Goal: Task Accomplishment & Management: Complete application form

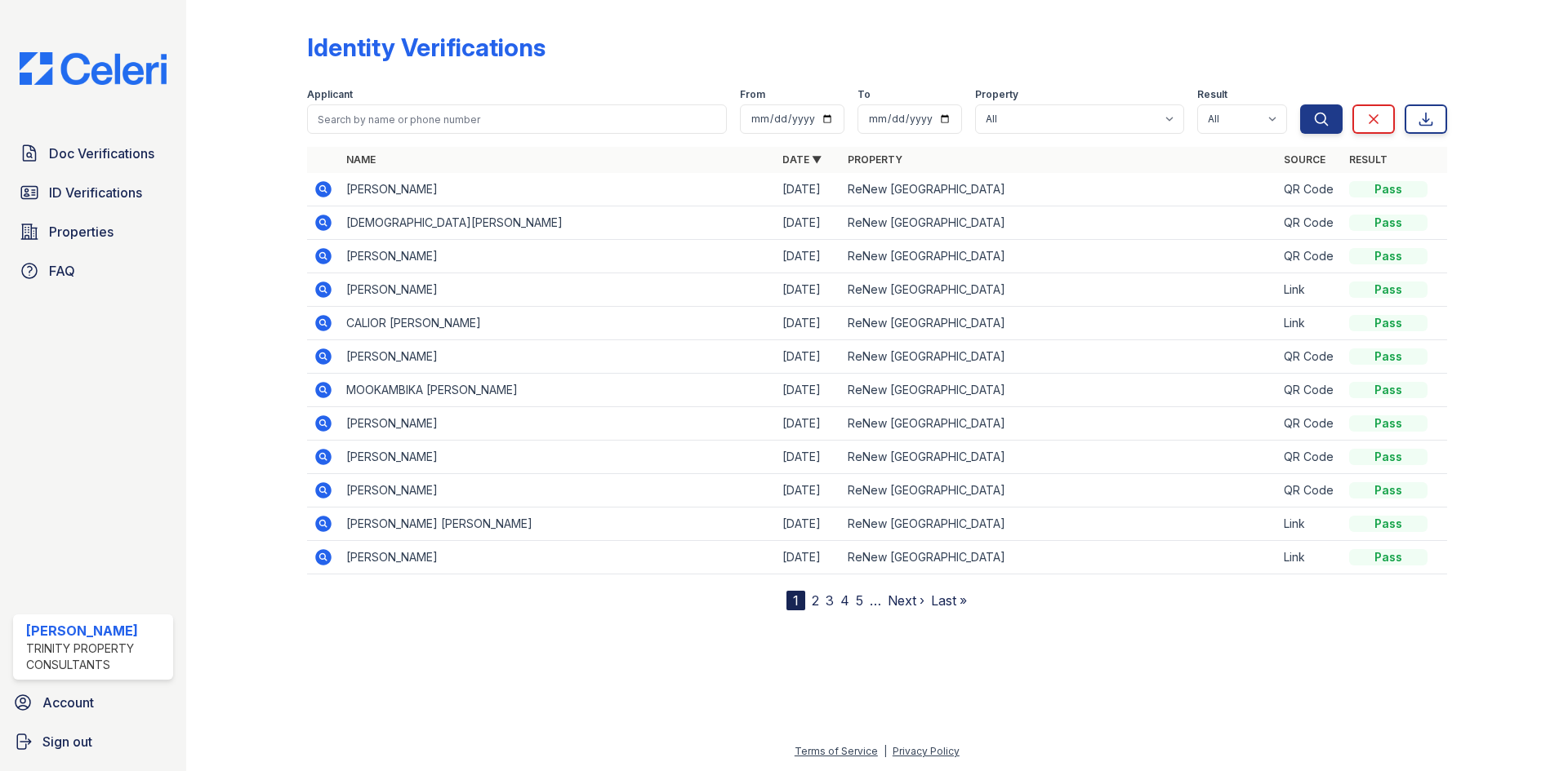
click at [93, 115] on div "Doc Verifications ID Verifications Properties FAQ Jalia Ratley Trinity Property…" at bounding box center [93, 385] width 186 height 771
click at [98, 129] on div "Doc Verifications ID Verifications Properties FAQ Jalia Ratley Trinity Property…" at bounding box center [93, 385] width 186 height 771
click at [107, 151] on span "Doc Verifications" at bounding box center [101, 153] width 105 height 19
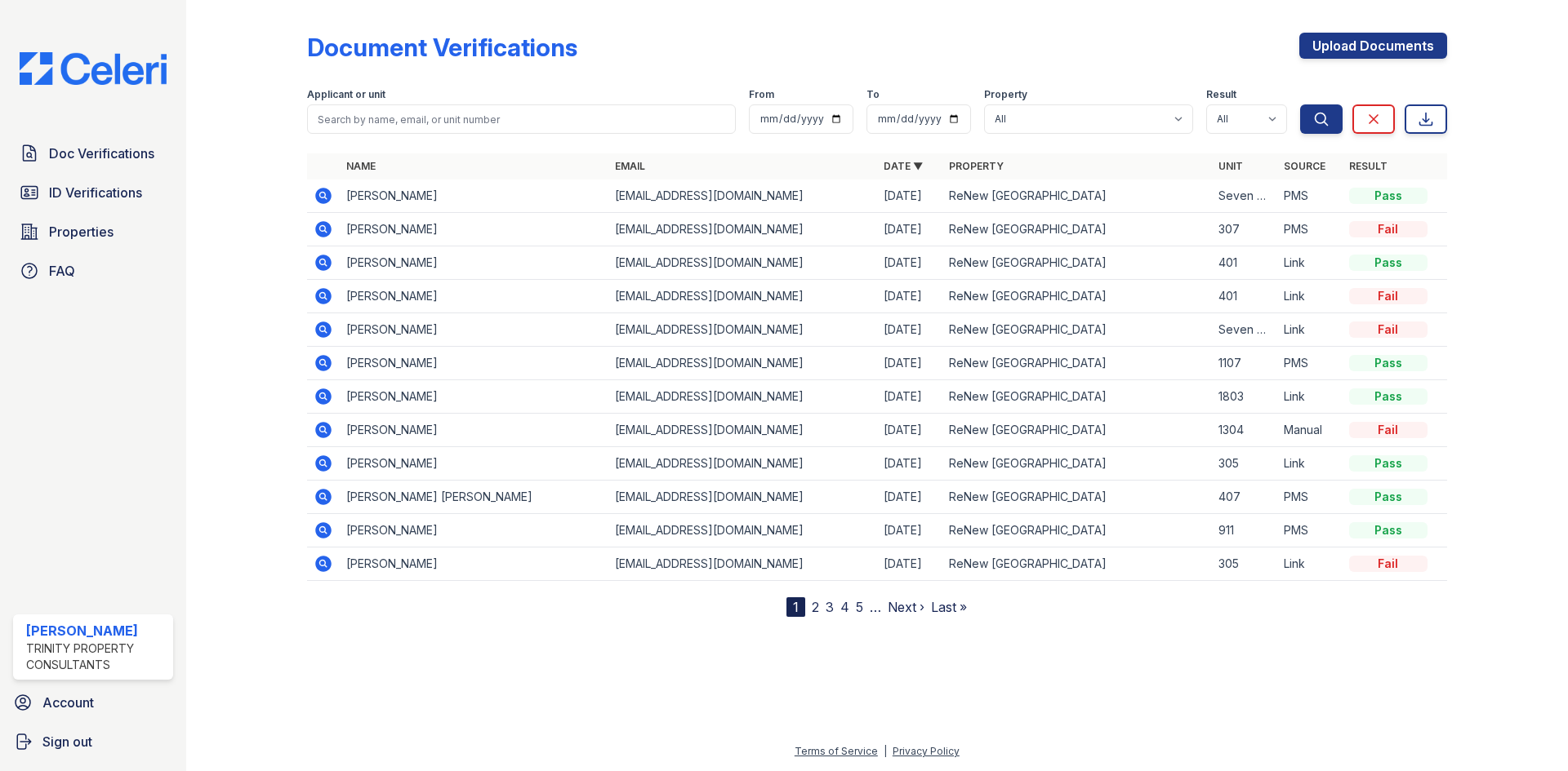
click at [396, 331] on td "[PERSON_NAME]" at bounding box center [474, 330] width 268 height 34
click at [322, 326] on icon at bounding box center [323, 330] width 19 height 19
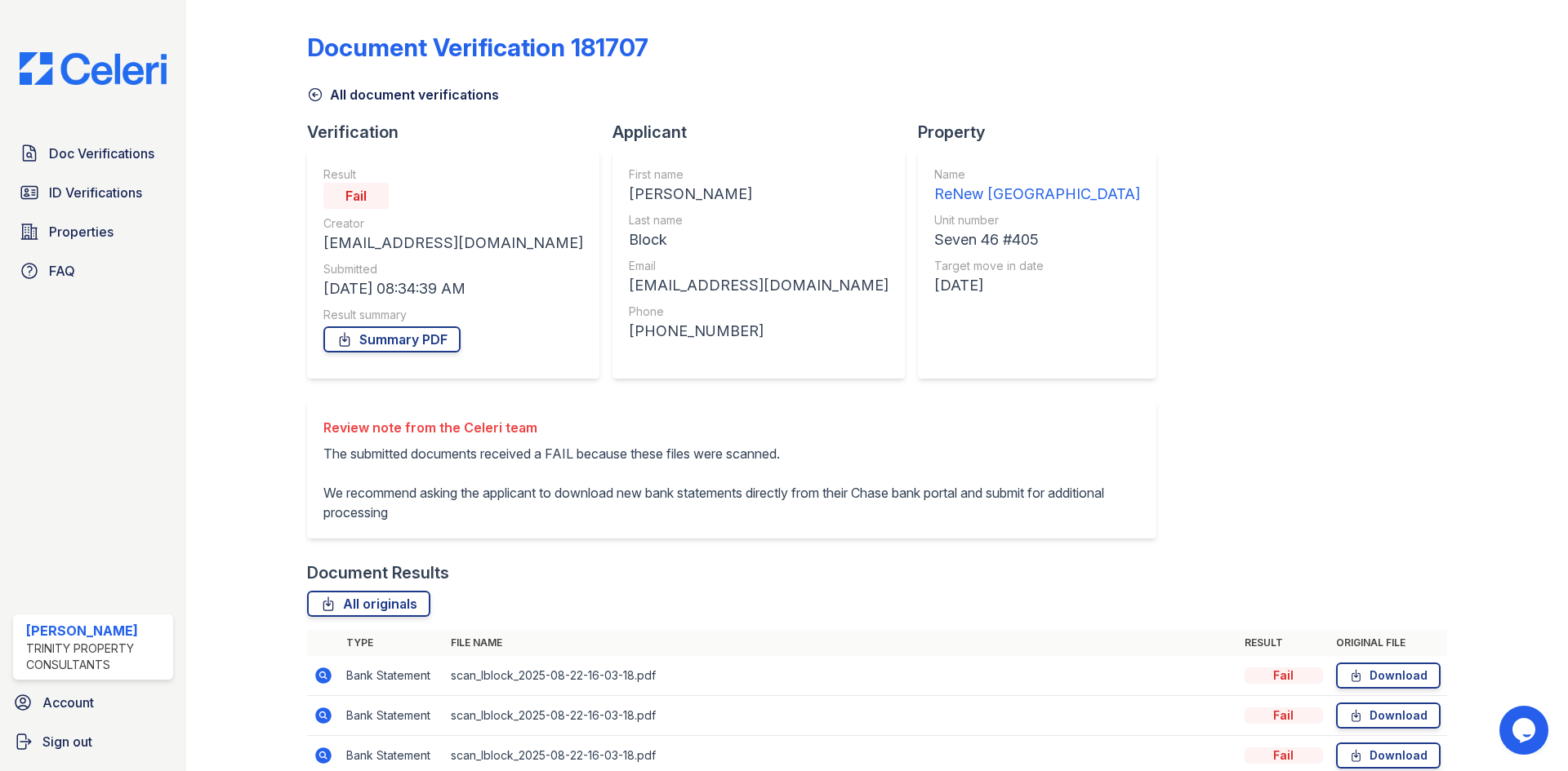
click at [309, 94] on icon at bounding box center [315, 95] width 16 height 16
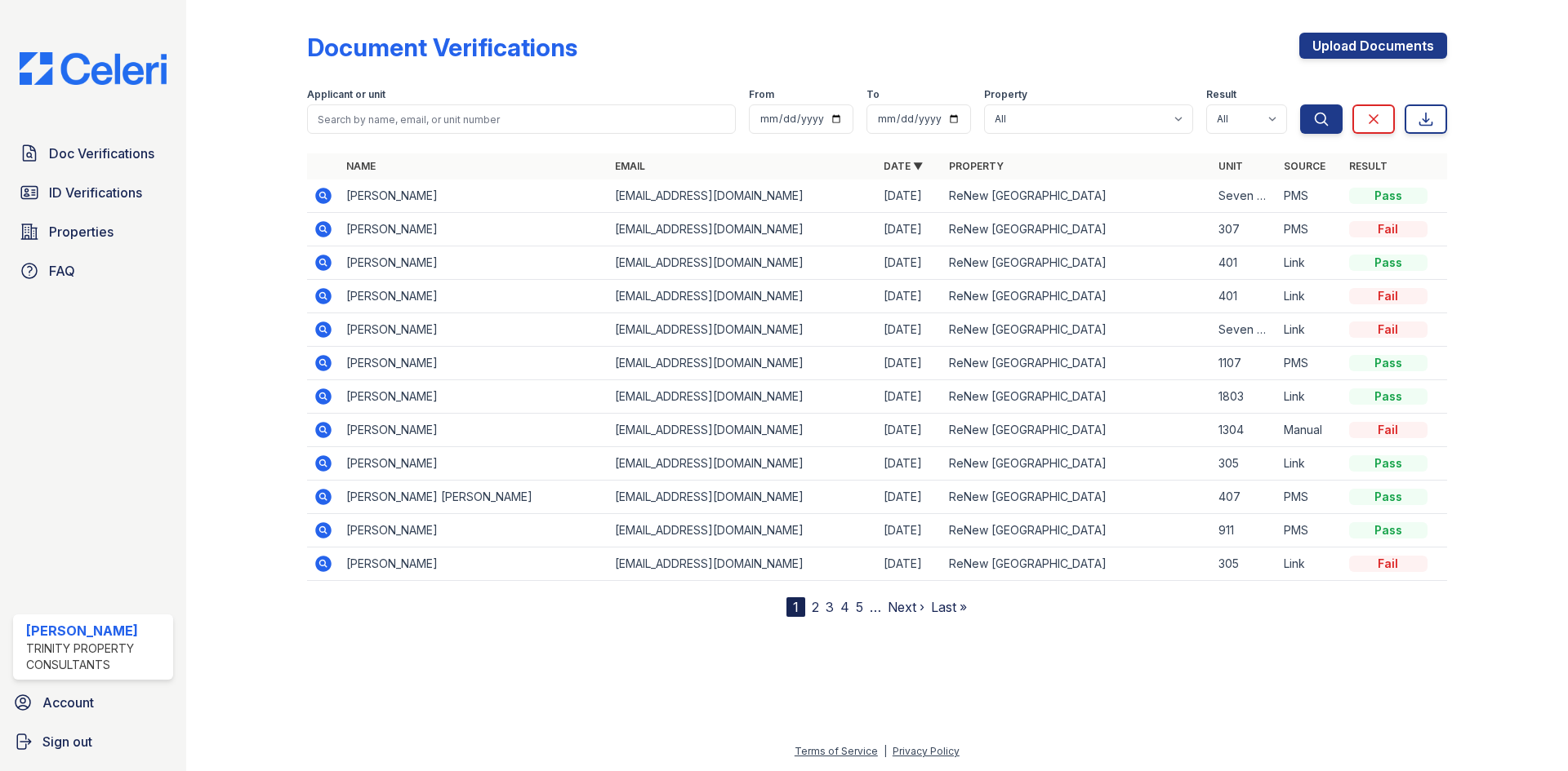
click at [324, 190] on icon at bounding box center [323, 196] width 16 height 16
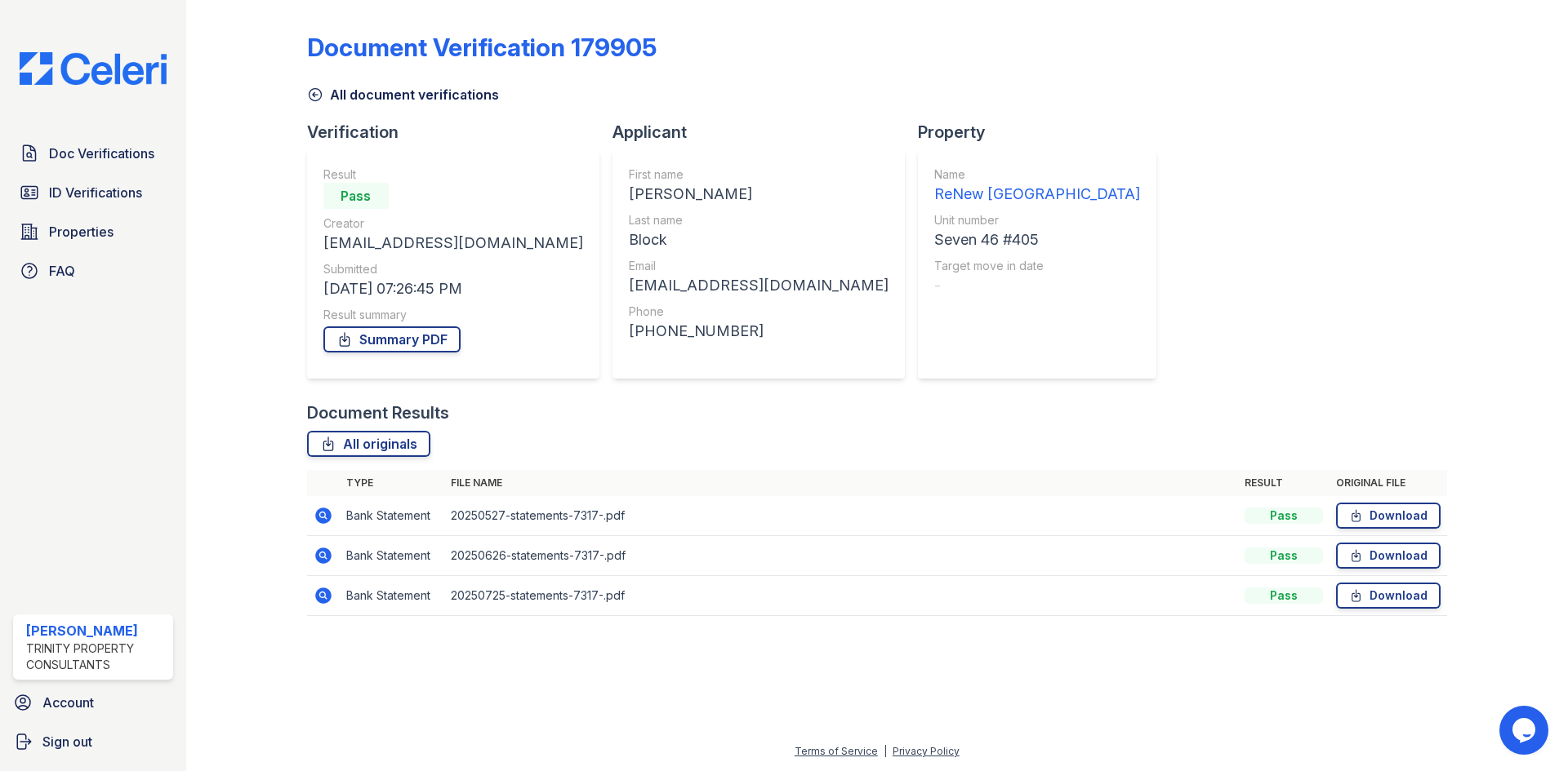
click at [328, 519] on icon at bounding box center [323, 515] width 16 height 16
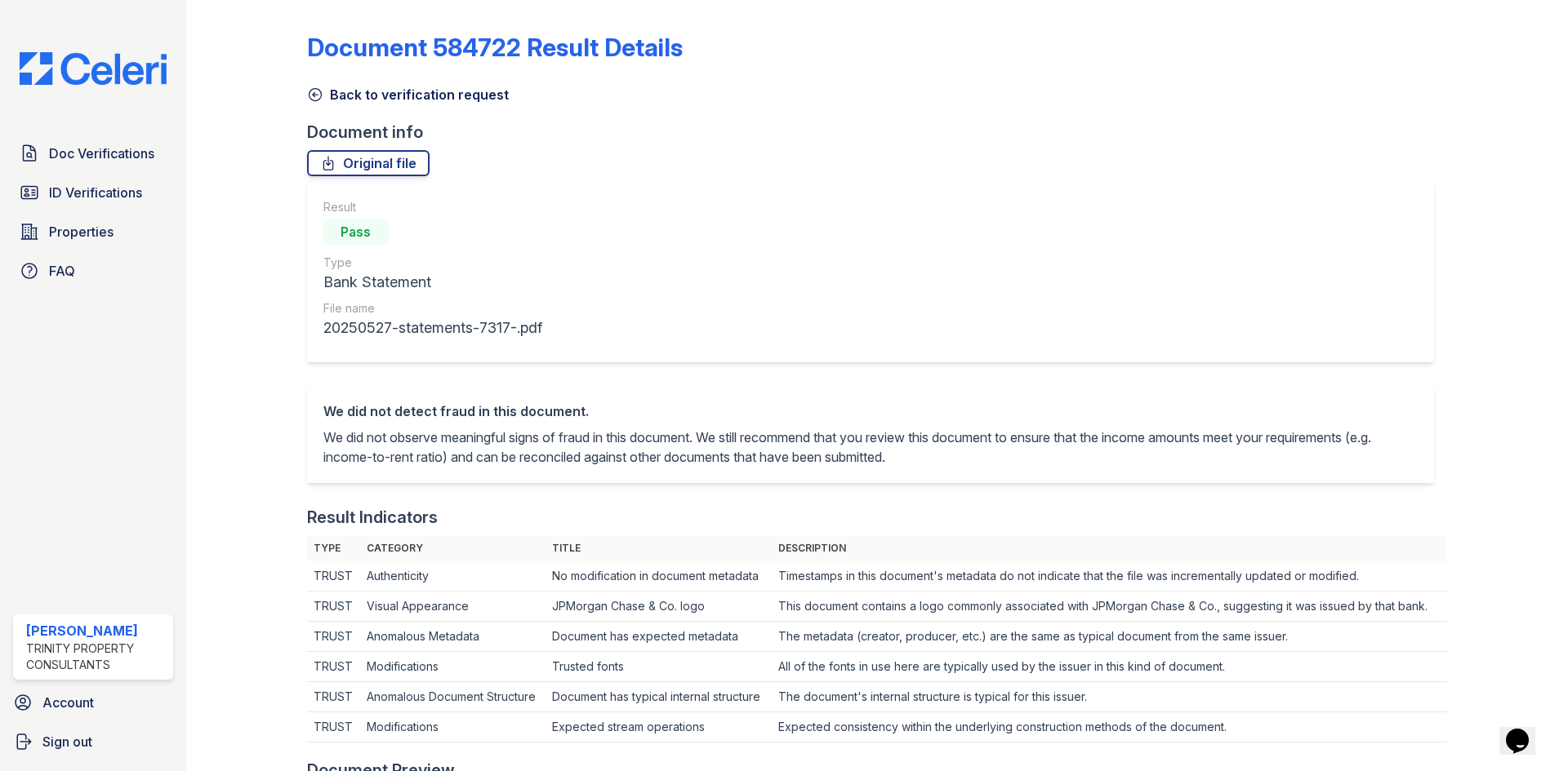
click at [313, 96] on icon at bounding box center [315, 95] width 13 height 13
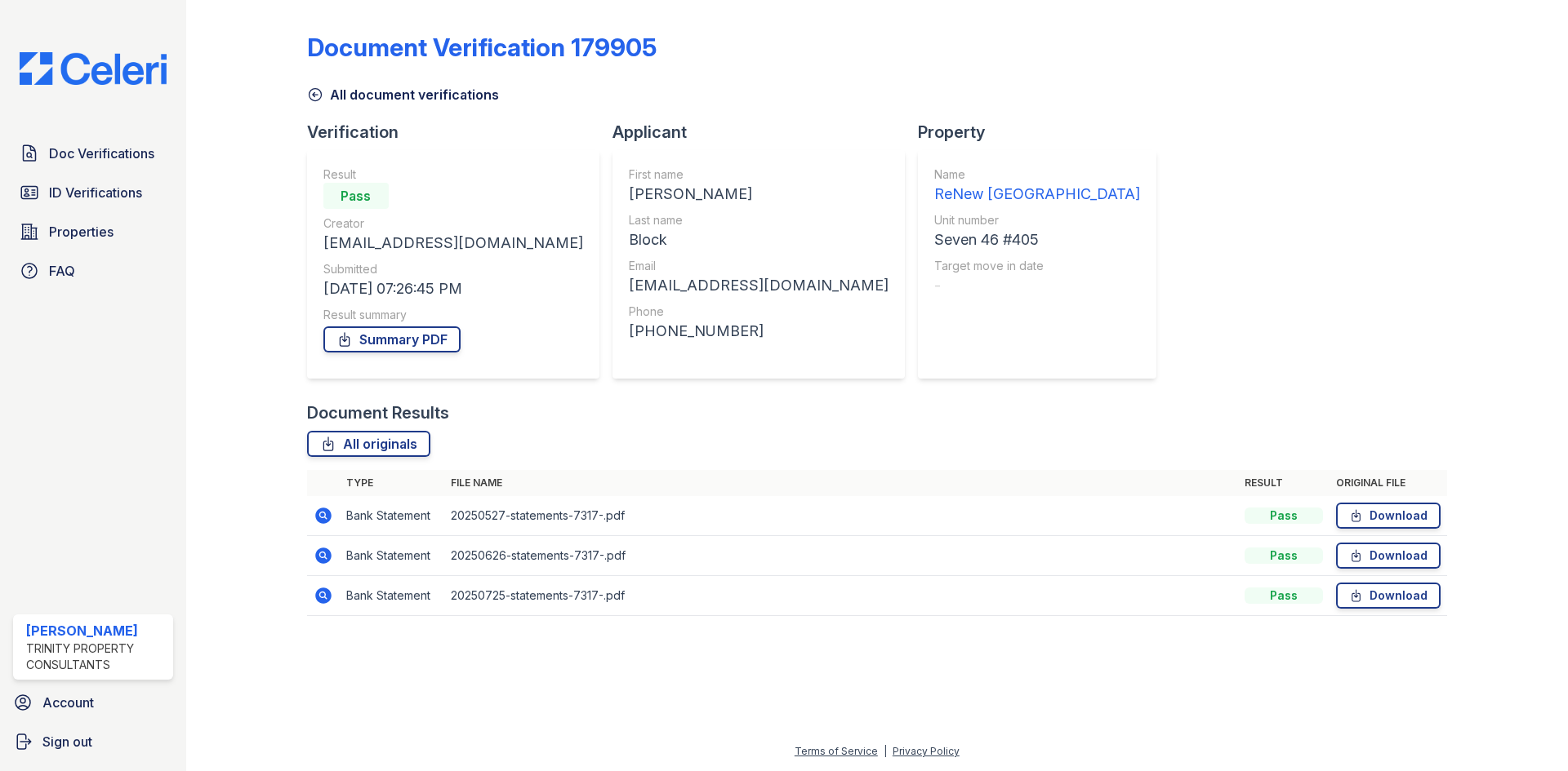
click at [324, 560] on icon at bounding box center [323, 556] width 16 height 16
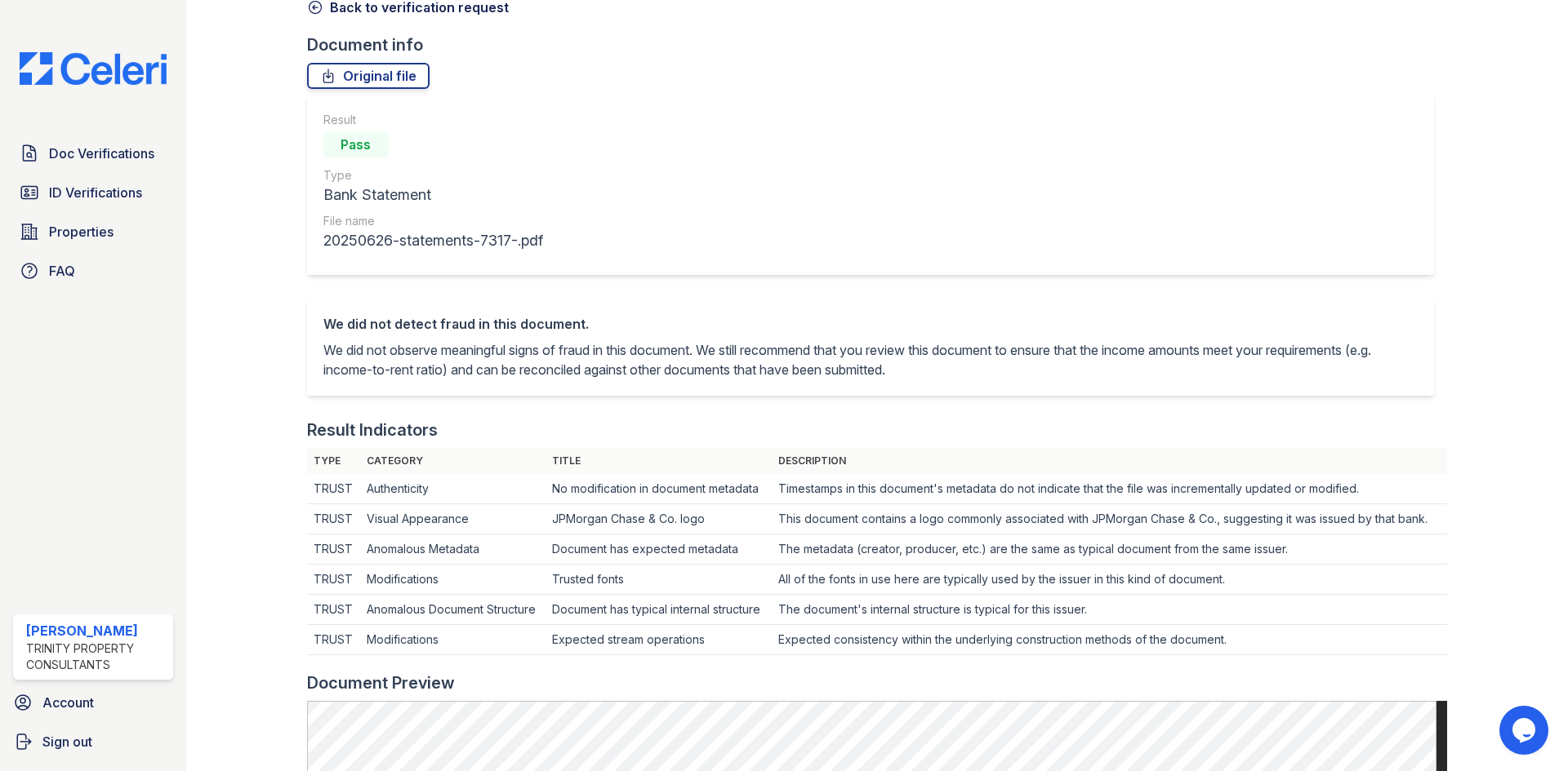
scroll to position [82, 0]
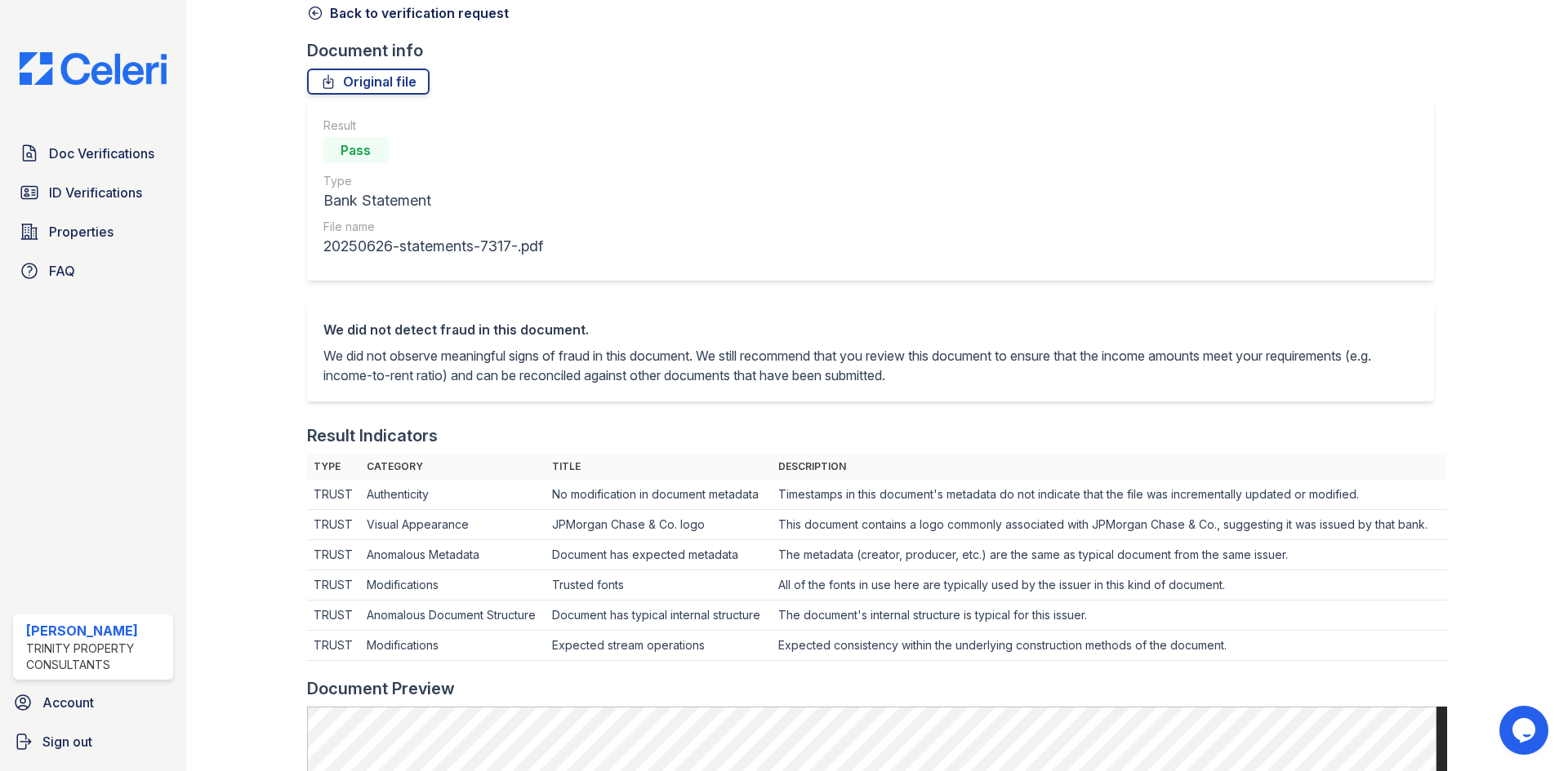
click at [316, 11] on icon at bounding box center [315, 13] width 16 height 16
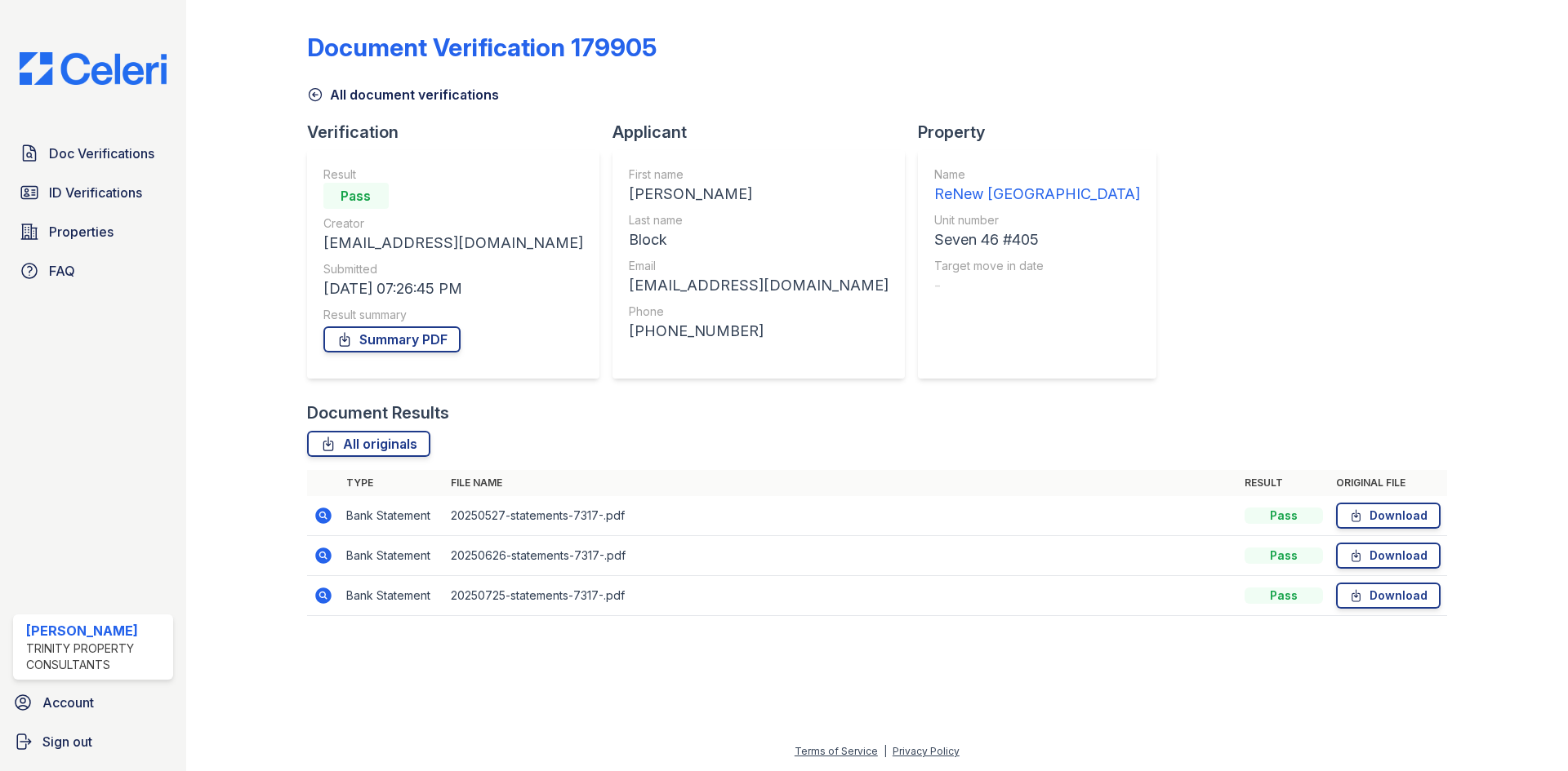
click at [323, 596] on icon at bounding box center [322, 594] width 4 height 4
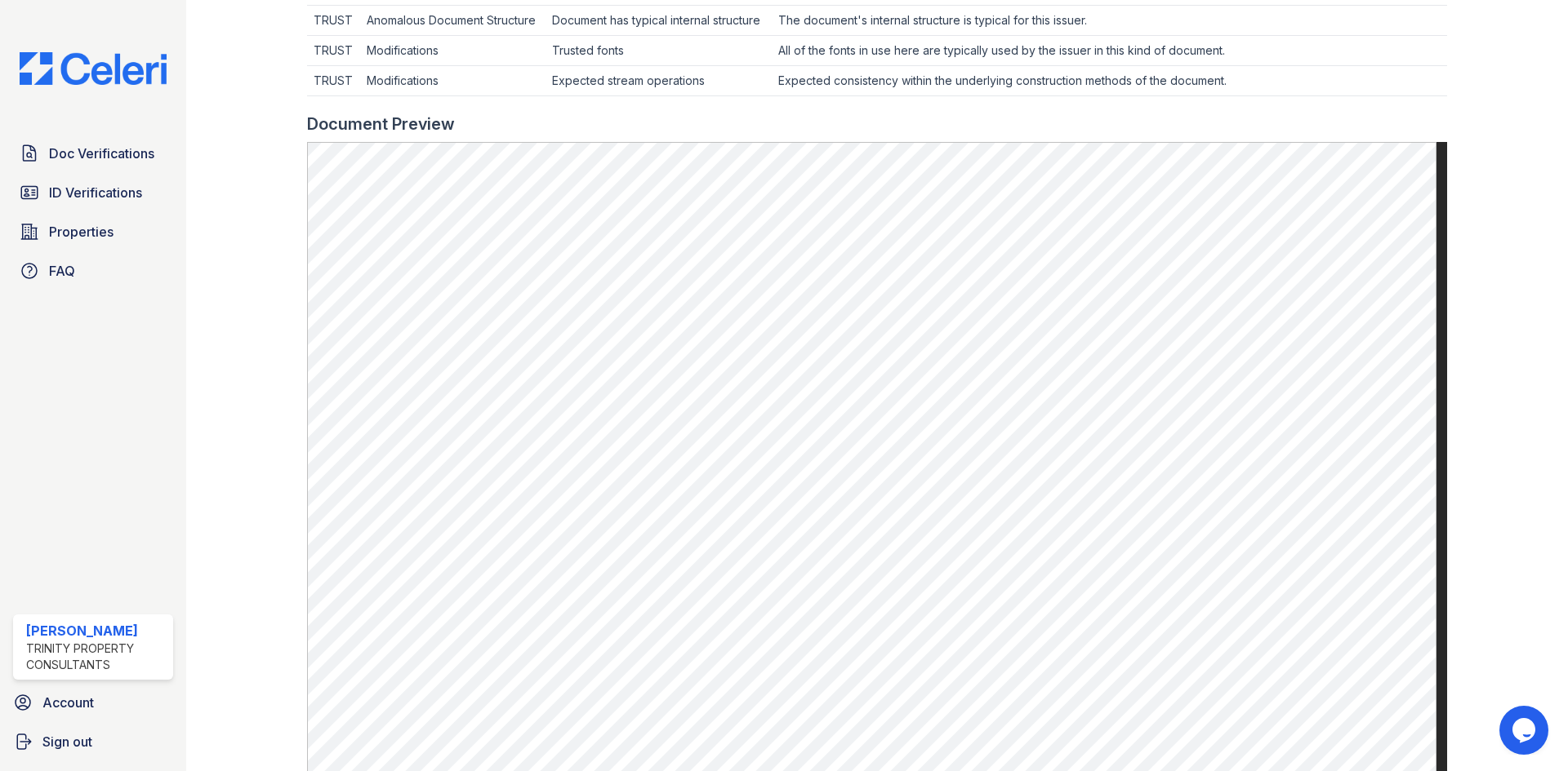
scroll to position [653, 0]
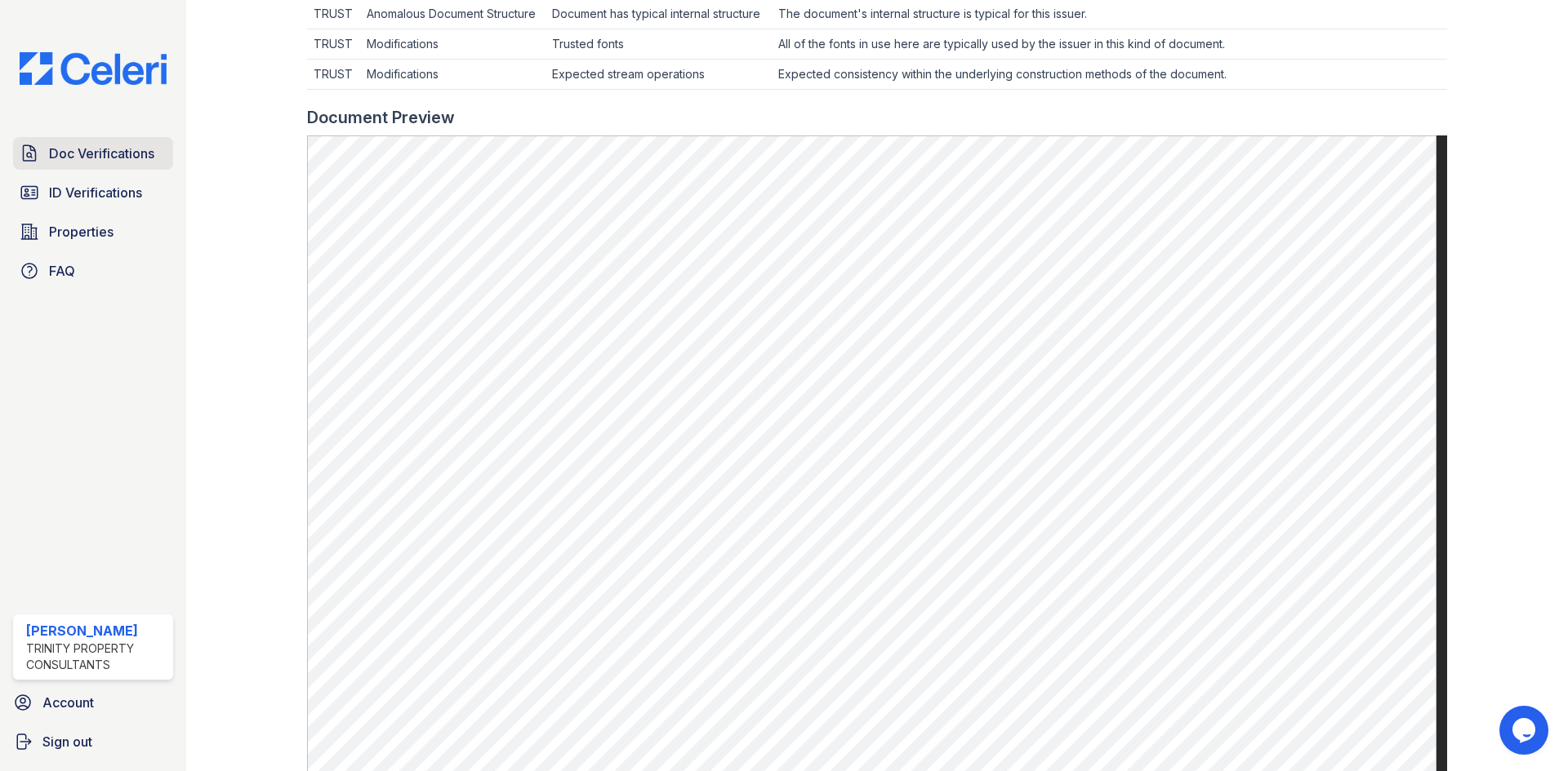
click at [114, 166] on link "Doc Verifications" at bounding box center [94, 153] width 160 height 33
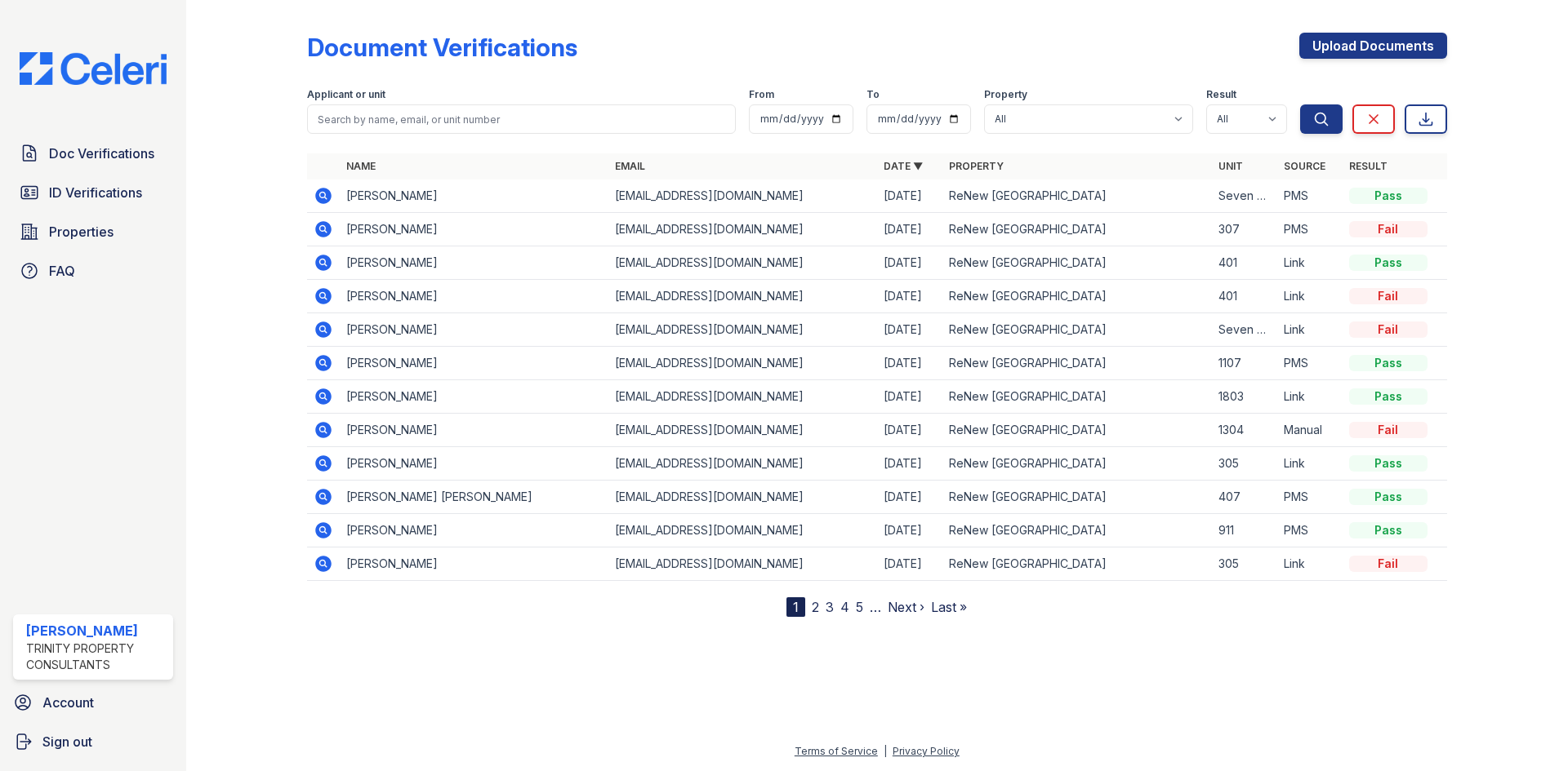
click at [316, 233] on icon at bounding box center [323, 229] width 16 height 16
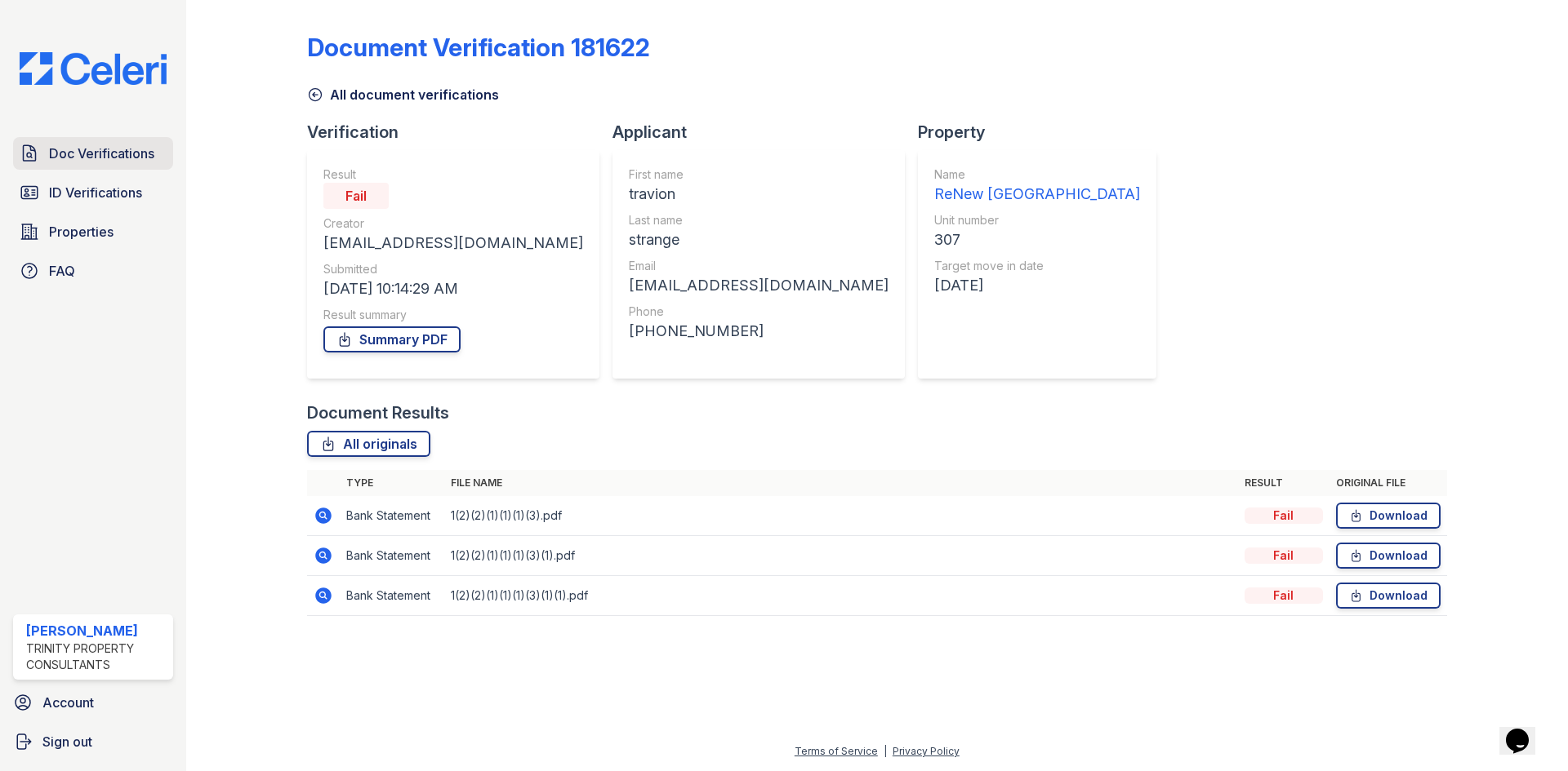
click at [106, 166] on link "Doc Verifications" at bounding box center [94, 153] width 160 height 33
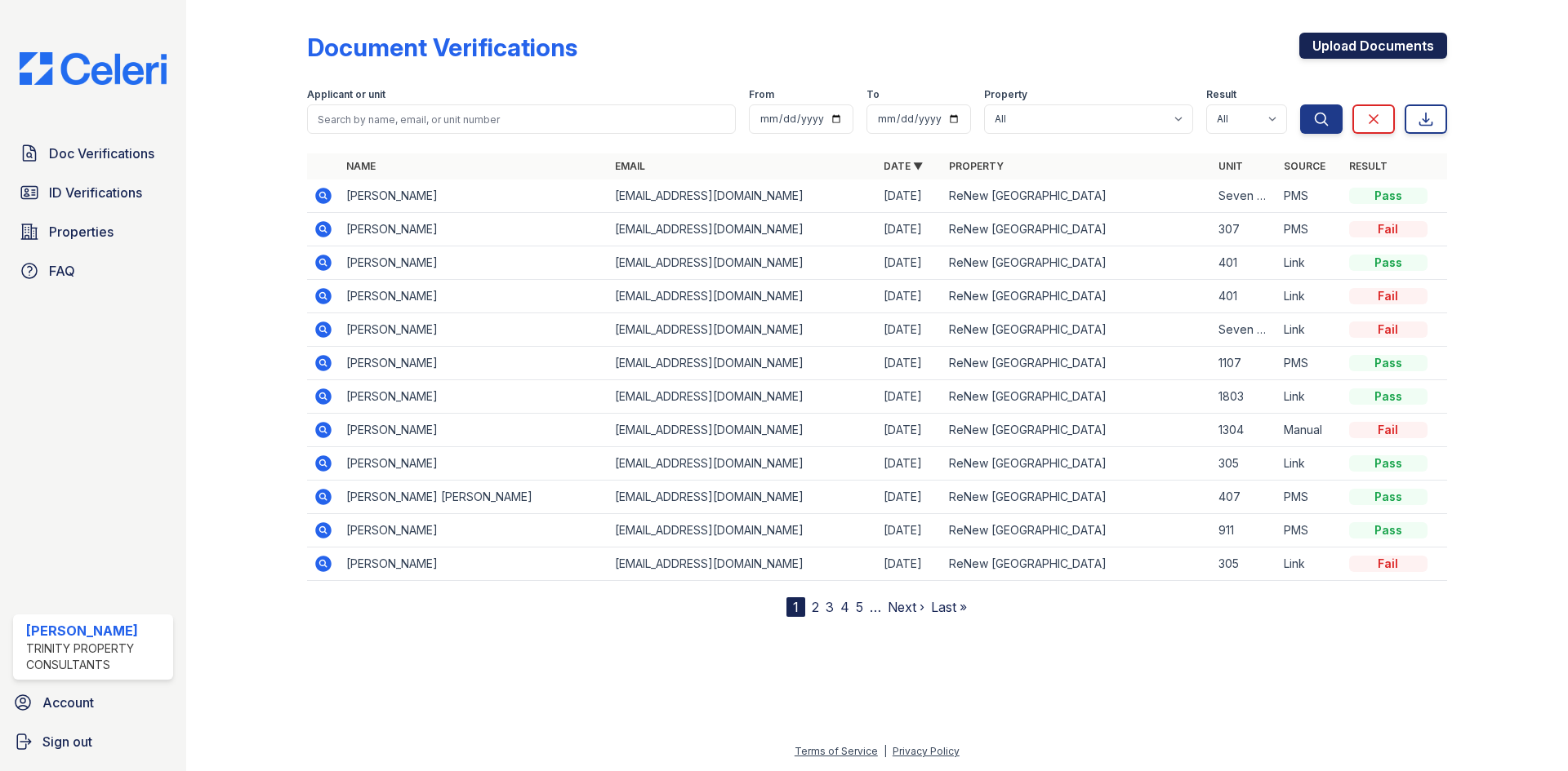
click at [1382, 54] on link "Upload Documents" at bounding box center [1373, 45] width 148 height 26
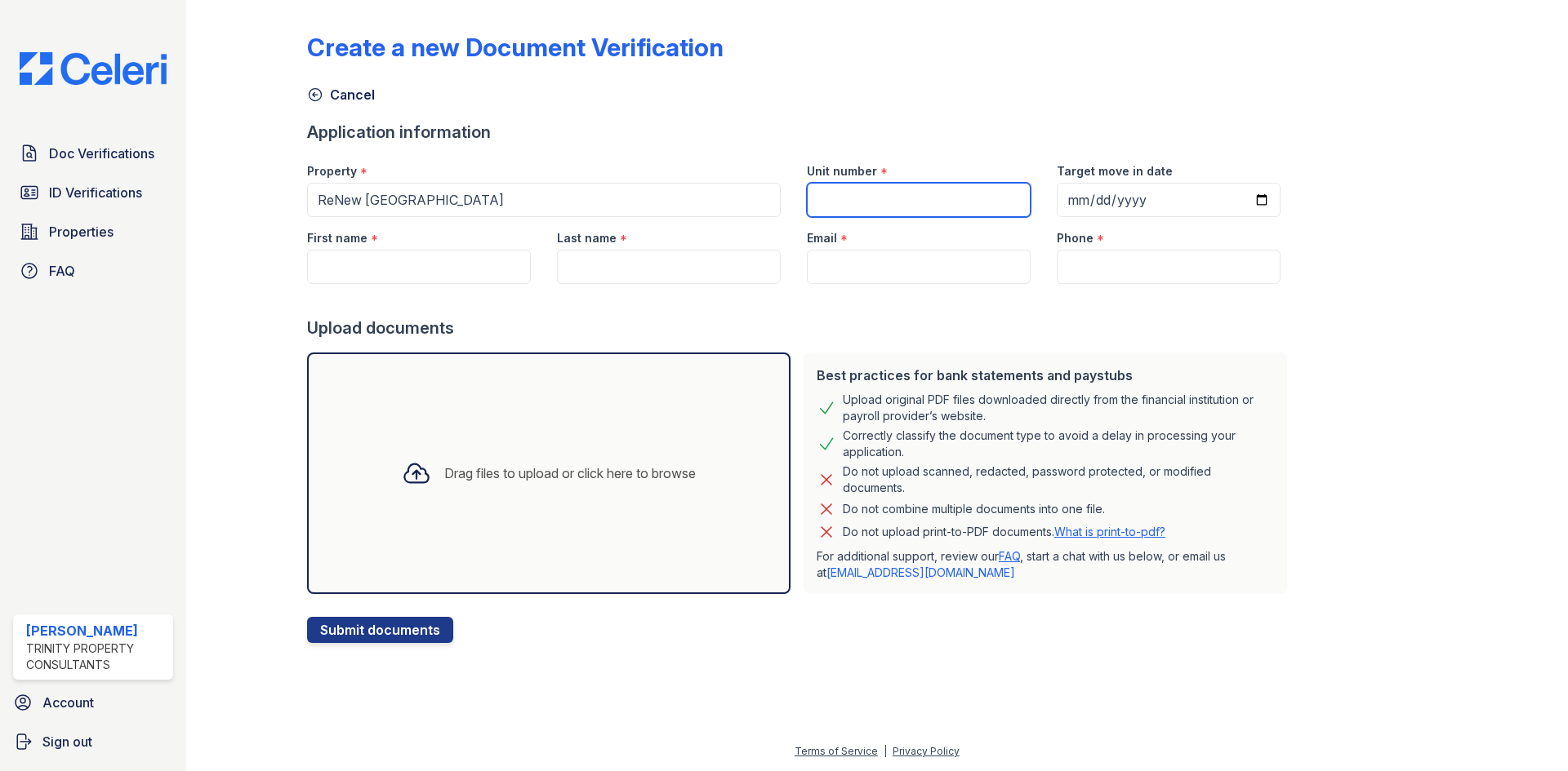
click at [961, 193] on input "Unit number" at bounding box center [919, 200] width 224 height 35
drag, startPoint x: 466, startPoint y: 262, endPoint x: 464, endPoint y: 279, distance: 17.1
click at [464, 276] on input "First name" at bounding box center [419, 267] width 224 height 35
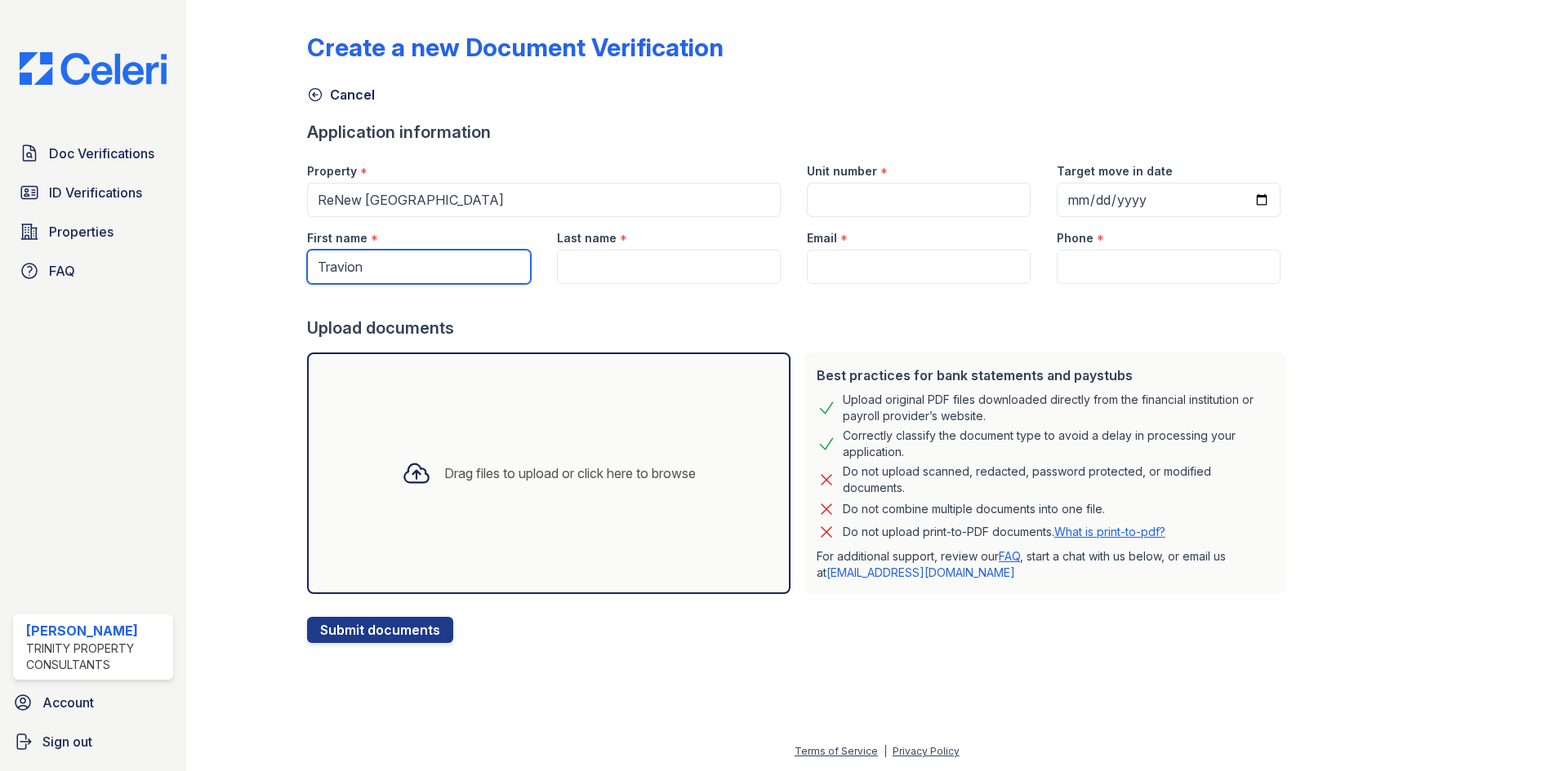
type input "Travion"
click at [577, 268] on input "Last name" at bounding box center [669, 267] width 224 height 35
type input "Strange"
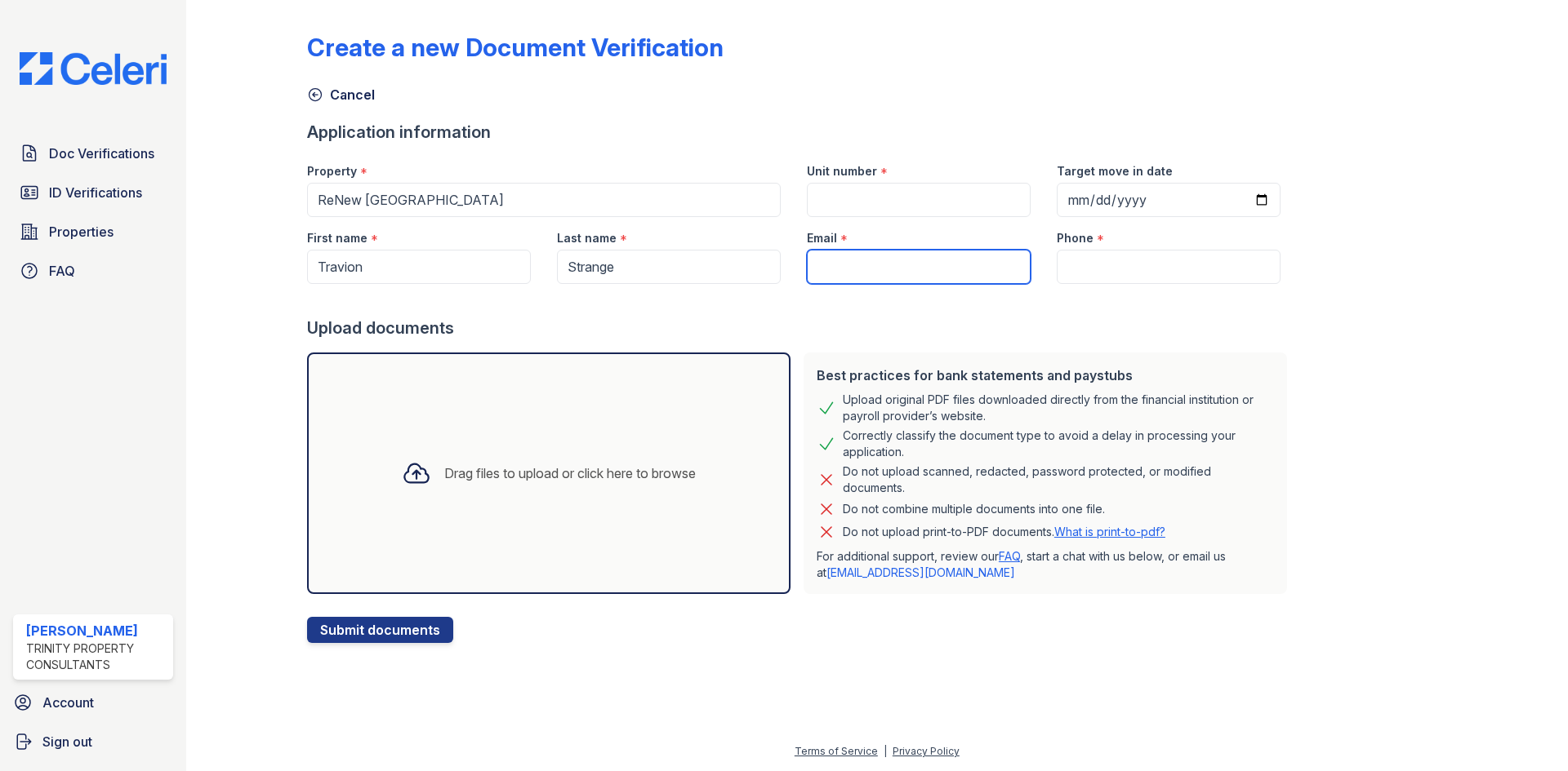
drag, startPoint x: 921, startPoint y: 256, endPoint x: 925, endPoint y: 265, distance: 9.8
click at [921, 256] on input "Email" at bounding box center [919, 267] width 224 height 35
click at [810, 200] on input "Unit number" at bounding box center [919, 200] width 224 height 35
type input "4-307"
click at [939, 268] on input "Email" at bounding box center [919, 267] width 224 height 35
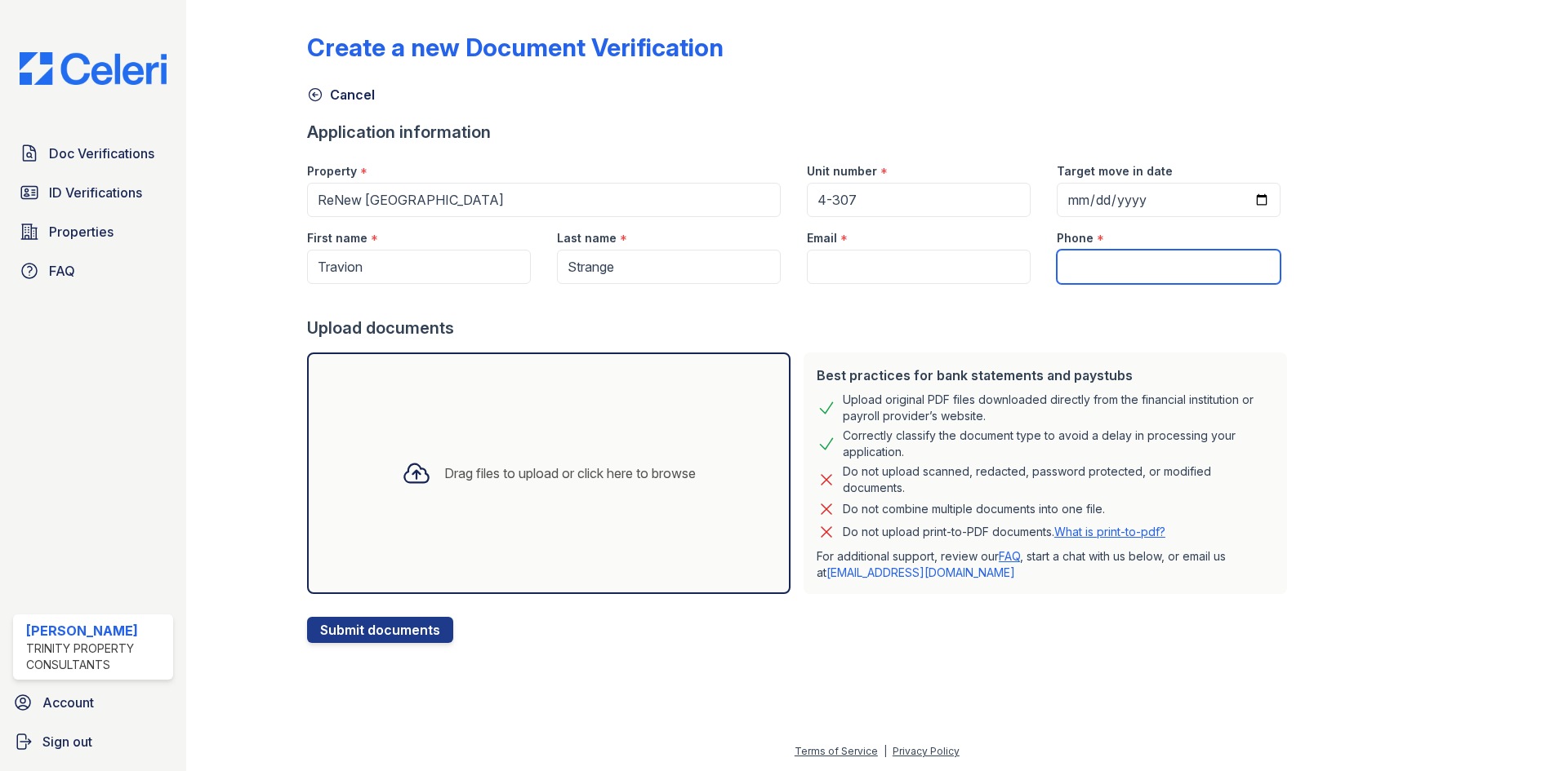
click at [1200, 257] on input "Phone" at bounding box center [1169, 267] width 224 height 35
type input "1"
paste input "(281) 624-7358"
type input "(281) 624-7358"
click at [823, 261] on input "Email" at bounding box center [919, 267] width 224 height 35
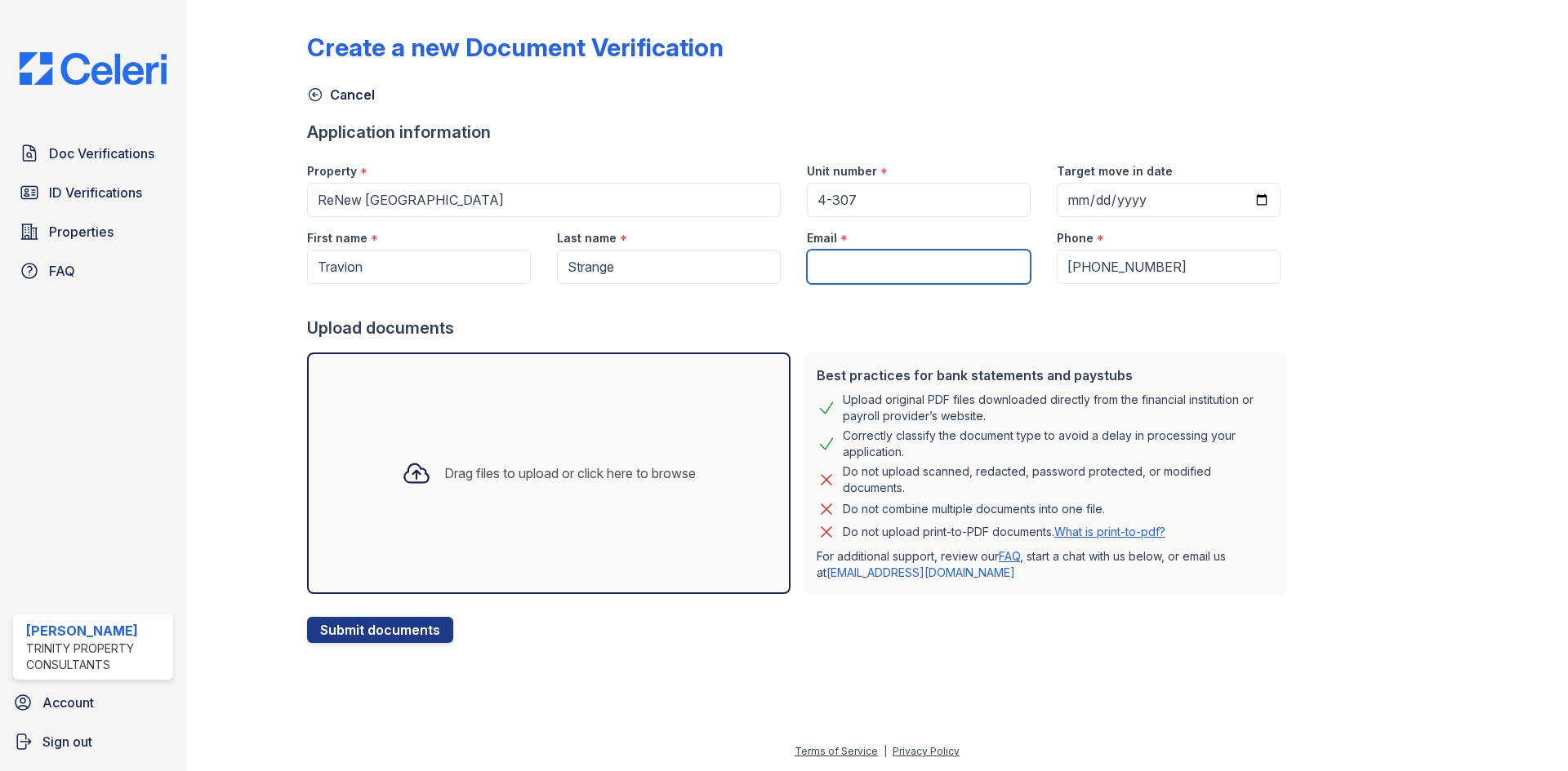
paste input "[EMAIL_ADDRESS][DOMAIN_NAME]"
type input "[EMAIL_ADDRESS][DOMAIN_NAME]"
click at [1083, 190] on input "Target move in date" at bounding box center [1169, 200] width 224 height 35
type input "2025-08-29"
click at [1195, 329] on div "Upload documents" at bounding box center [800, 328] width 987 height 23
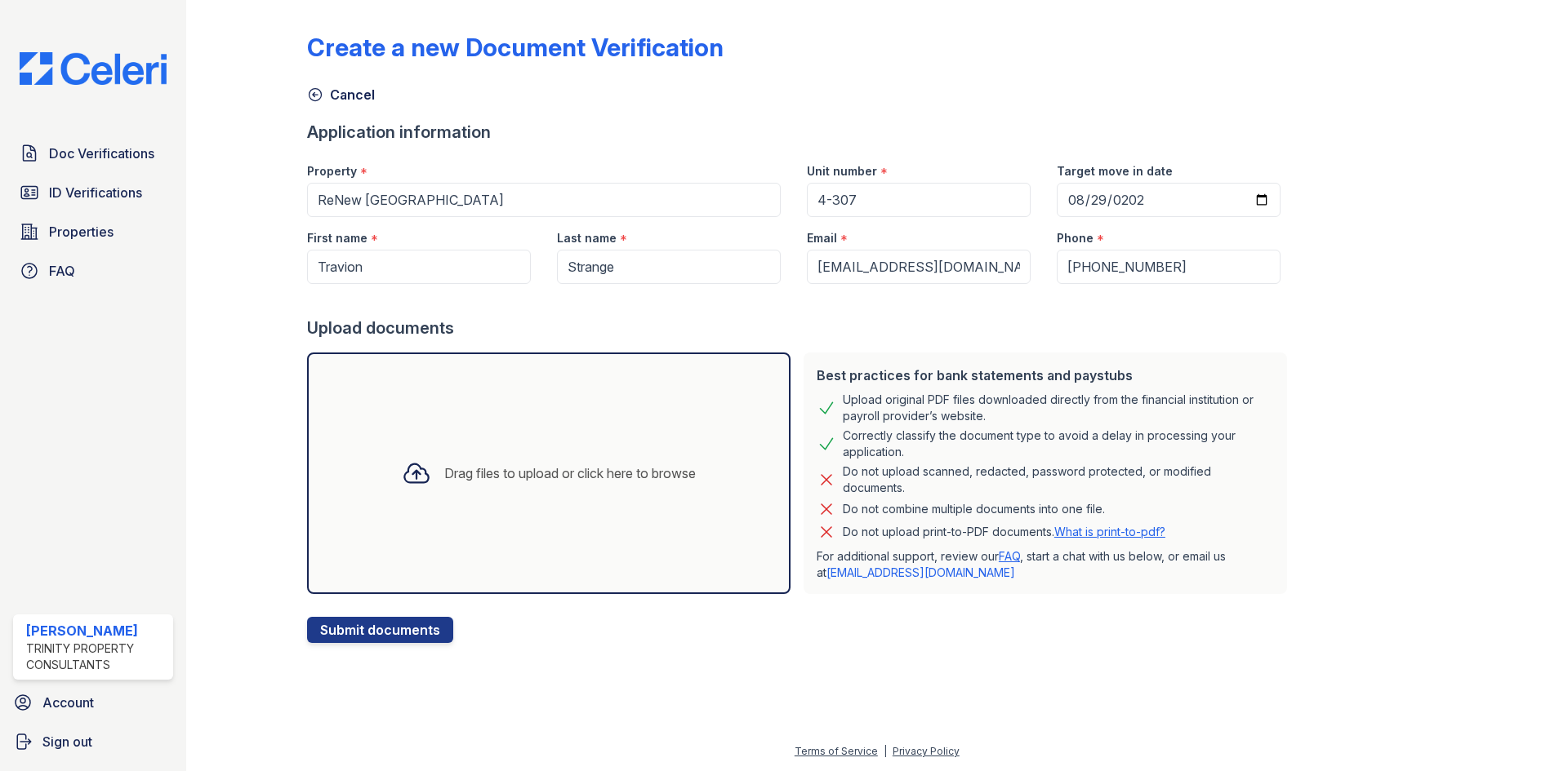
click at [419, 490] on div at bounding box center [416, 474] width 42 height 42
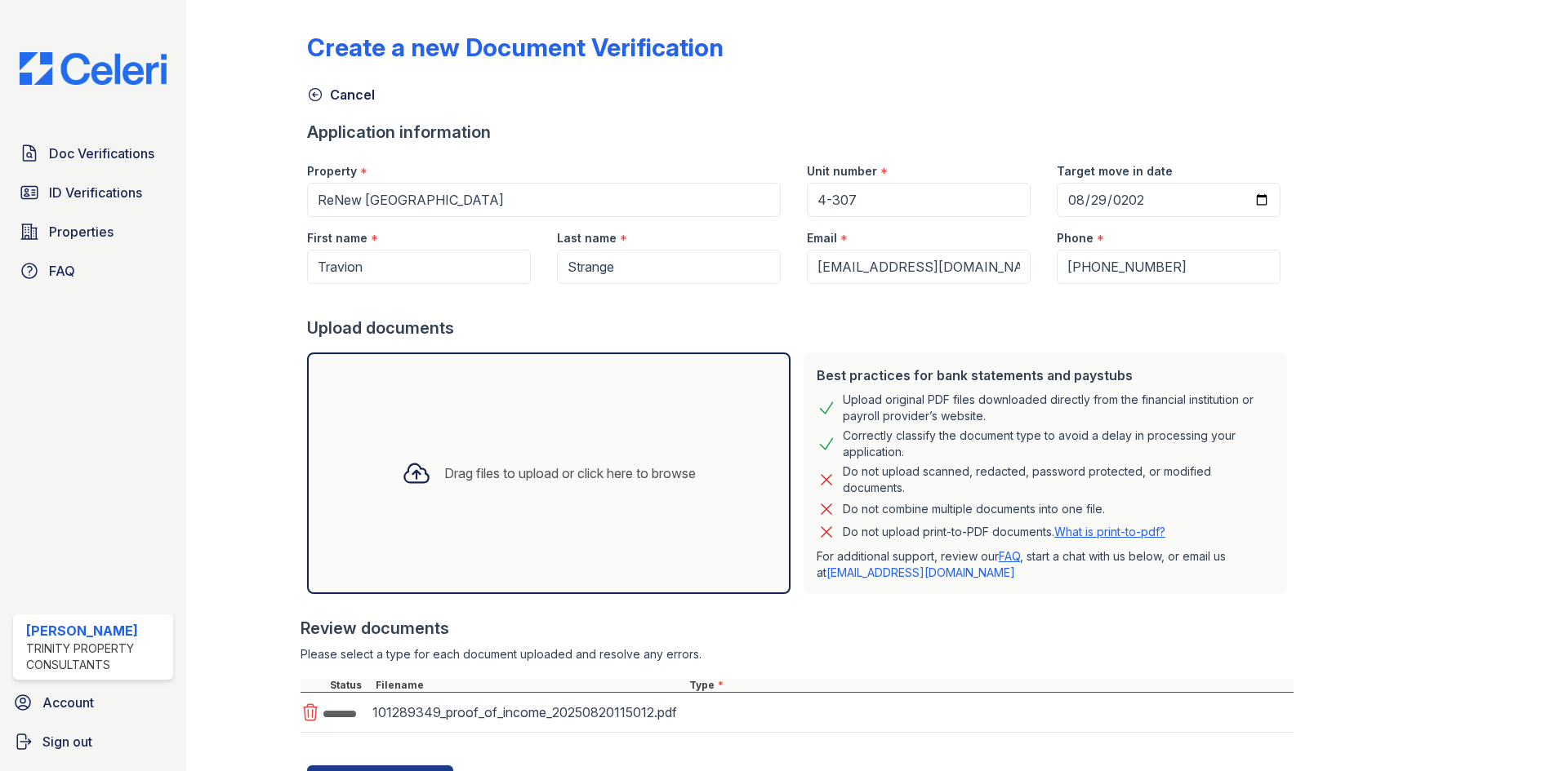
scroll to position [76, 0]
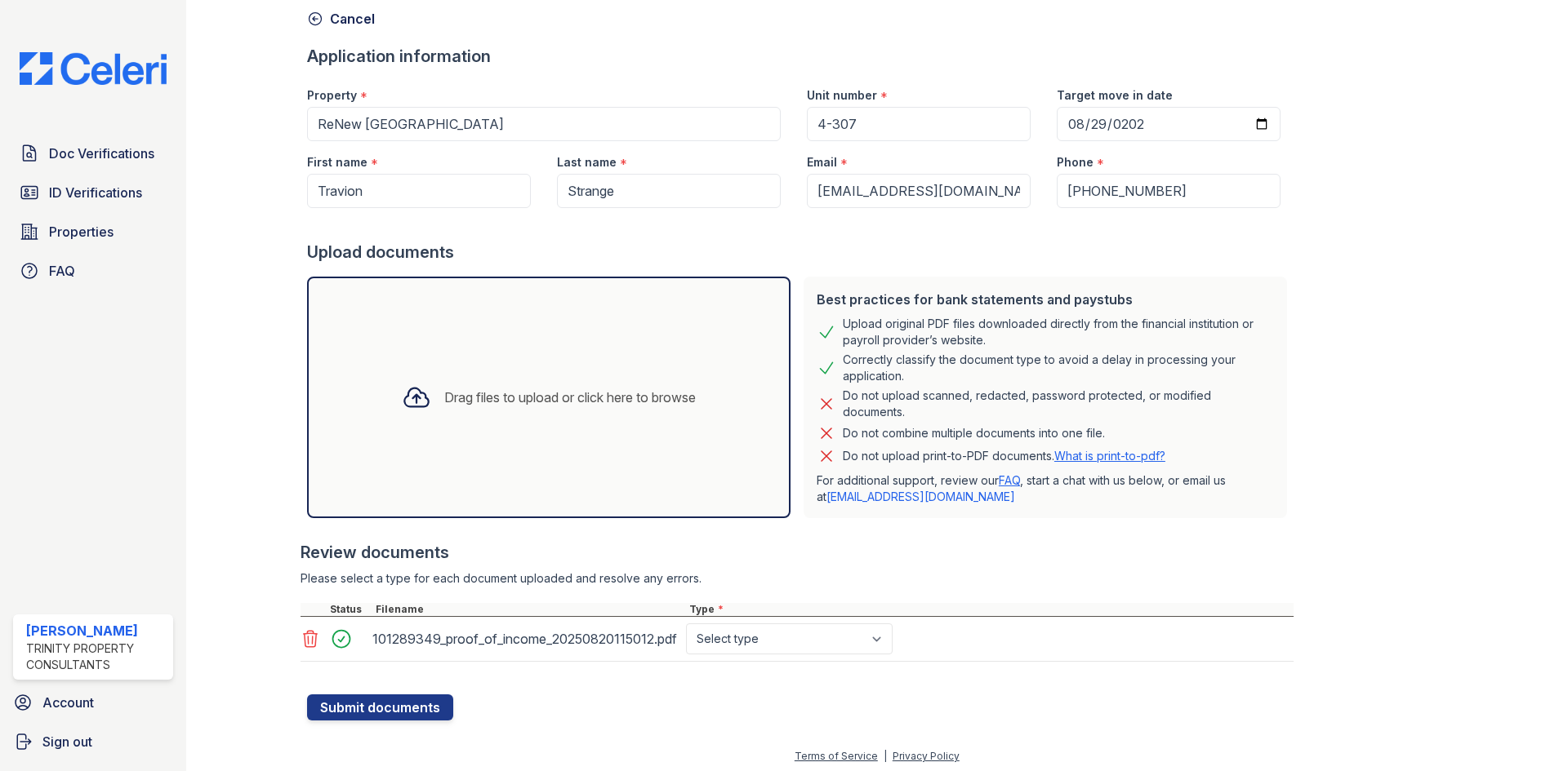
click at [612, 645] on div "101289349_proof_of_income_20250820115012.pdf" at bounding box center [526, 639] width 307 height 26
click at [801, 639] on select "Select type Paystub Bank Statement Offer Letter Tax Documents Benefit Award Let…" at bounding box center [790, 639] width 207 height 31
click at [797, 641] on select "Select type Paystub Bank Statement Offer Letter Tax Documents Benefit Award Let…" at bounding box center [790, 639] width 207 height 31
click at [807, 637] on select "Select type Paystub Bank Statement Offer Letter Tax Documents Benefit Award Let…" at bounding box center [790, 639] width 207 height 31
drag, startPoint x: 421, startPoint y: 707, endPoint x: 522, endPoint y: 613, distance: 138.0
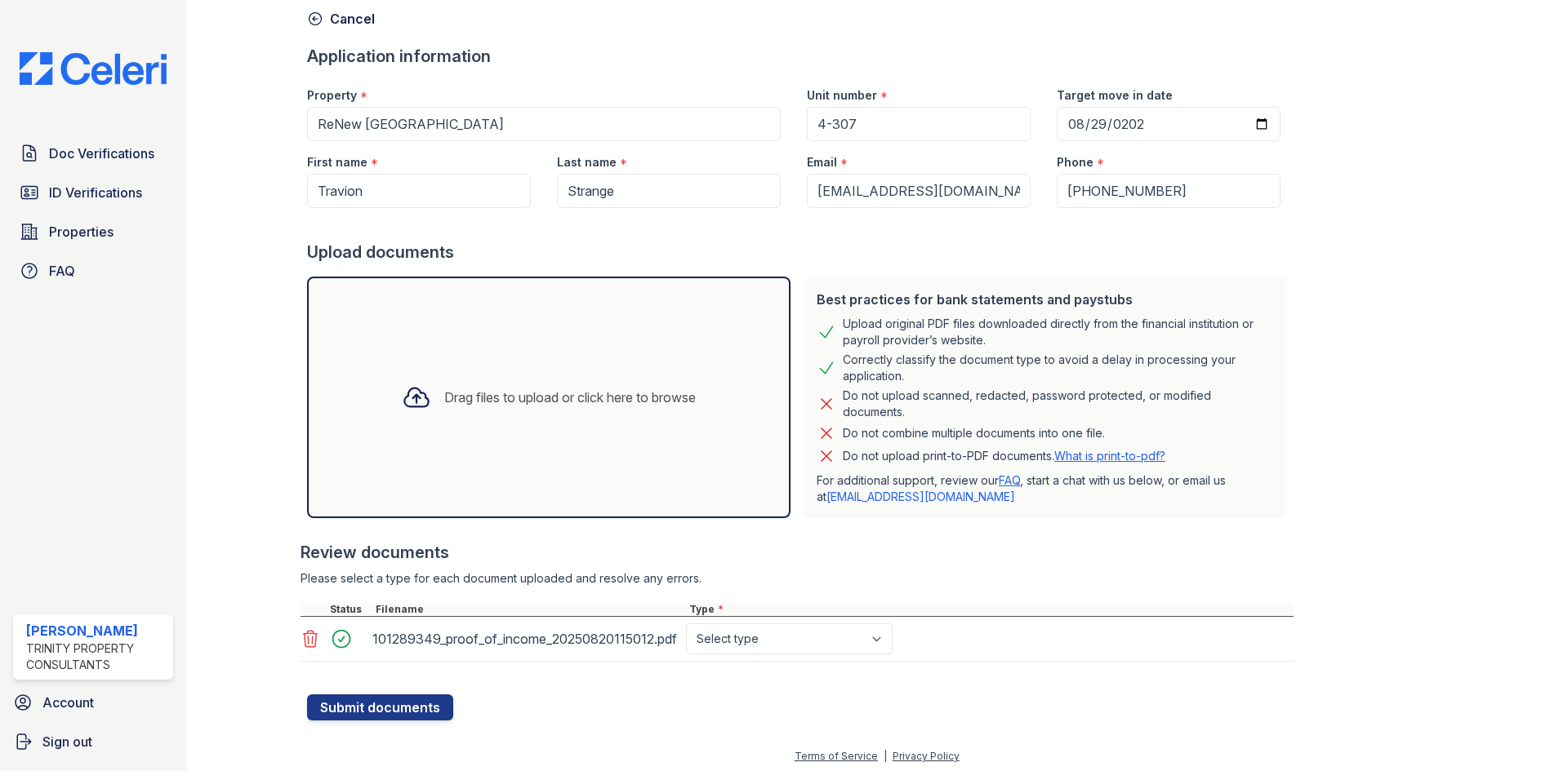
click at [602, 566] on form "Application information Property * ReNew Wheaton Center Unit number * 4-307 Tar…" at bounding box center [800, 383] width 987 height 675
click at [393, 700] on button "Submit documents" at bounding box center [379, 707] width 146 height 26
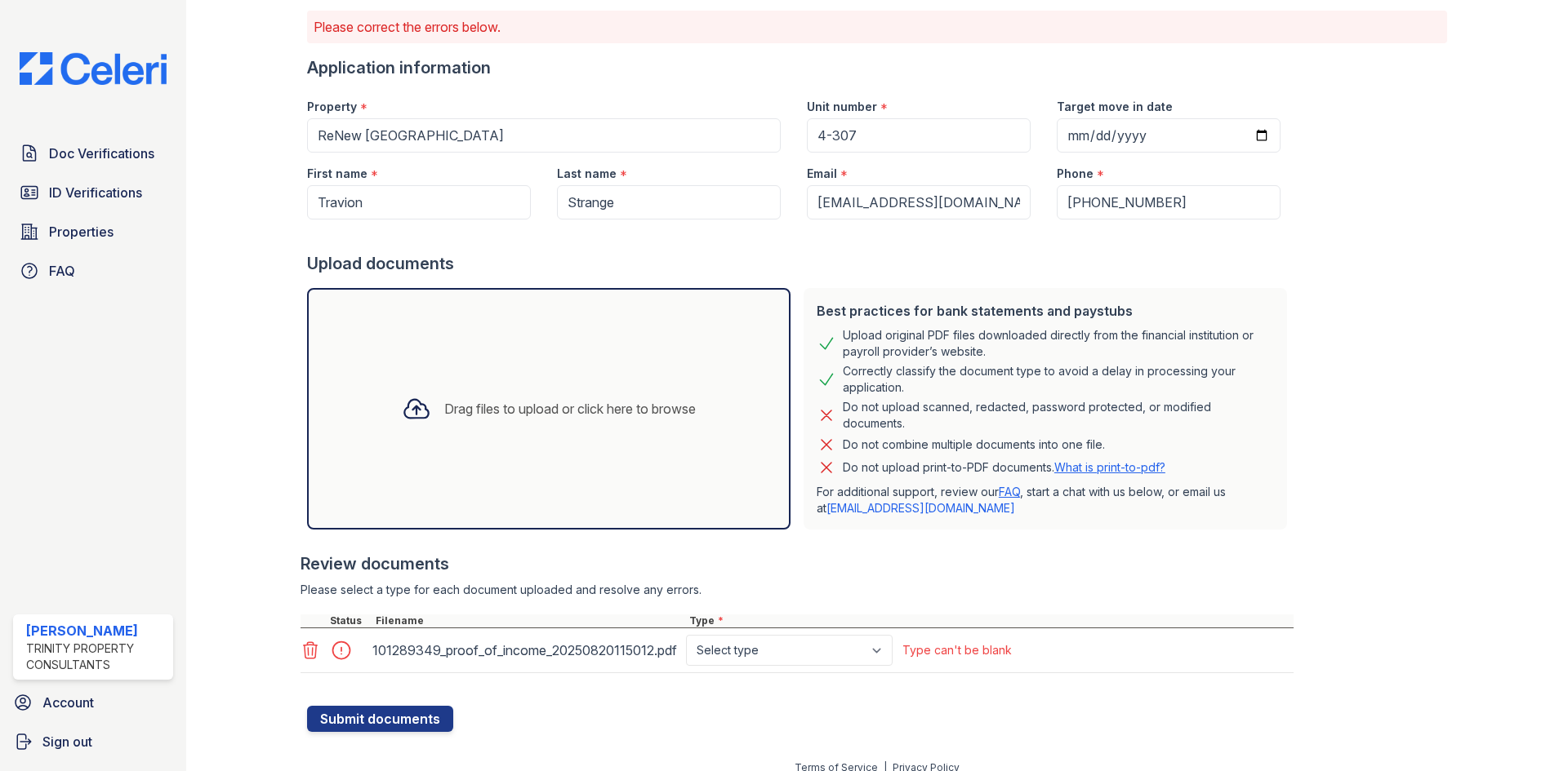
scroll to position [126, 0]
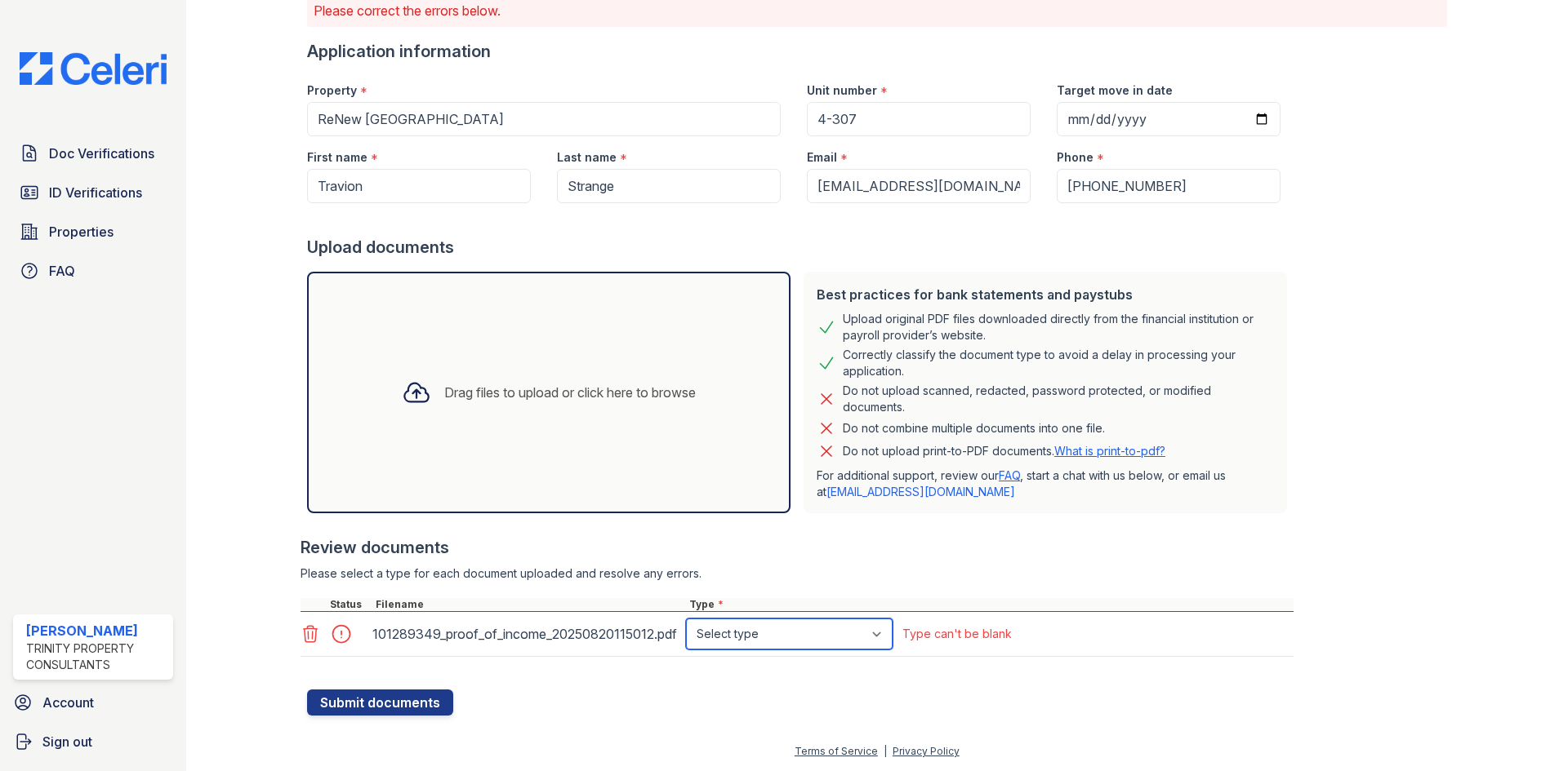
click at [860, 633] on select "Select type Paystub Bank Statement Offer Letter Tax Documents Benefit Award Let…" at bounding box center [790, 634] width 207 height 31
select select "bank_statement"
click at [686, 619] on select "Select type Paystub Bank Statement Offer Letter Tax Documents Benefit Award Let…" at bounding box center [790, 634] width 207 height 31
click at [410, 707] on button "Submit documents" at bounding box center [379, 702] width 146 height 26
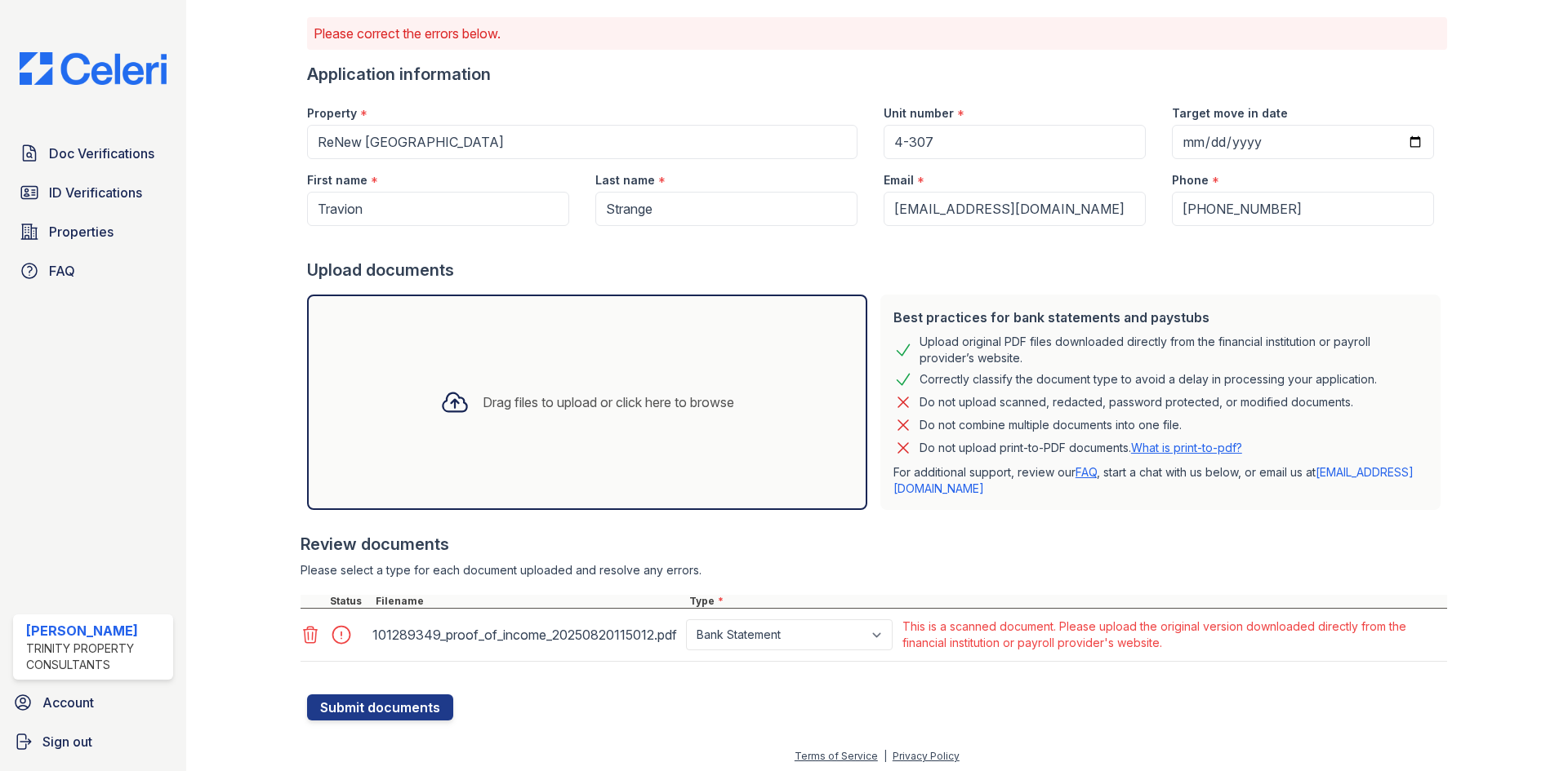
scroll to position [108, 0]
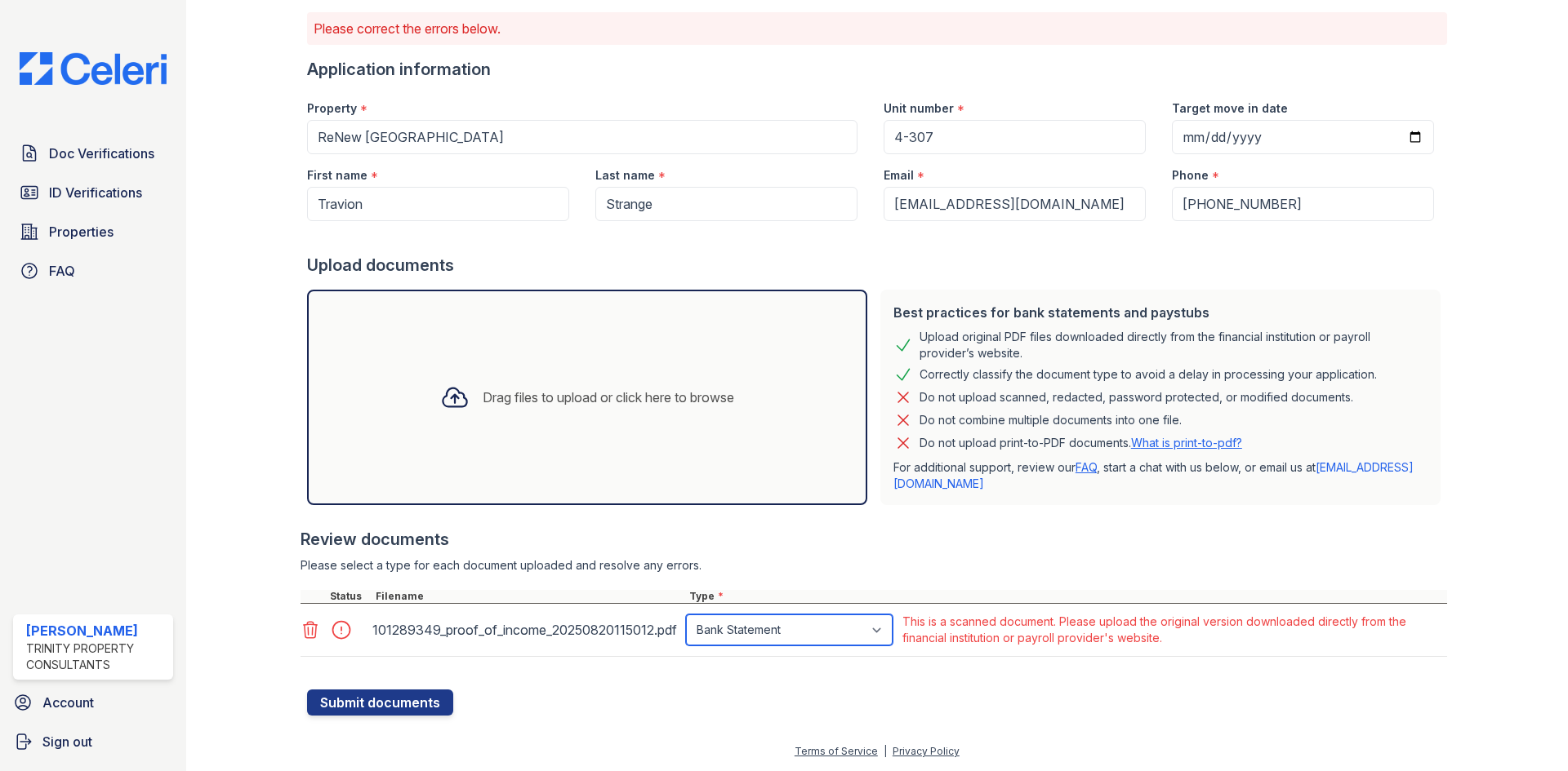
click at [828, 633] on select "Paystub Bank Statement Offer Letter Tax Documents Benefit Award Letter Investme…" at bounding box center [790, 630] width 207 height 31
select select "other"
click at [686, 615] on select "Paystub Bank Statement Offer Letter Tax Documents Benefit Award Letter Investme…" at bounding box center [790, 630] width 207 height 31
click at [319, 635] on link at bounding box center [312, 630] width 23 height 19
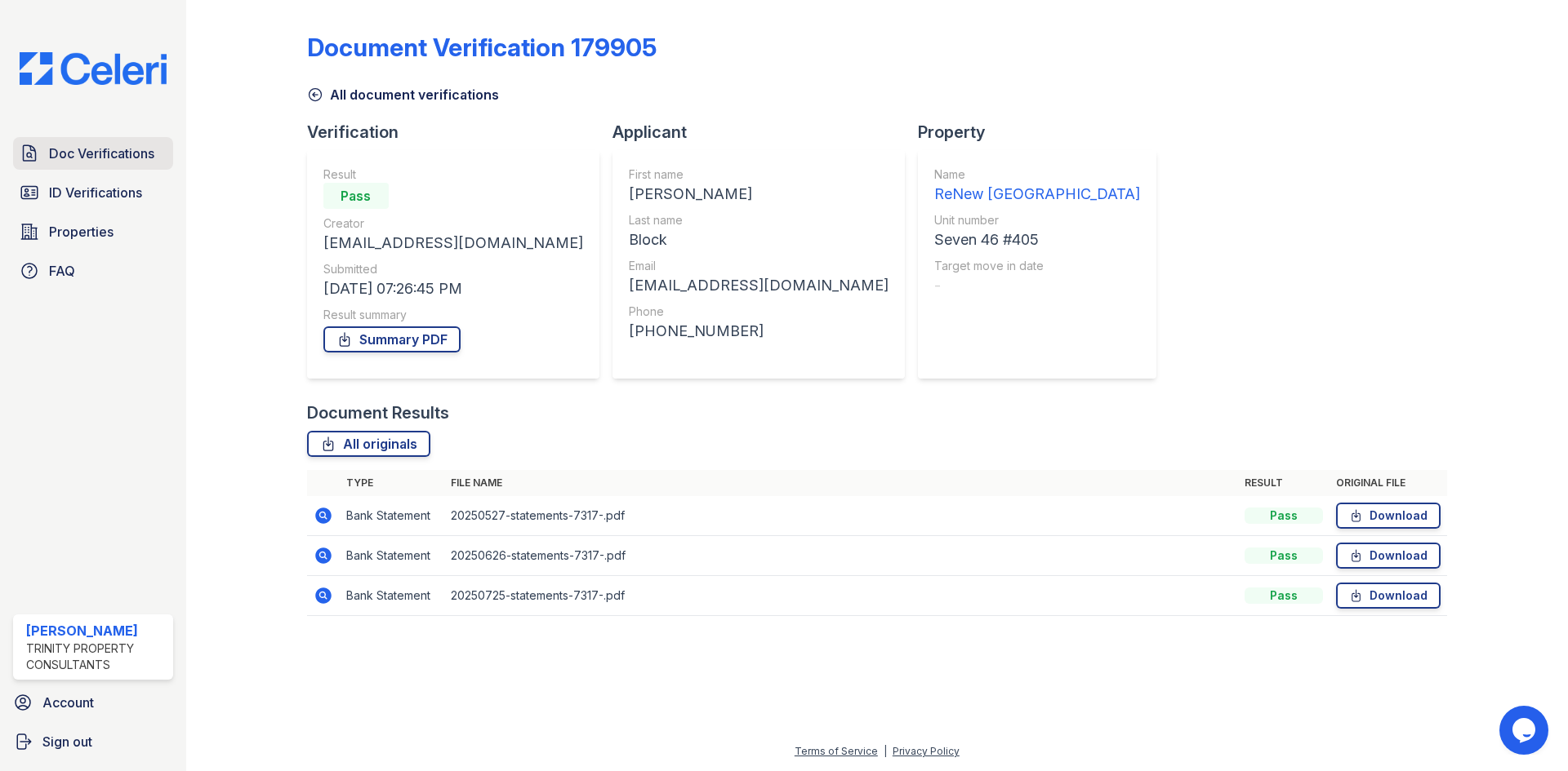
click at [97, 168] on link "Doc Verifications" at bounding box center [94, 153] width 160 height 33
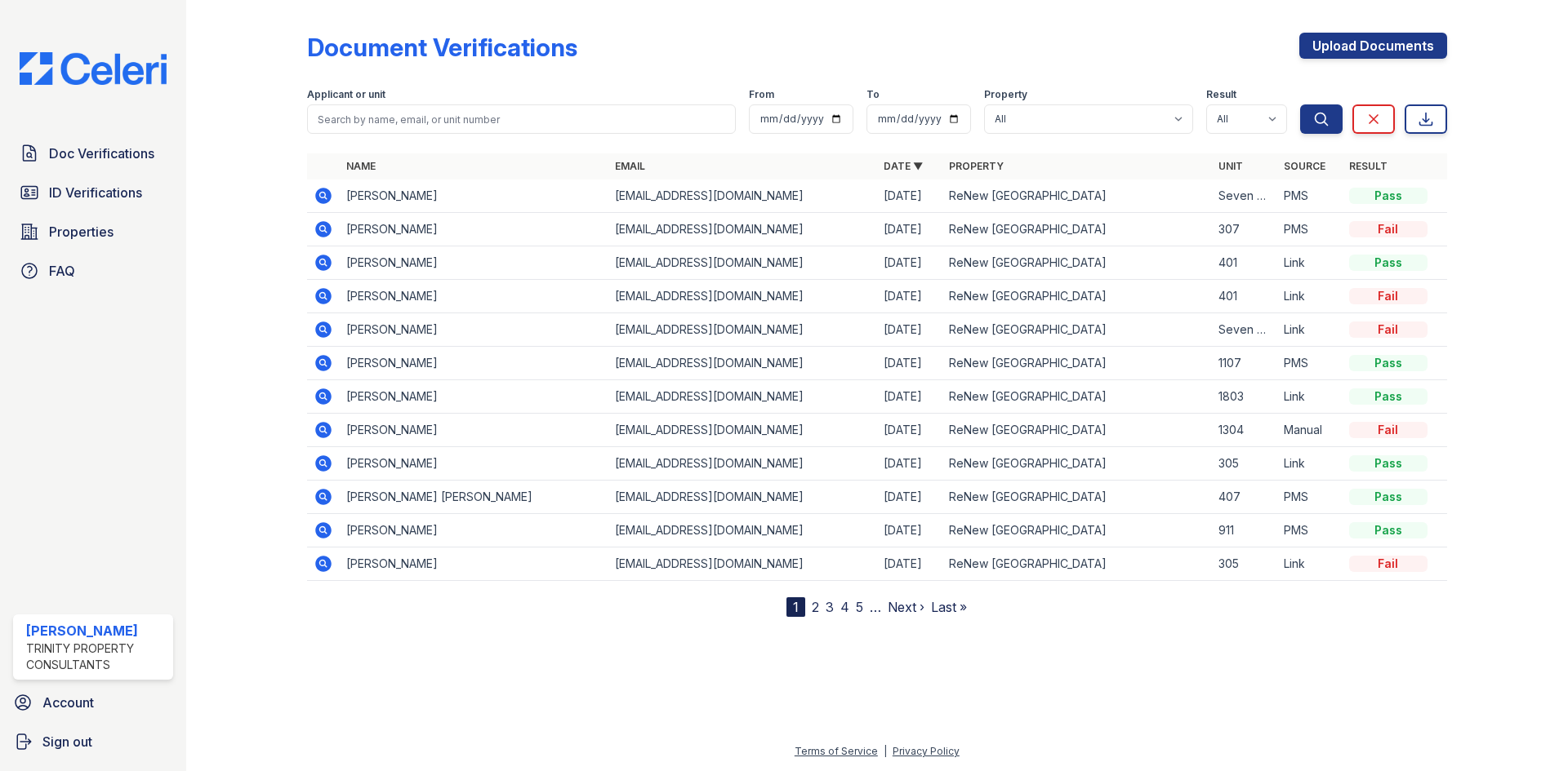
click at [318, 233] on icon at bounding box center [323, 229] width 16 height 16
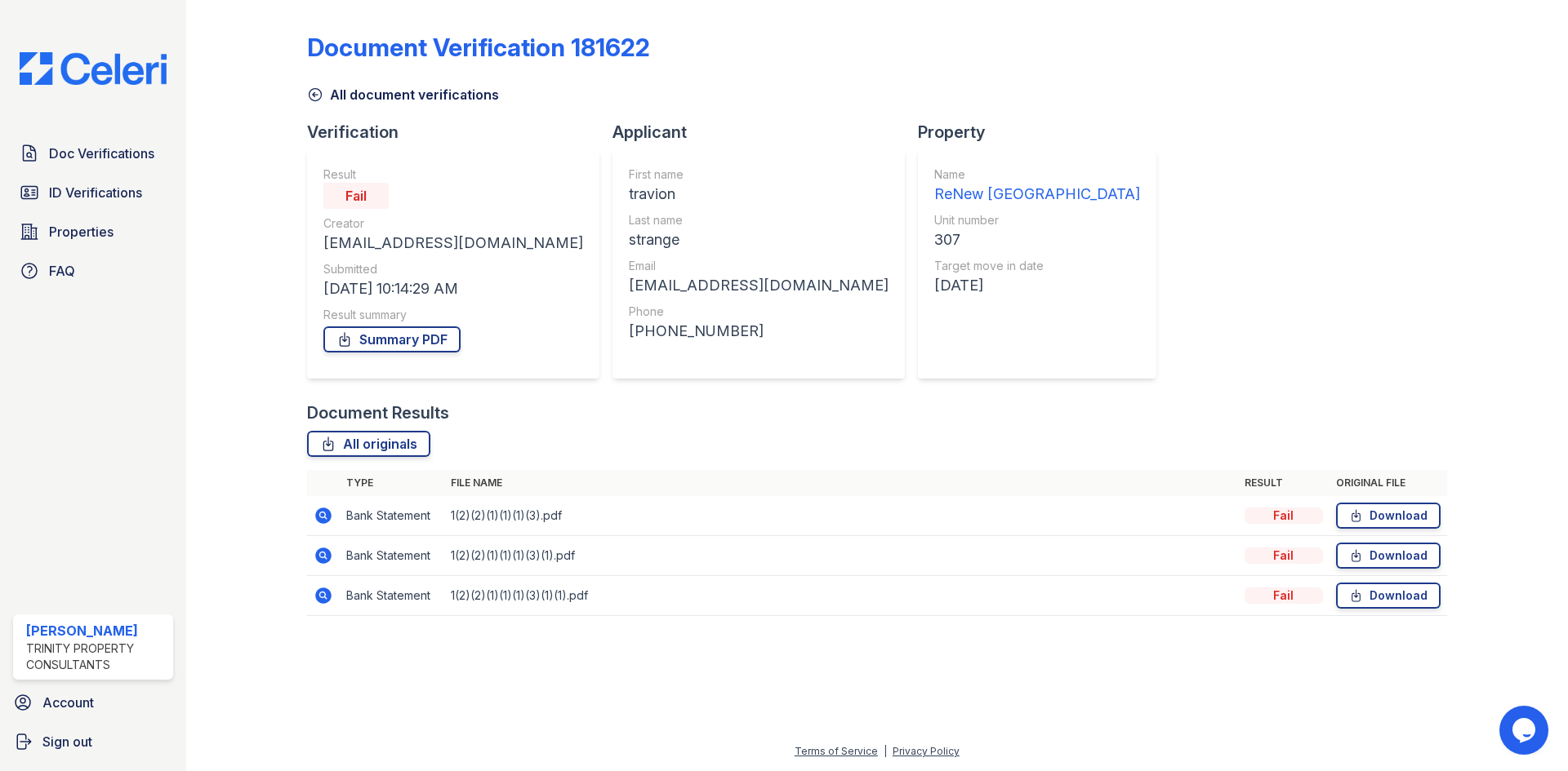
click at [328, 97] on link "All document verifications" at bounding box center [403, 95] width 192 height 19
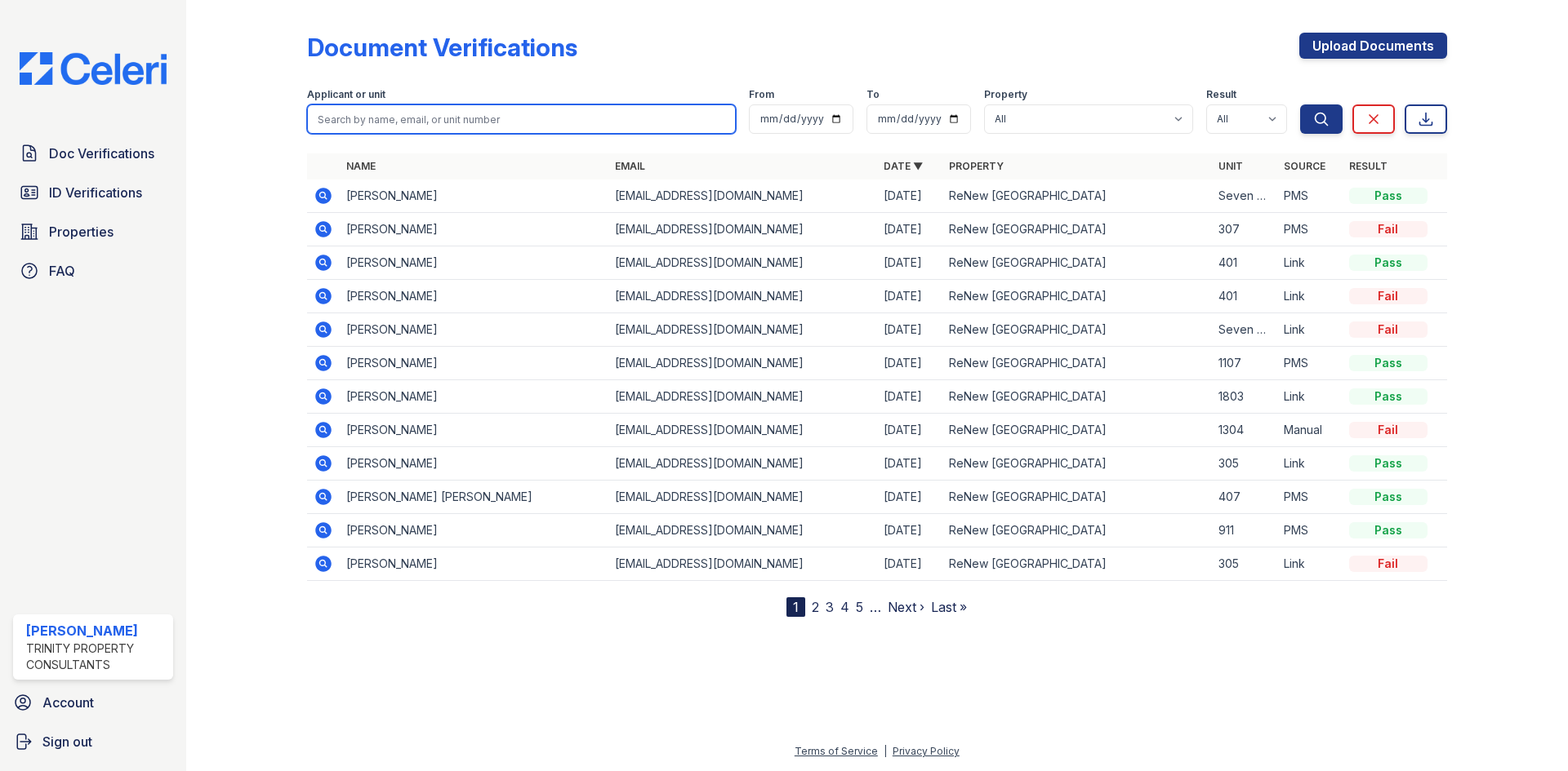
click at [373, 114] on input "search" at bounding box center [521, 119] width 429 height 29
type input "camille"
click at [1317, 101] on div "Search Clear Export" at bounding box center [1374, 108] width 147 height 52
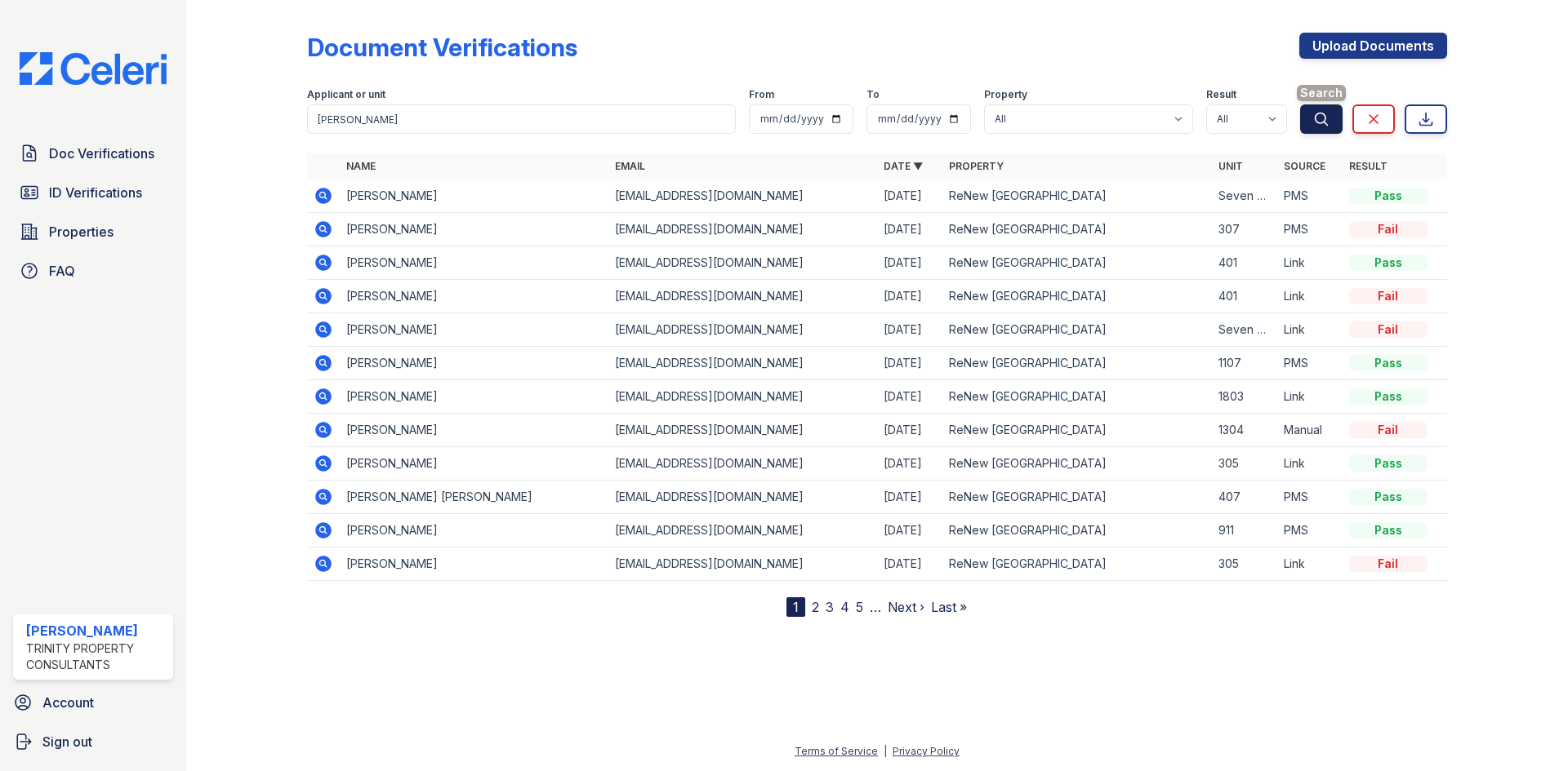
click at [1317, 116] on icon "submit" at bounding box center [1321, 119] width 16 height 16
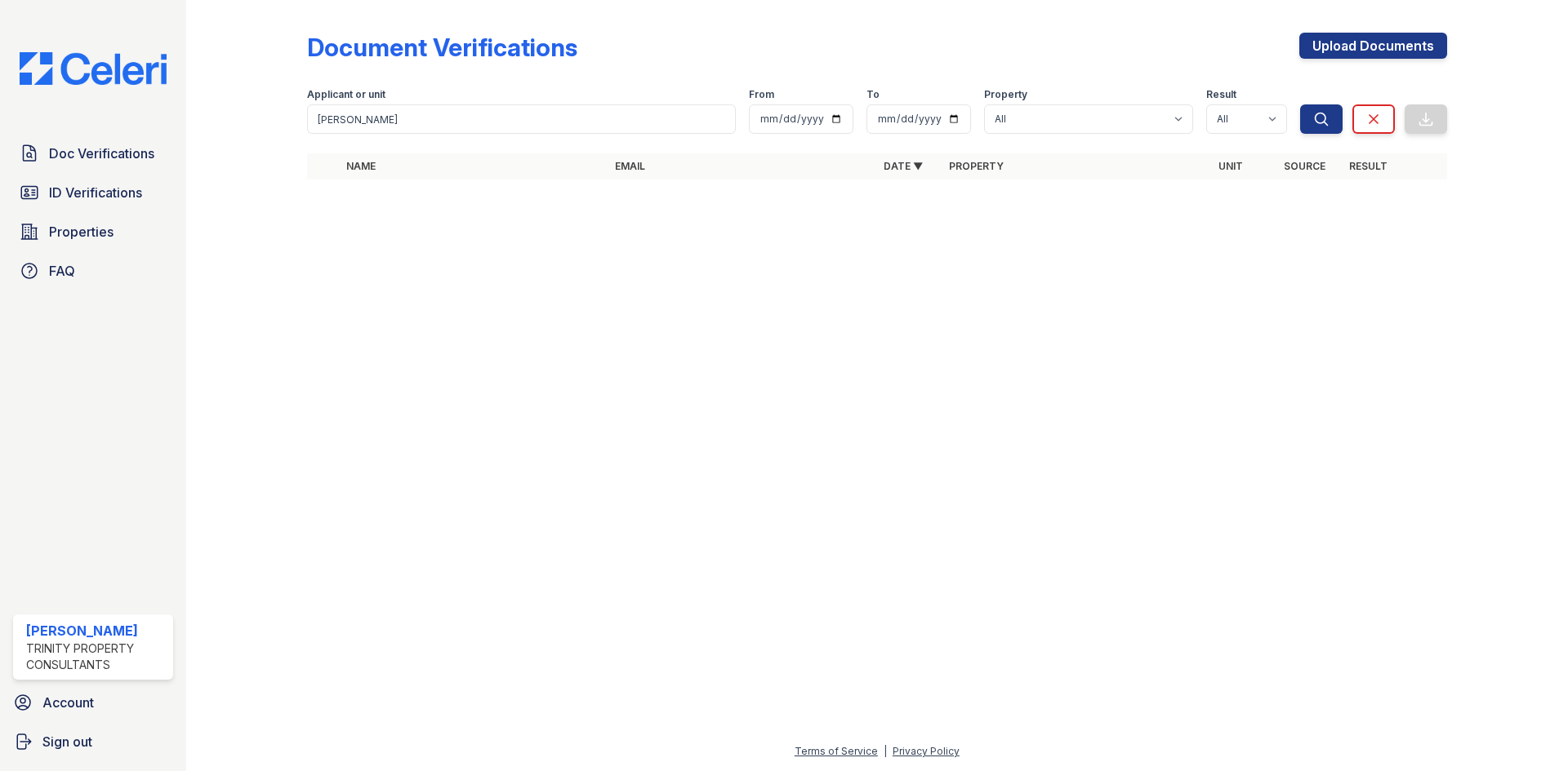
click at [1317, 116] on icon "submit" at bounding box center [1321, 119] width 16 height 16
click at [204, 74] on div "Document Verifications Upload Documents Filter Applicant or unit camille From T…" at bounding box center [877, 385] width 1382 height 771
type input "myers"
click at [1301, 104] on button "Search" at bounding box center [1322, 119] width 42 height 29
click at [1313, 125] on icon "submit" at bounding box center [1321, 119] width 16 height 16
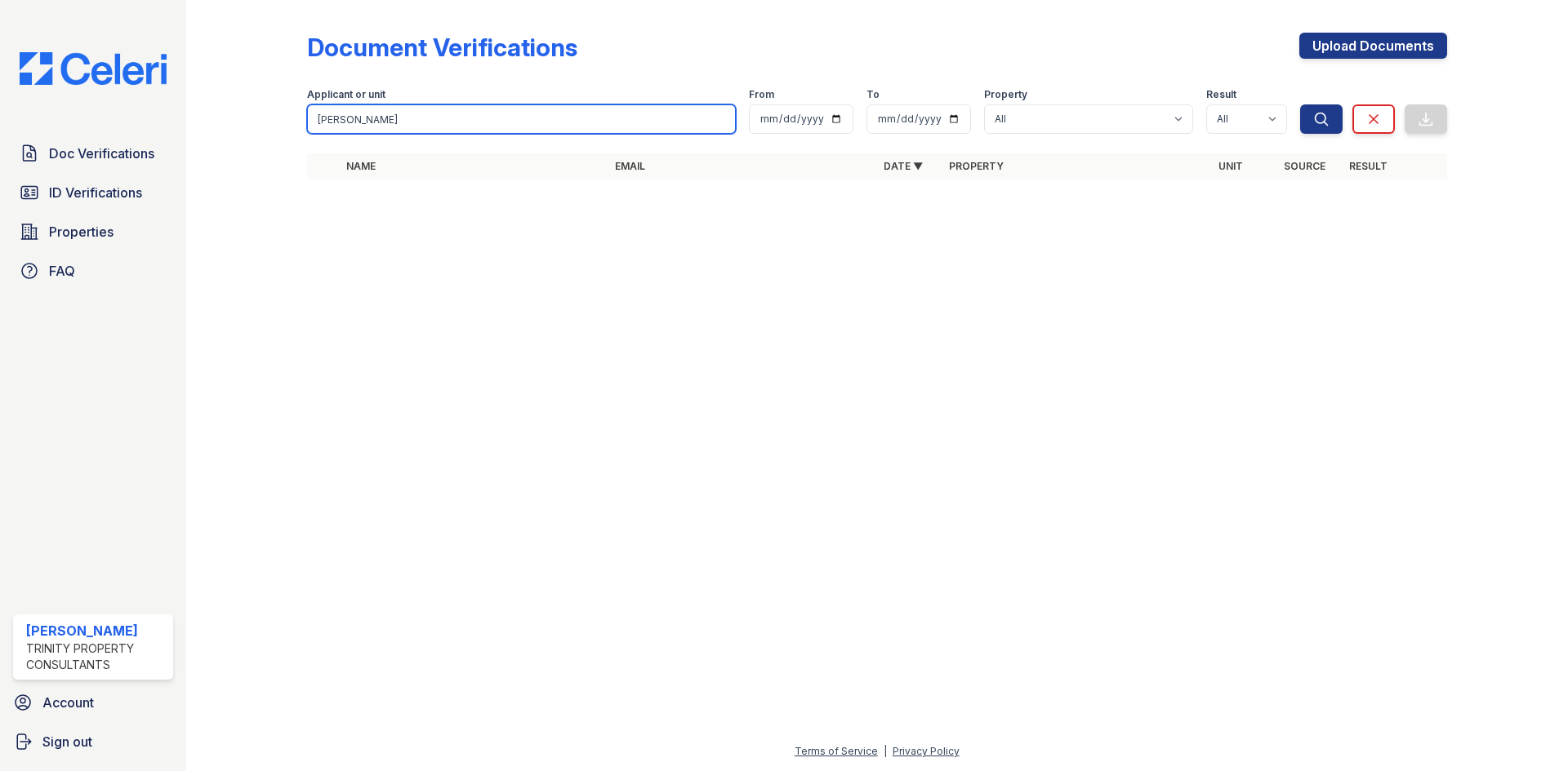
drag, startPoint x: 370, startPoint y: 129, endPoint x: 273, endPoint y: 132, distance: 97.0
click at [273, 132] on div "Document Verifications Upload Documents Filter Applicant or unit myers From To …" at bounding box center [877, 111] width 1330 height 222
type input "[PERSON_NAME]"
click at [1301, 104] on button "Search" at bounding box center [1322, 119] width 42 height 29
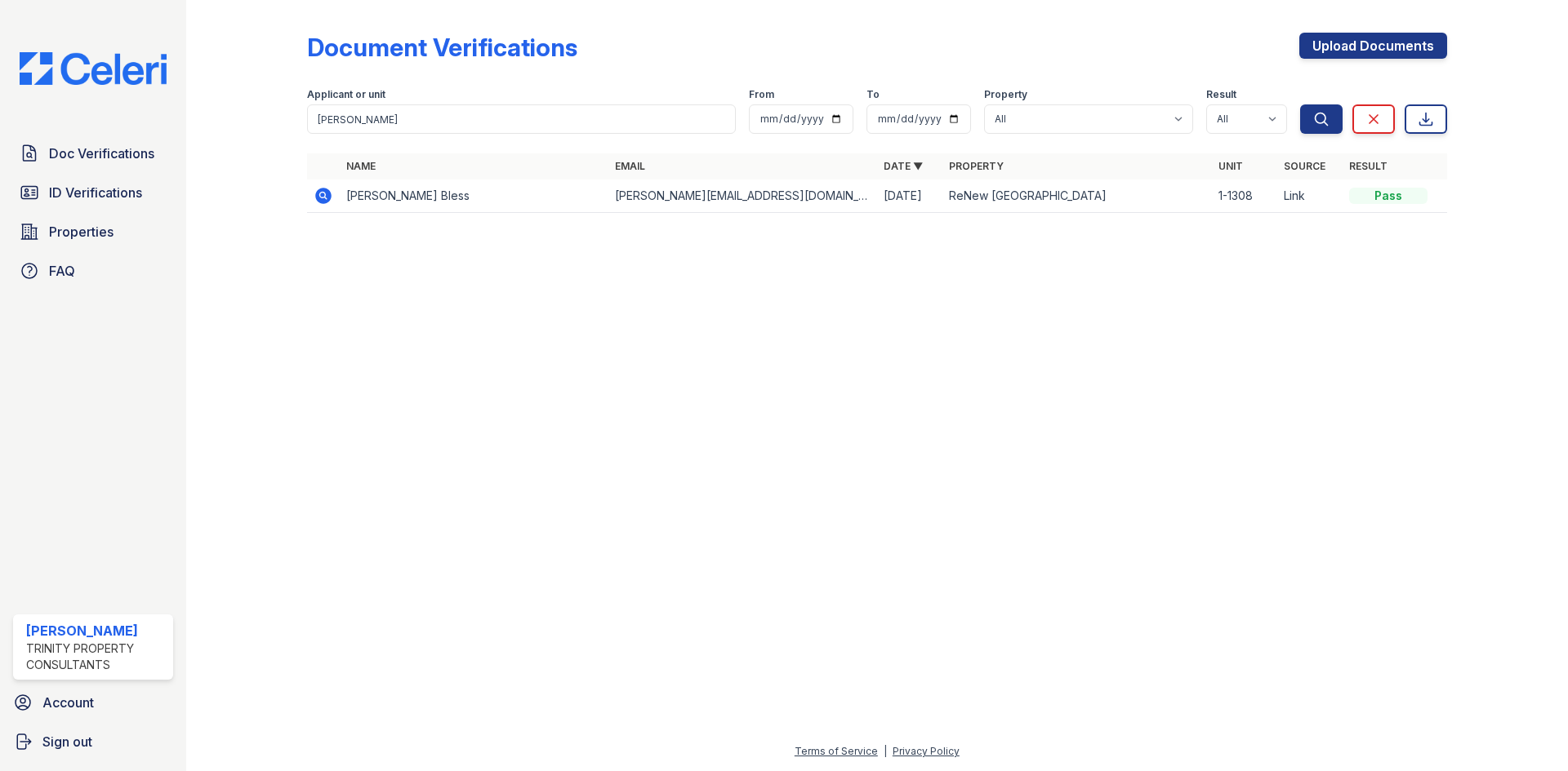
click at [322, 192] on icon at bounding box center [323, 196] width 19 height 19
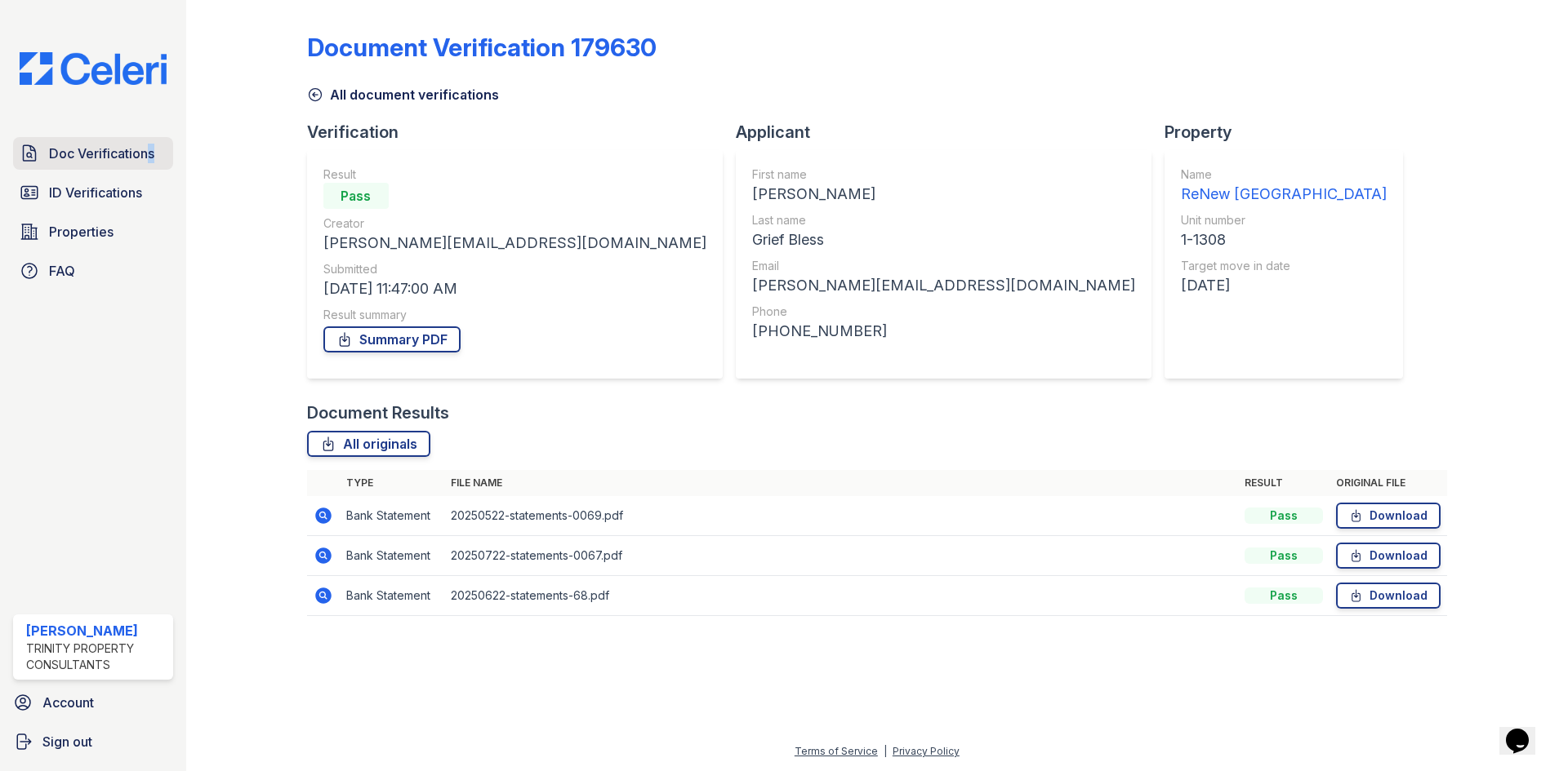
click at [141, 139] on div "Doc Verifications ID Verifications Properties FAQ [PERSON_NAME] Trinity Propert…" at bounding box center [93, 385] width 186 height 771
click at [138, 145] on span "Doc Verifications" at bounding box center [101, 153] width 105 height 19
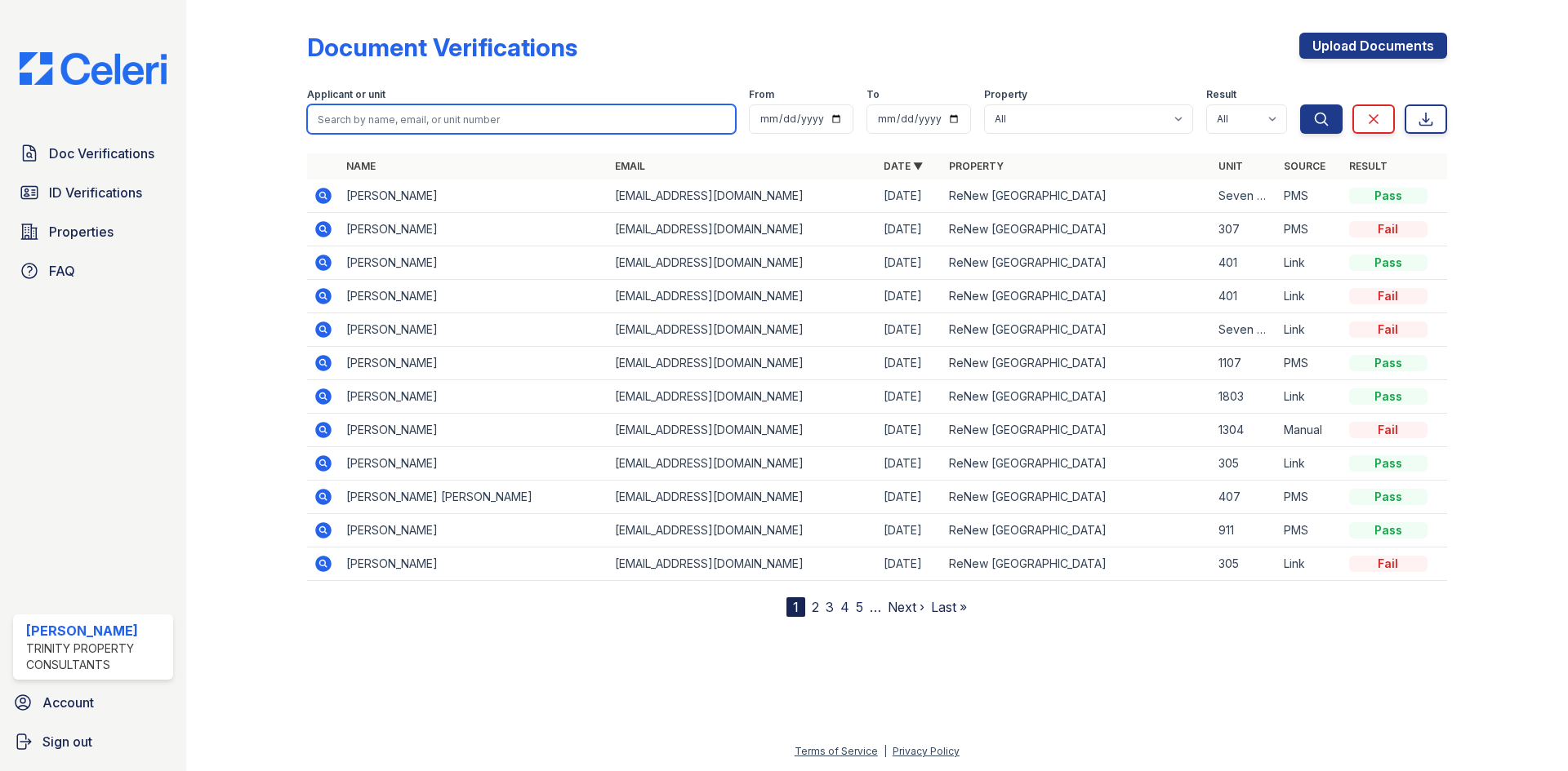
click at [510, 129] on input "search" at bounding box center [521, 119] width 429 height 29
type input "[PERSON_NAME]"
click at [1301, 104] on button "Search" at bounding box center [1322, 119] width 42 height 29
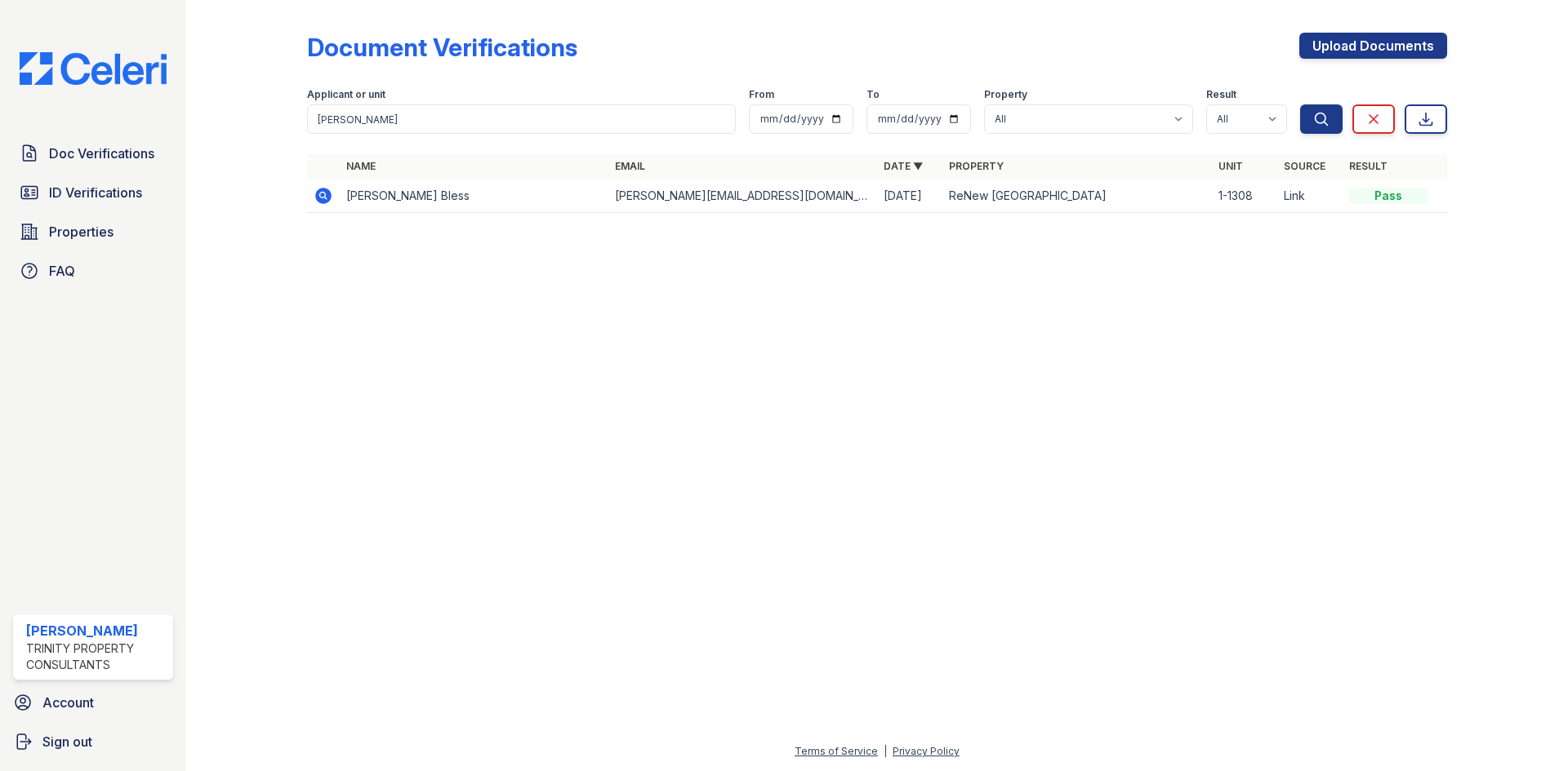
click at [322, 203] on icon at bounding box center [323, 196] width 16 height 16
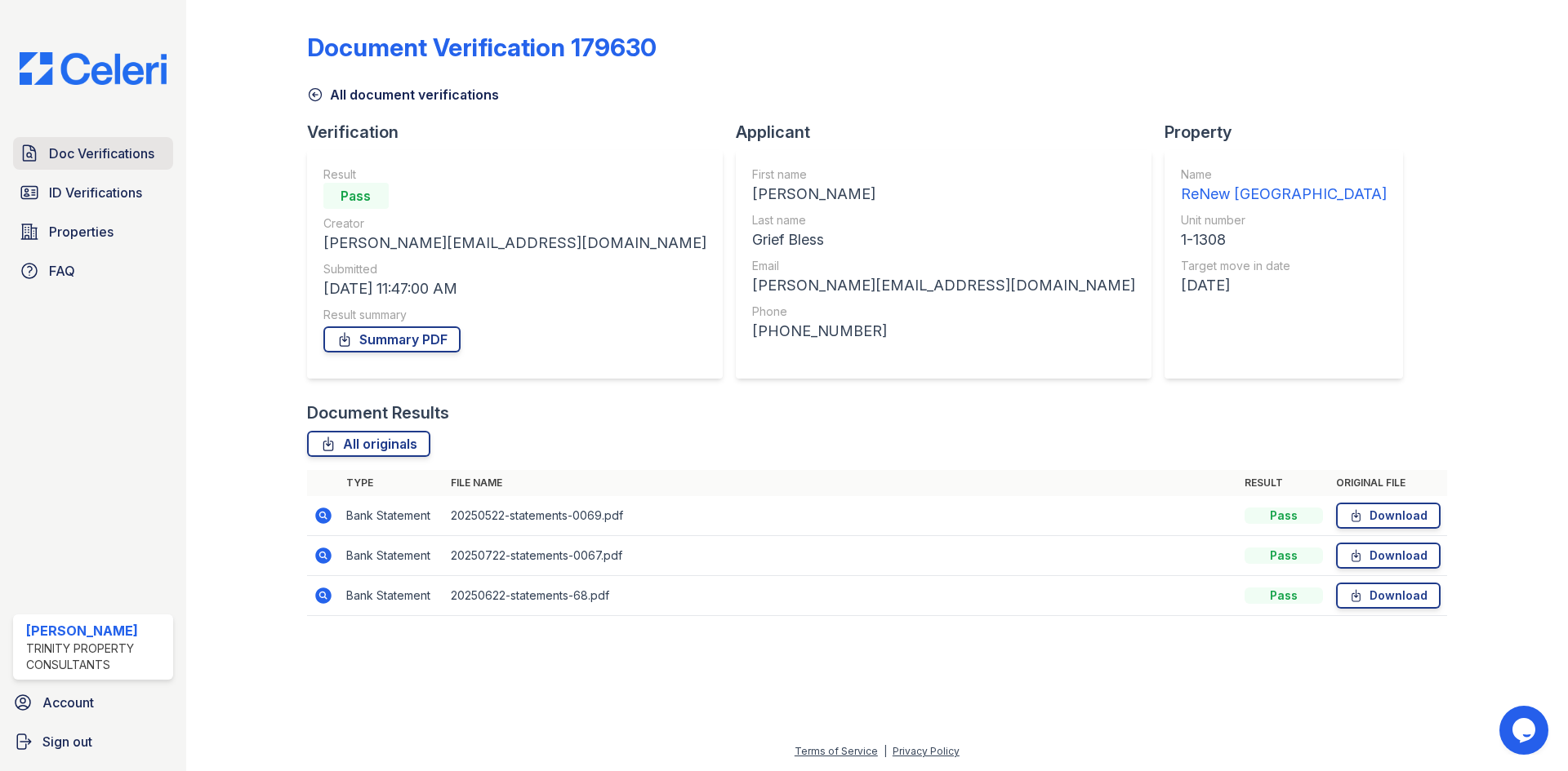
click at [92, 157] on span "Doc Verifications" at bounding box center [101, 153] width 105 height 19
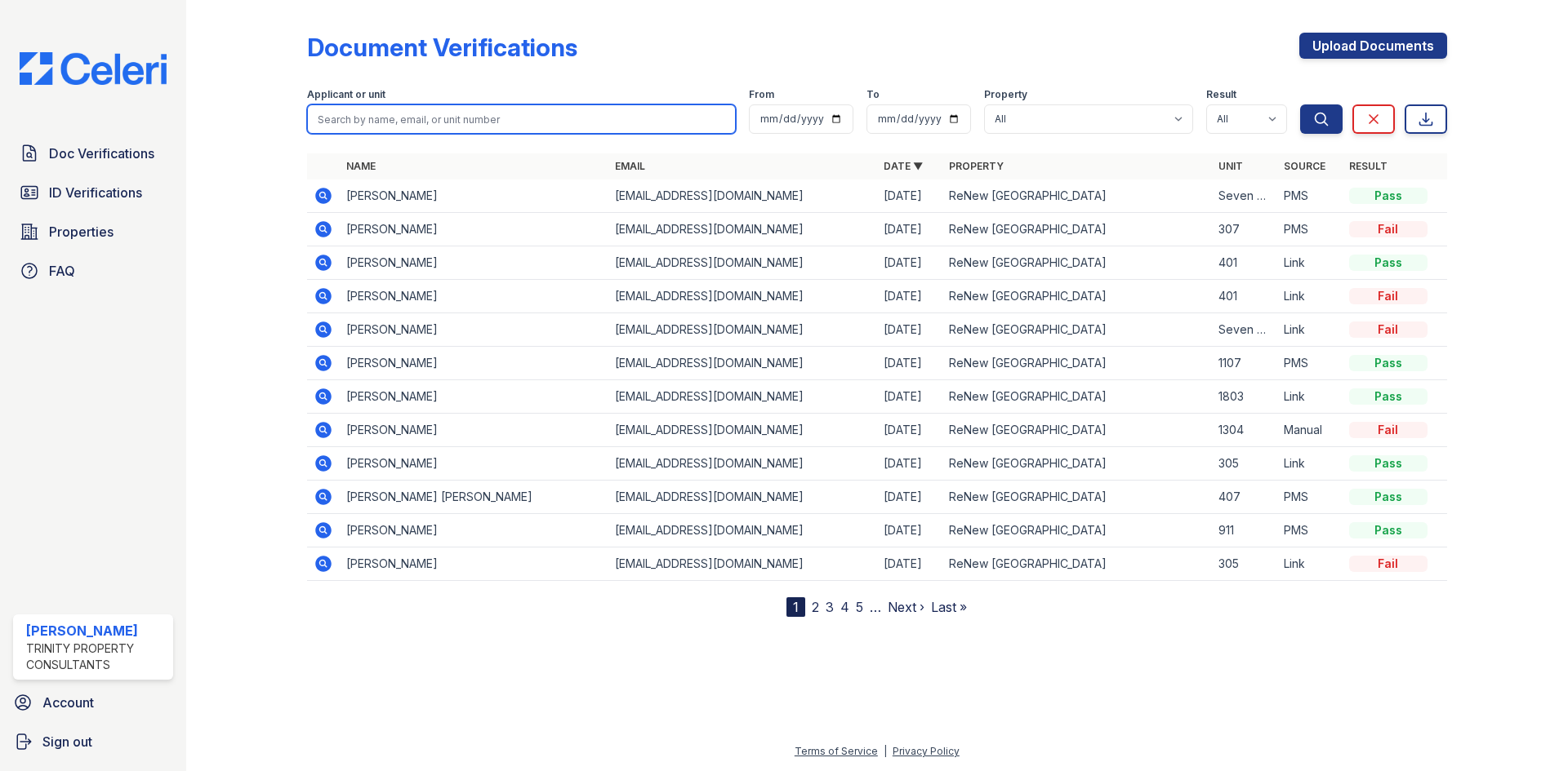
click at [523, 116] on input "search" at bounding box center [521, 119] width 429 height 29
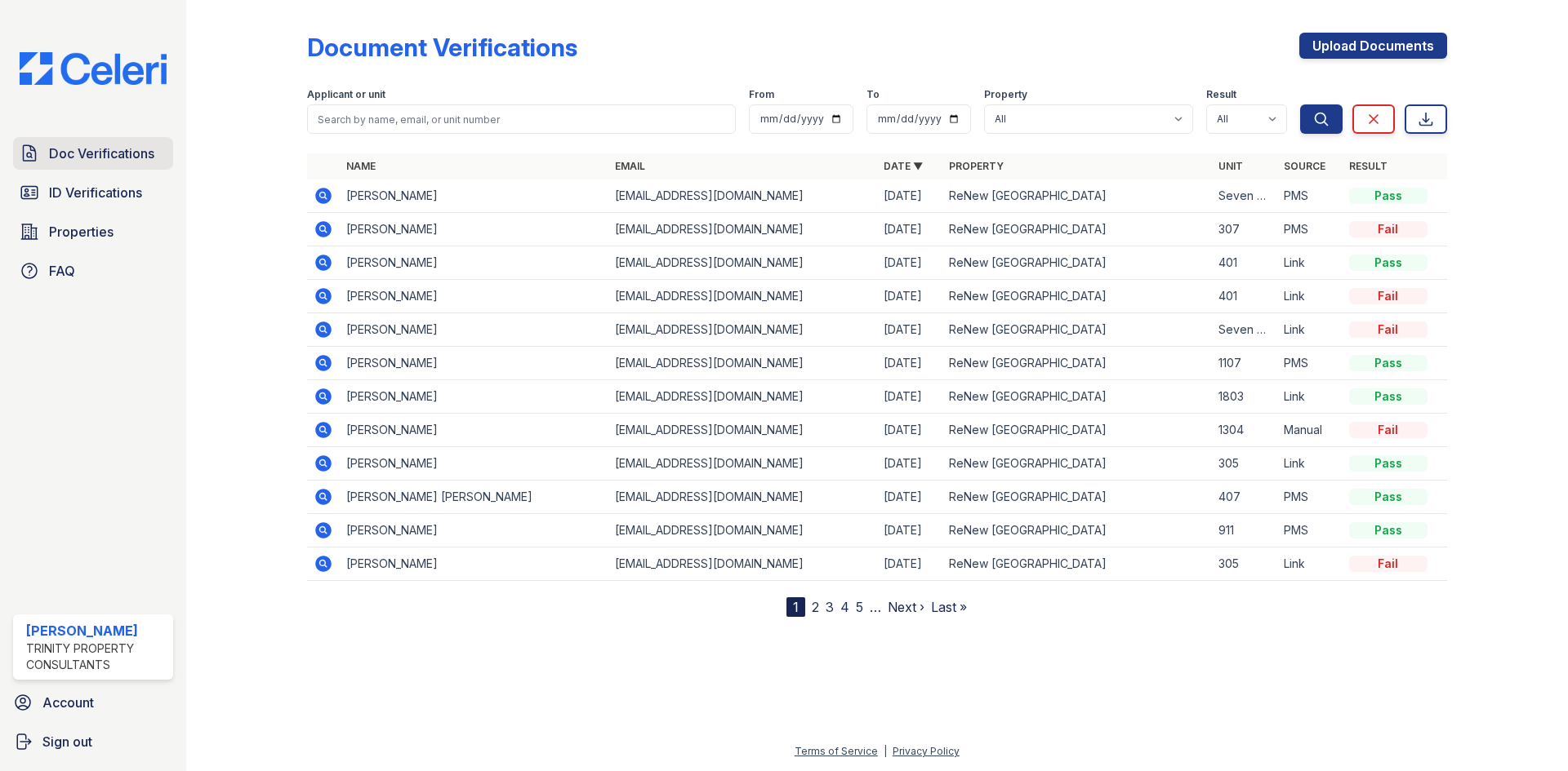
click at [26, 158] on icon at bounding box center [29, 153] width 19 height 19
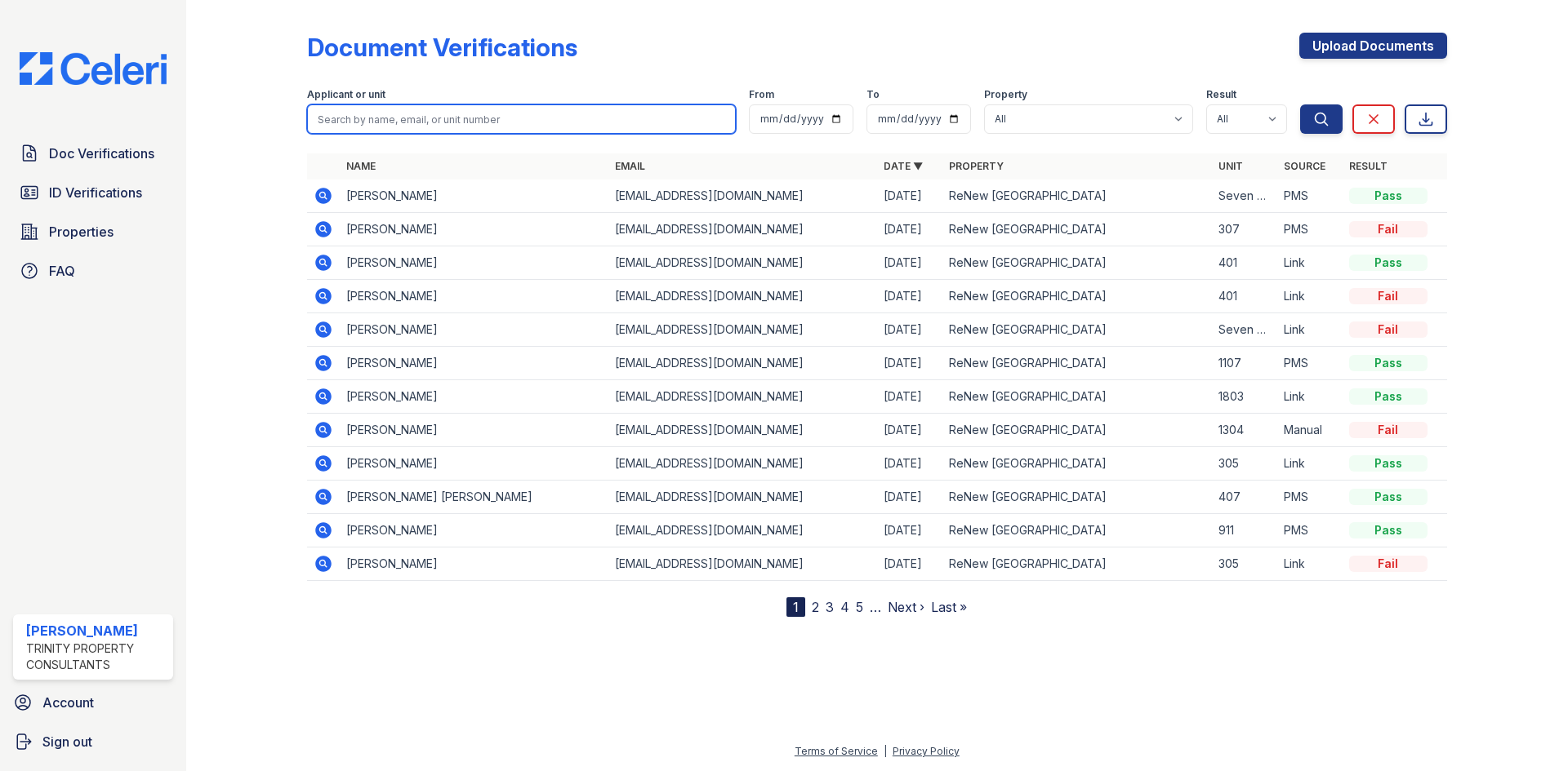
click at [374, 117] on input "search" at bounding box center [521, 119] width 429 height 29
type input "de laney"
click at [1301, 104] on button "Search" at bounding box center [1322, 119] width 42 height 29
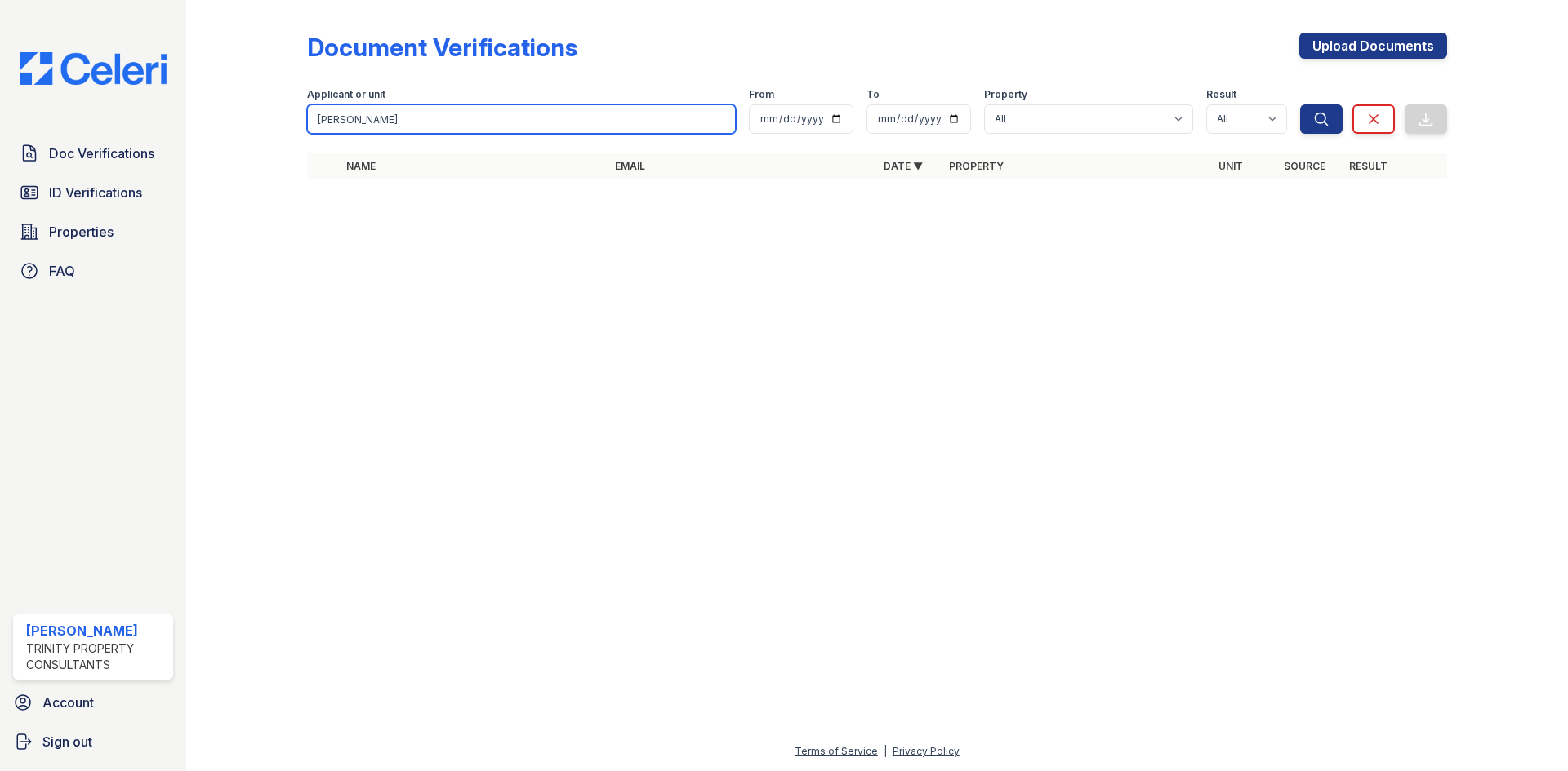
click at [448, 106] on input "de laney" at bounding box center [521, 119] width 429 height 29
drag, startPoint x: 445, startPoint y: 108, endPoint x: 229, endPoint y: 146, distance: 219.3
click at [229, 146] on div "Document Verifications Upload Documents Filter Applicant or unit de laney From …" at bounding box center [877, 111] width 1330 height 222
type input "s"
type input "de la"
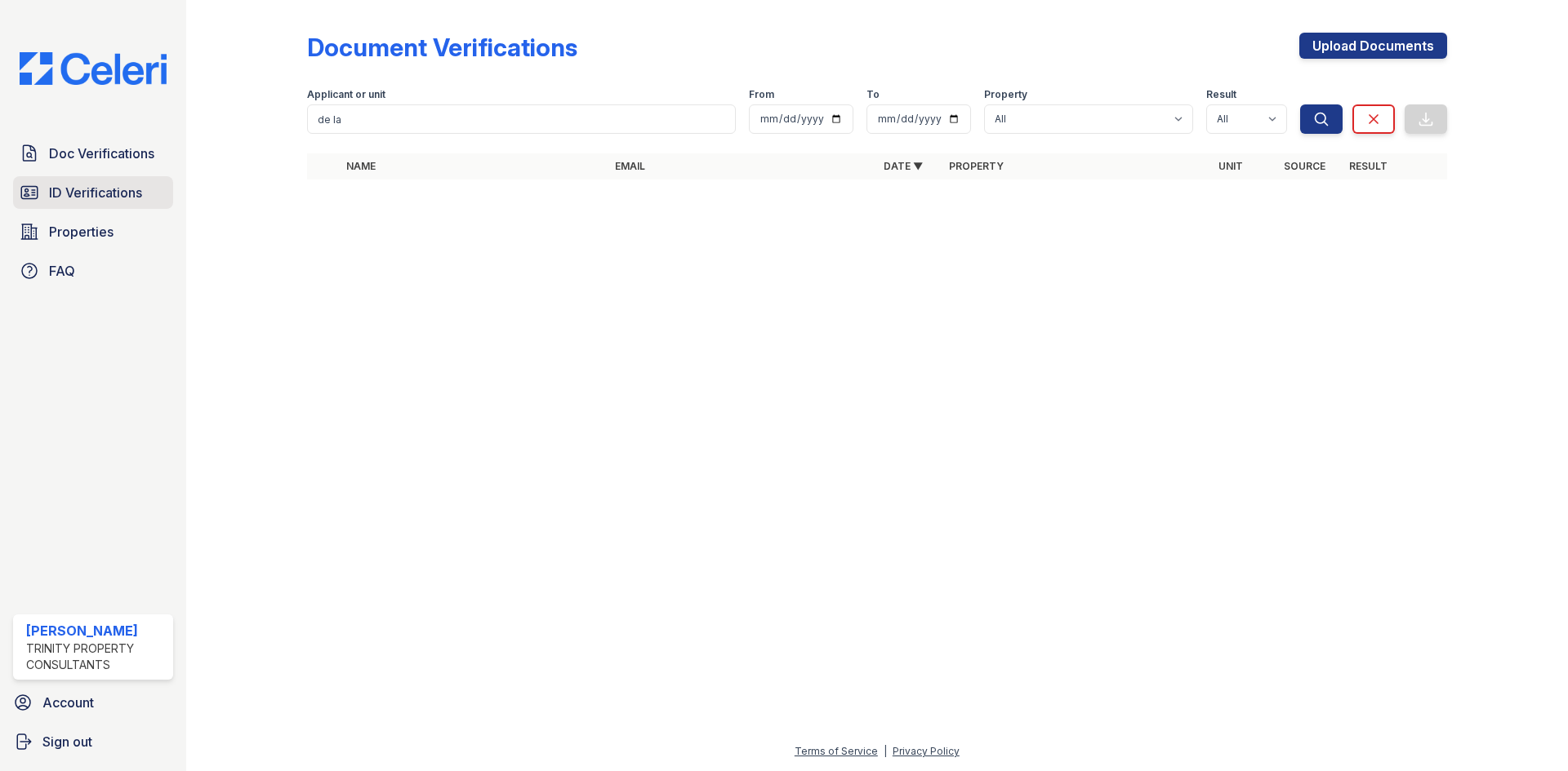
click at [129, 182] on span "ID Verifications" at bounding box center [96, 192] width 93 height 19
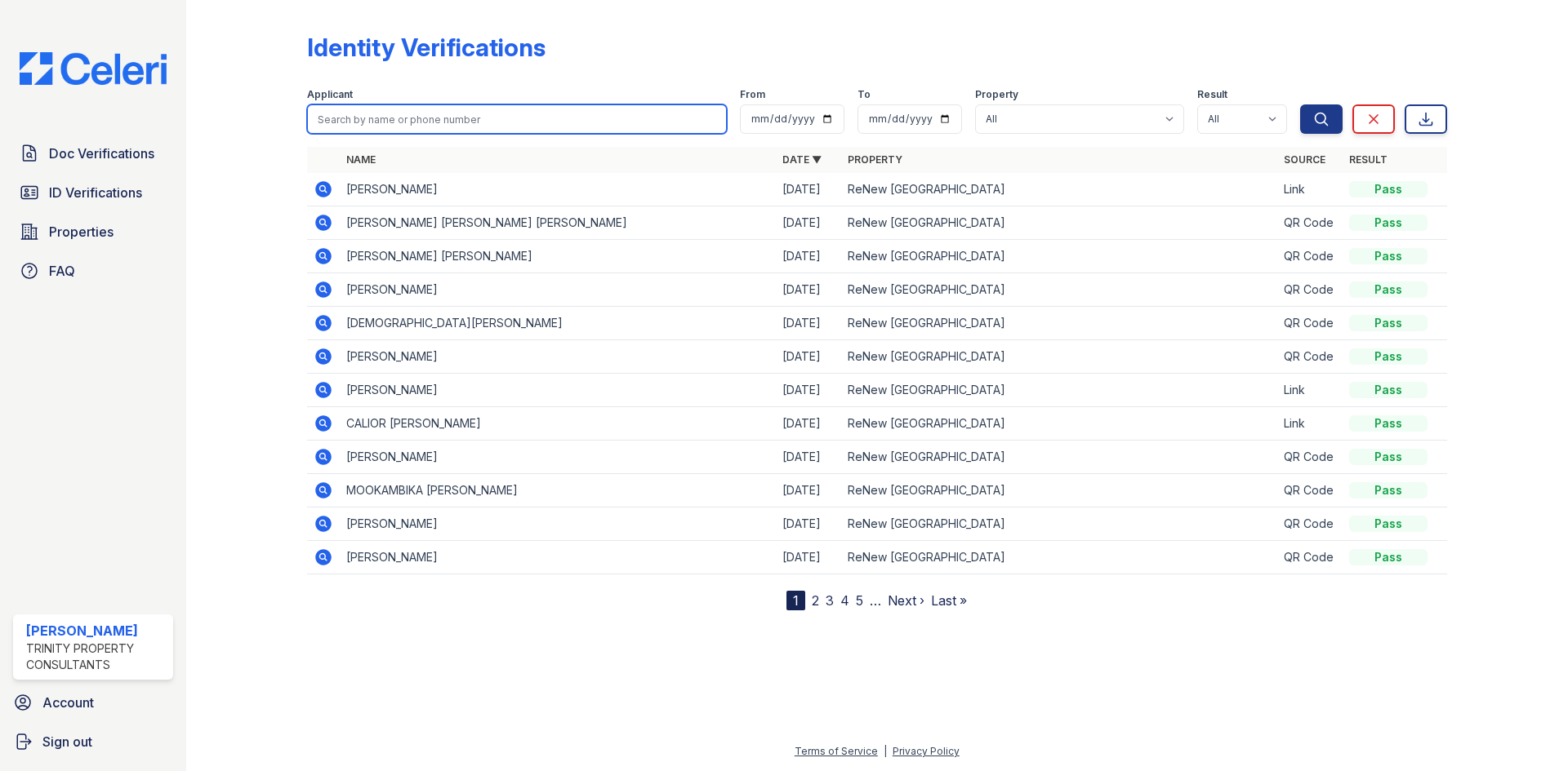
click at [381, 119] on input "search" at bounding box center [517, 119] width 420 height 29
type input "de laney"
click at [1301, 104] on button "Search" at bounding box center [1322, 119] width 42 height 29
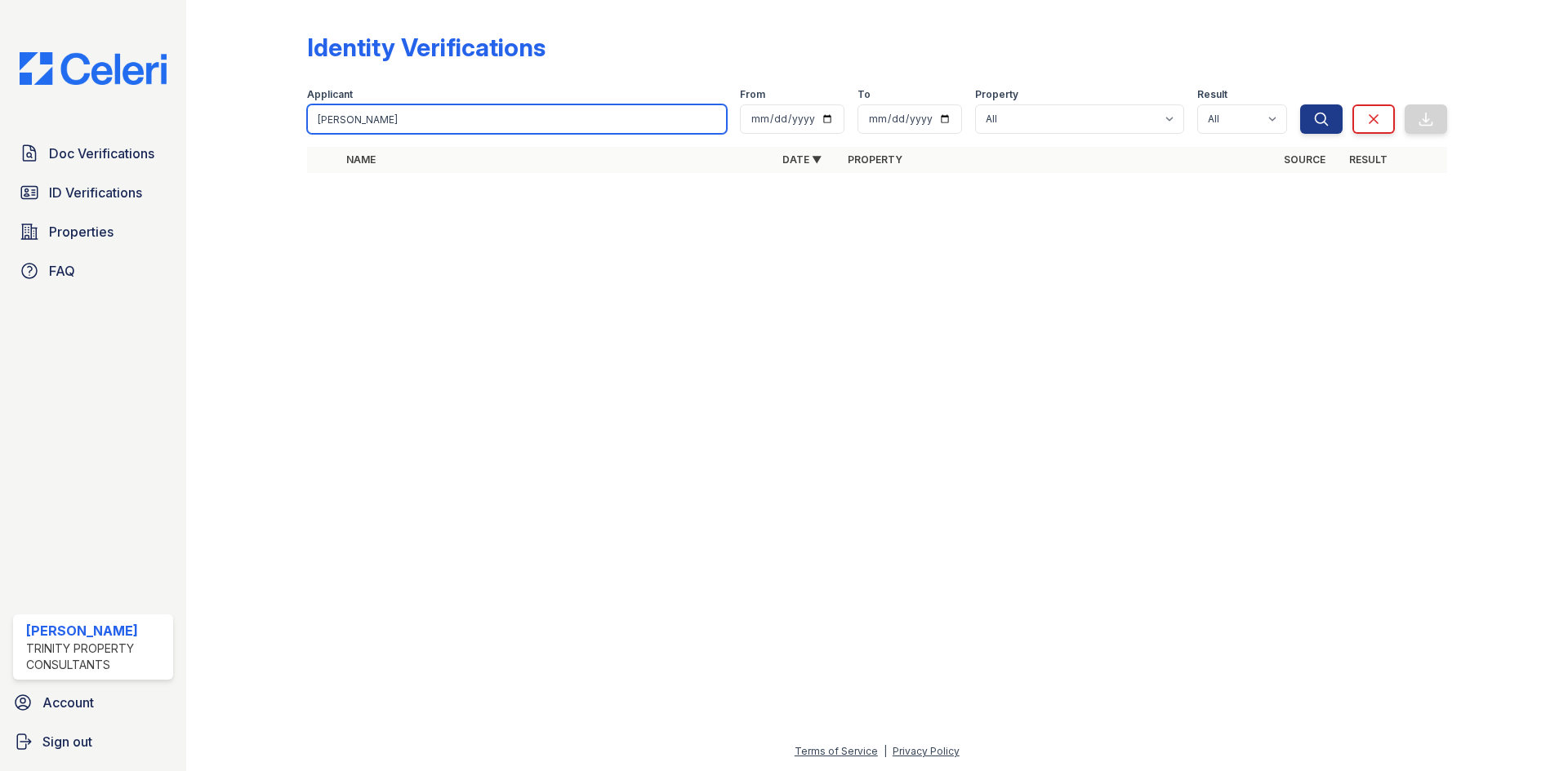
click at [372, 117] on input "de laney" at bounding box center [517, 119] width 420 height 29
type input "de lany"
click at [1301, 104] on button "Search" at bounding box center [1322, 119] width 42 height 29
drag, startPoint x: 354, startPoint y: 124, endPoint x: 299, endPoint y: 137, distance: 56.5
click at [299, 137] on div "Identity Verifications Filter Applicant de lany From To Property All ReNew Whea…" at bounding box center [877, 107] width 1330 height 215
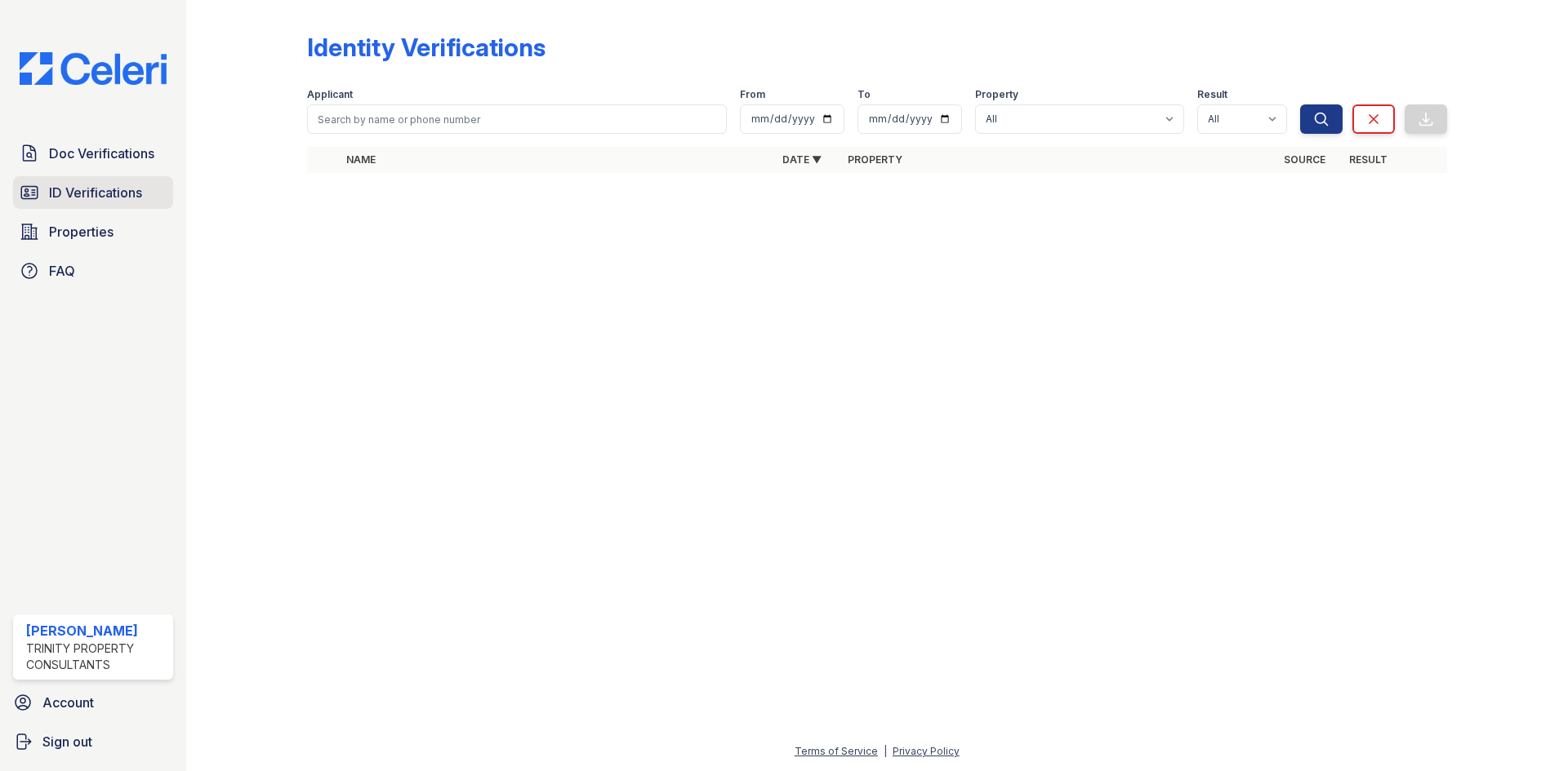
click at [74, 191] on span "ID Verifications" at bounding box center [96, 192] width 93 height 19
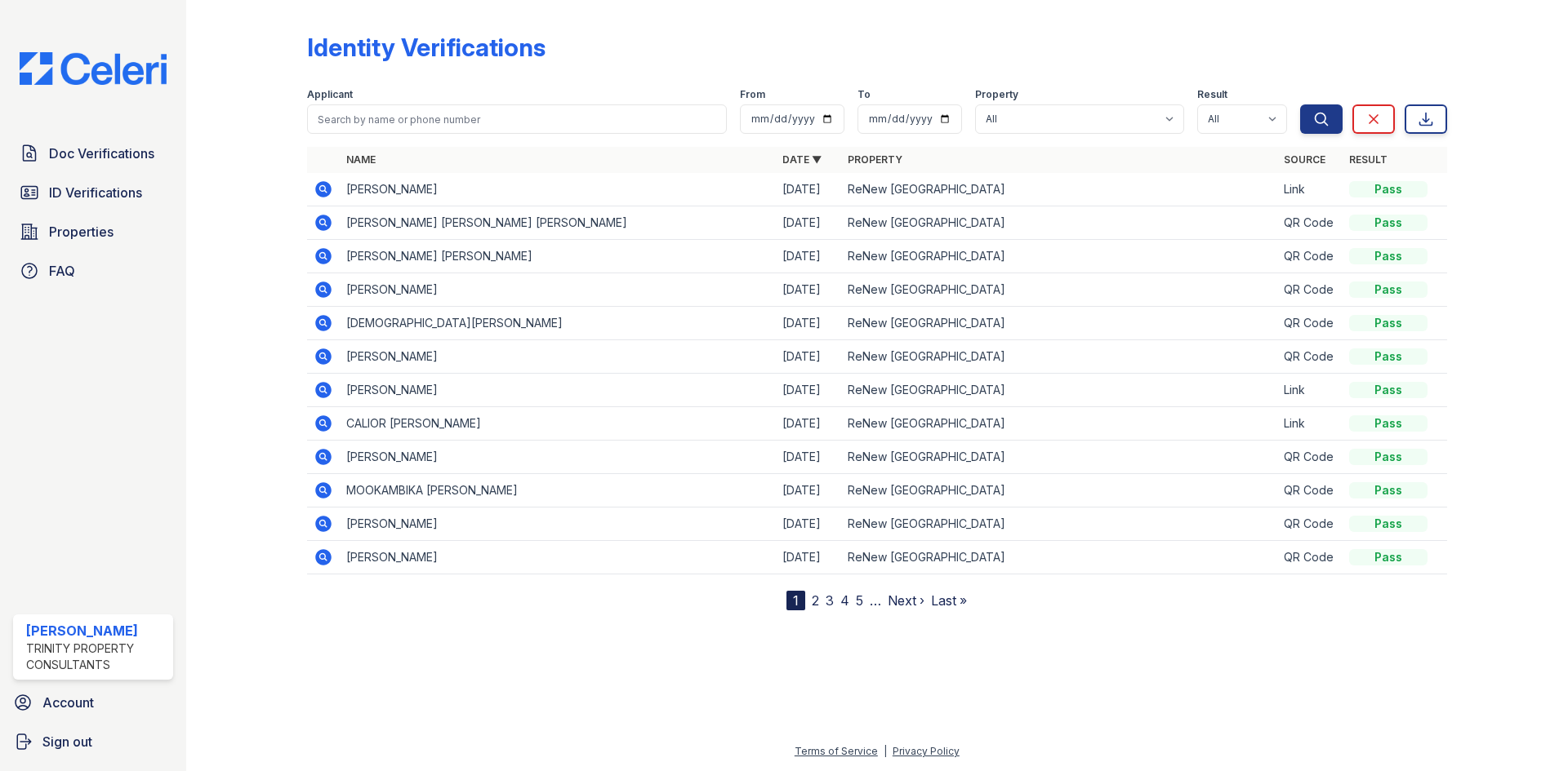
click at [809, 601] on nav "1 2 3 4 5 … Next › Last »" at bounding box center [877, 600] width 181 height 19
click at [819, 598] on link "2" at bounding box center [816, 600] width 8 height 16
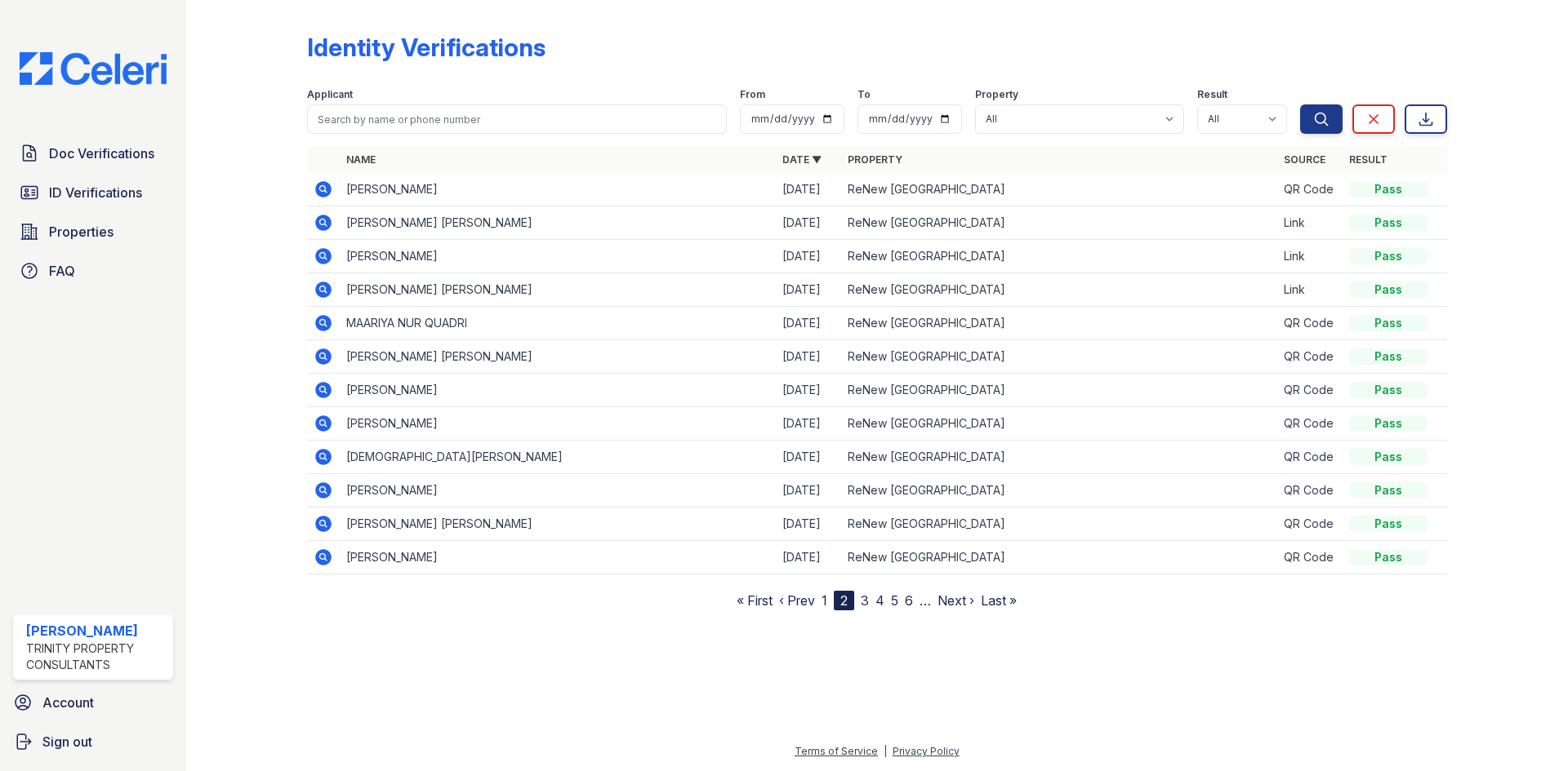
click at [864, 597] on link "3" at bounding box center [865, 600] width 8 height 16
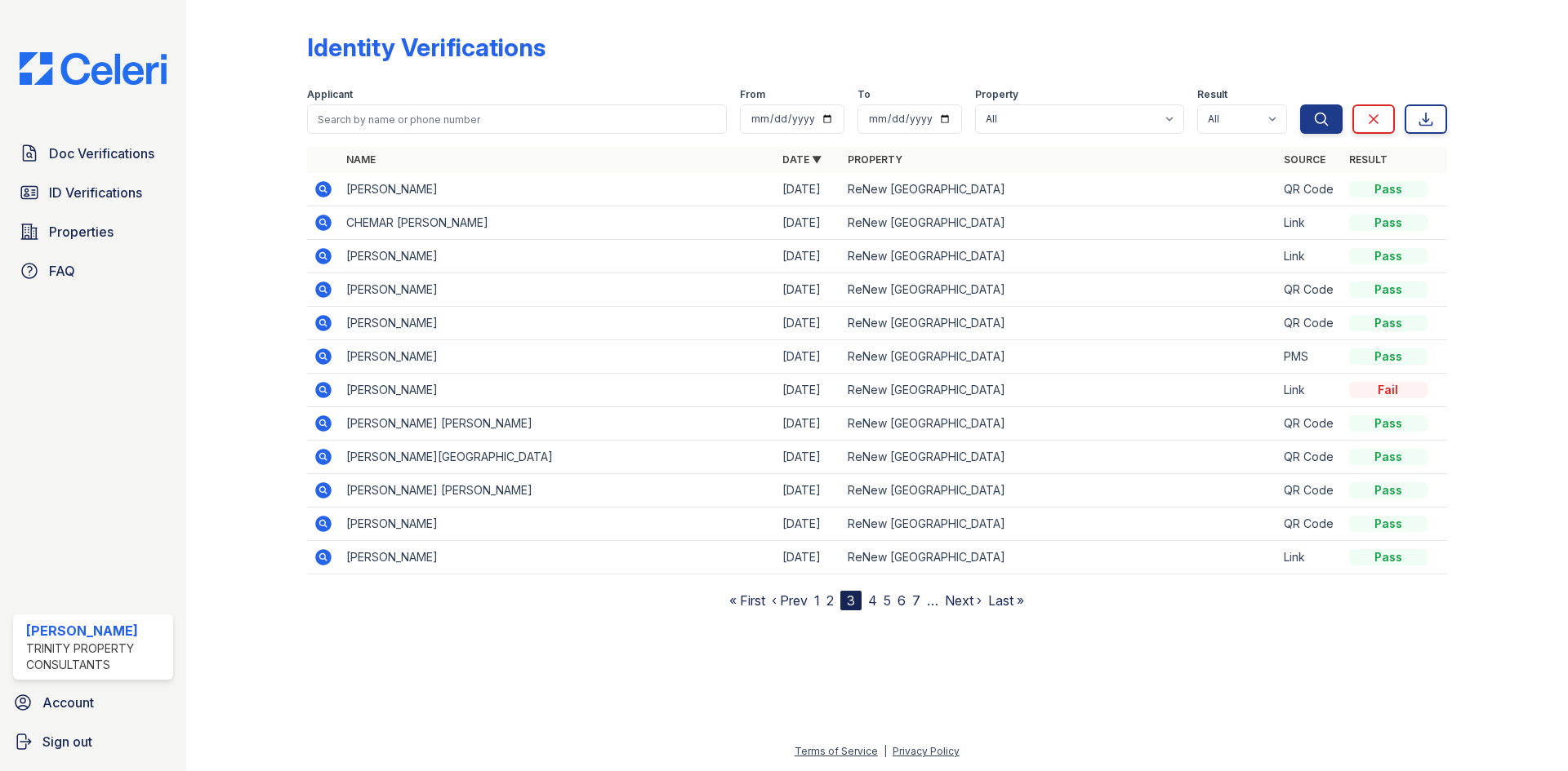
click at [326, 533] on icon at bounding box center [323, 524] width 19 height 19
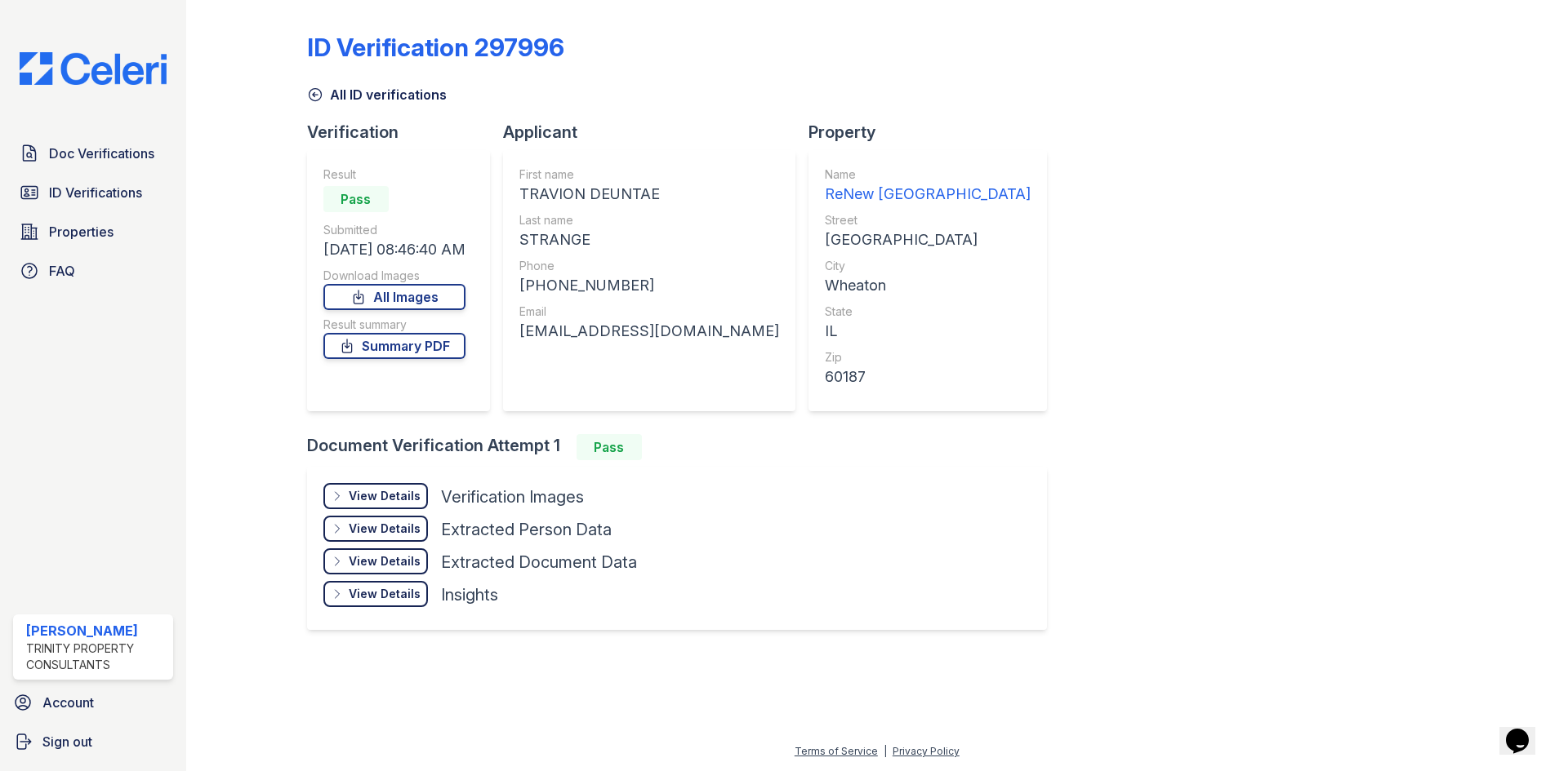
click at [400, 494] on div "View Details" at bounding box center [384, 496] width 71 height 16
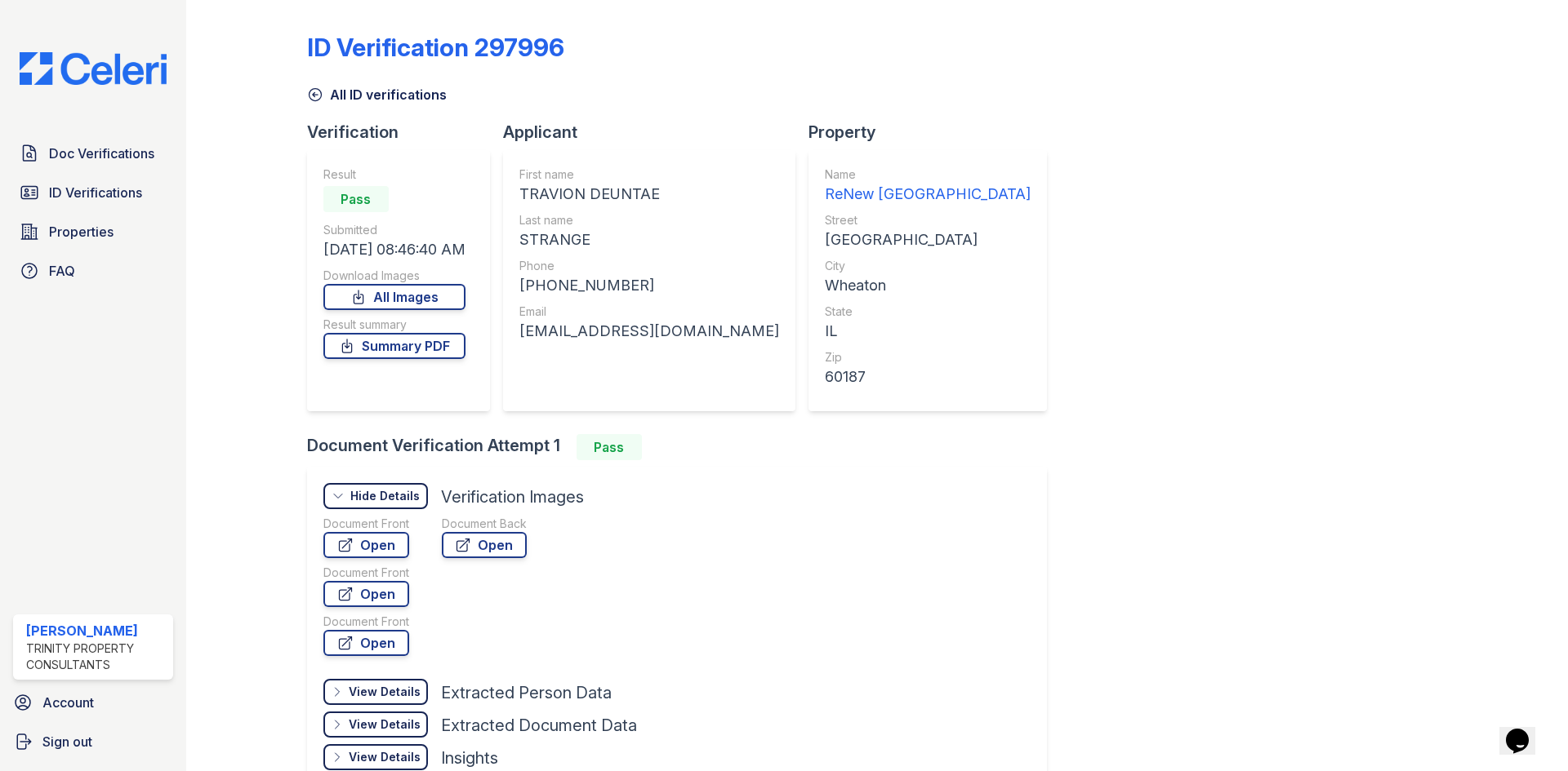
click at [319, 88] on icon at bounding box center [315, 95] width 16 height 16
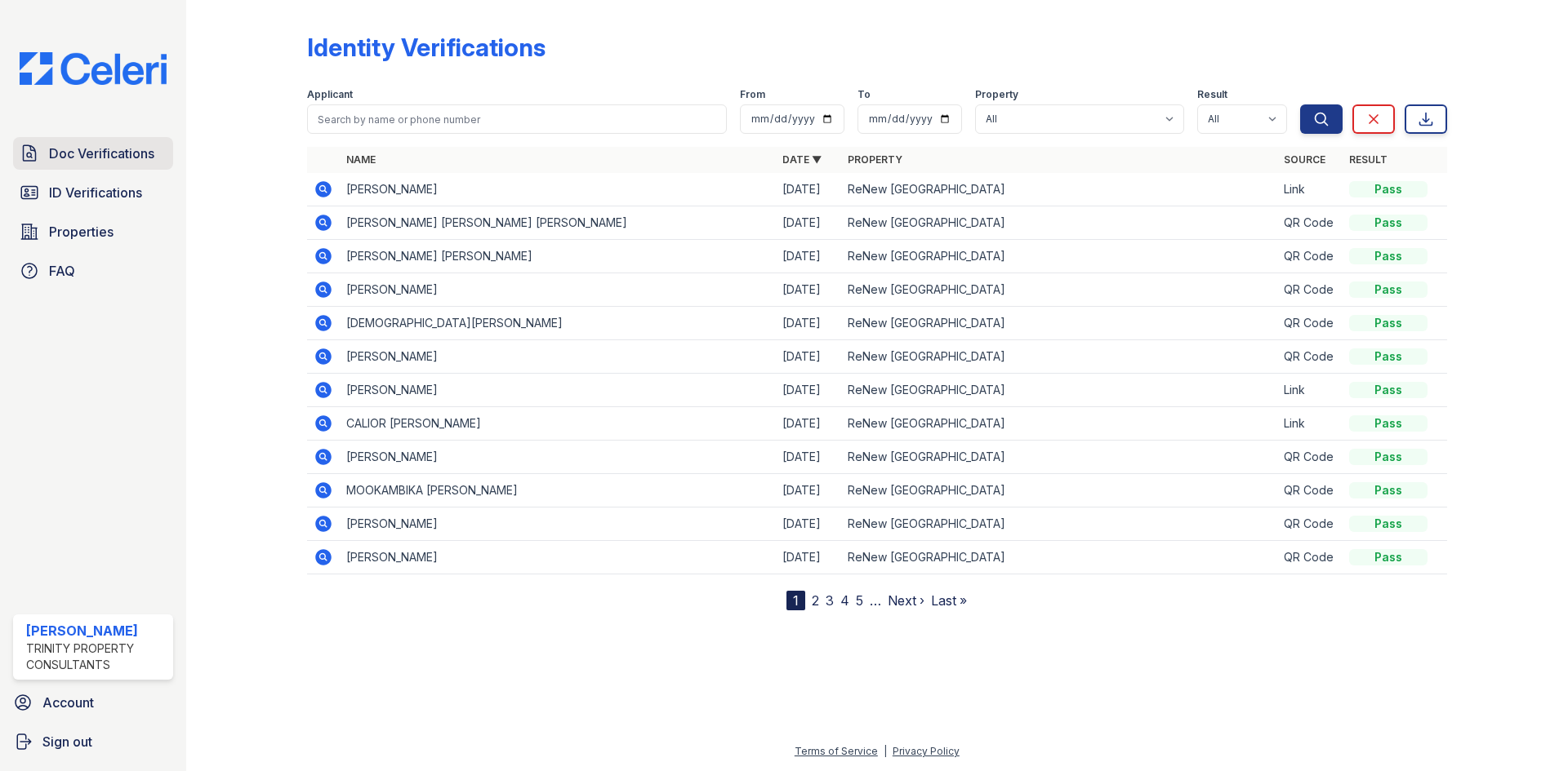
click at [103, 144] on link "Doc Verifications" at bounding box center [94, 153] width 160 height 33
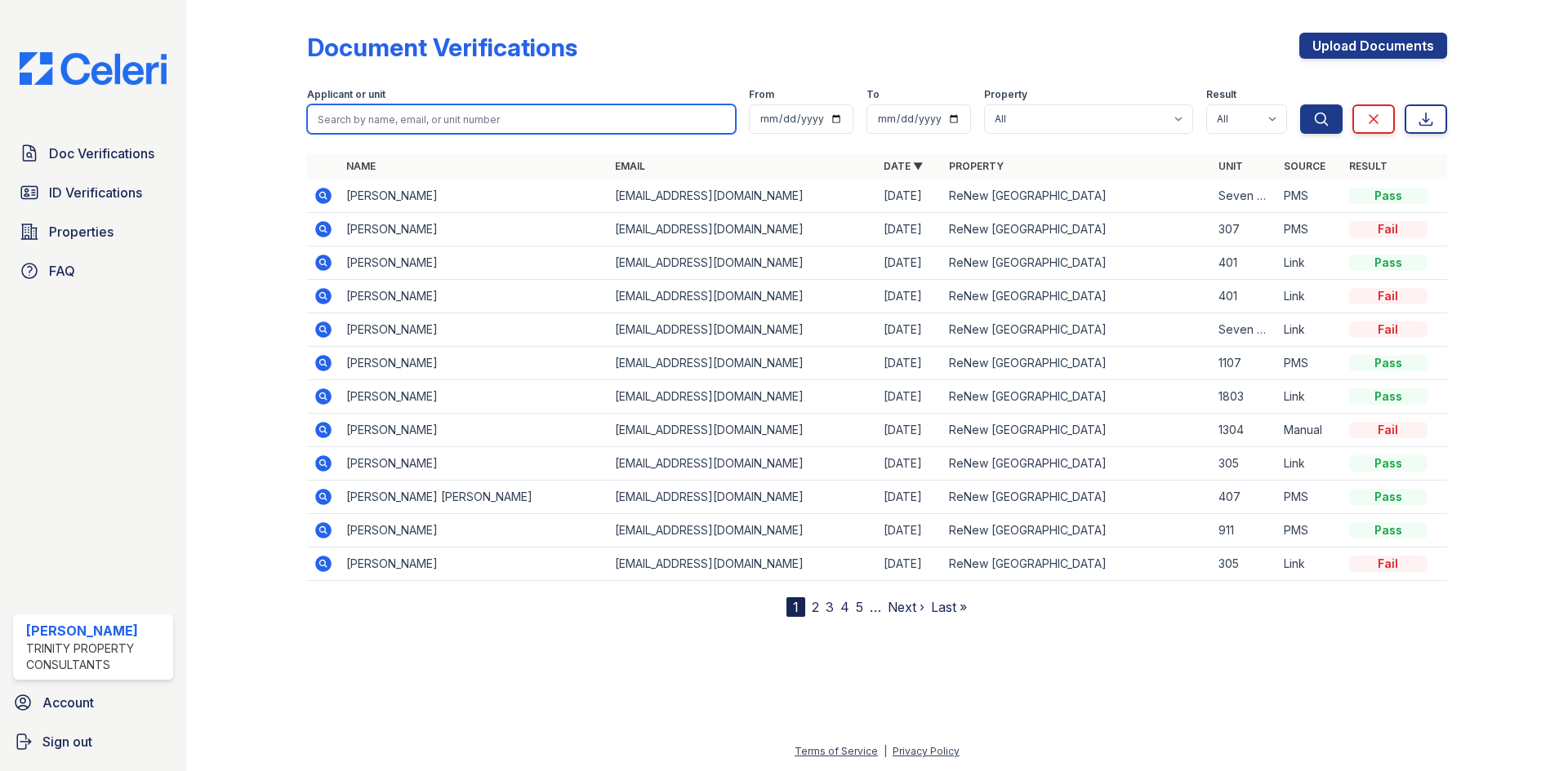
click at [511, 112] on input "search" at bounding box center [521, 119] width 429 height 29
type input "rachel"
click at [1301, 104] on button "Search" at bounding box center [1322, 119] width 42 height 29
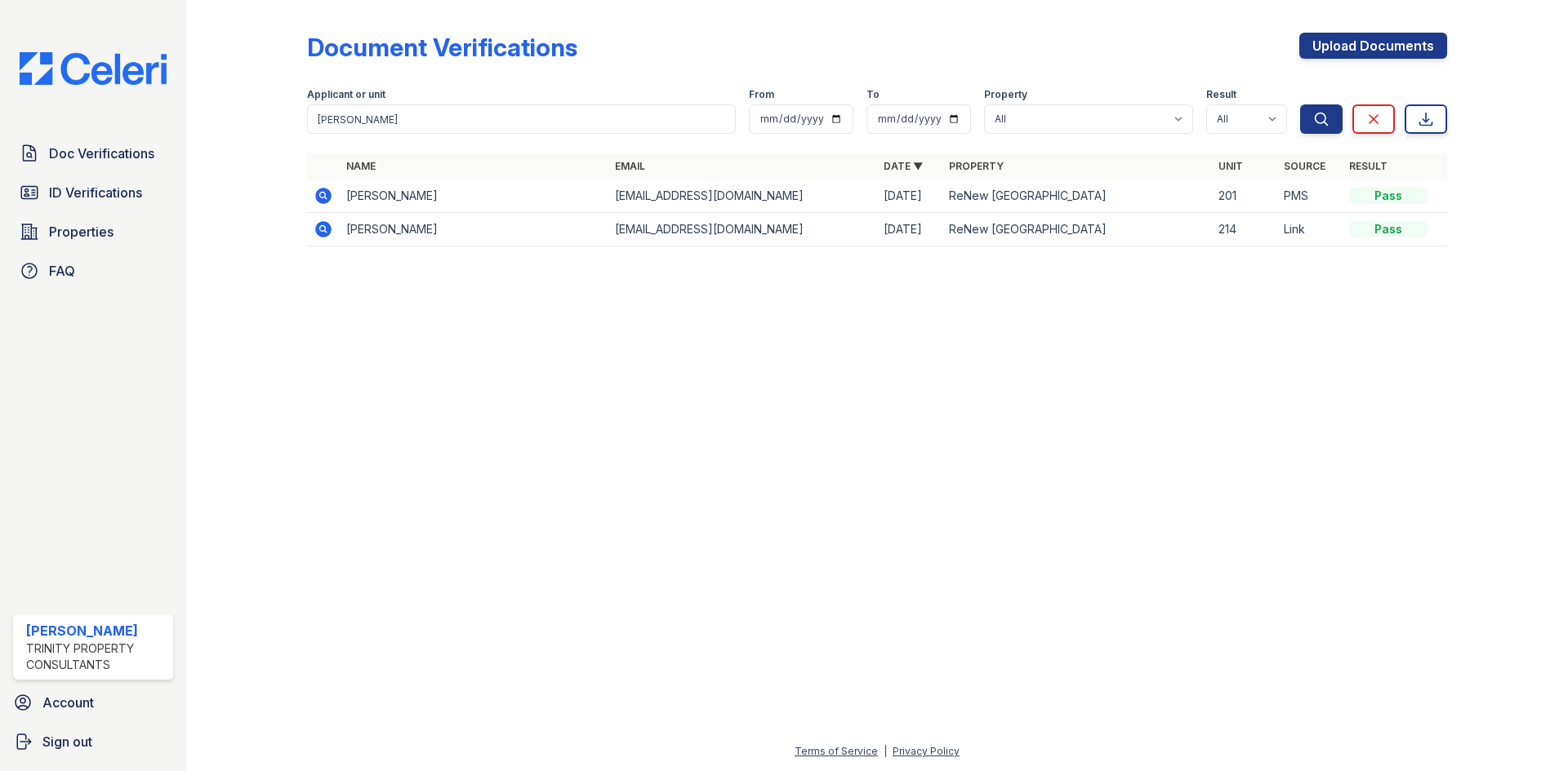
click at [325, 196] on icon at bounding box center [323, 196] width 19 height 19
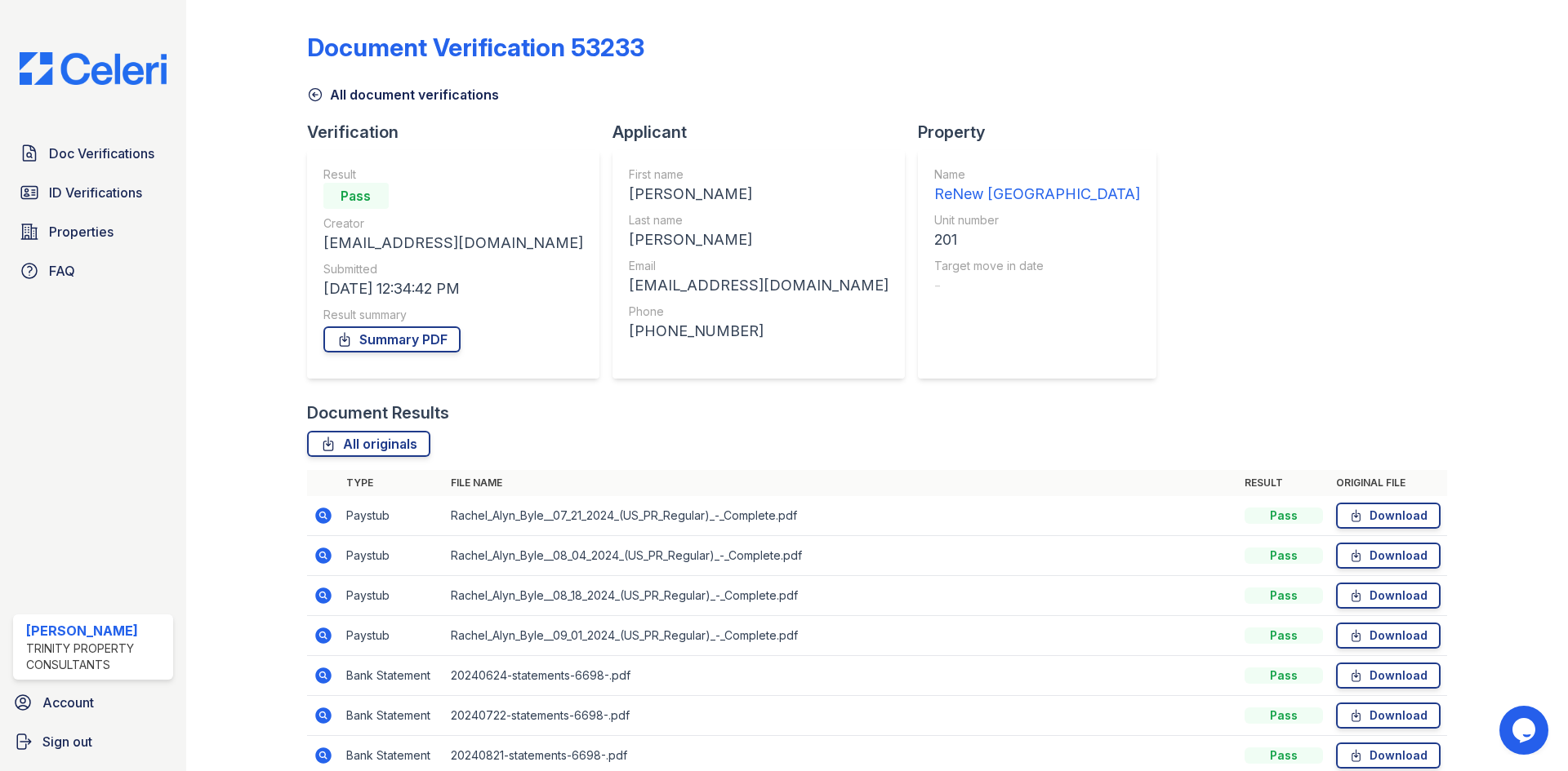
click at [311, 98] on icon at bounding box center [315, 95] width 16 height 16
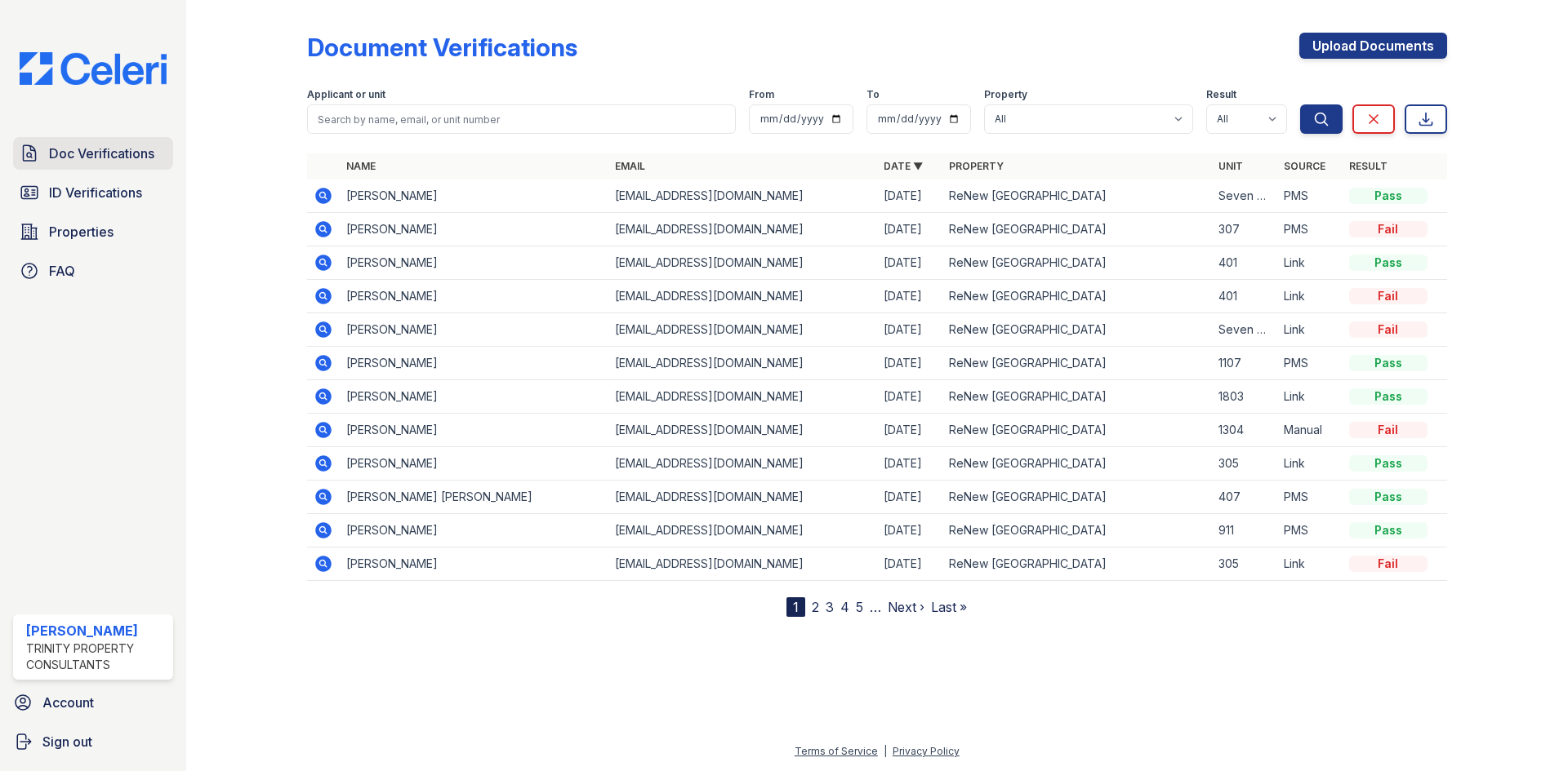
click at [126, 151] on span "Doc Verifications" at bounding box center [101, 153] width 105 height 19
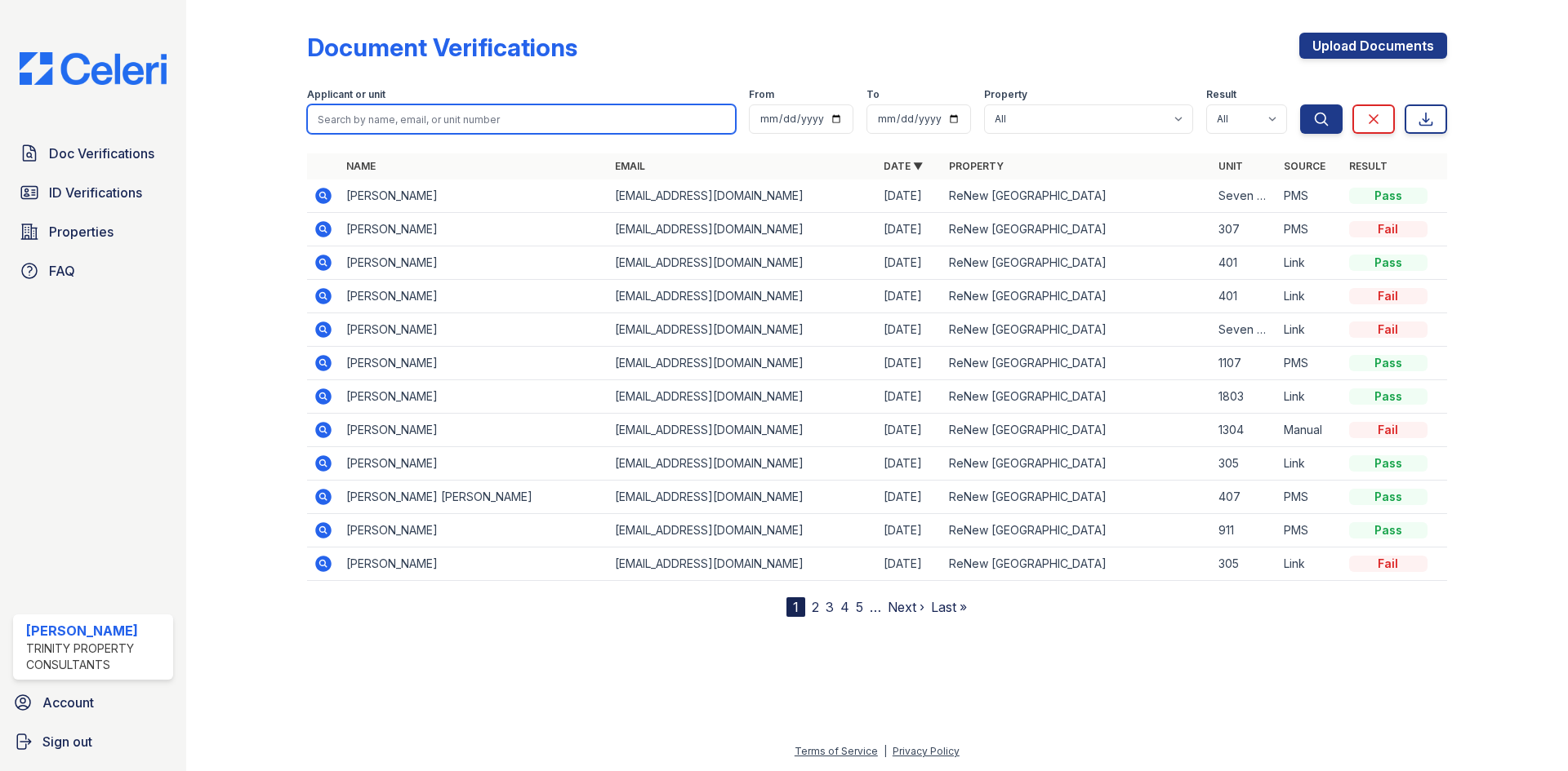
click at [353, 116] on input "search" at bounding box center [521, 119] width 429 height 29
type input "delaney"
click at [1301, 104] on button "Search" at bounding box center [1322, 119] width 42 height 29
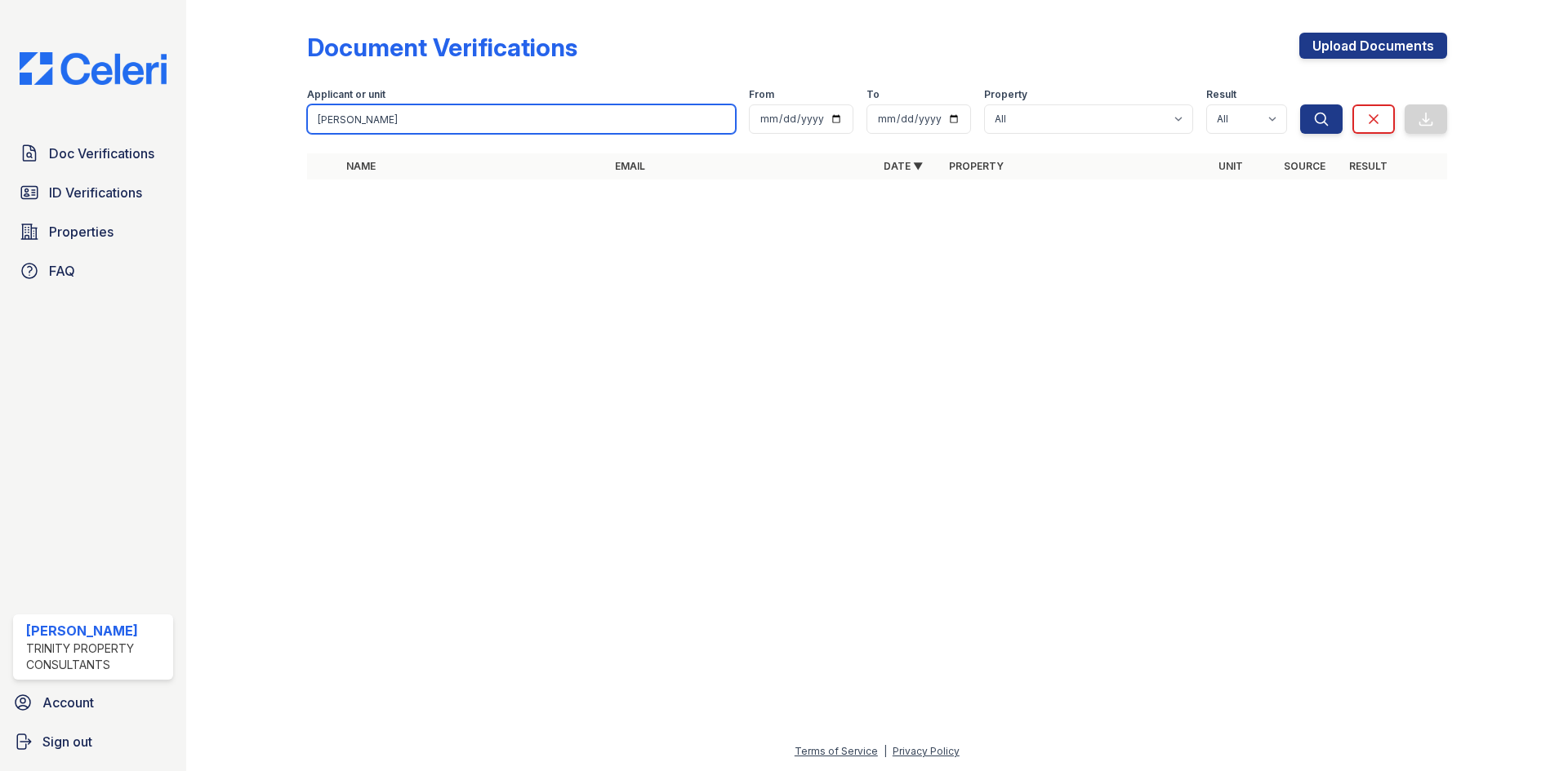
click at [502, 107] on input "delaney" at bounding box center [521, 119] width 429 height 29
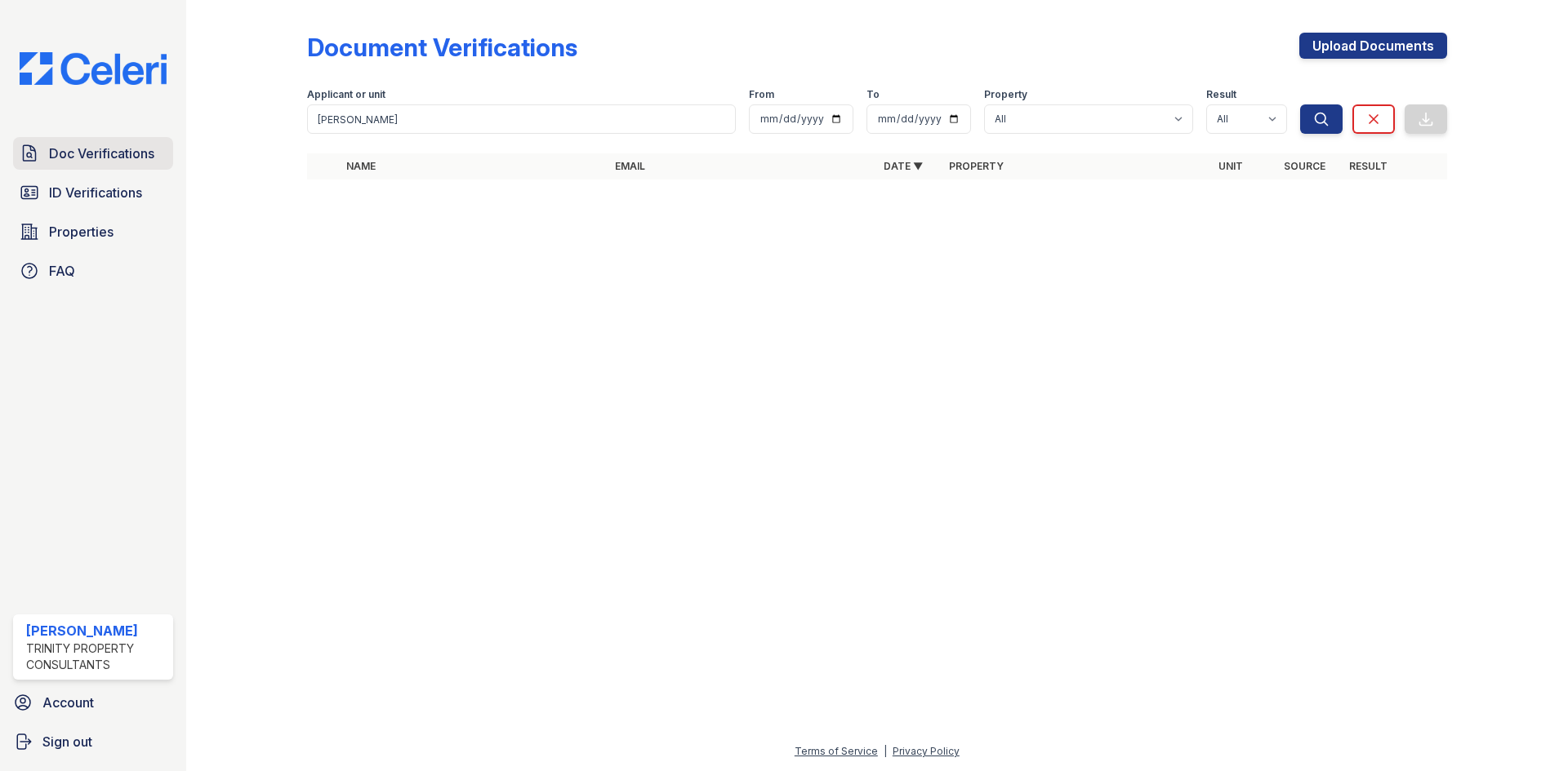
click at [136, 156] on span "Doc Verifications" at bounding box center [101, 153] width 105 height 19
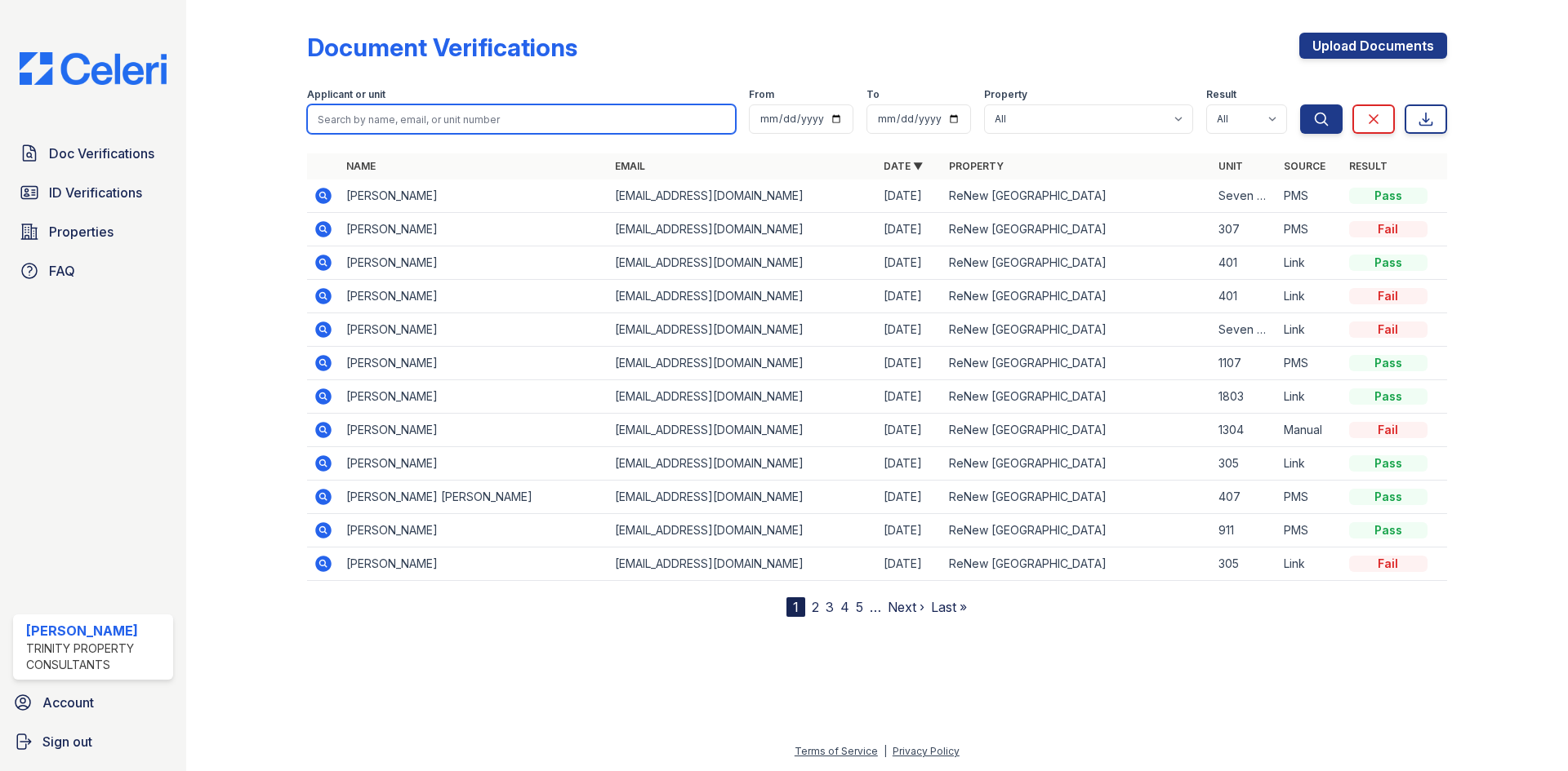
click at [415, 115] on input "search" at bounding box center [521, 119] width 429 height 29
type input "delaney"
click at [1301, 104] on button "Search" at bounding box center [1322, 119] width 42 height 29
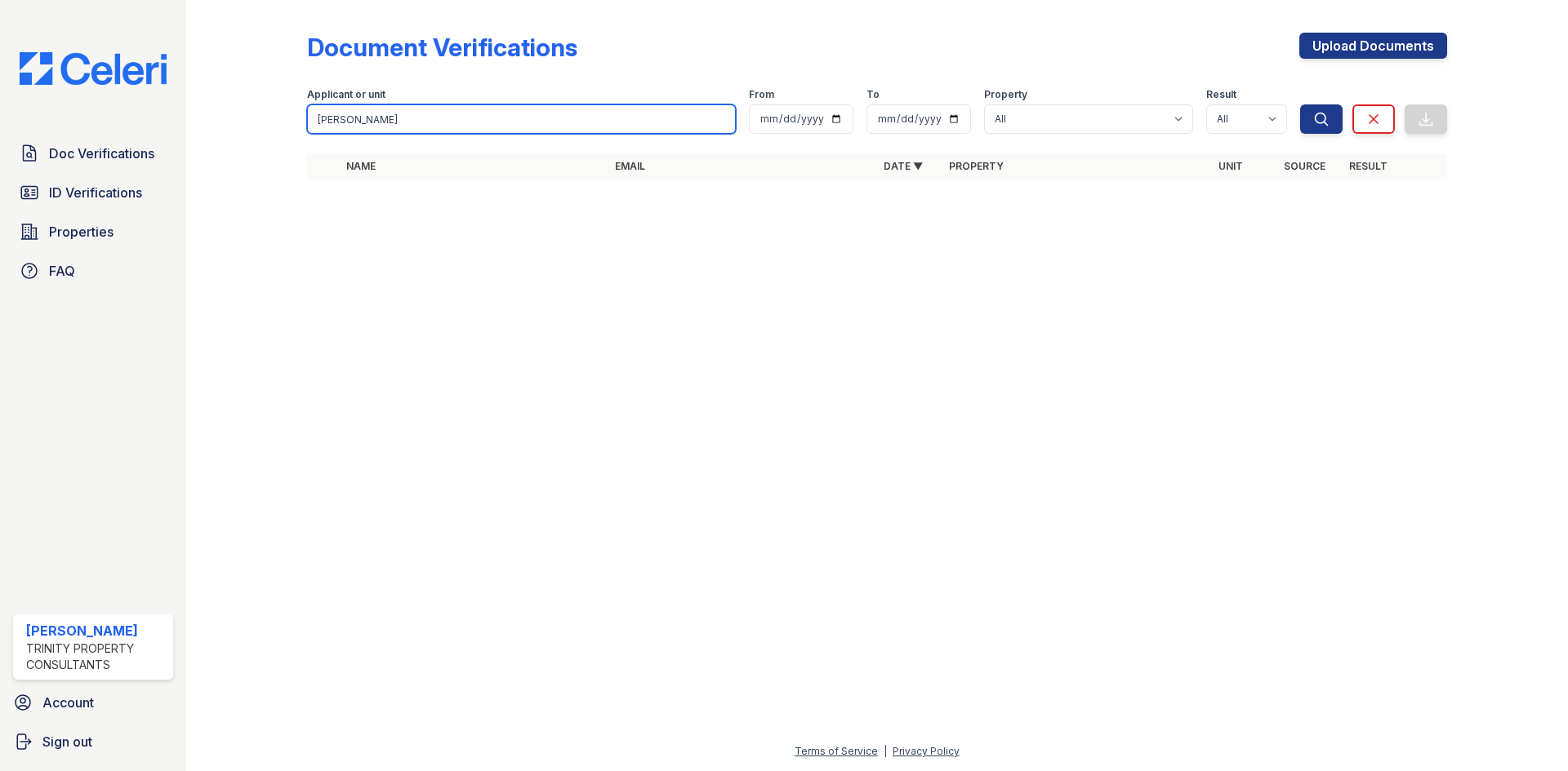
click at [419, 106] on input "delaney" at bounding box center [521, 119] width 429 height 29
drag, startPoint x: 419, startPoint y: 106, endPoint x: 263, endPoint y: 119, distance: 156.5
click at [259, 129] on div "Document Verifications Upload Documents Filter Applicant or unit delaney From T…" at bounding box center [877, 111] width 1330 height 222
type input "Stephen"
click at [1301, 104] on button "Search" at bounding box center [1322, 119] width 42 height 29
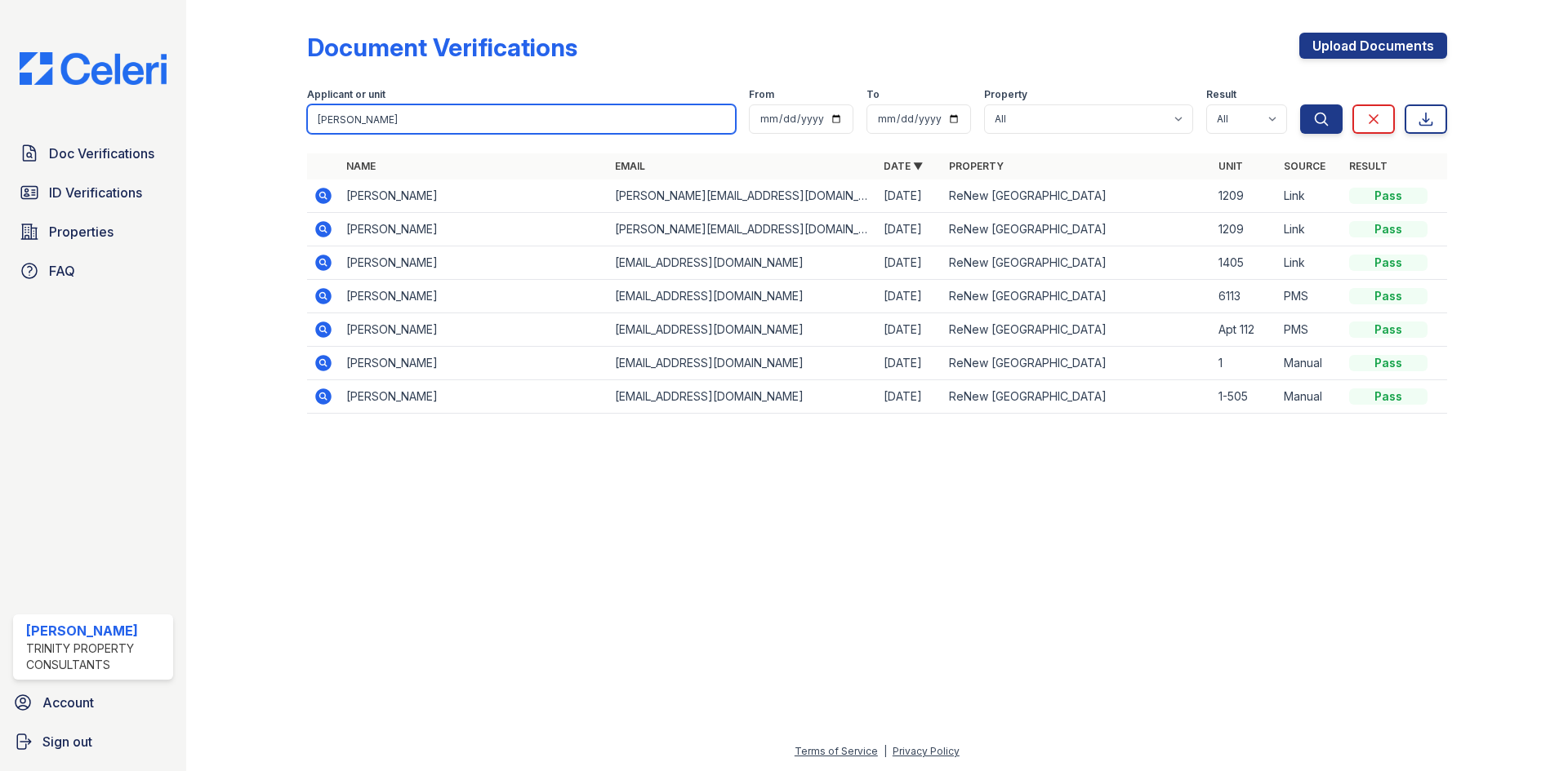
drag, startPoint x: 480, startPoint y: 125, endPoint x: 264, endPoint y: 151, distance: 217.6
click at [259, 153] on div "Document Verifications Upload Documents Filter Applicant or unit Stephen From T…" at bounding box center [877, 228] width 1330 height 456
type input "Rachel"
click at [1311, 101] on div "Search Clear Export" at bounding box center [1374, 108] width 147 height 52
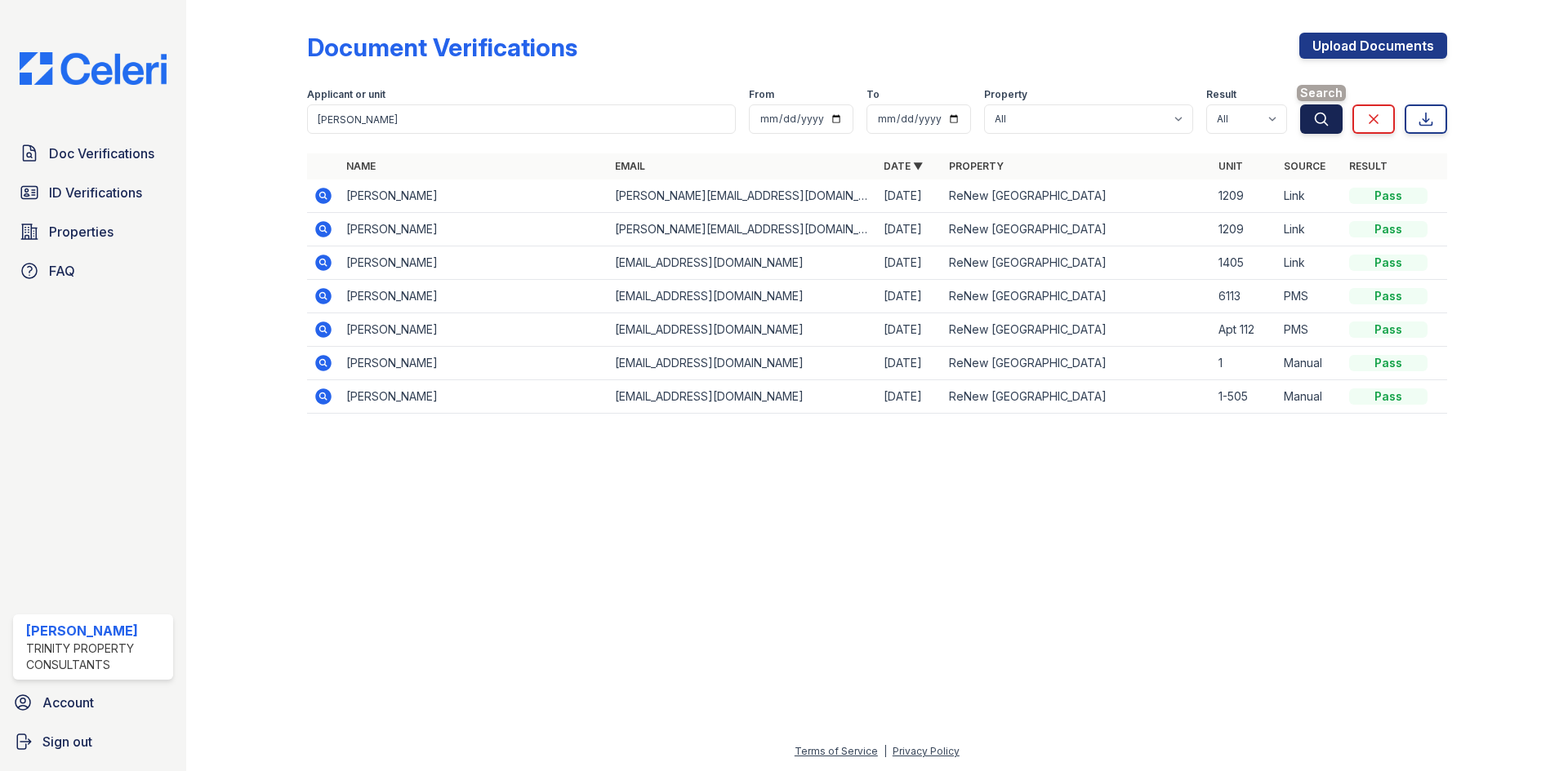
click at [1322, 119] on icon "submit" at bounding box center [1321, 119] width 16 height 16
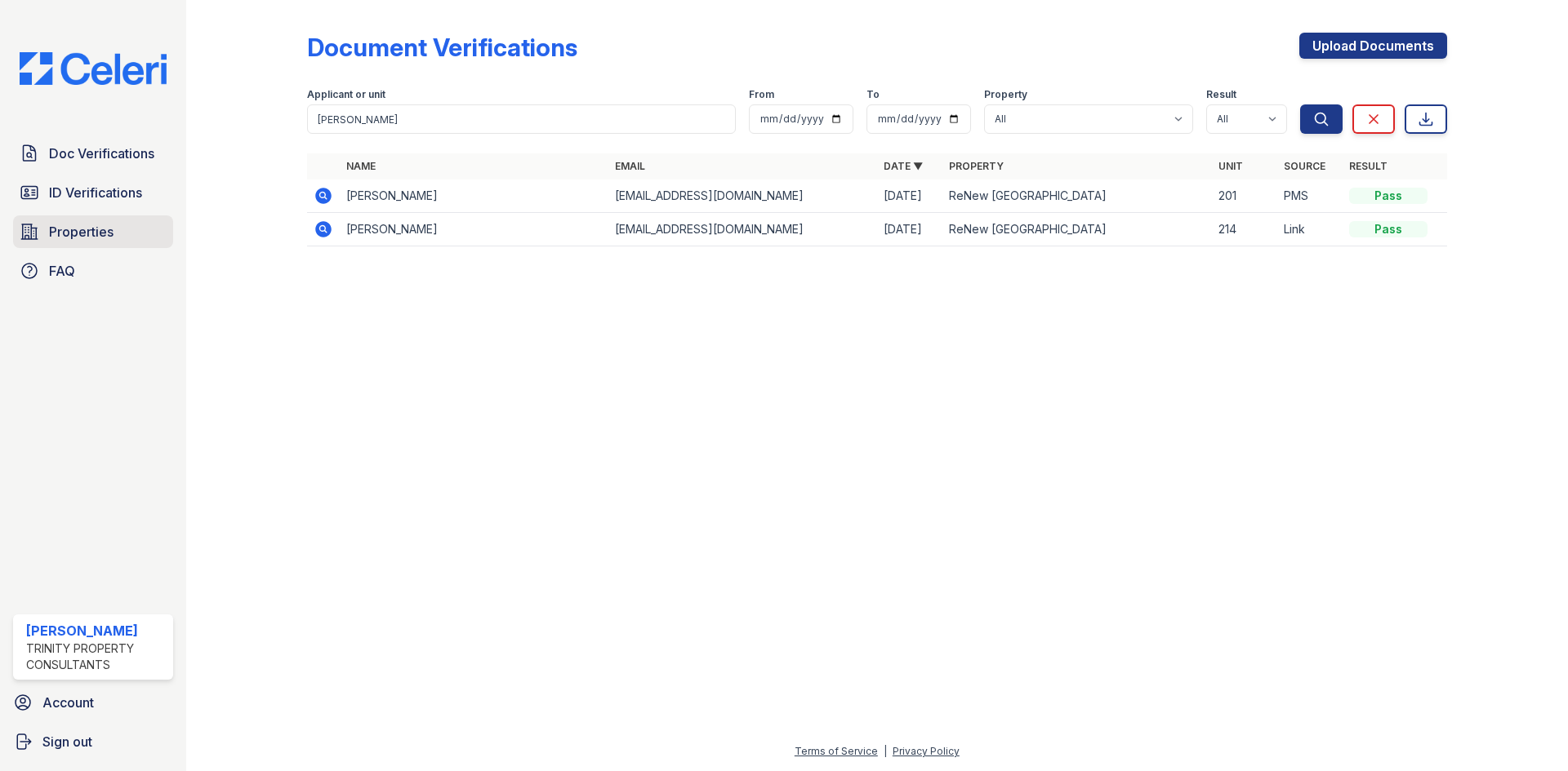
click at [71, 242] on link "Properties" at bounding box center [94, 232] width 160 height 33
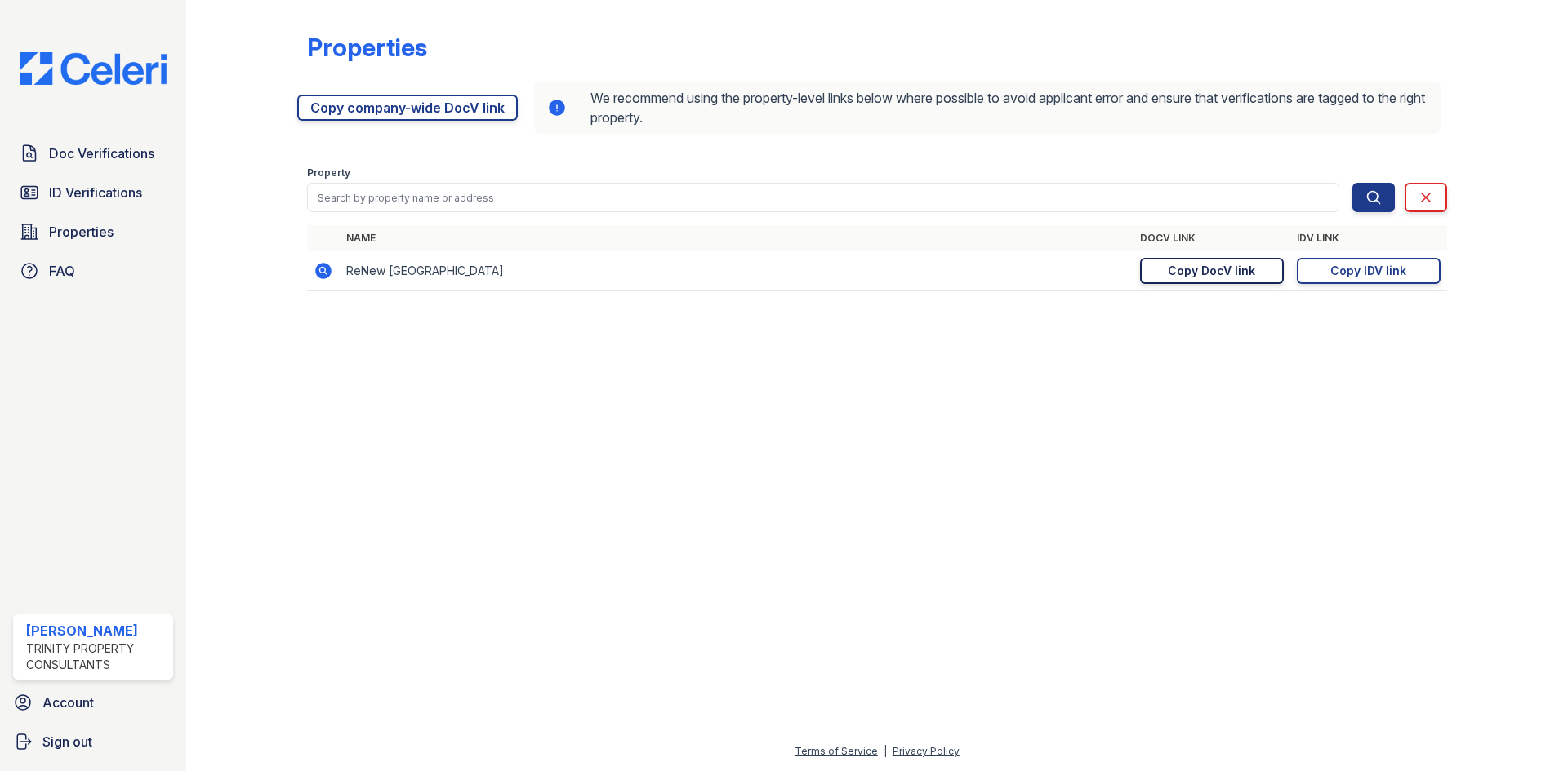
click at [1211, 276] on div "Copy DocV link" at bounding box center [1212, 270] width 88 height 16
click at [78, 152] on span "Doc Verifications" at bounding box center [101, 153] width 105 height 19
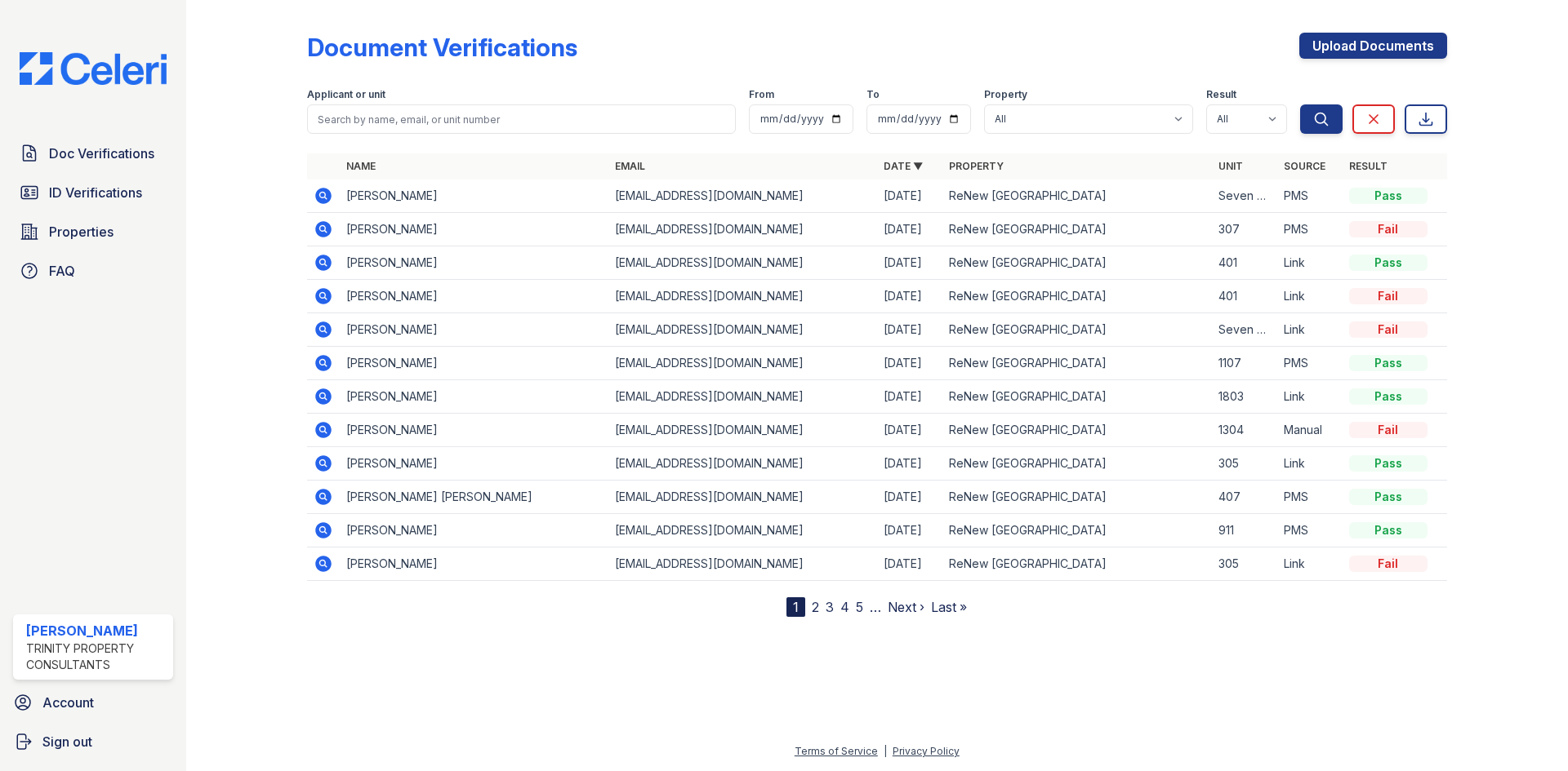
click at [416, 117] on input "search" at bounding box center [521, 119] width 429 height 29
type input "donald"
click at [1301, 104] on button "Search" at bounding box center [1322, 119] width 42 height 29
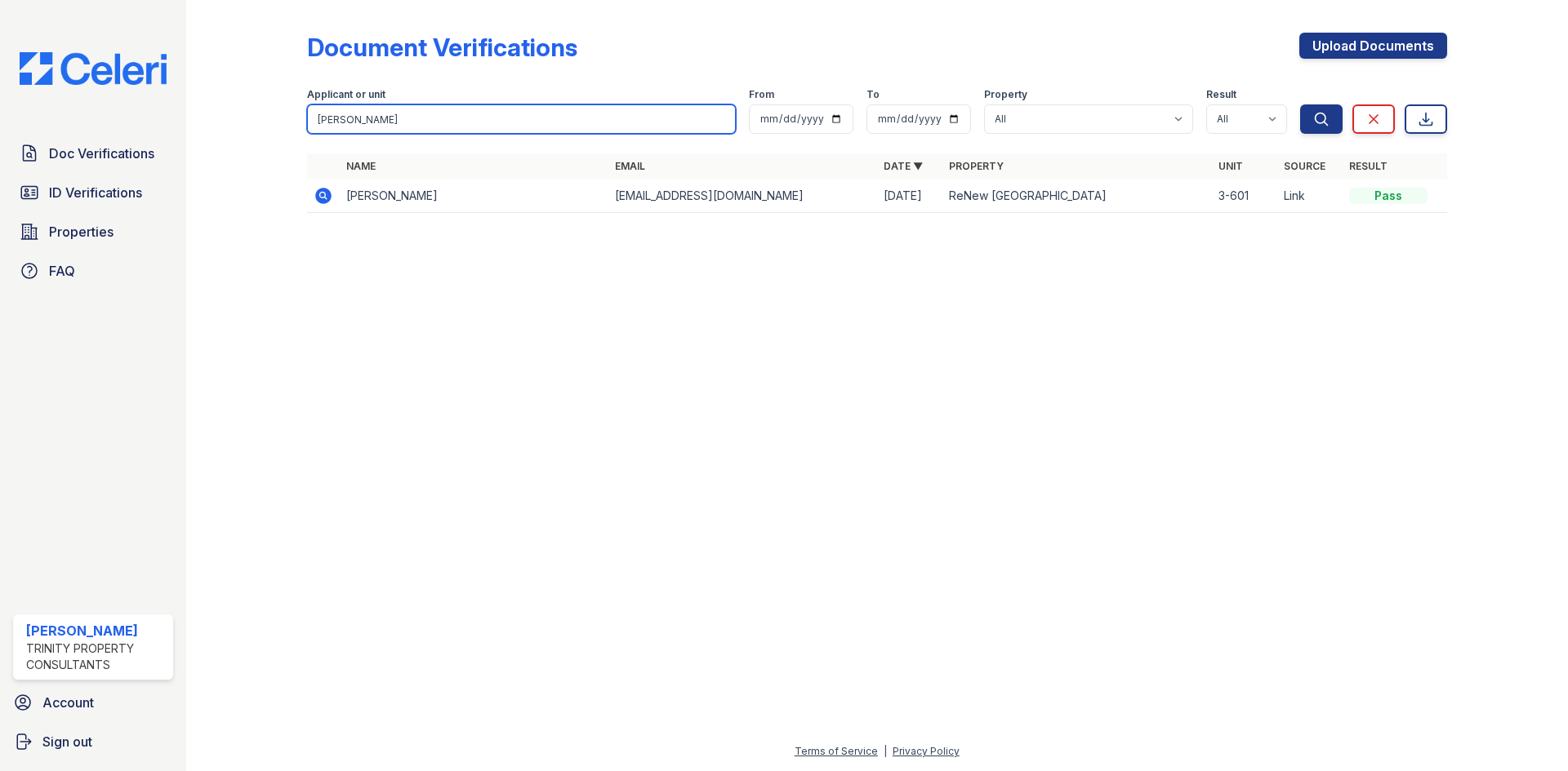
drag, startPoint x: 366, startPoint y: 123, endPoint x: 228, endPoint y: 103, distance: 139.4
click at [239, 108] on div "Document Verifications Upload Documents Filter Applicant or unit donald From To…" at bounding box center [877, 127] width 1330 height 256
type input "myers"
click at [1301, 104] on button "Search" at bounding box center [1322, 119] width 42 height 29
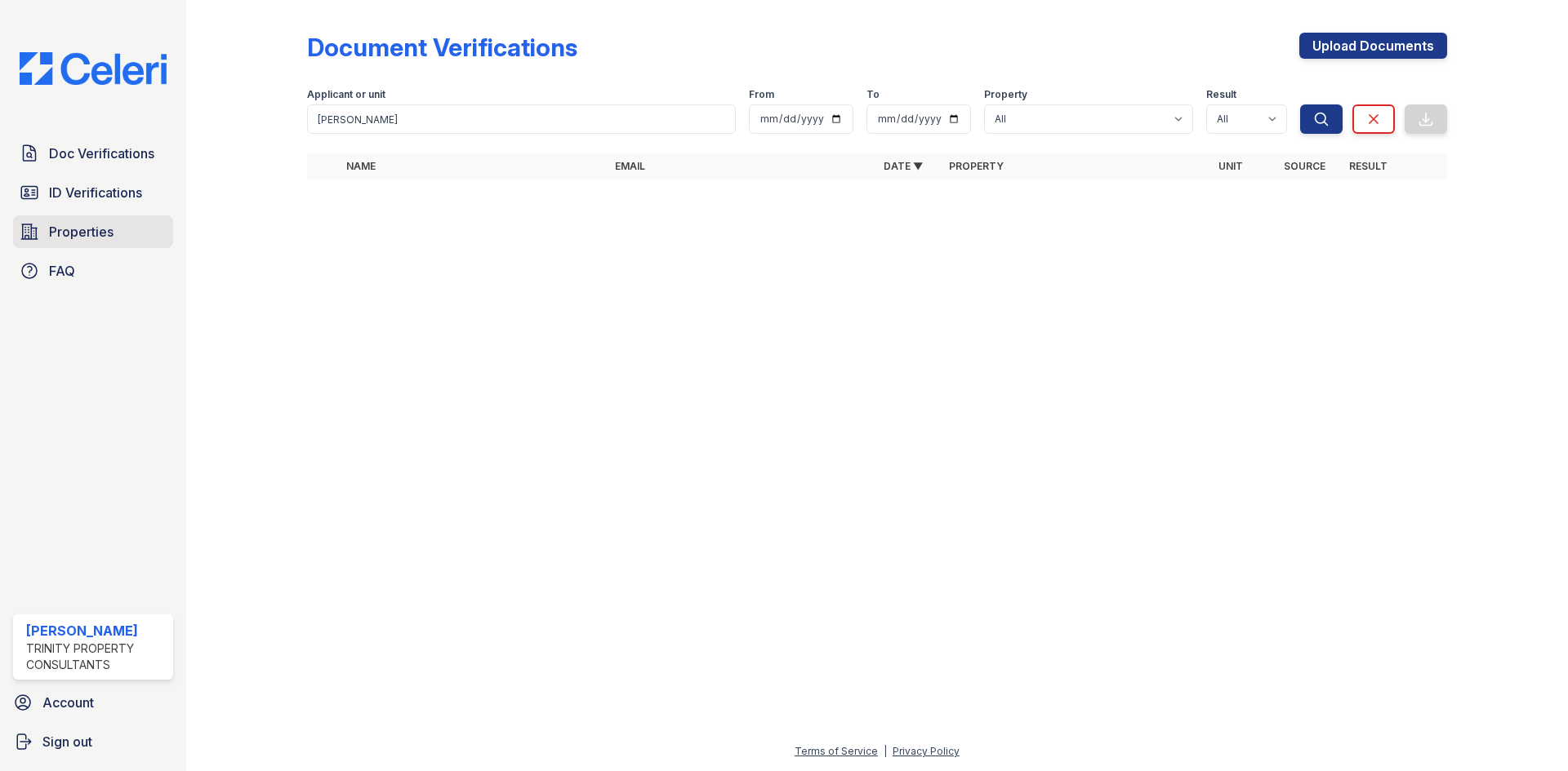
click at [42, 229] on link "Properties" at bounding box center [94, 232] width 160 height 33
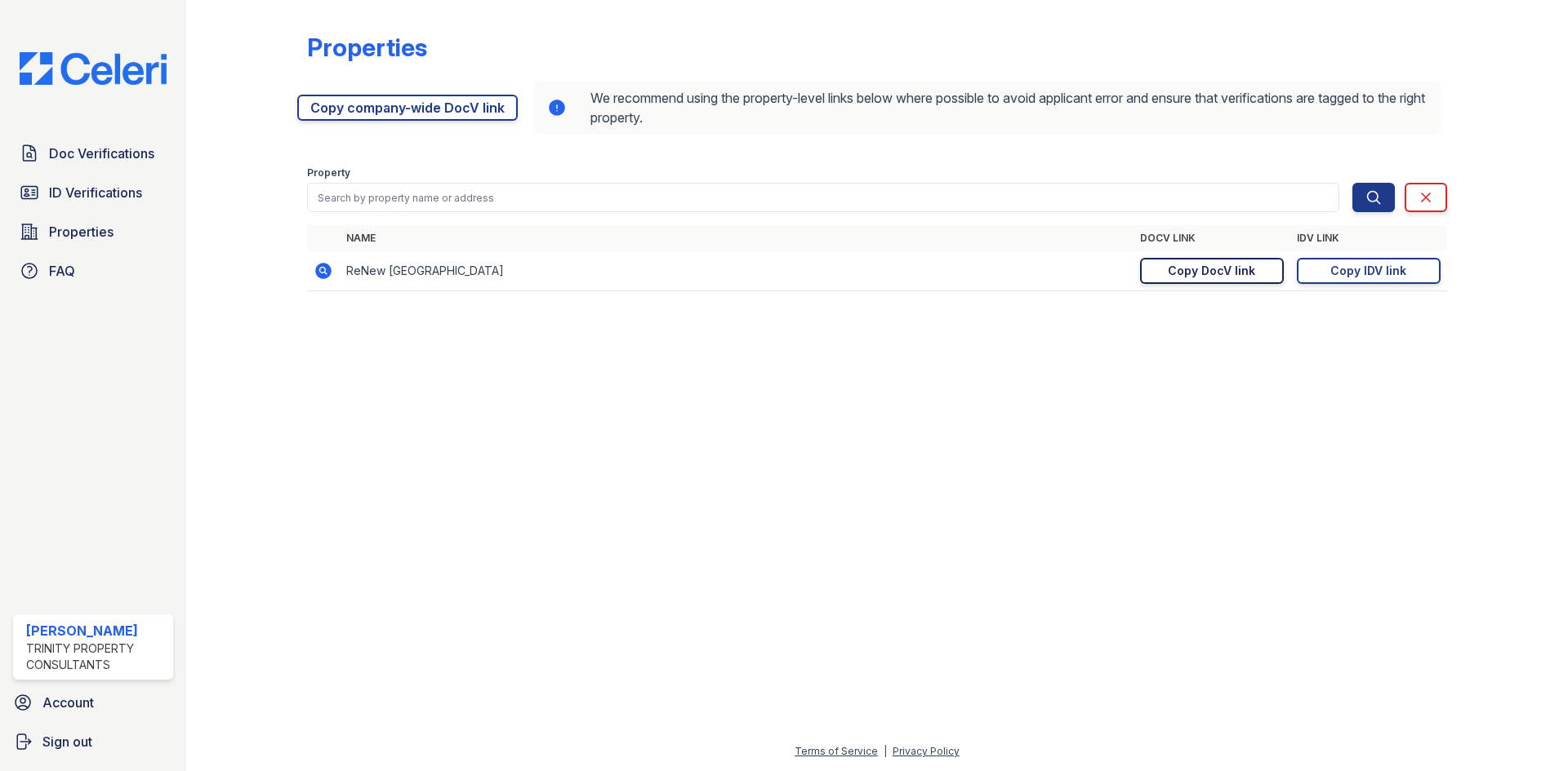
drag, startPoint x: 1227, startPoint y: 289, endPoint x: 1221, endPoint y: 280, distance: 10.8
click at [1226, 284] on td "https://app.getceleri.com/30668d1b-f917-4bf0-9068-68d5f0455222/submit Copy DocV…" at bounding box center [1212, 271] width 156 height 40
click at [1216, 277] on div "Copy DocV link" at bounding box center [1212, 270] width 88 height 16
click at [109, 161] on span "Doc Verifications" at bounding box center [101, 153] width 105 height 19
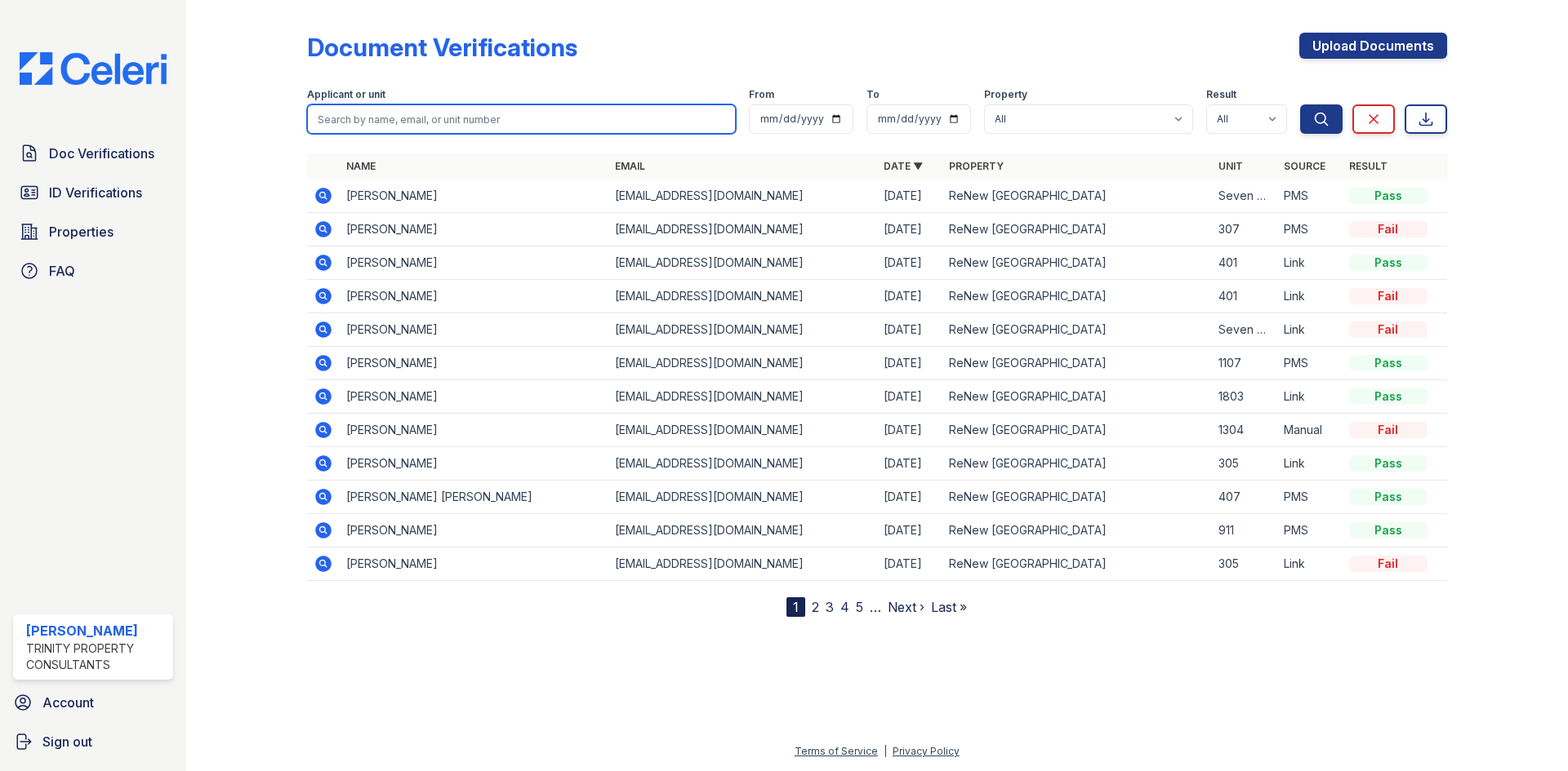
click at [340, 114] on input "search" at bounding box center [521, 119] width 429 height 29
type input "grief bless"
click at [1301, 104] on button "Search" at bounding box center [1322, 119] width 42 height 29
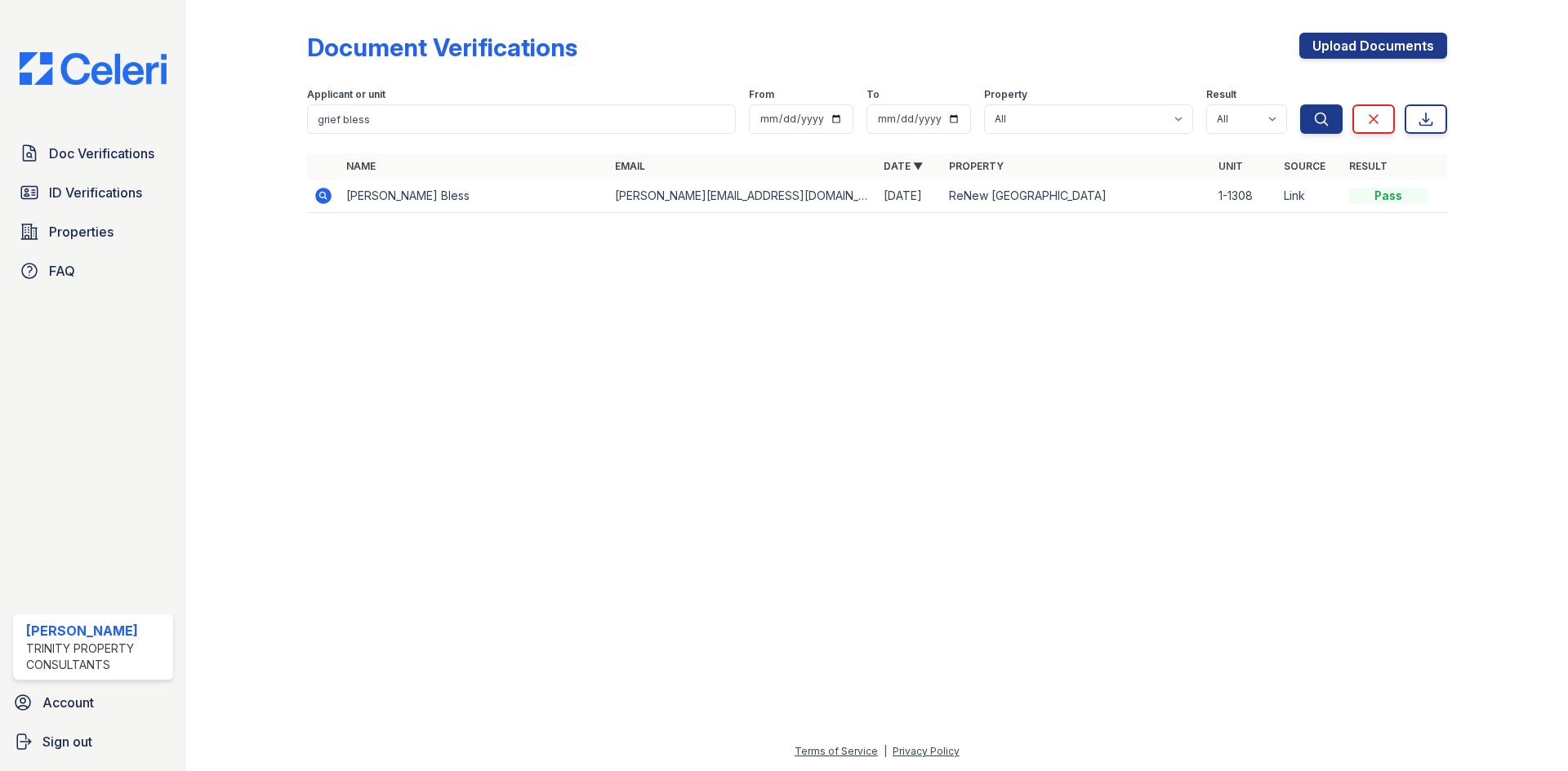
click at [315, 190] on icon at bounding box center [323, 196] width 19 height 19
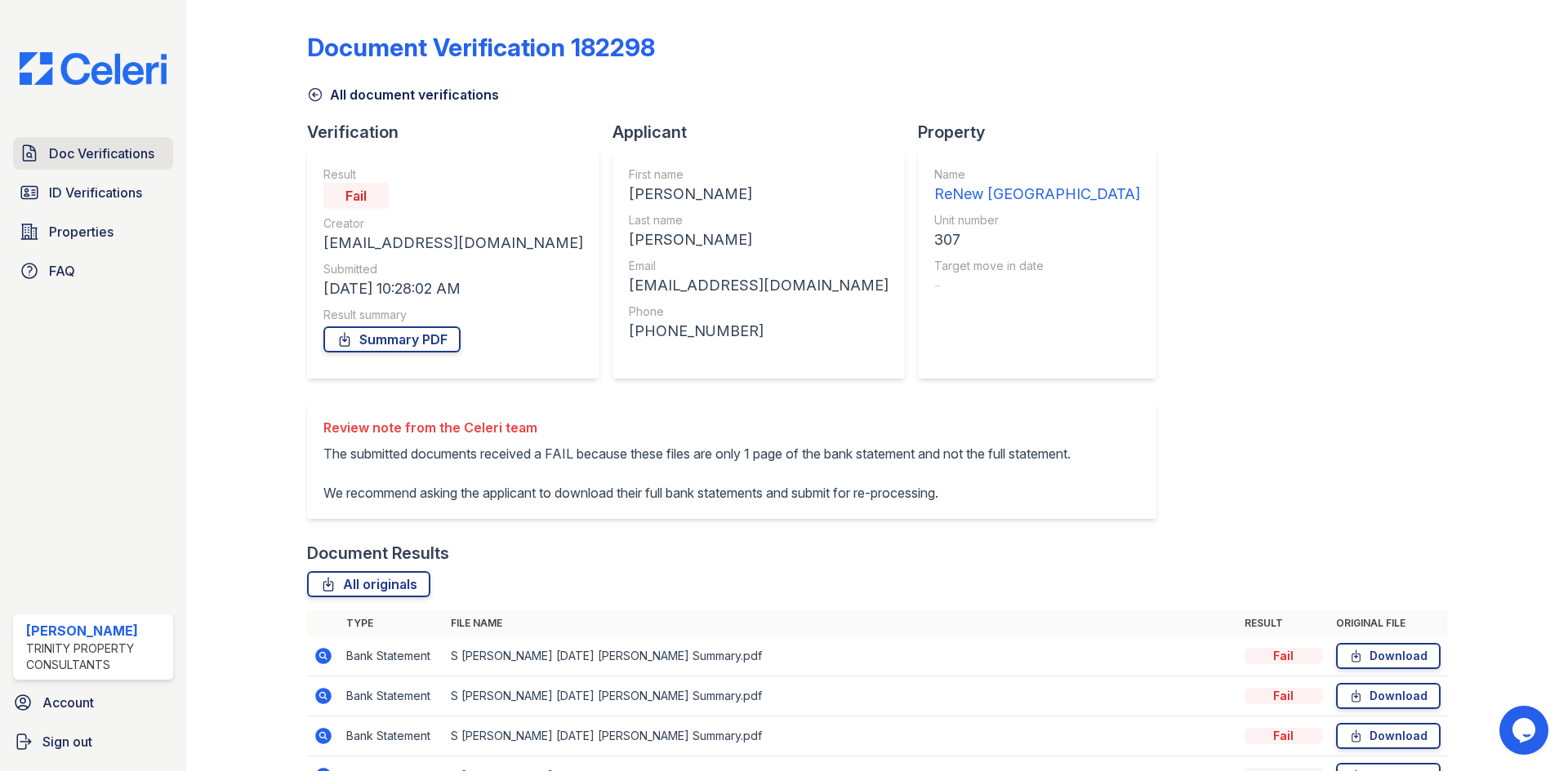
click at [124, 151] on span "Doc Verifications" at bounding box center [101, 153] width 105 height 19
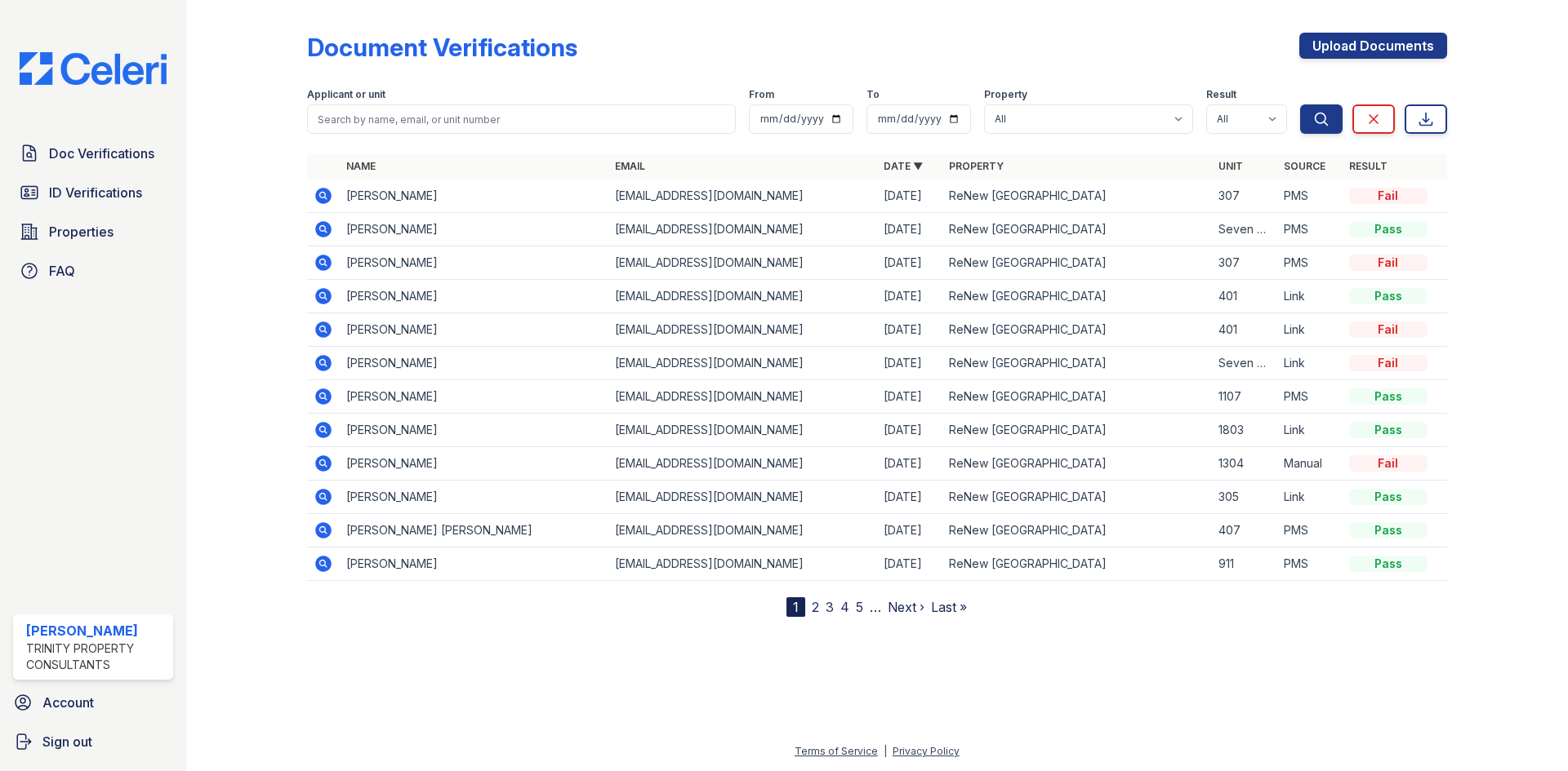
click at [323, 197] on icon at bounding box center [322, 195] width 4 height 4
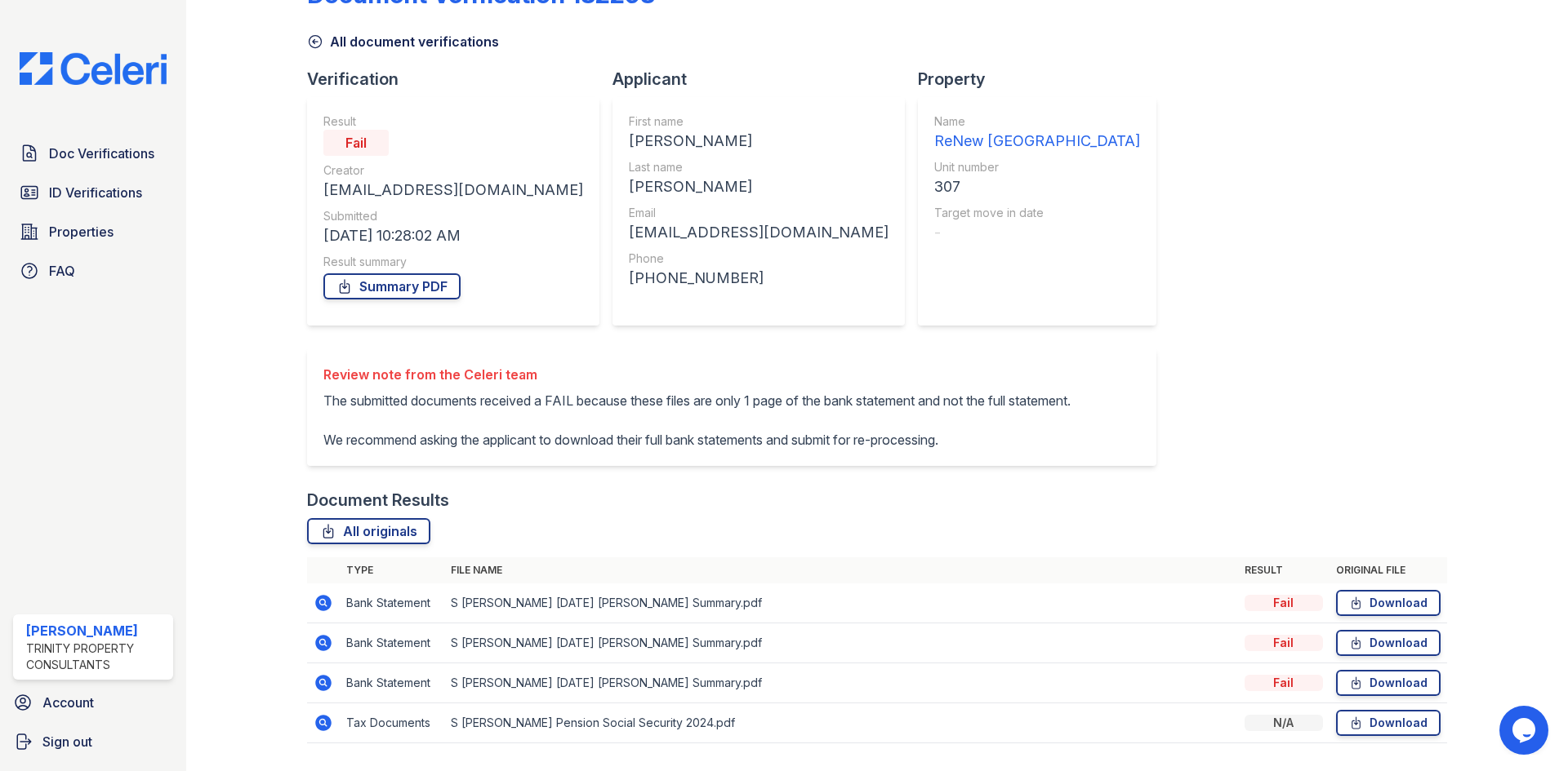
scroll to position [82, 0]
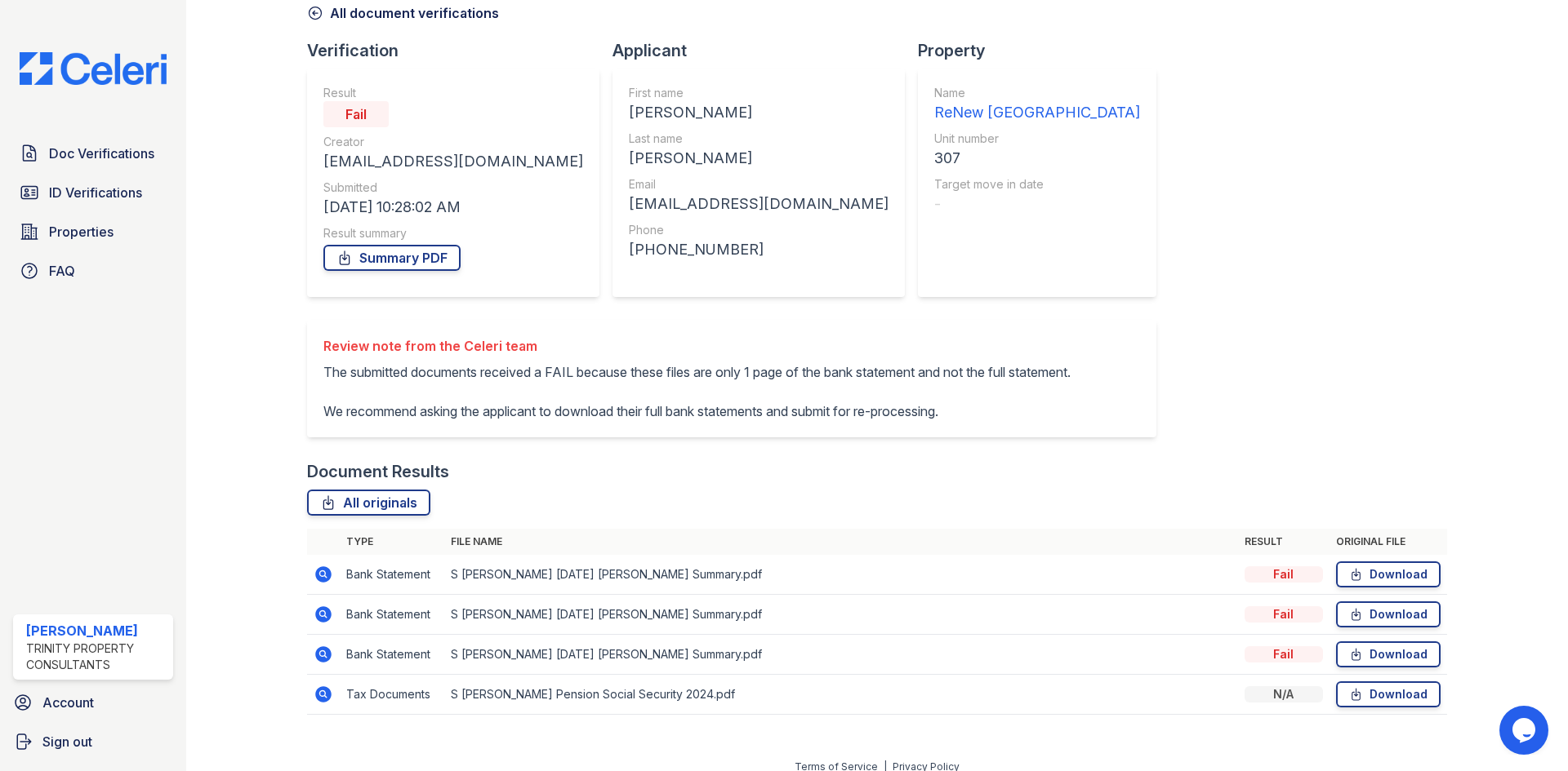
click at [322, 585] on icon at bounding box center [323, 574] width 19 height 19
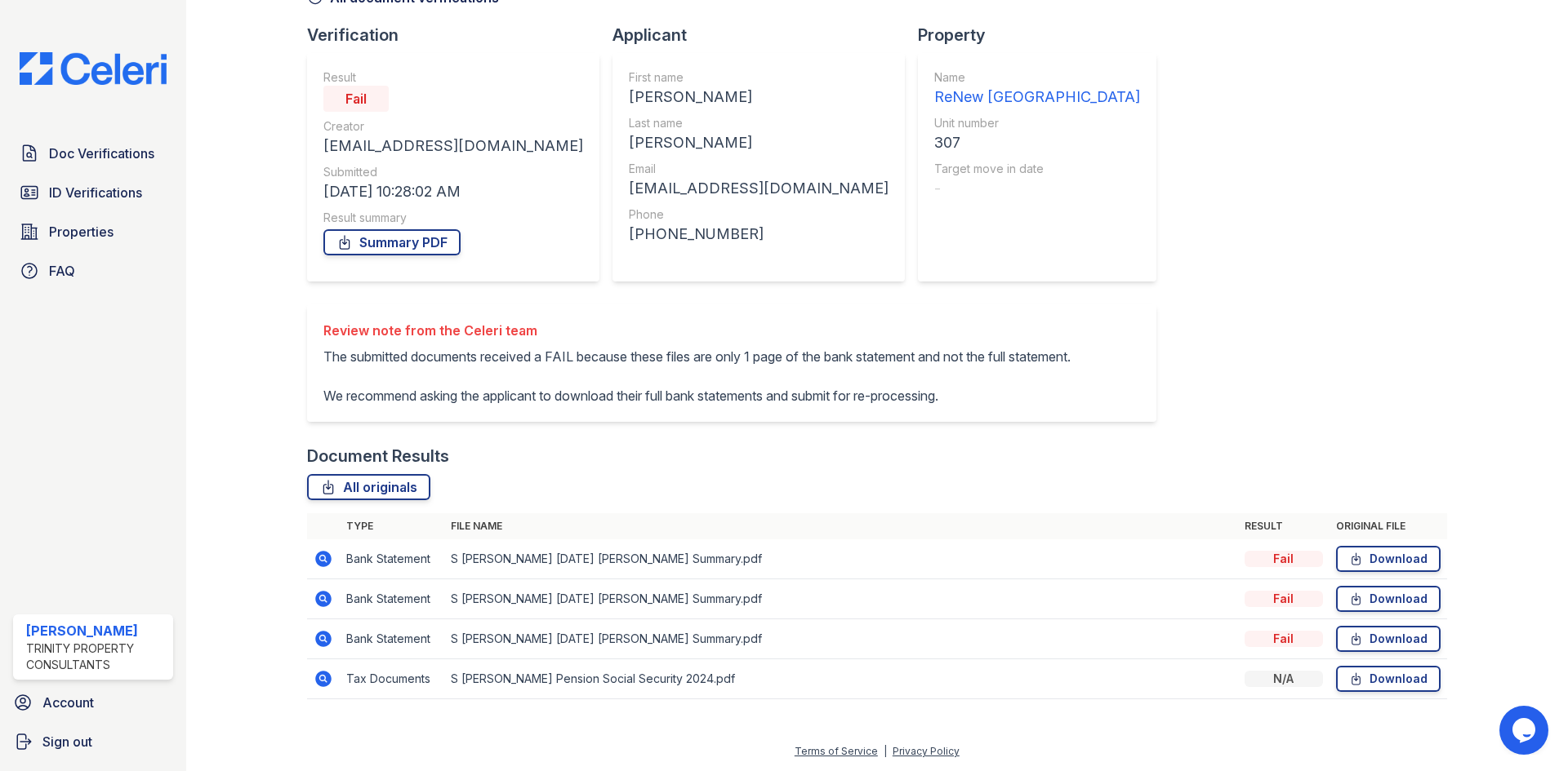
scroll to position [136, 0]
click at [318, 554] on icon at bounding box center [323, 559] width 16 height 16
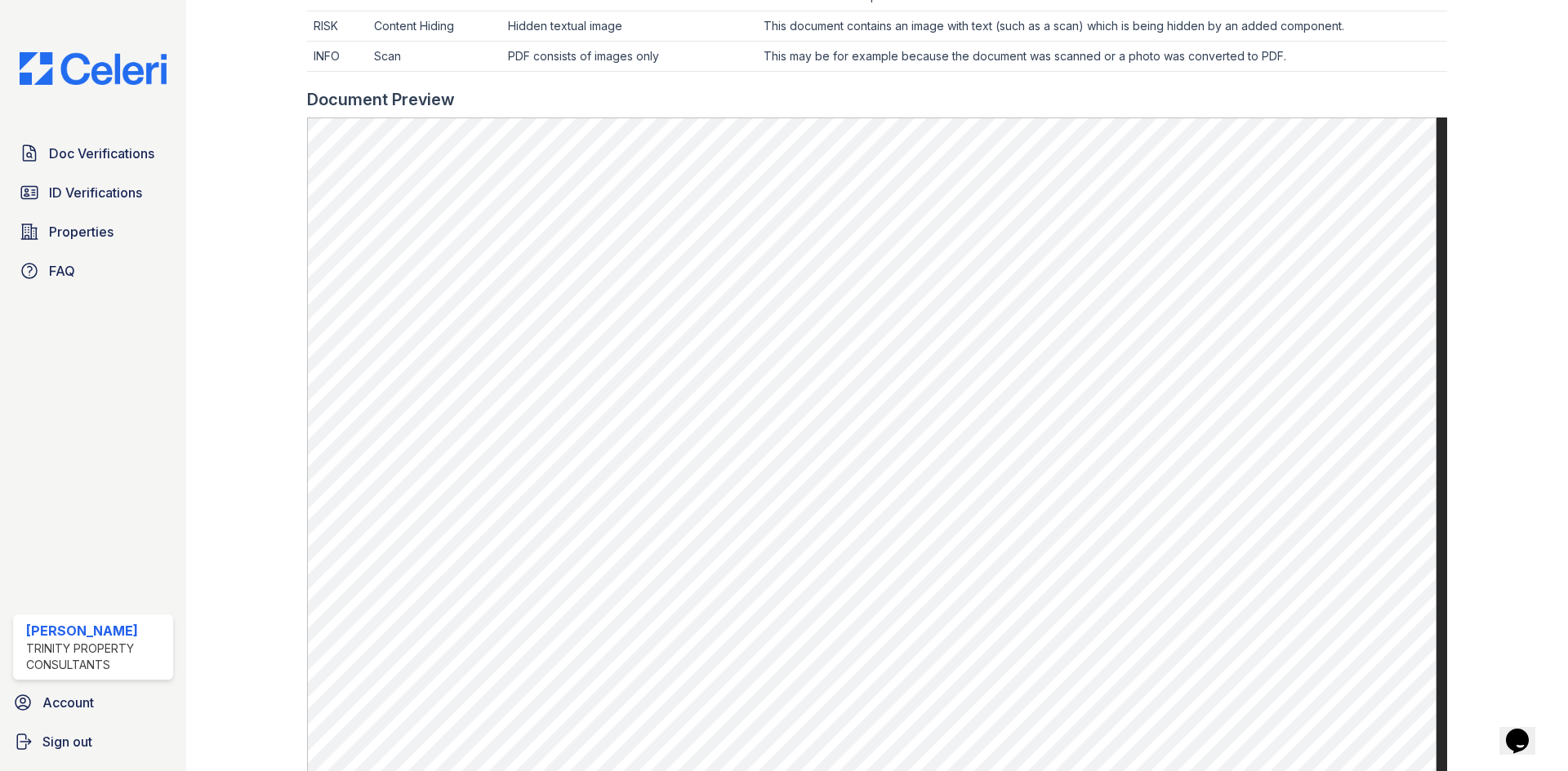
scroll to position [569, 0]
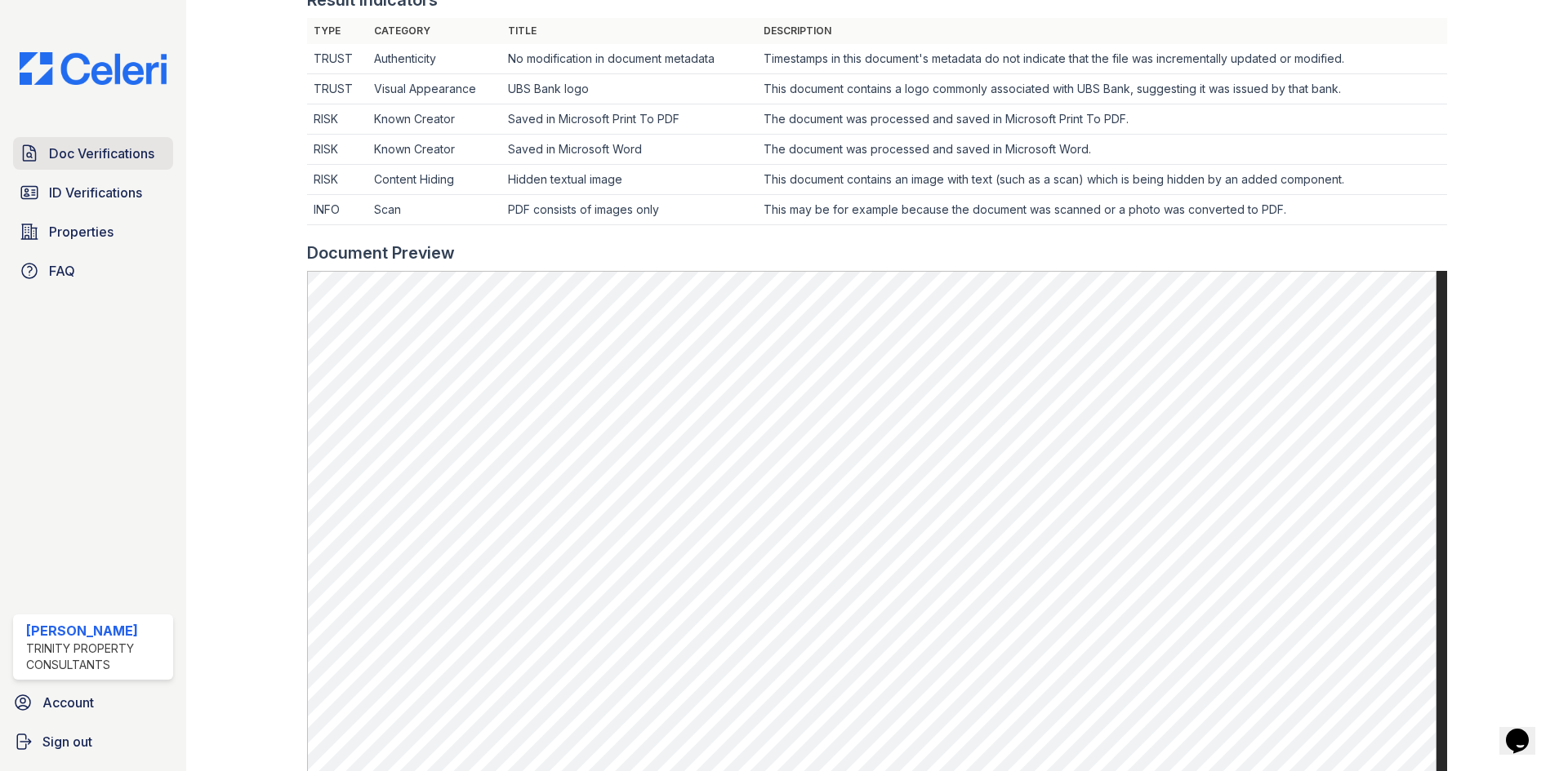
click at [126, 156] on span "Doc Verifications" at bounding box center [101, 153] width 105 height 19
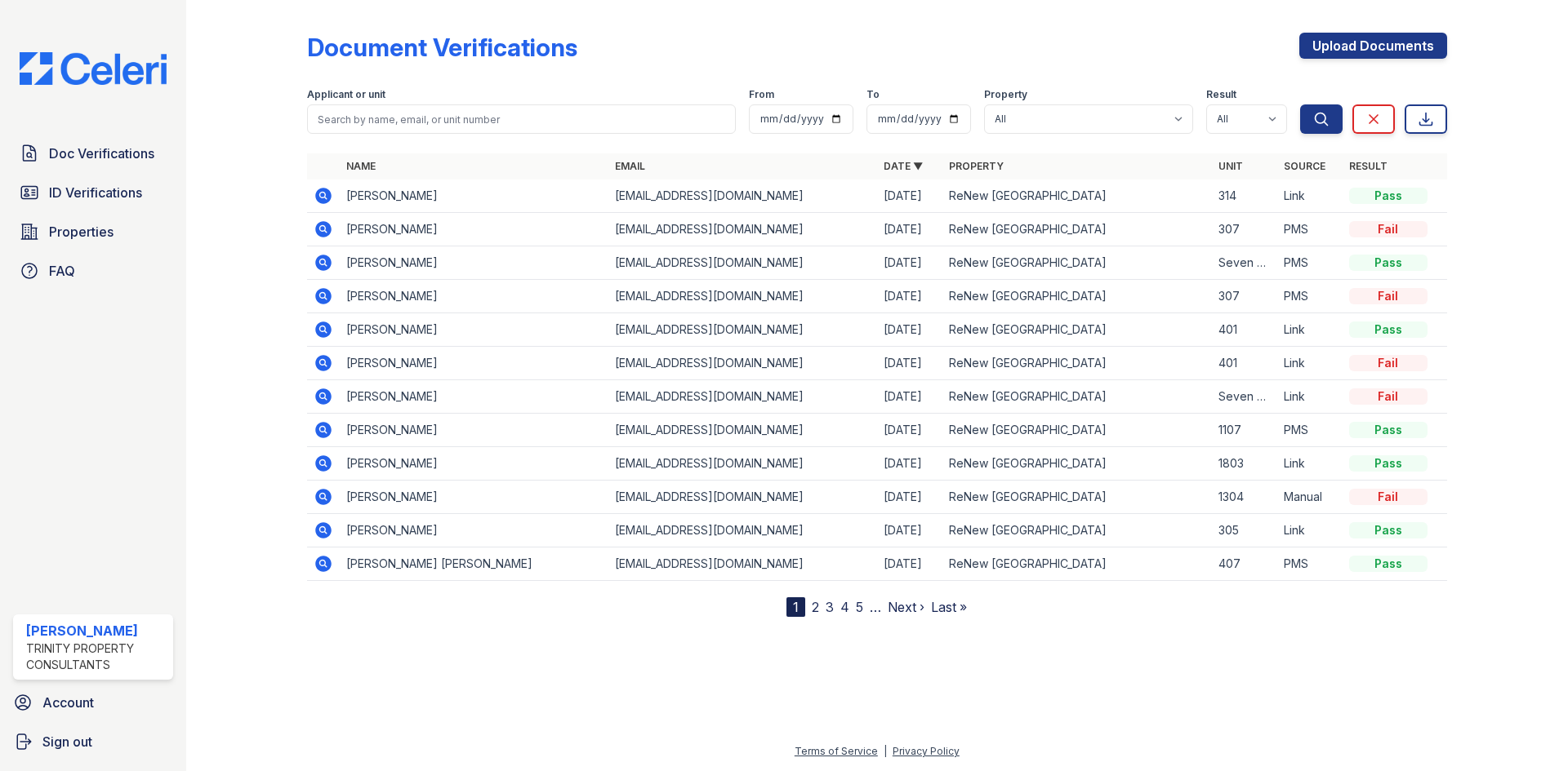
drag, startPoint x: 308, startPoint y: 187, endPoint x: 322, endPoint y: 191, distance: 14.6
click at [312, 188] on td at bounding box center [323, 196] width 33 height 34
click at [331, 195] on icon at bounding box center [323, 196] width 16 height 16
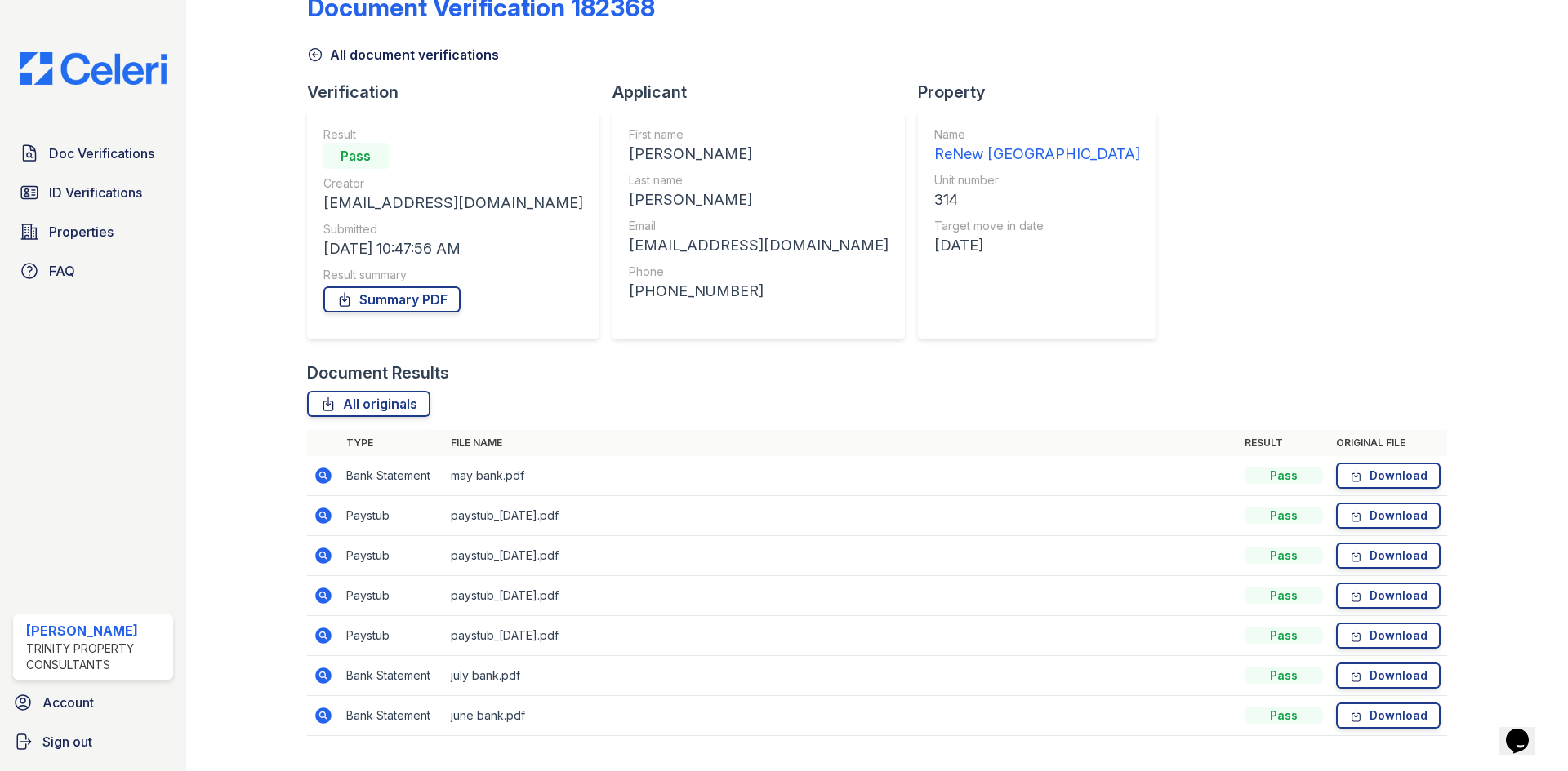
scroll to position [77, 0]
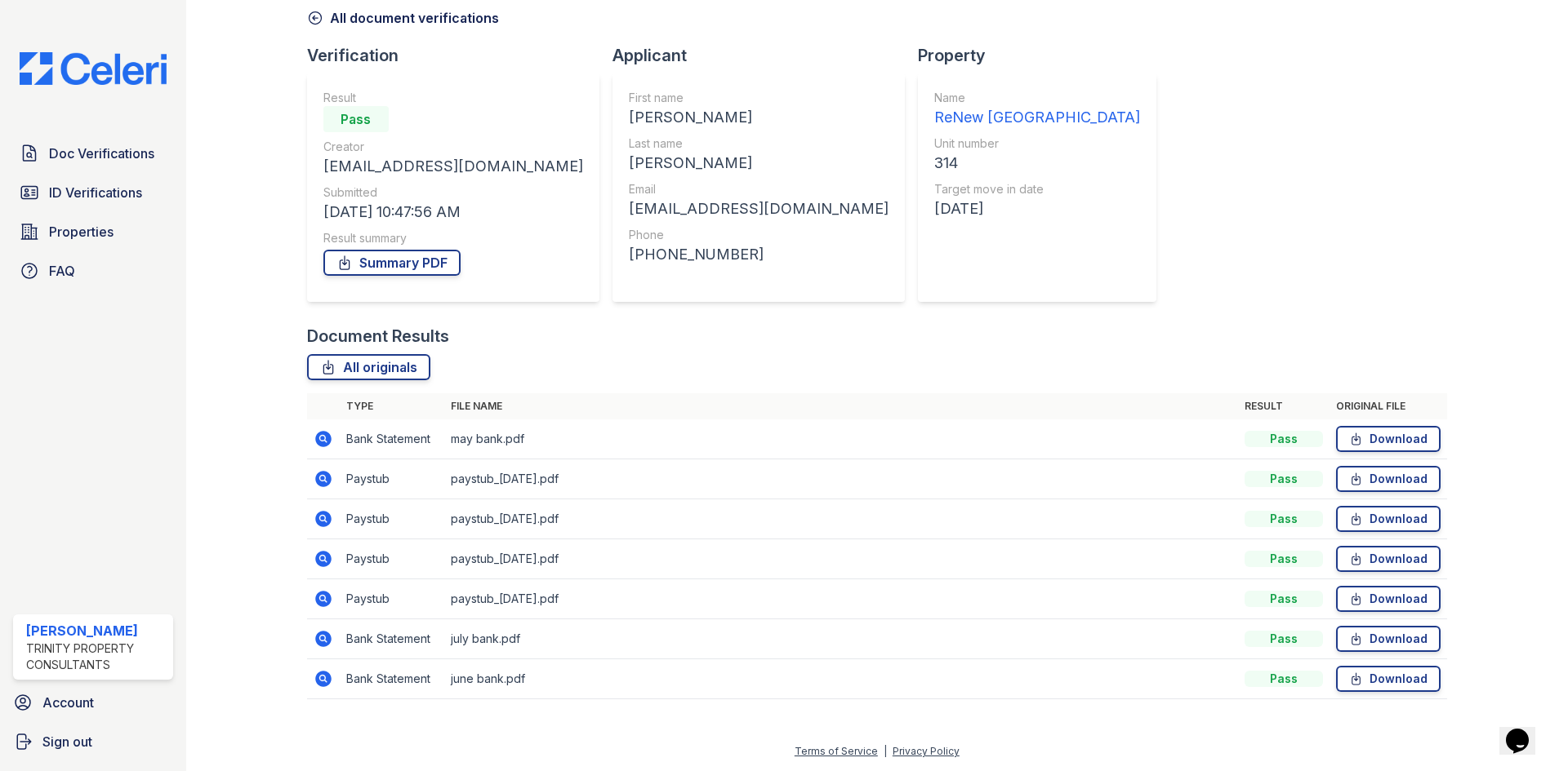
click at [324, 481] on icon at bounding box center [323, 479] width 19 height 19
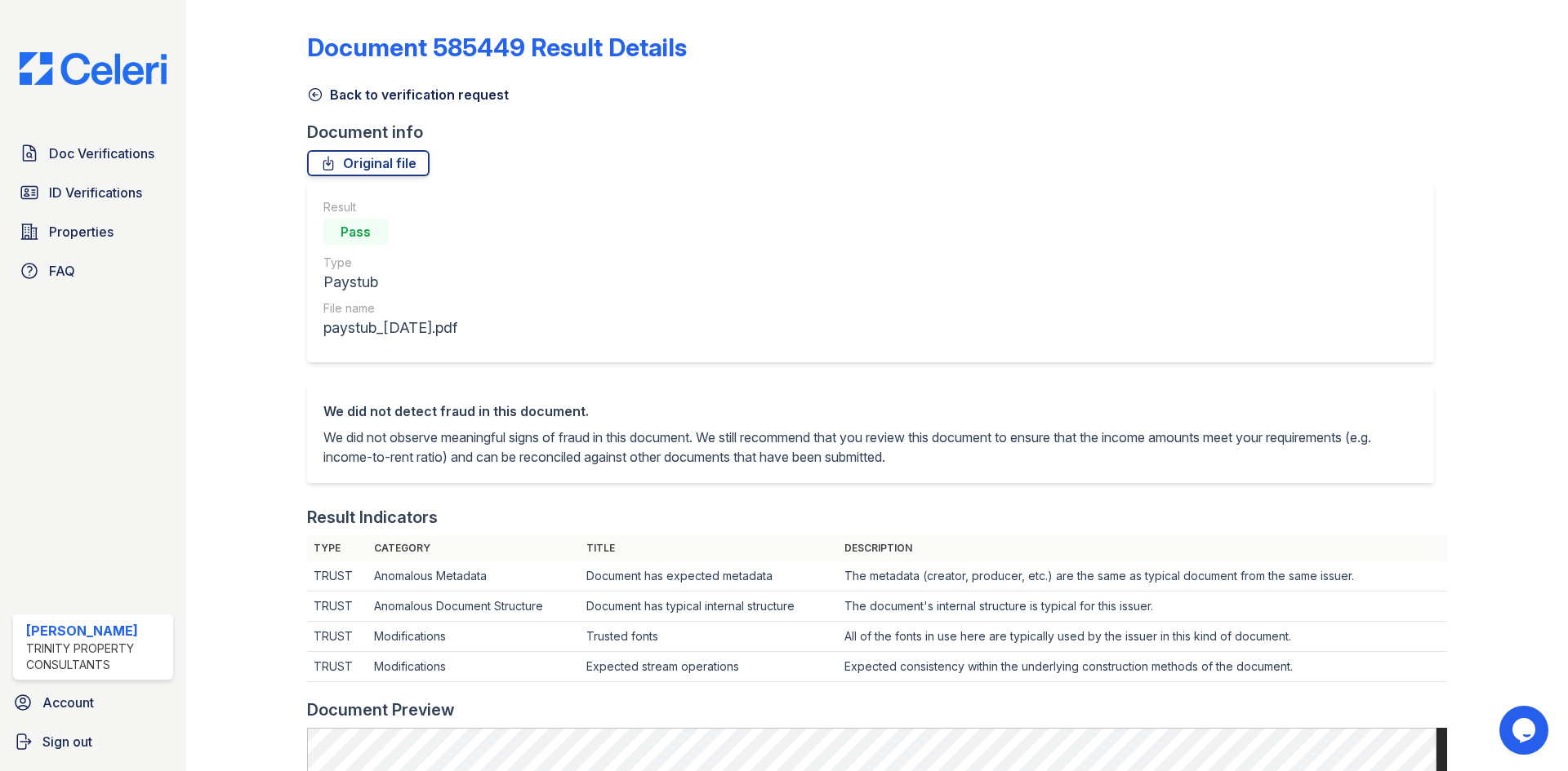
click at [317, 88] on icon at bounding box center [315, 95] width 16 height 16
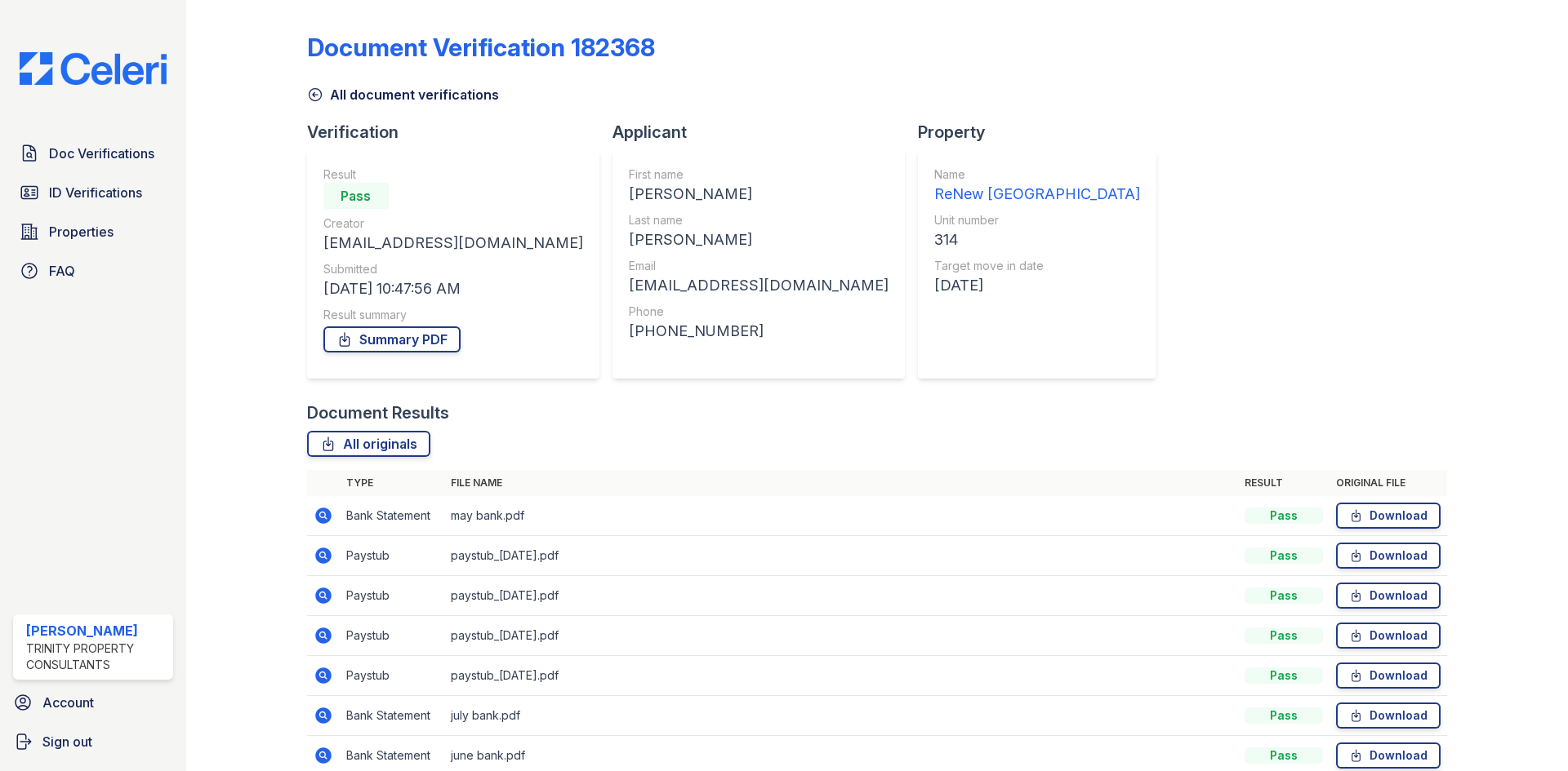
scroll to position [77, 0]
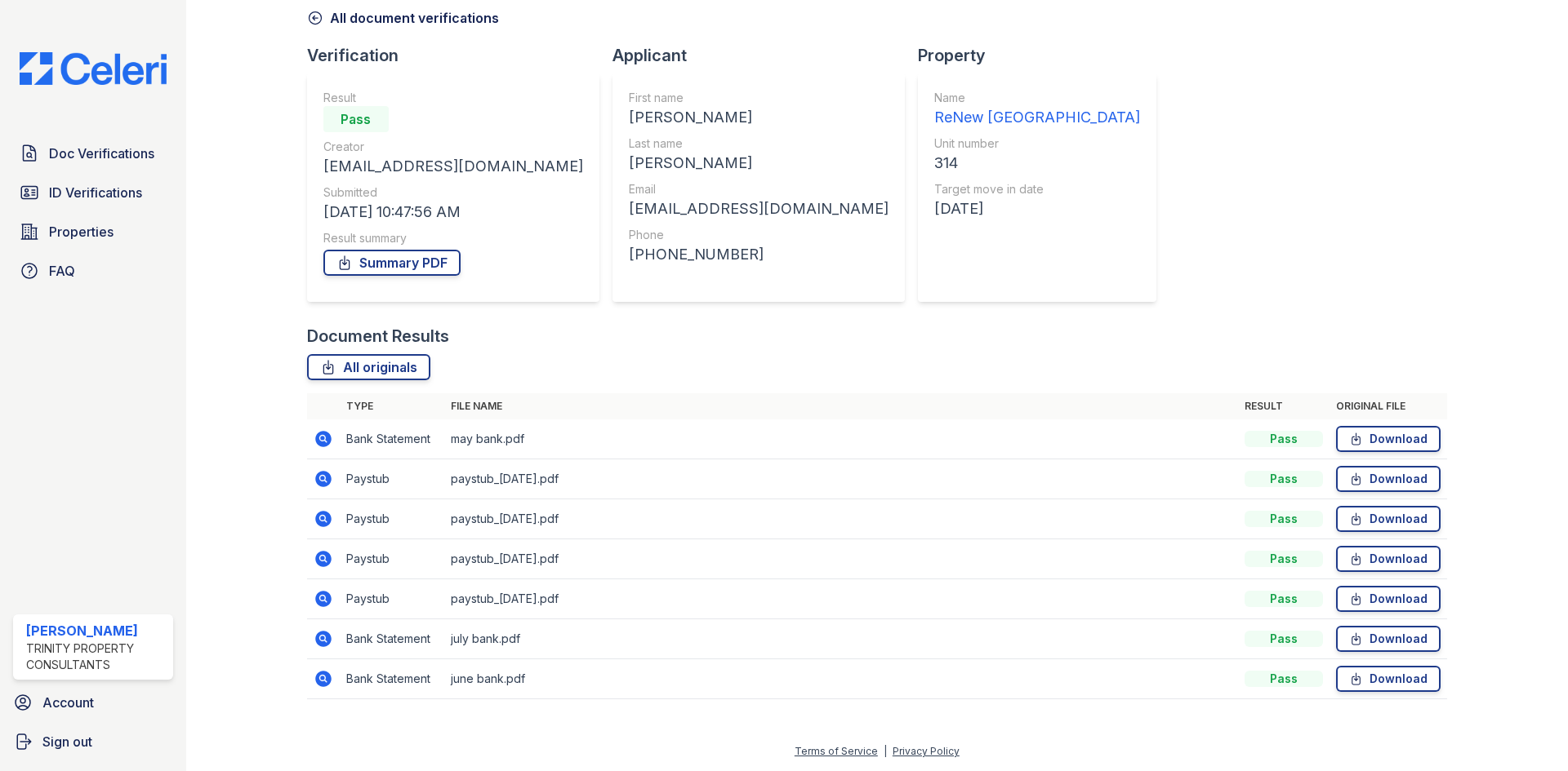
click at [322, 561] on icon at bounding box center [323, 559] width 19 height 19
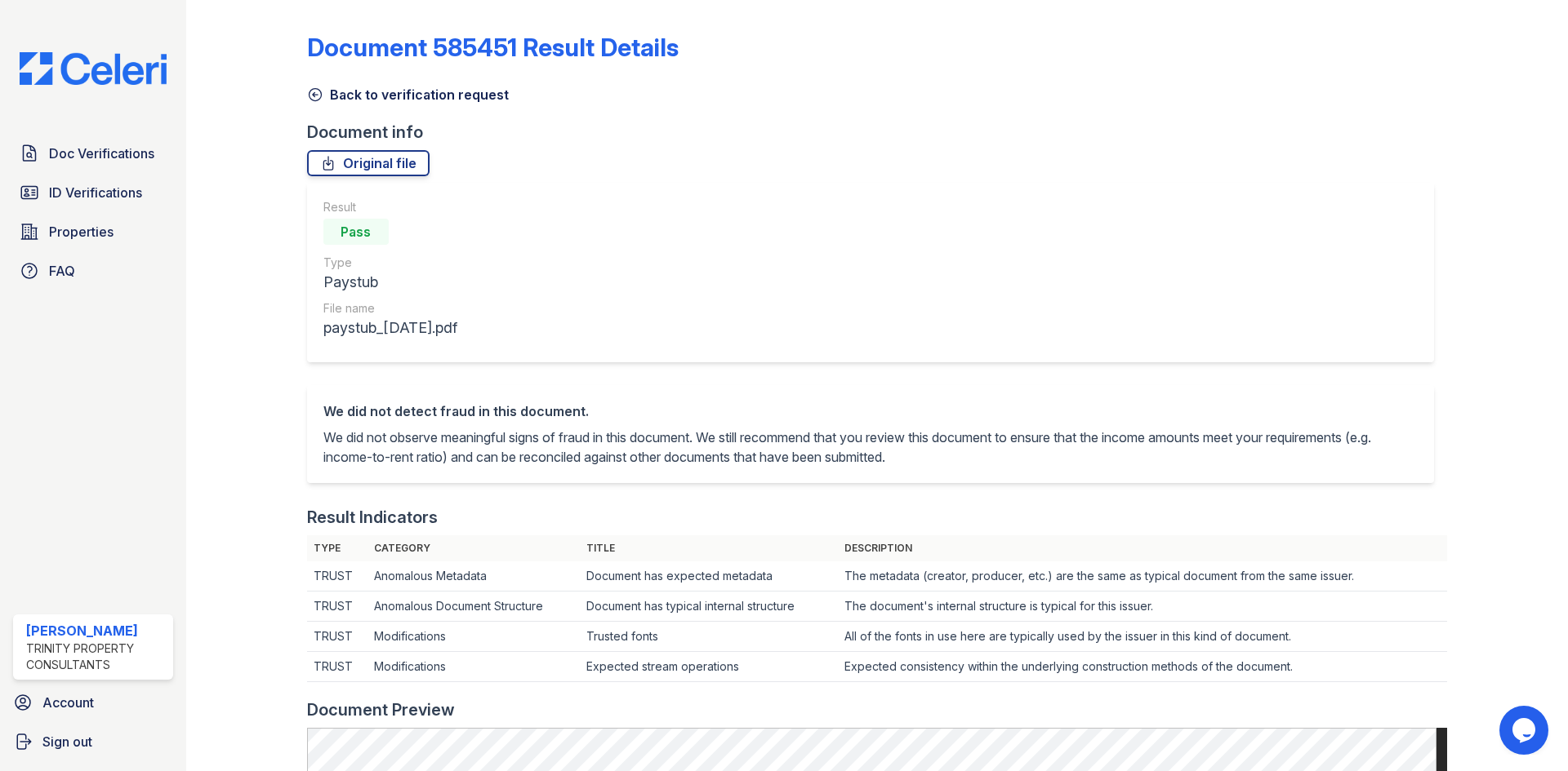
click at [316, 96] on icon at bounding box center [315, 95] width 16 height 16
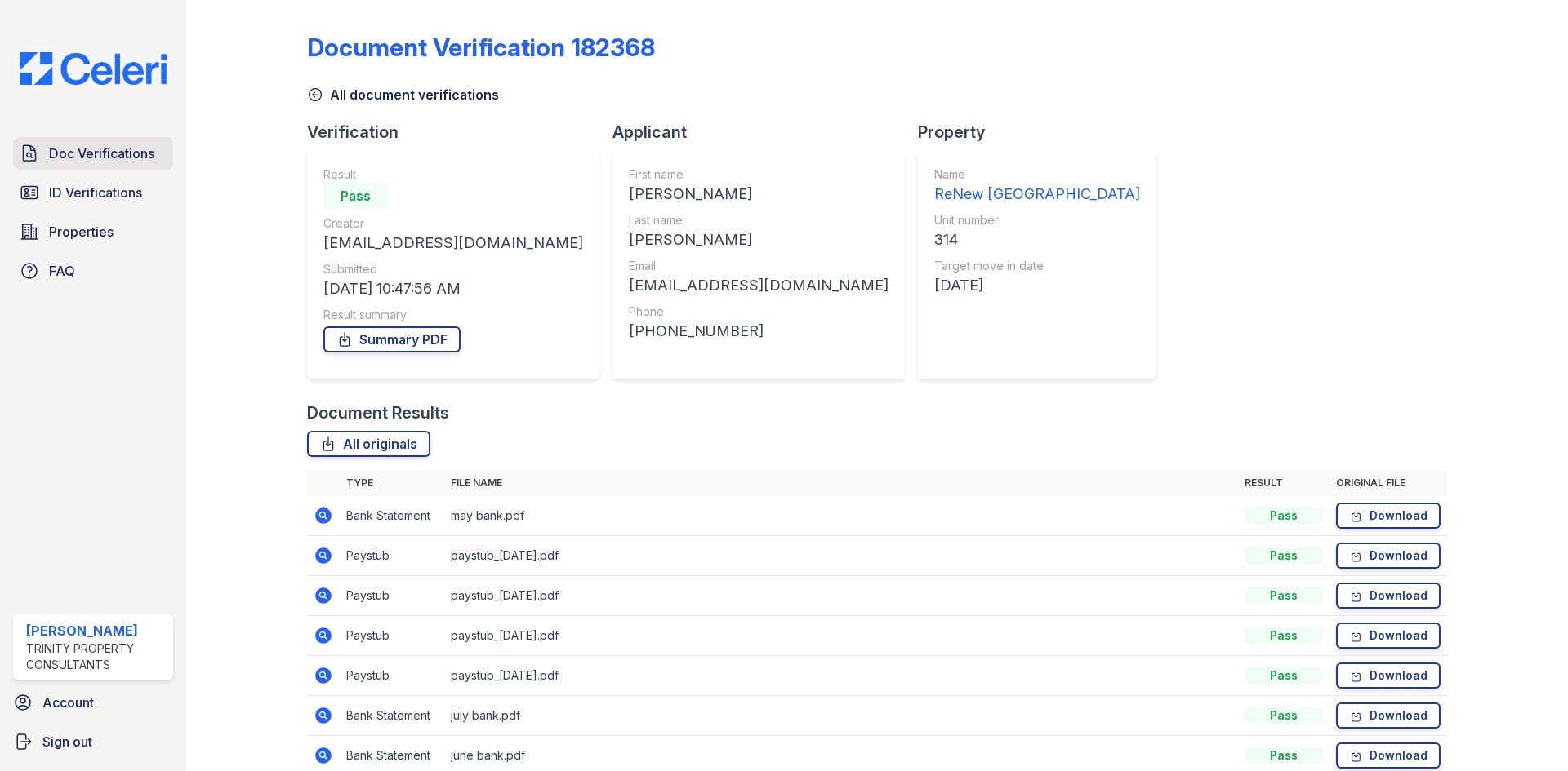
click at [68, 156] on span "Doc Verifications" at bounding box center [101, 153] width 105 height 19
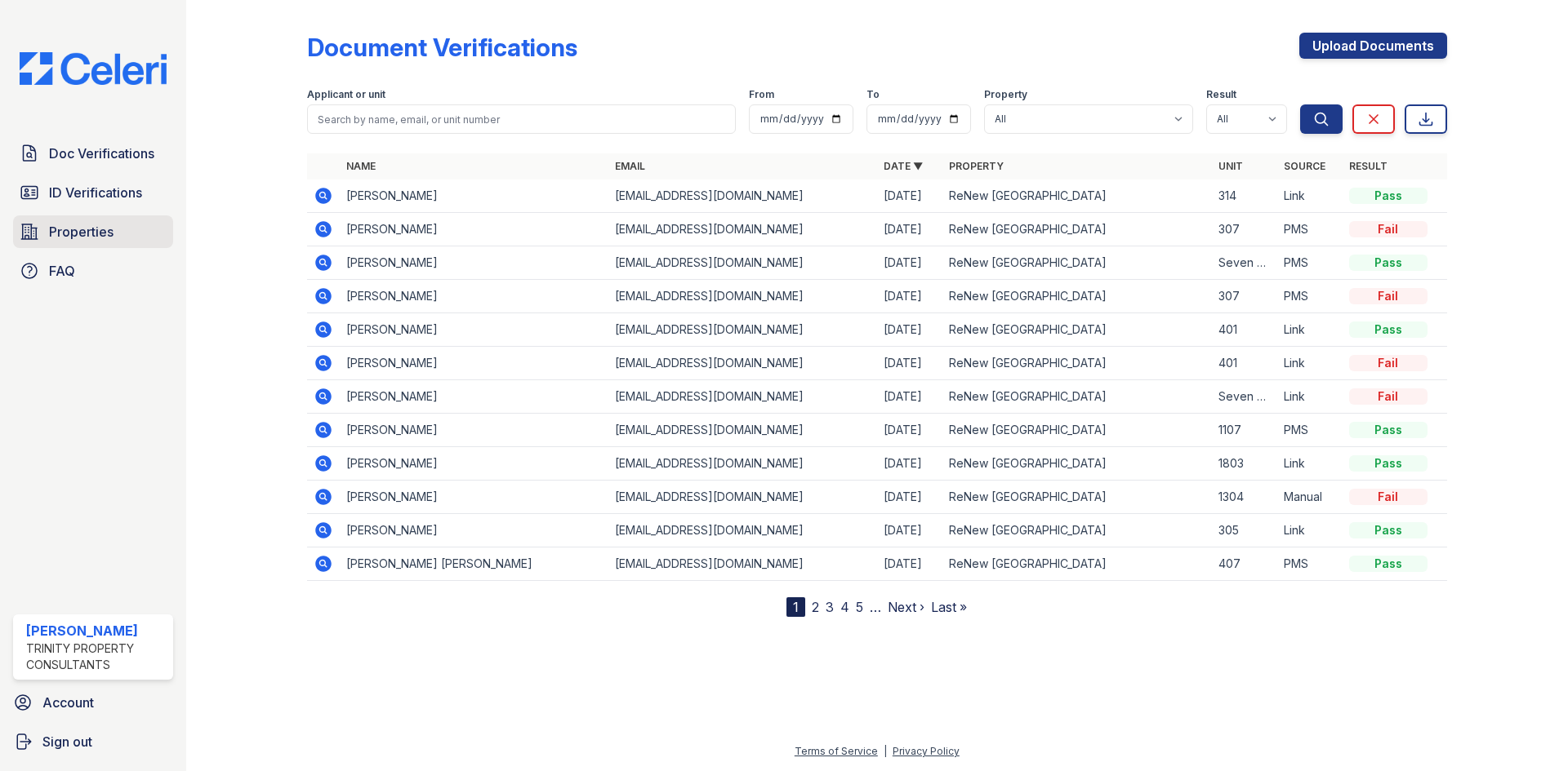
click at [105, 224] on span "Properties" at bounding box center [81, 232] width 65 height 19
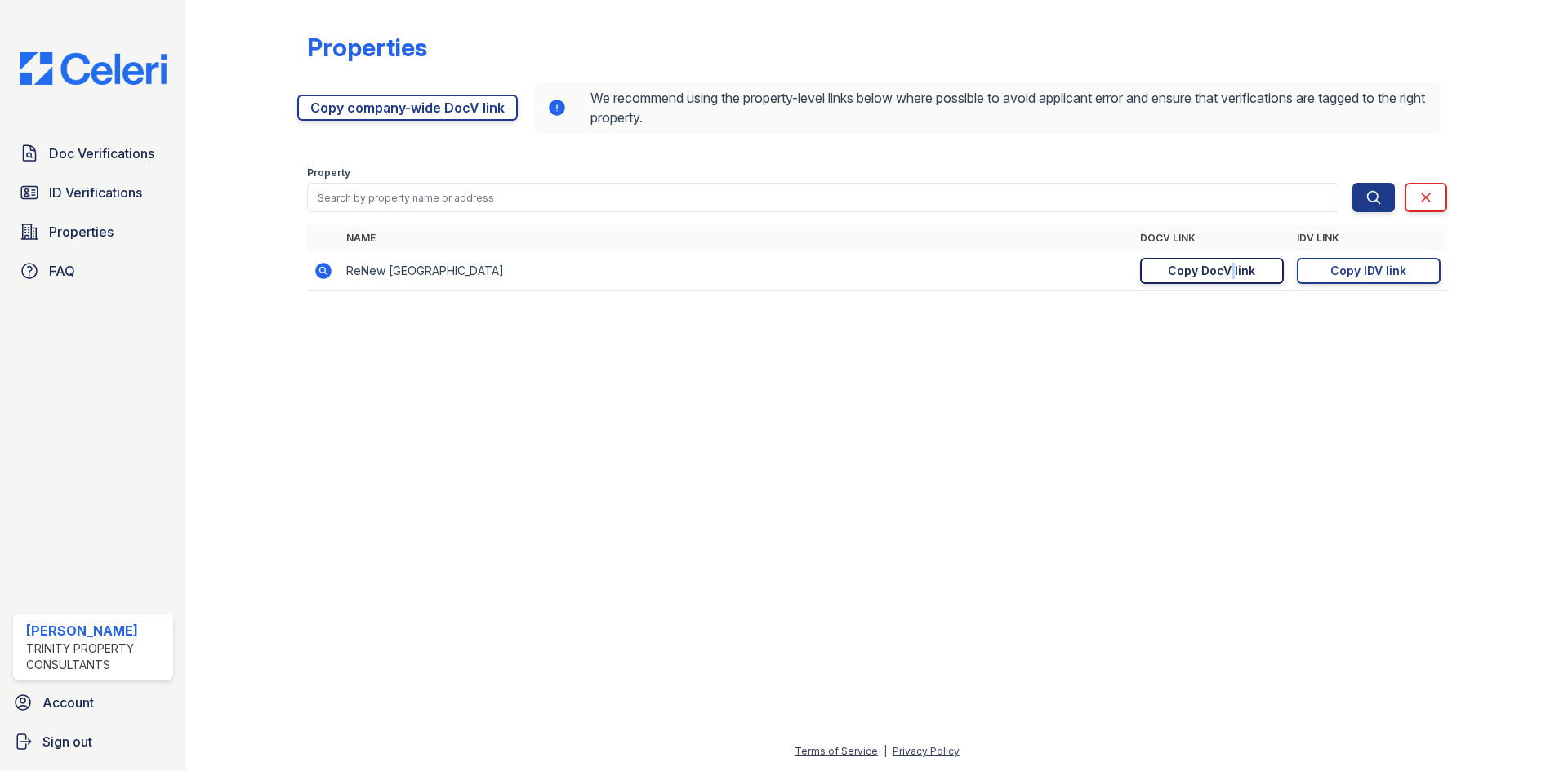
click at [1224, 258] on td "https://app.getceleri.com/30668d1b-f917-4bf0-9068-68d5f0455222/submit Copy DocV…" at bounding box center [1212, 271] width 156 height 40
click at [1222, 272] on div "Copy DocV link" at bounding box center [1212, 270] width 88 height 16
click at [132, 156] on span "Doc Verifications" at bounding box center [101, 153] width 105 height 19
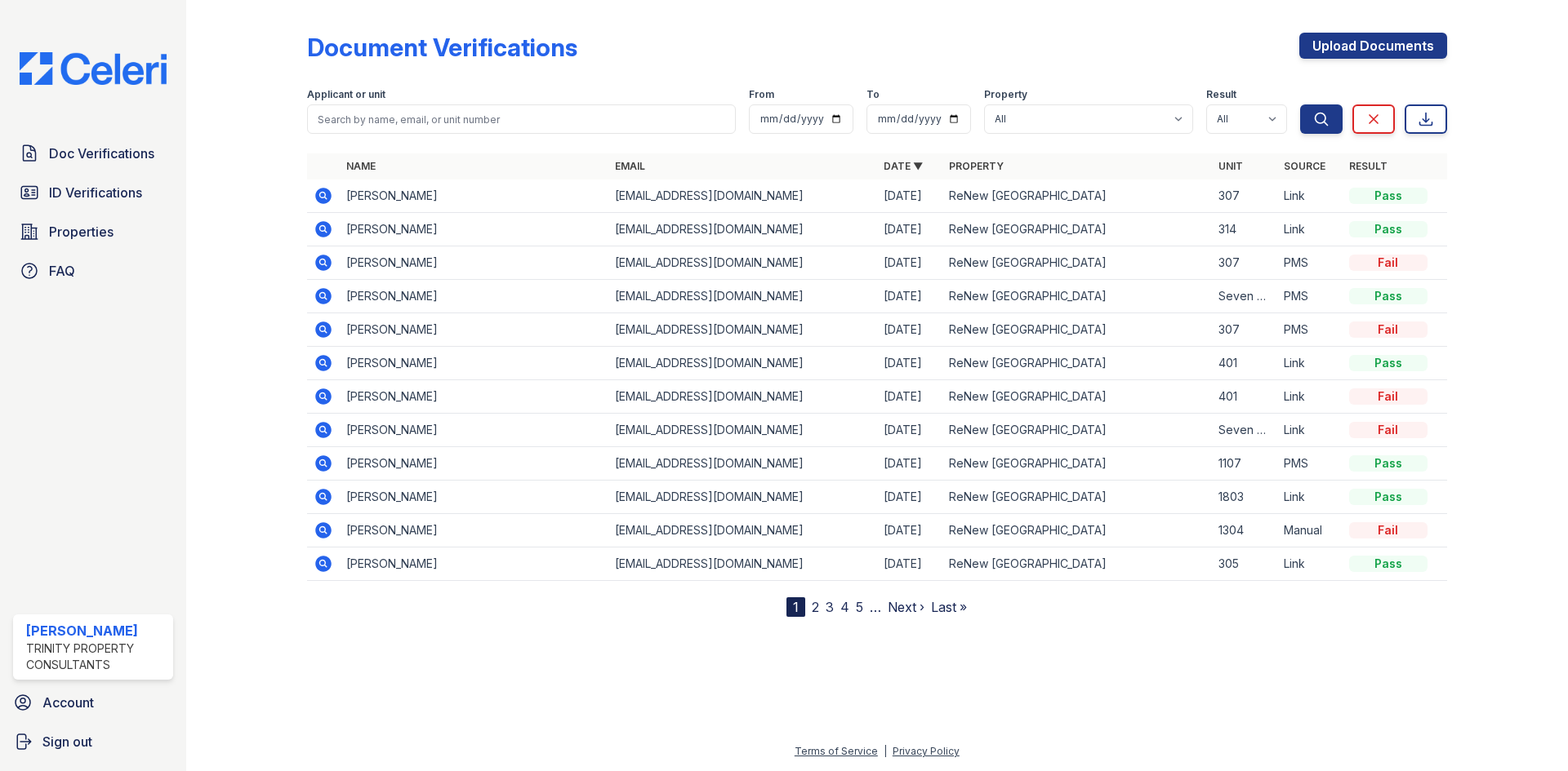
click at [317, 195] on icon at bounding box center [323, 196] width 16 height 16
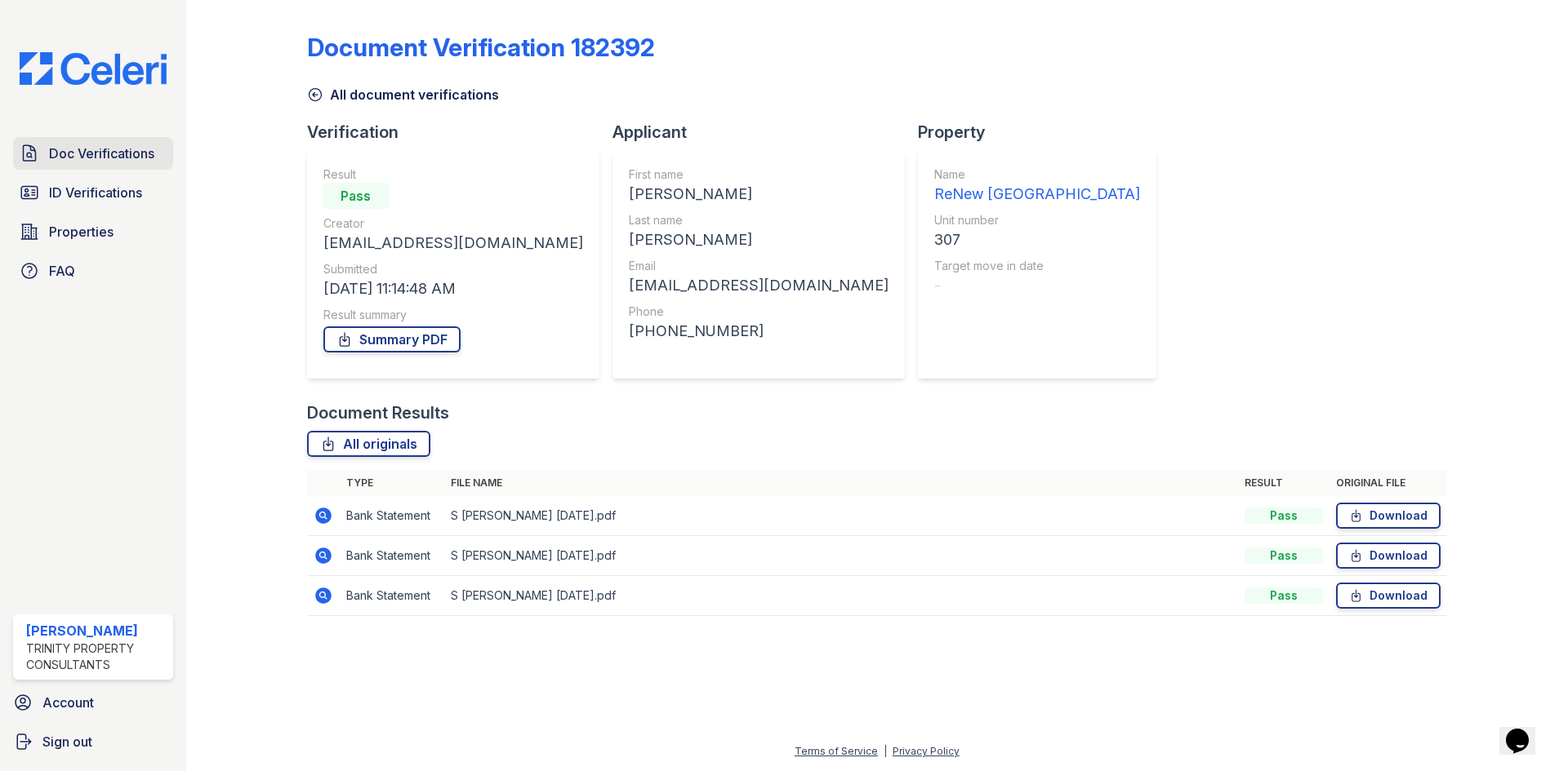
click at [117, 138] on link "Doc Verifications" at bounding box center [94, 153] width 160 height 33
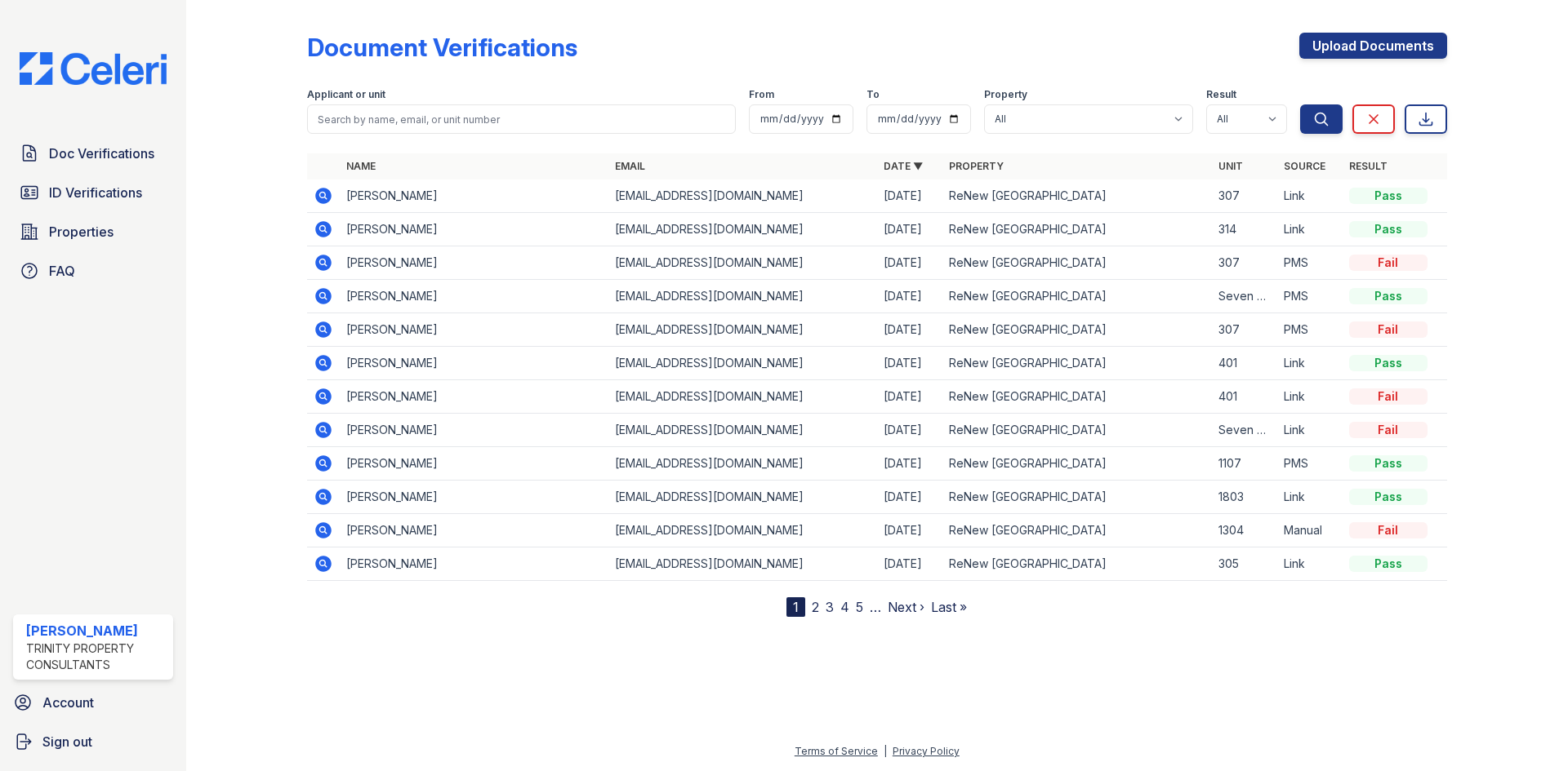
click at [118, 143] on link "Doc Verifications" at bounding box center [94, 153] width 160 height 33
click at [327, 194] on icon at bounding box center [323, 196] width 16 height 16
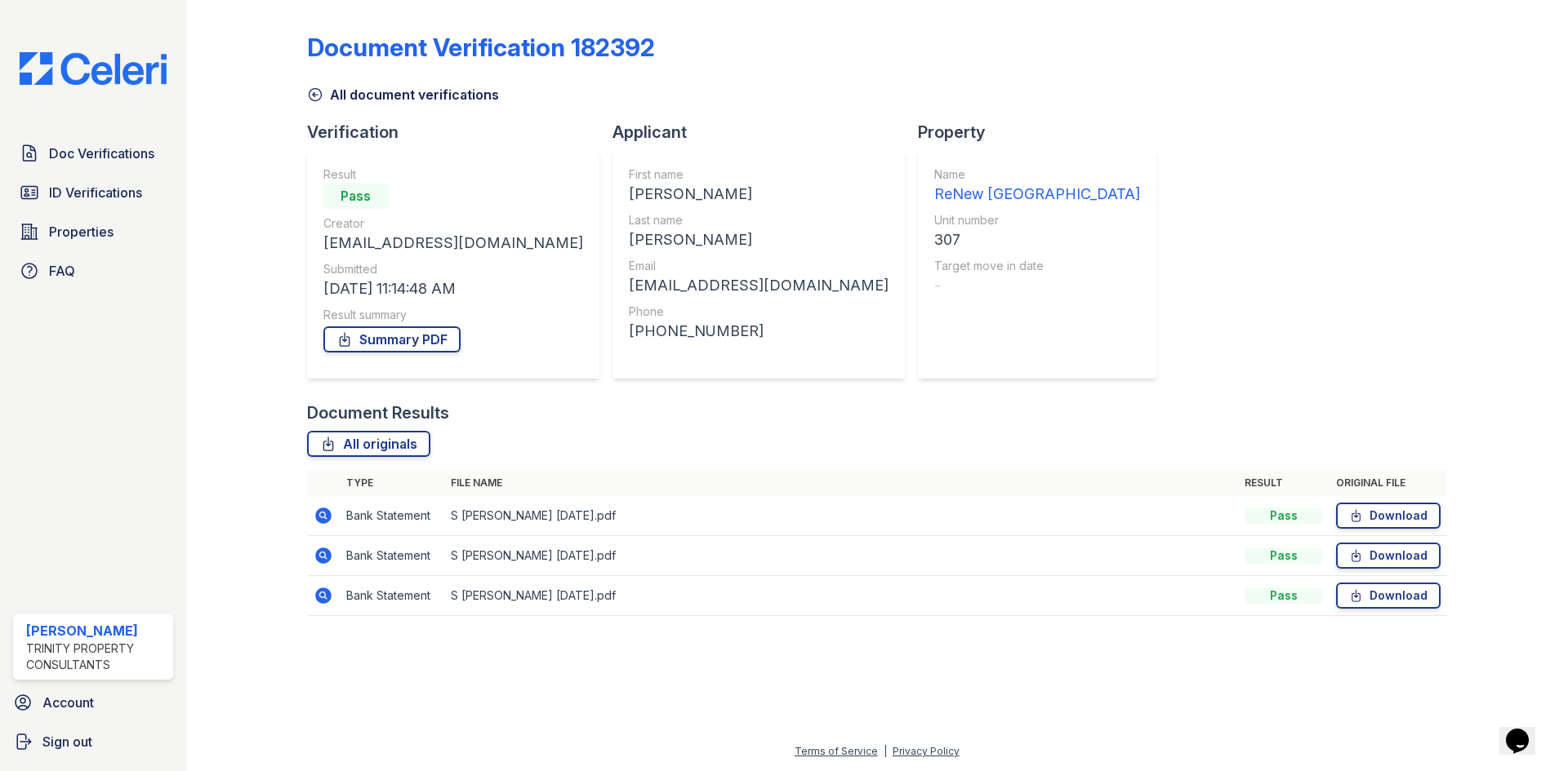
click at [319, 515] on icon at bounding box center [323, 515] width 16 height 16
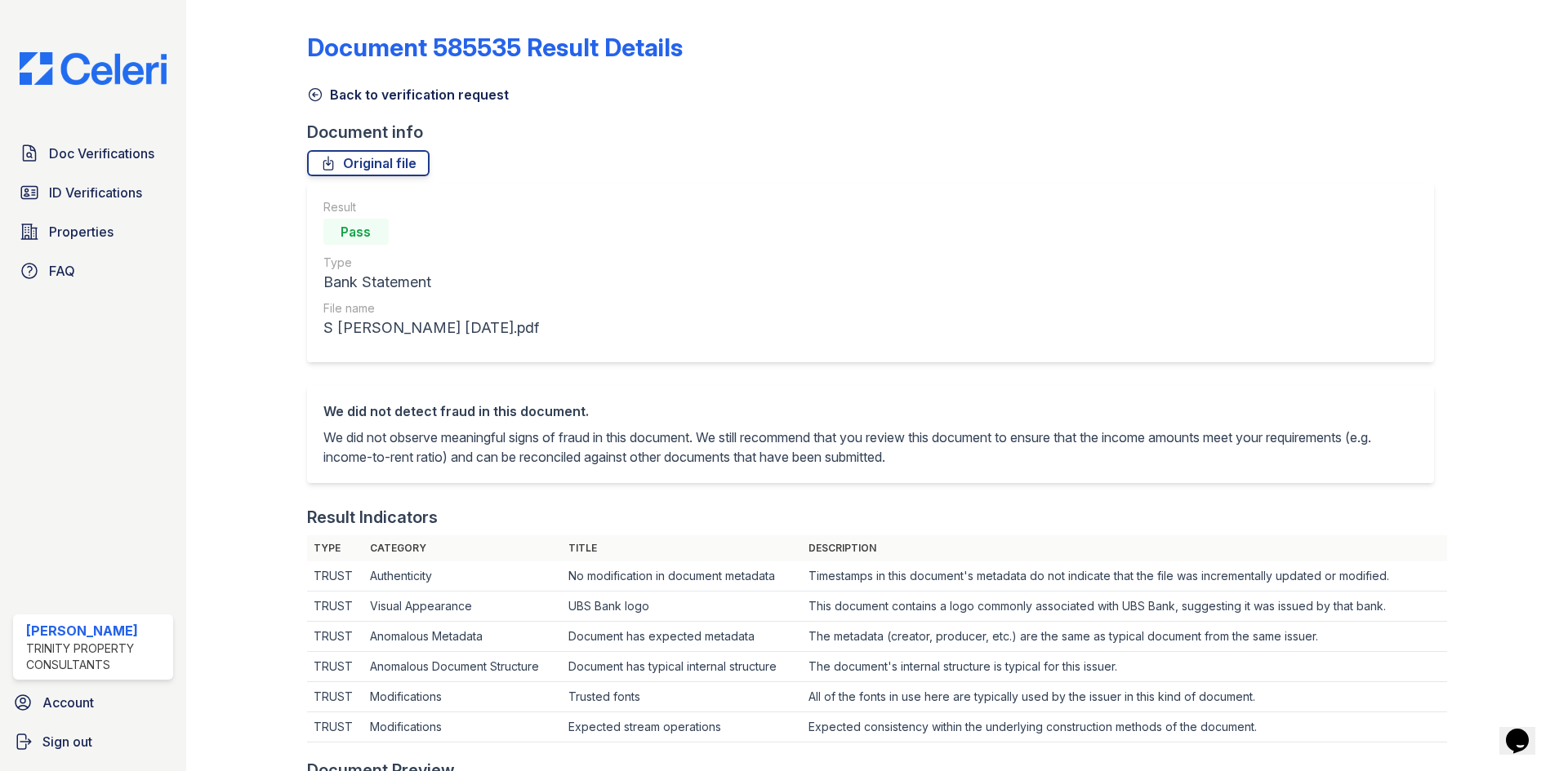
click at [318, 95] on icon at bounding box center [315, 95] width 16 height 16
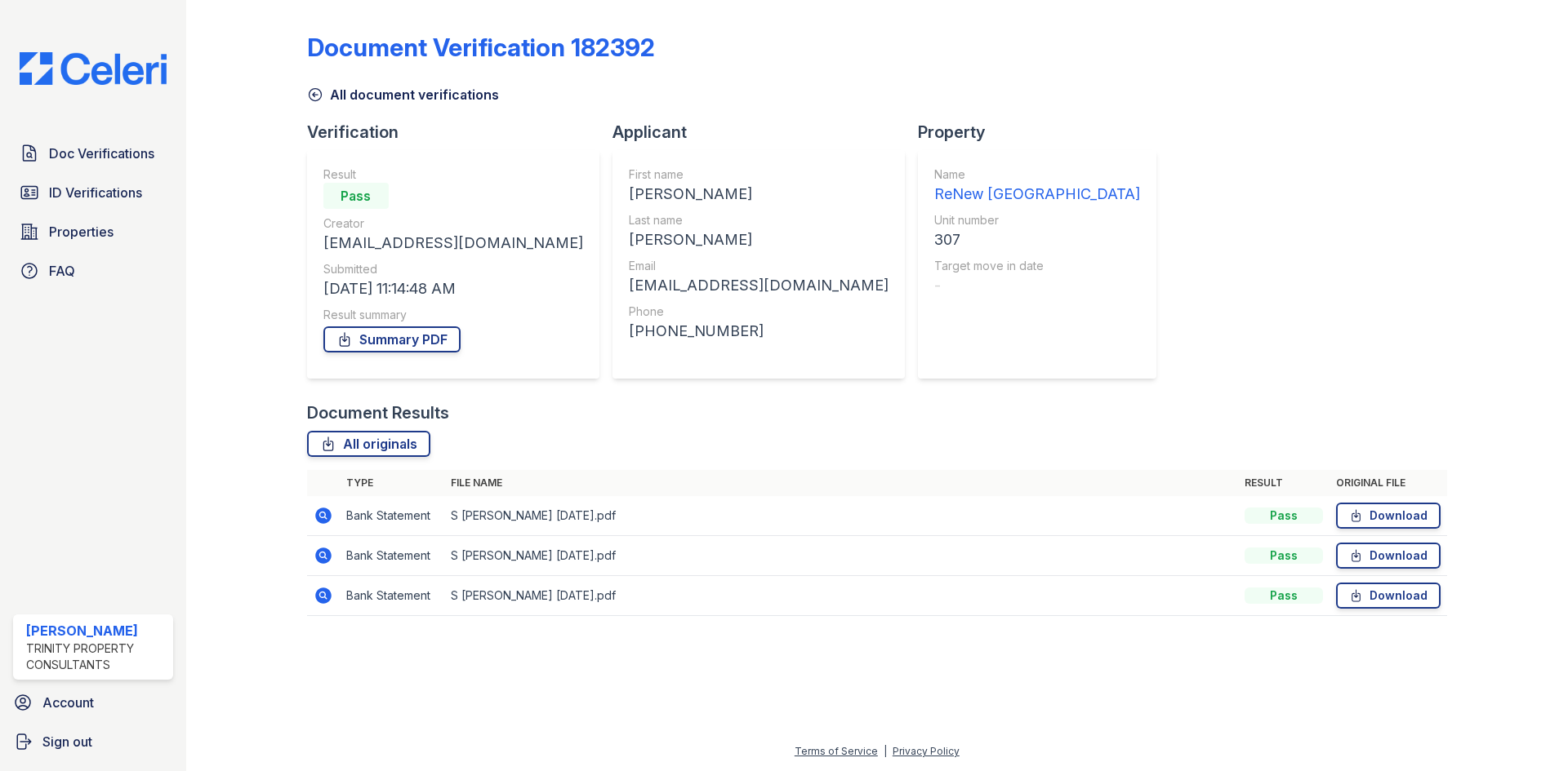
click at [328, 519] on icon at bounding box center [323, 515] width 16 height 16
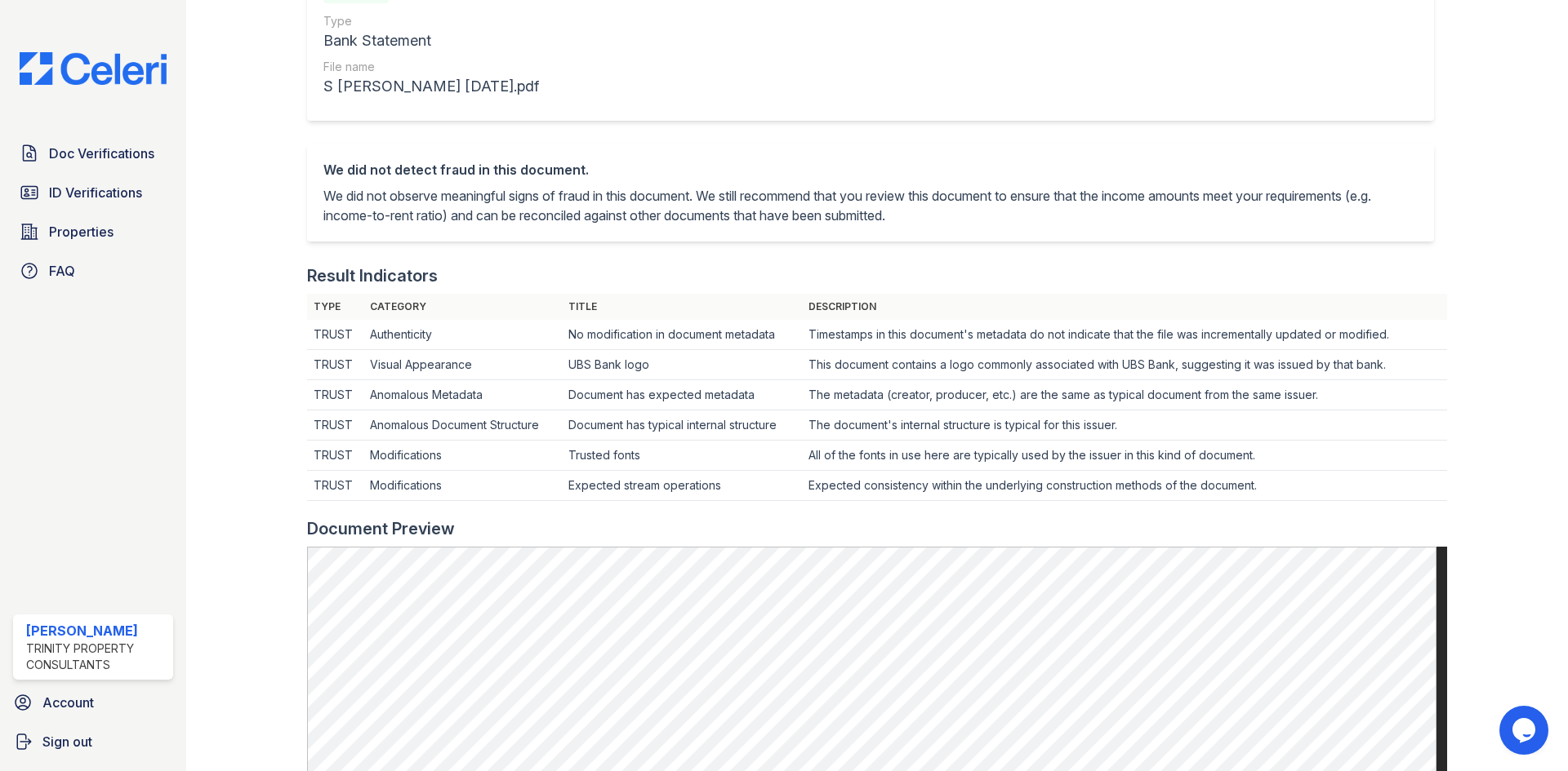
scroll to position [490, 0]
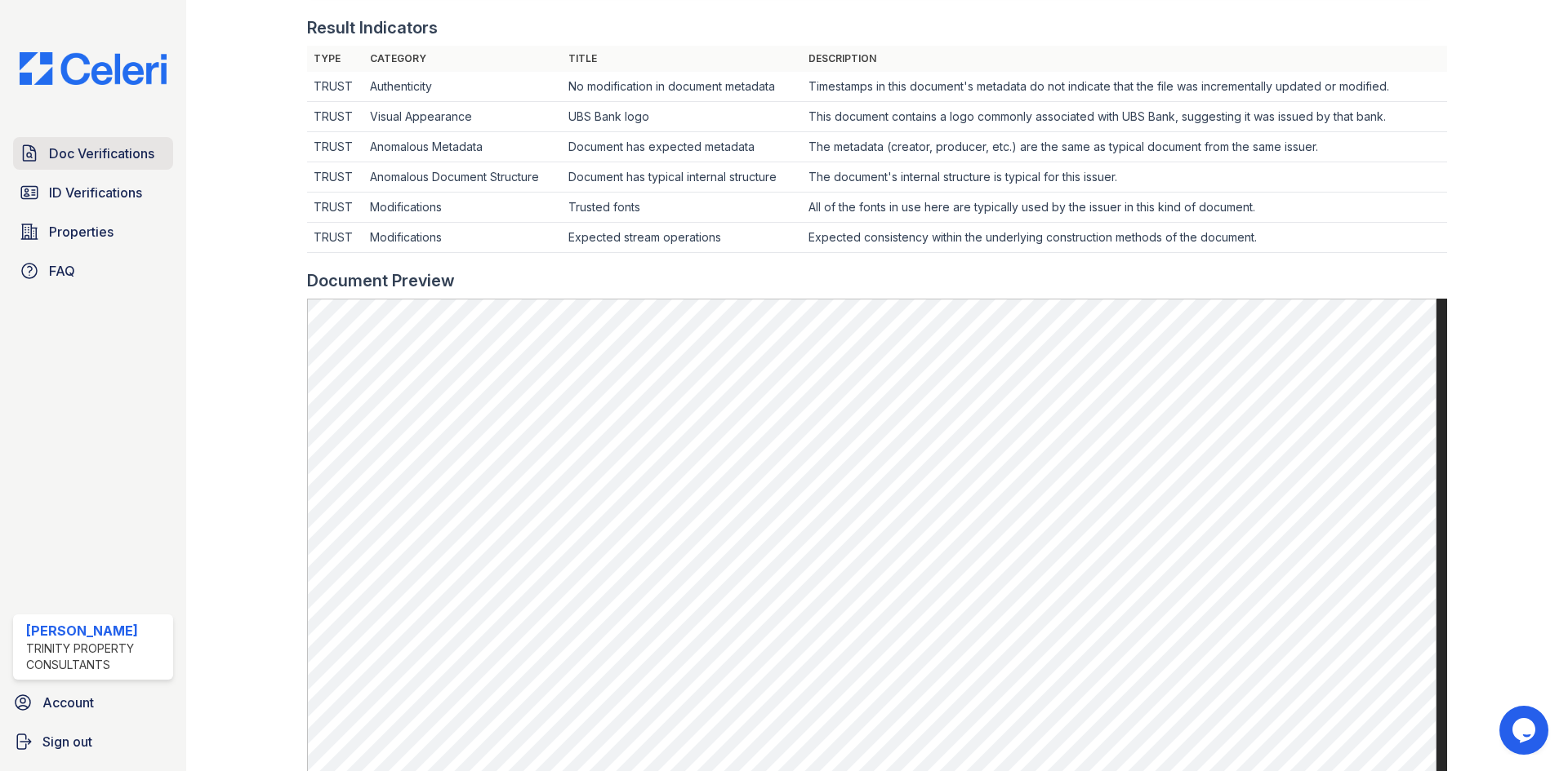
click at [97, 155] on span "Doc Verifications" at bounding box center [101, 153] width 105 height 19
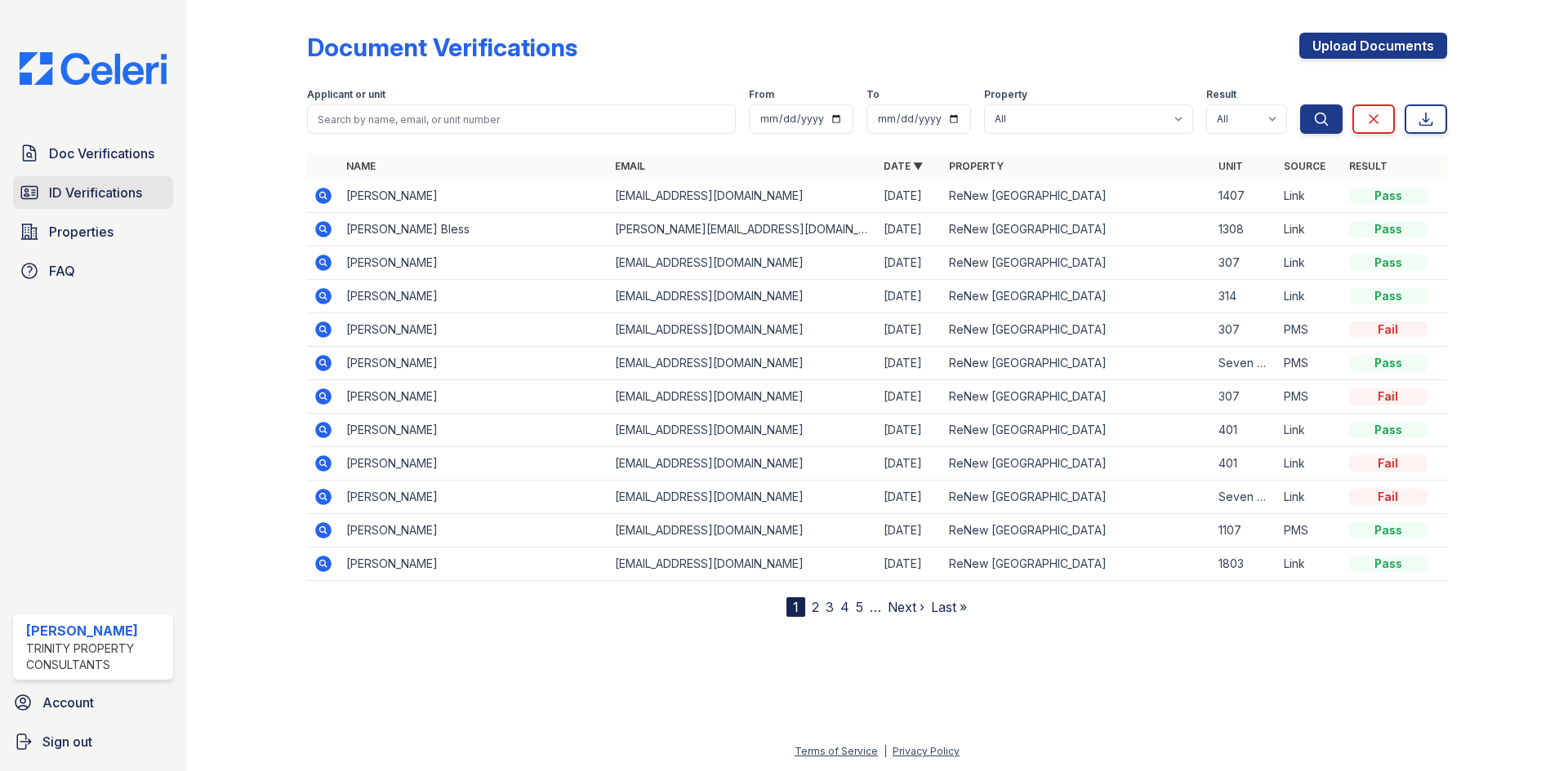
click at [85, 191] on span "ID Verifications" at bounding box center [96, 192] width 93 height 19
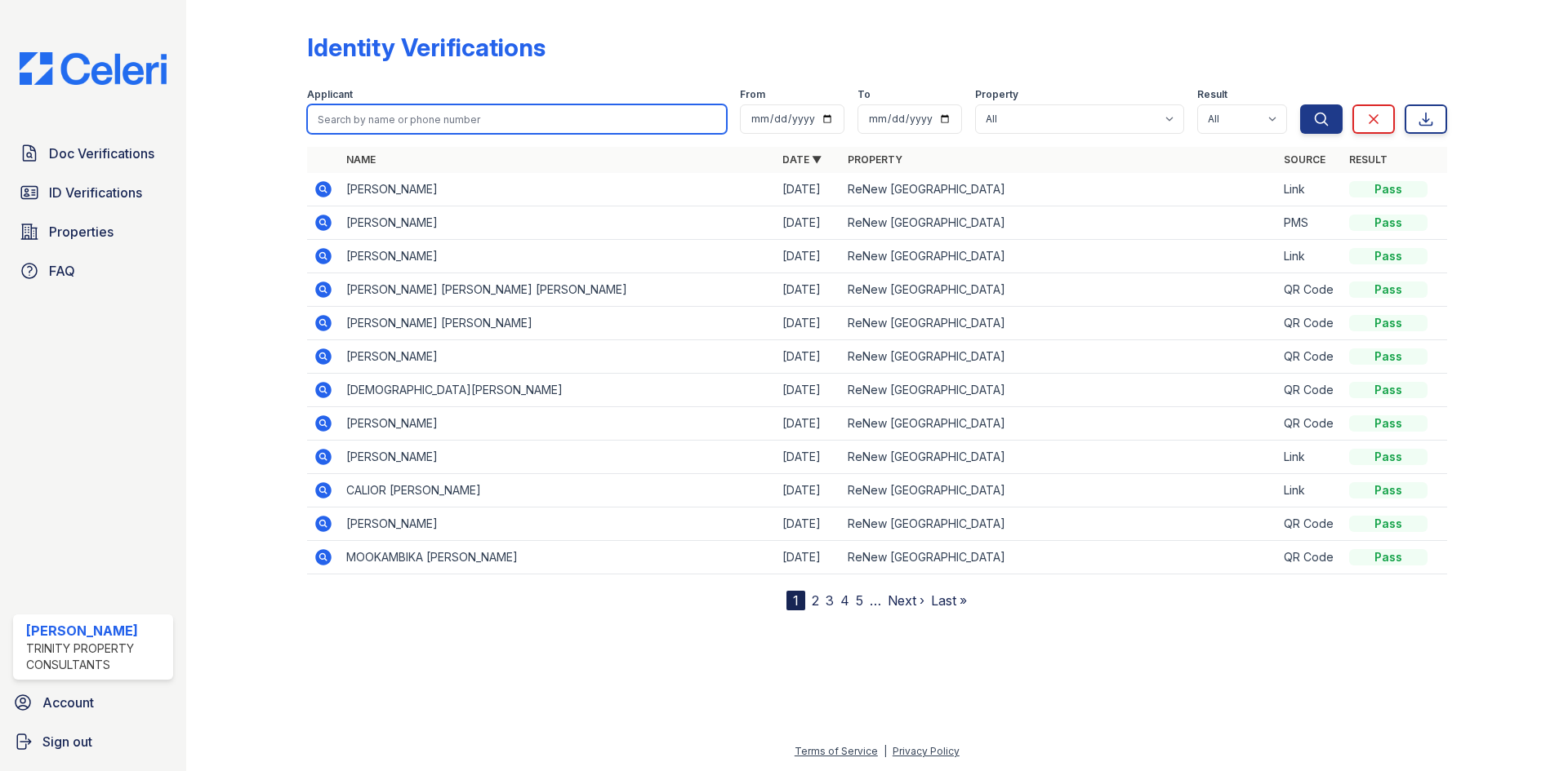
click at [346, 121] on input "search" at bounding box center [517, 119] width 420 height 29
click at [387, 121] on input "search" at bounding box center [517, 119] width 420 height 29
type input "travio"
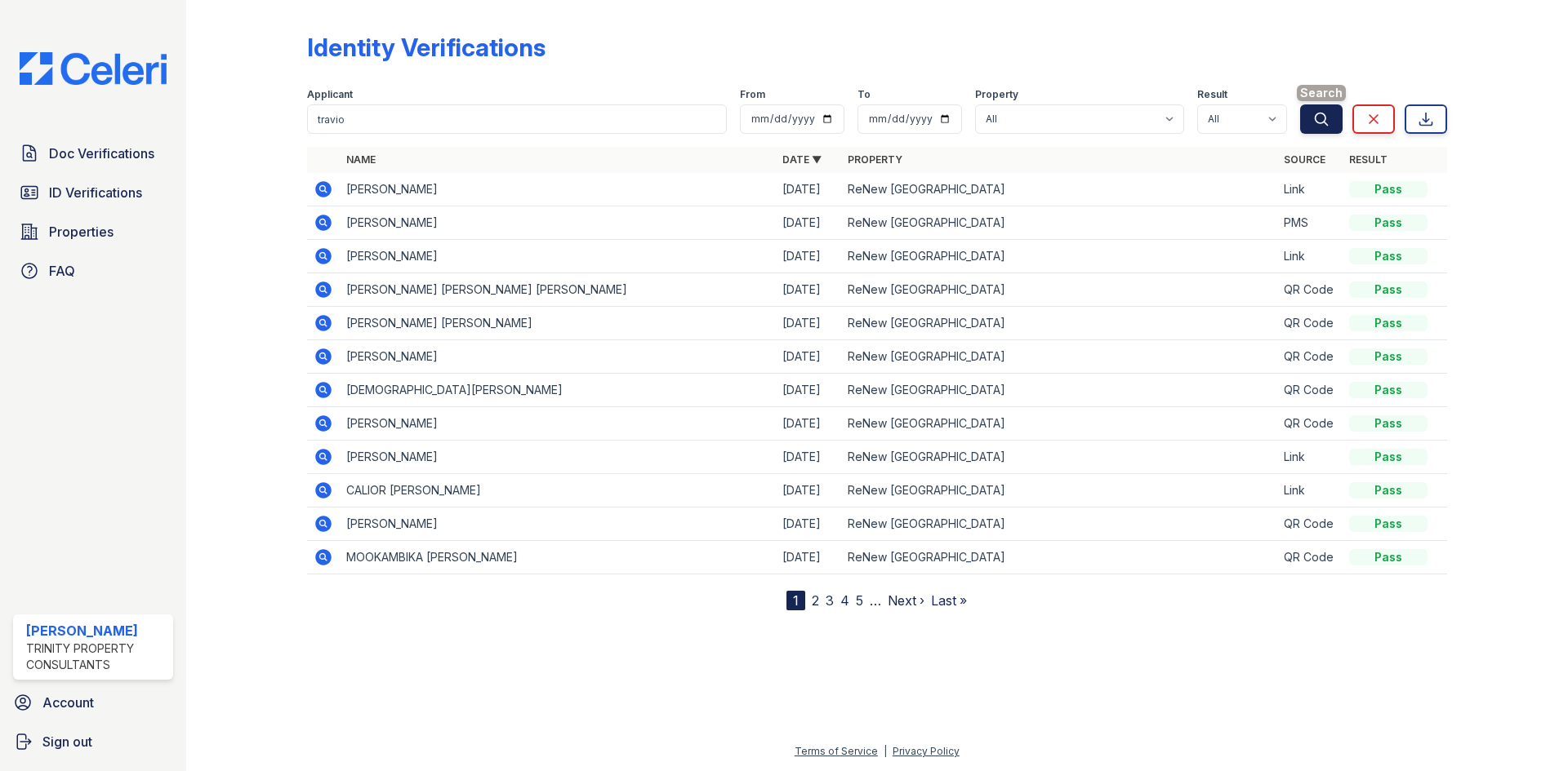
click at [1313, 116] on icon "submit" at bounding box center [1321, 119] width 16 height 16
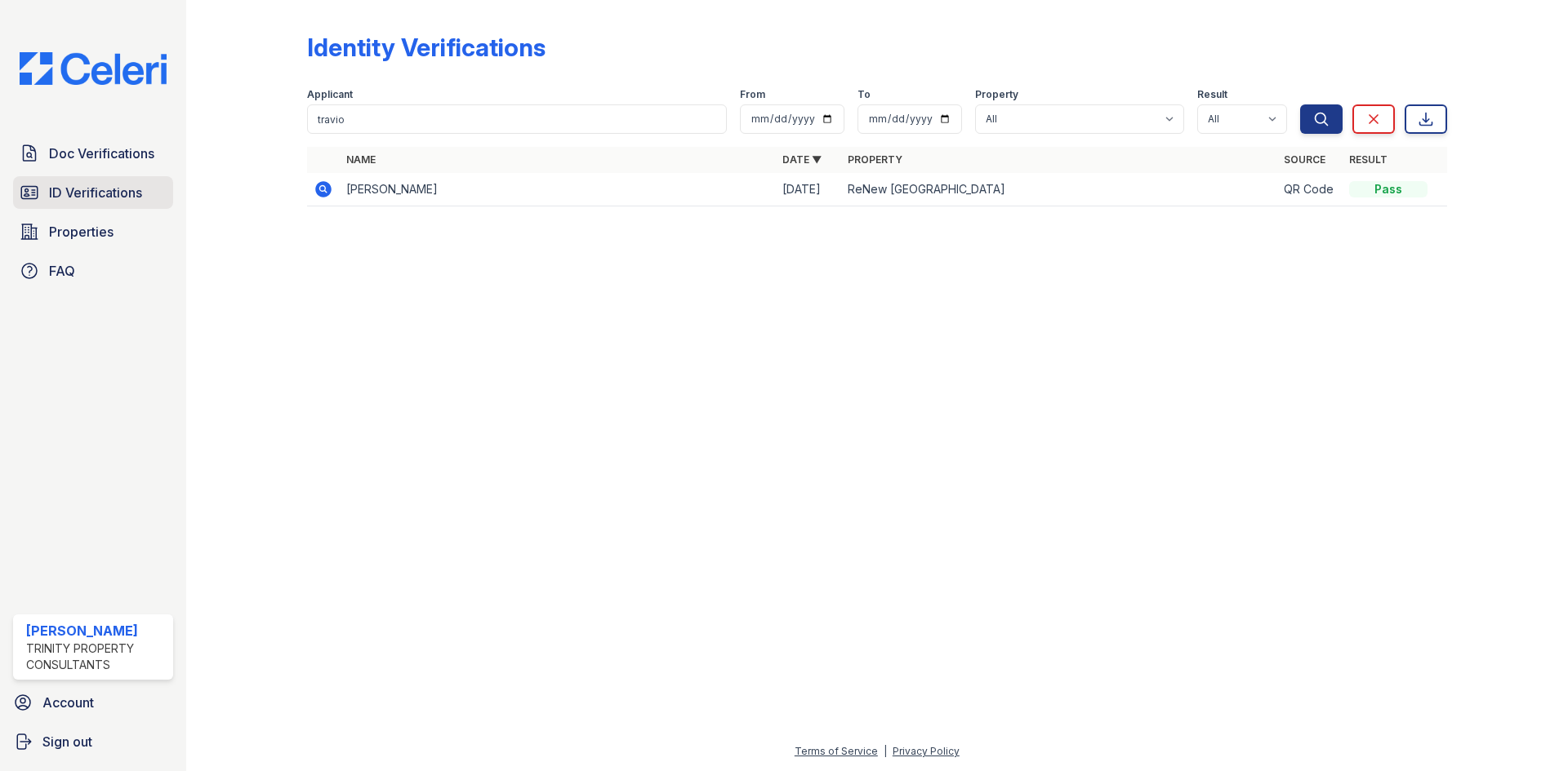
click at [52, 192] on span "ID Verifications" at bounding box center [96, 192] width 93 height 19
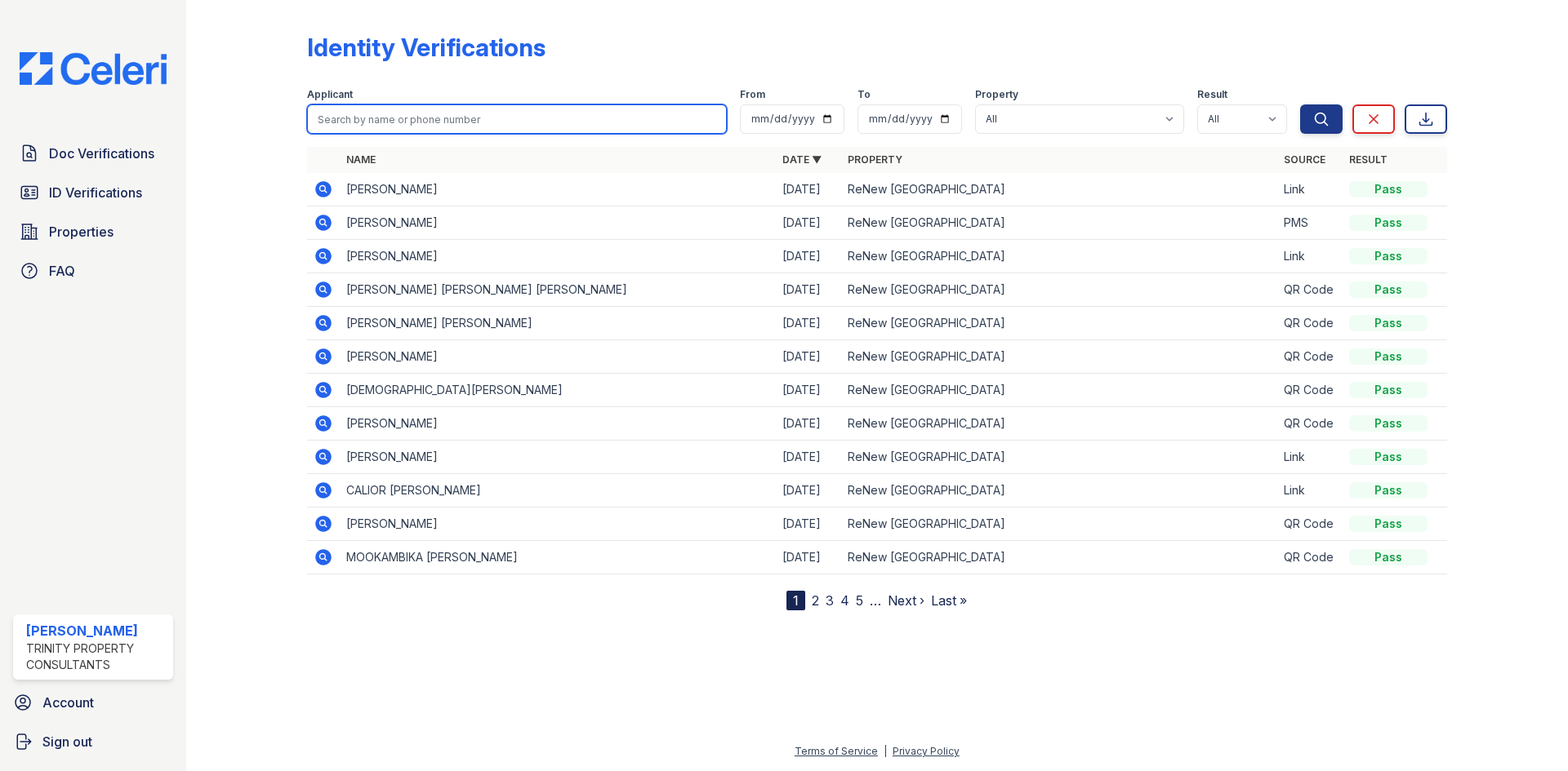
click at [437, 128] on input "search" at bounding box center [517, 119] width 420 height 29
type input "travion"
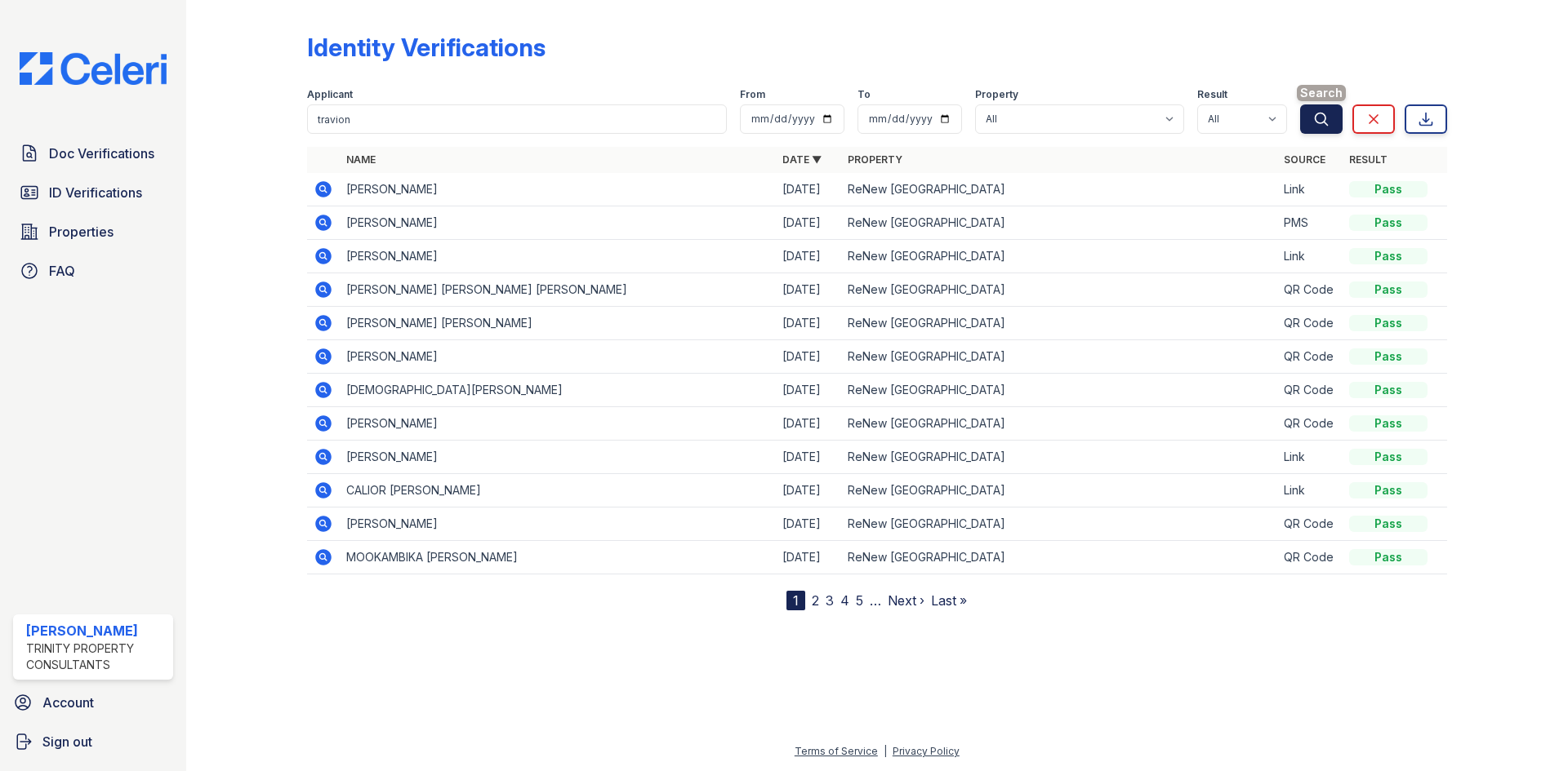
click at [1321, 124] on icon "submit" at bounding box center [1321, 119] width 16 height 16
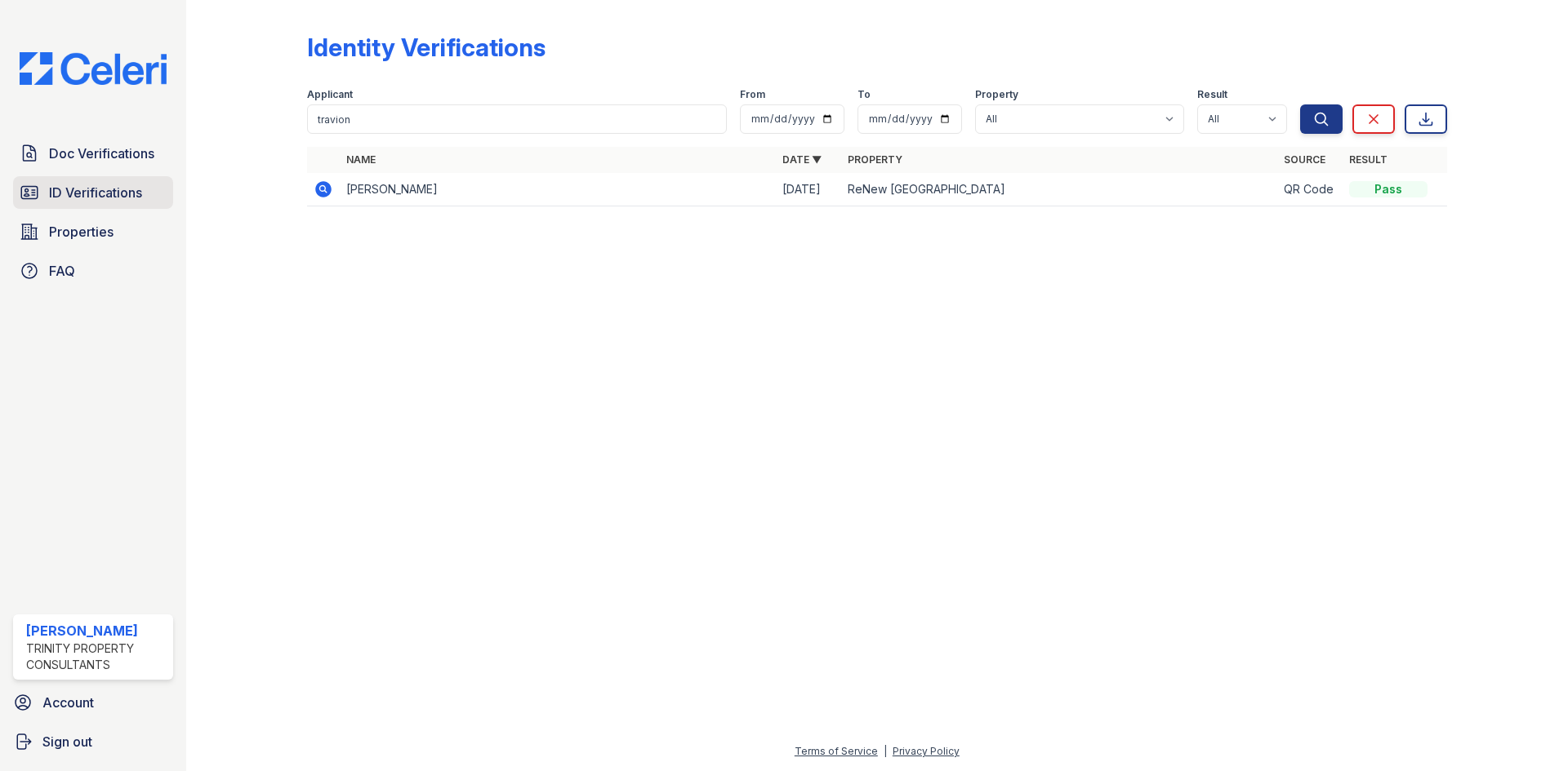
click at [142, 193] on span "ID Verifications" at bounding box center [96, 192] width 93 height 19
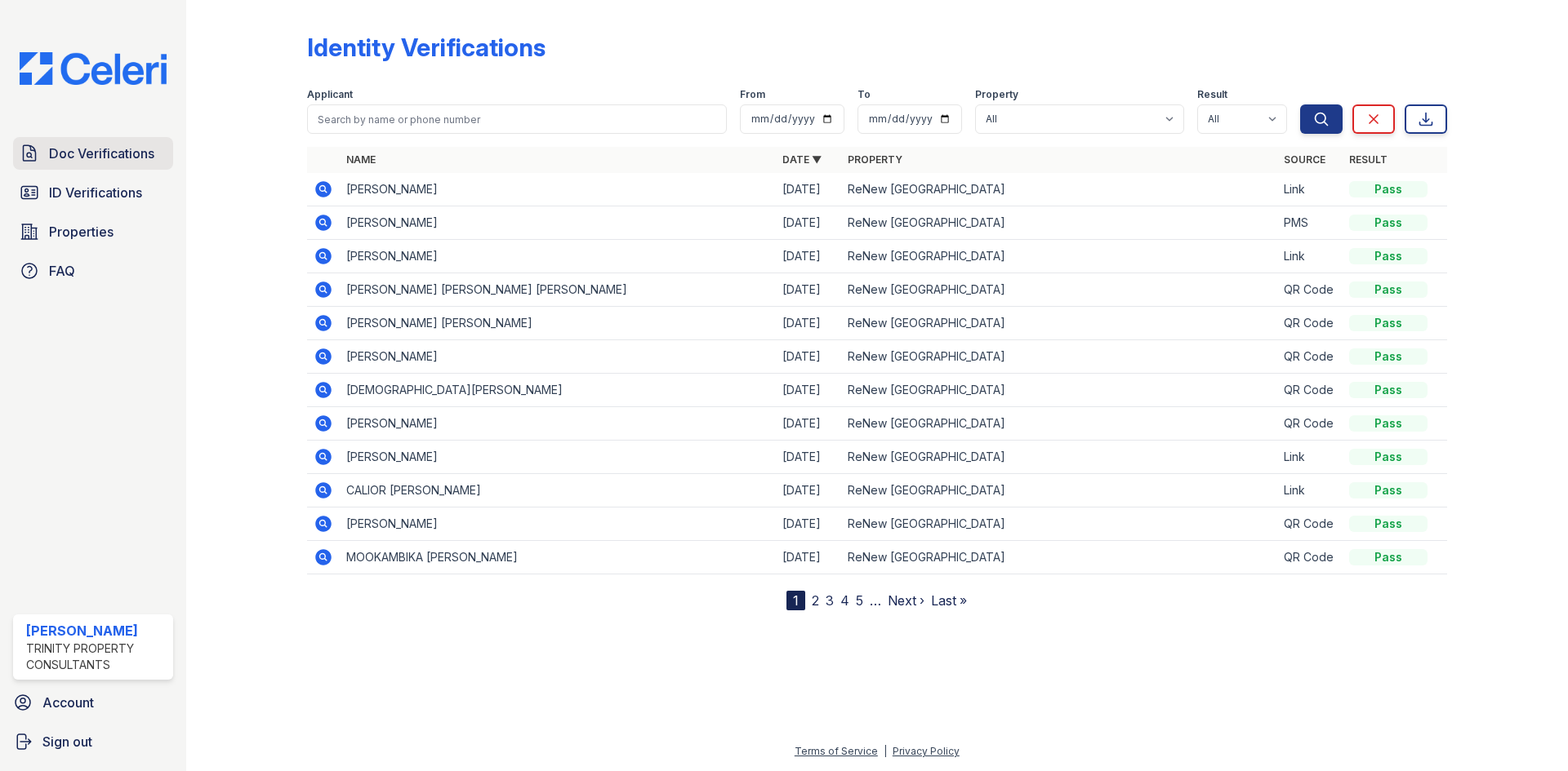
click at [130, 161] on span "Doc Verifications" at bounding box center [101, 153] width 105 height 19
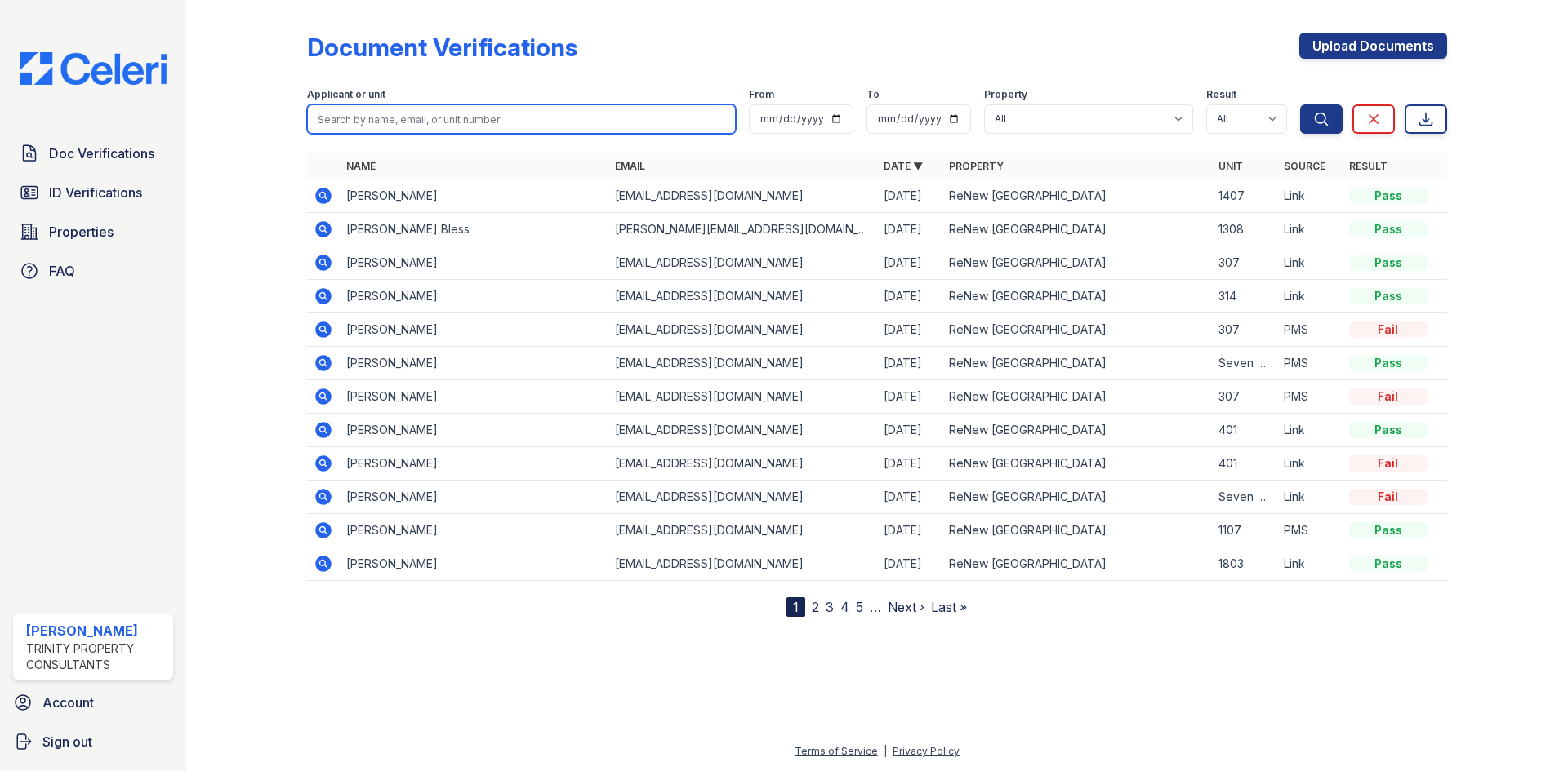
click at [334, 125] on input "search" at bounding box center [521, 119] width 429 height 29
type input "travion"
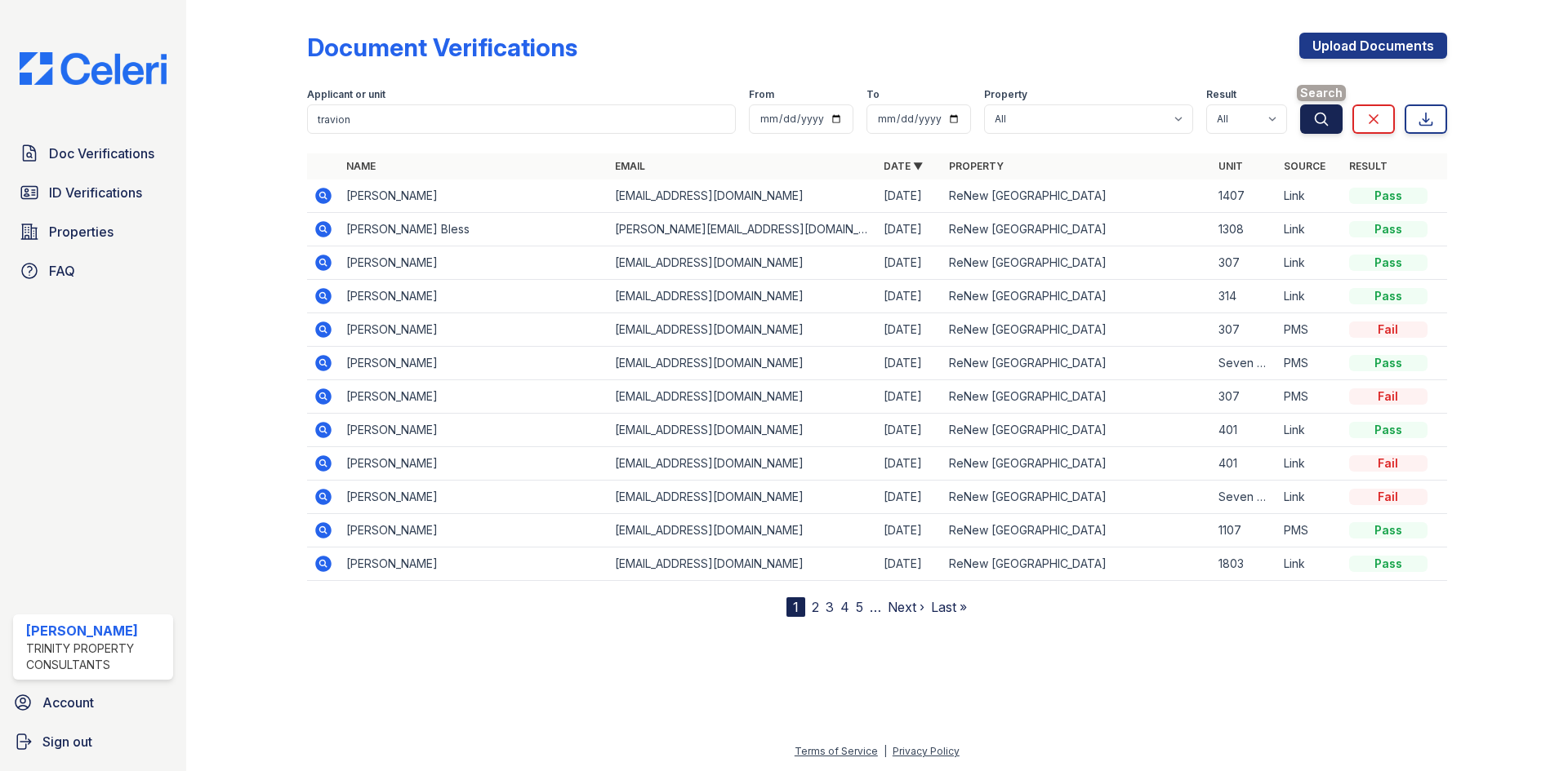
click at [1328, 127] on button "Search" at bounding box center [1322, 119] width 42 height 29
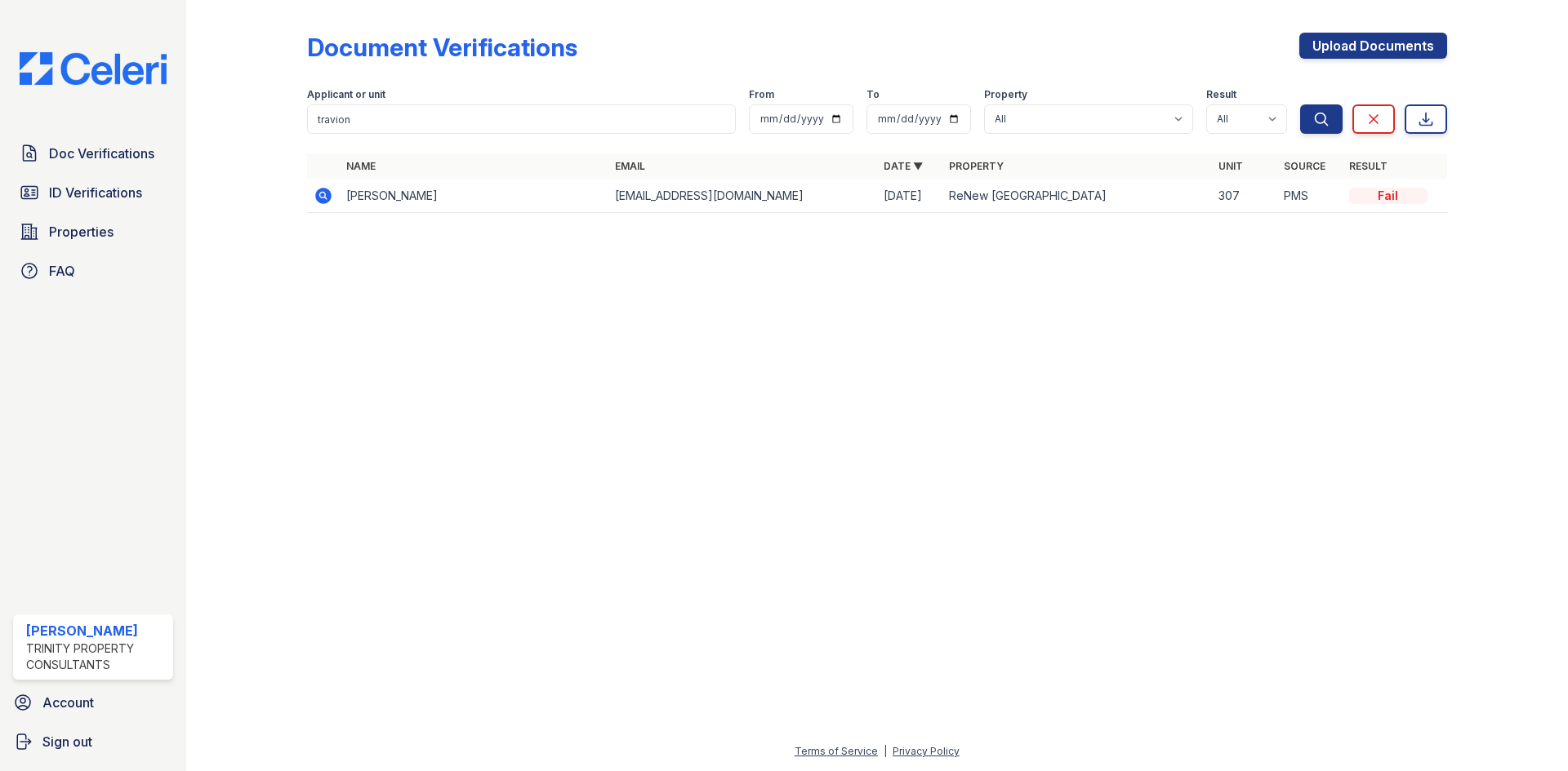
click at [325, 195] on icon at bounding box center [323, 196] width 16 height 16
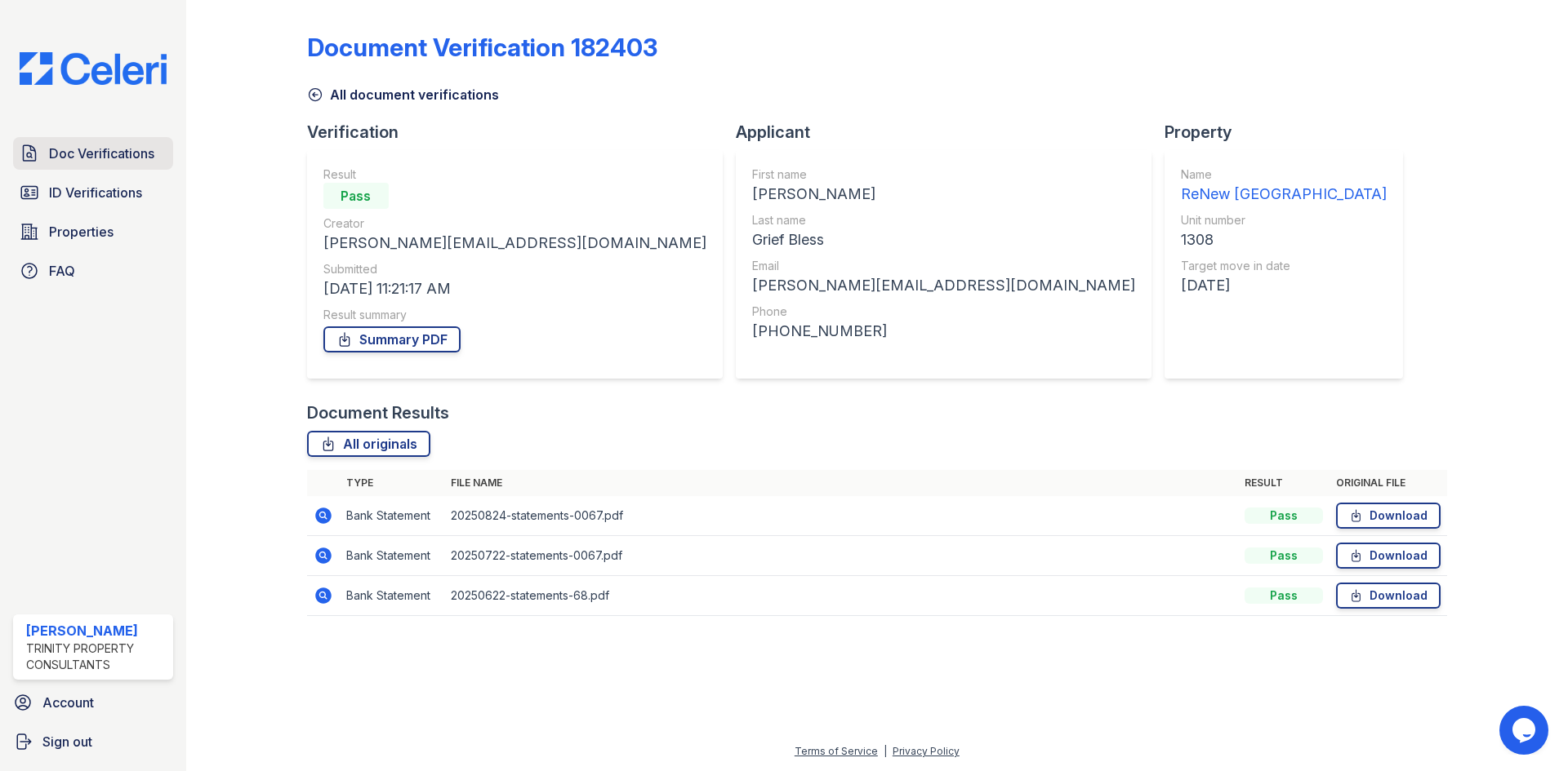
click at [96, 156] on span "Doc Verifications" at bounding box center [101, 153] width 105 height 19
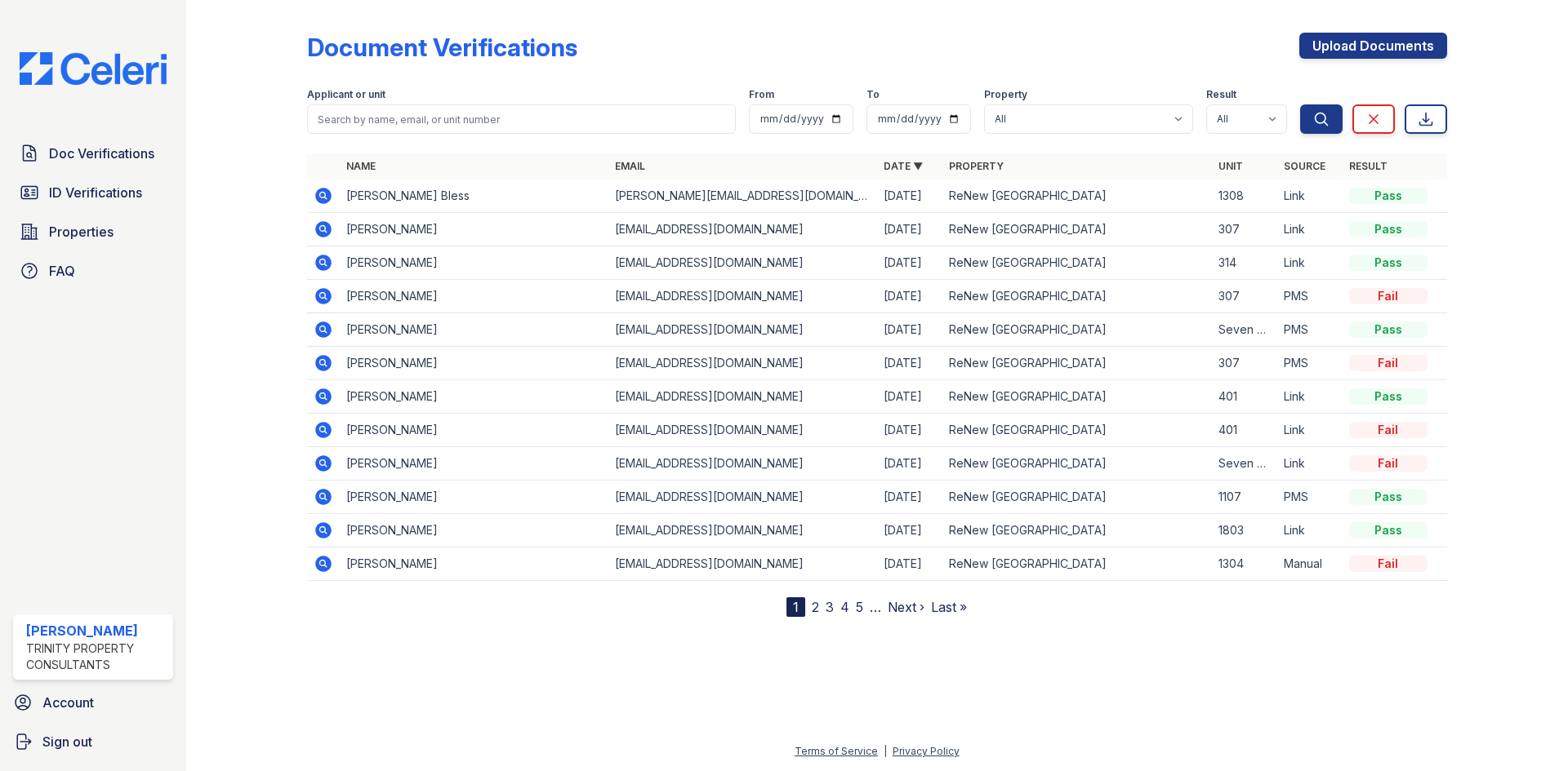
click at [323, 199] on icon at bounding box center [323, 196] width 19 height 19
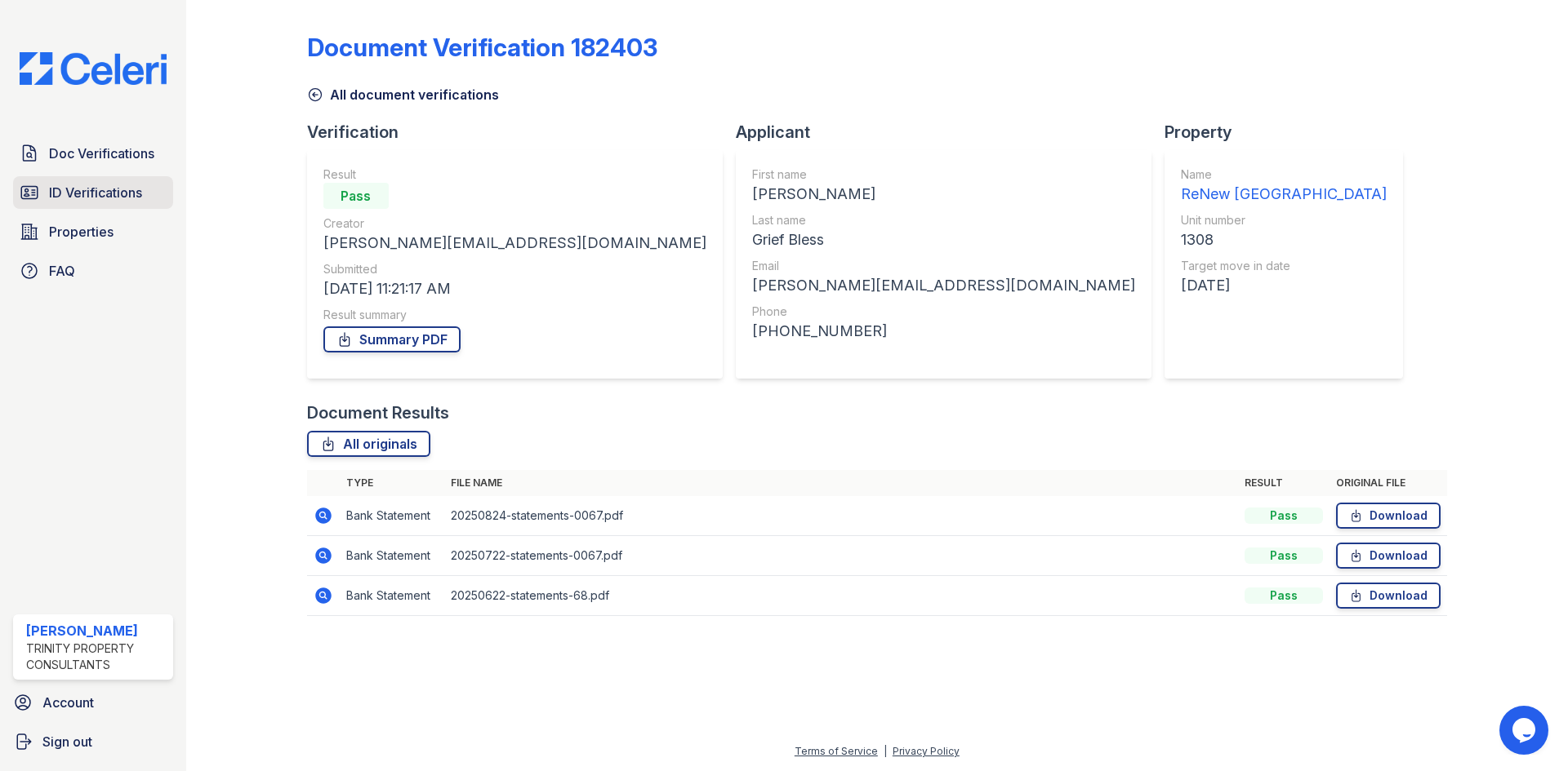
click at [123, 193] on span "ID Verifications" at bounding box center [96, 192] width 93 height 19
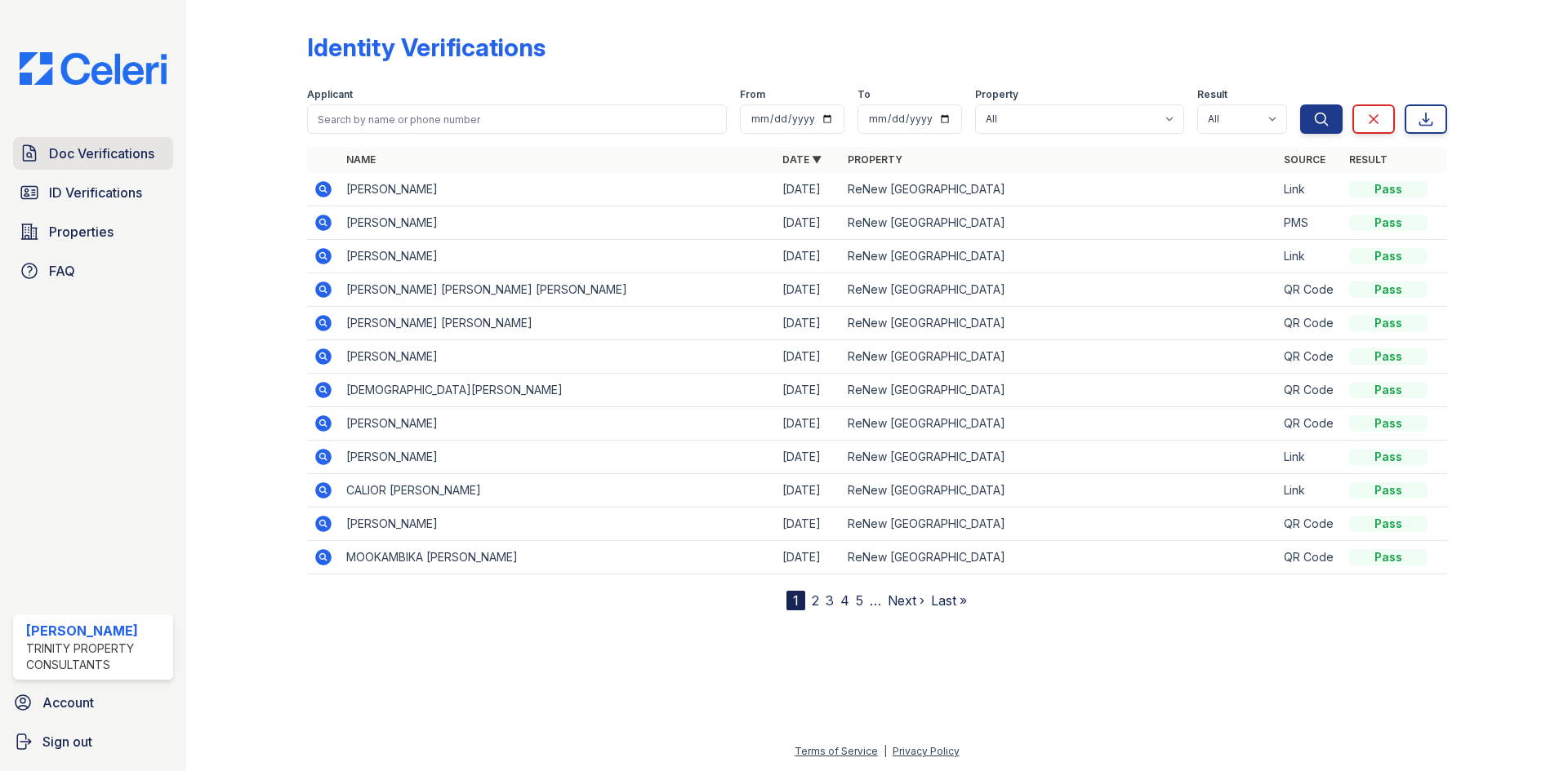
click at [56, 155] on span "Doc Verifications" at bounding box center [101, 153] width 105 height 19
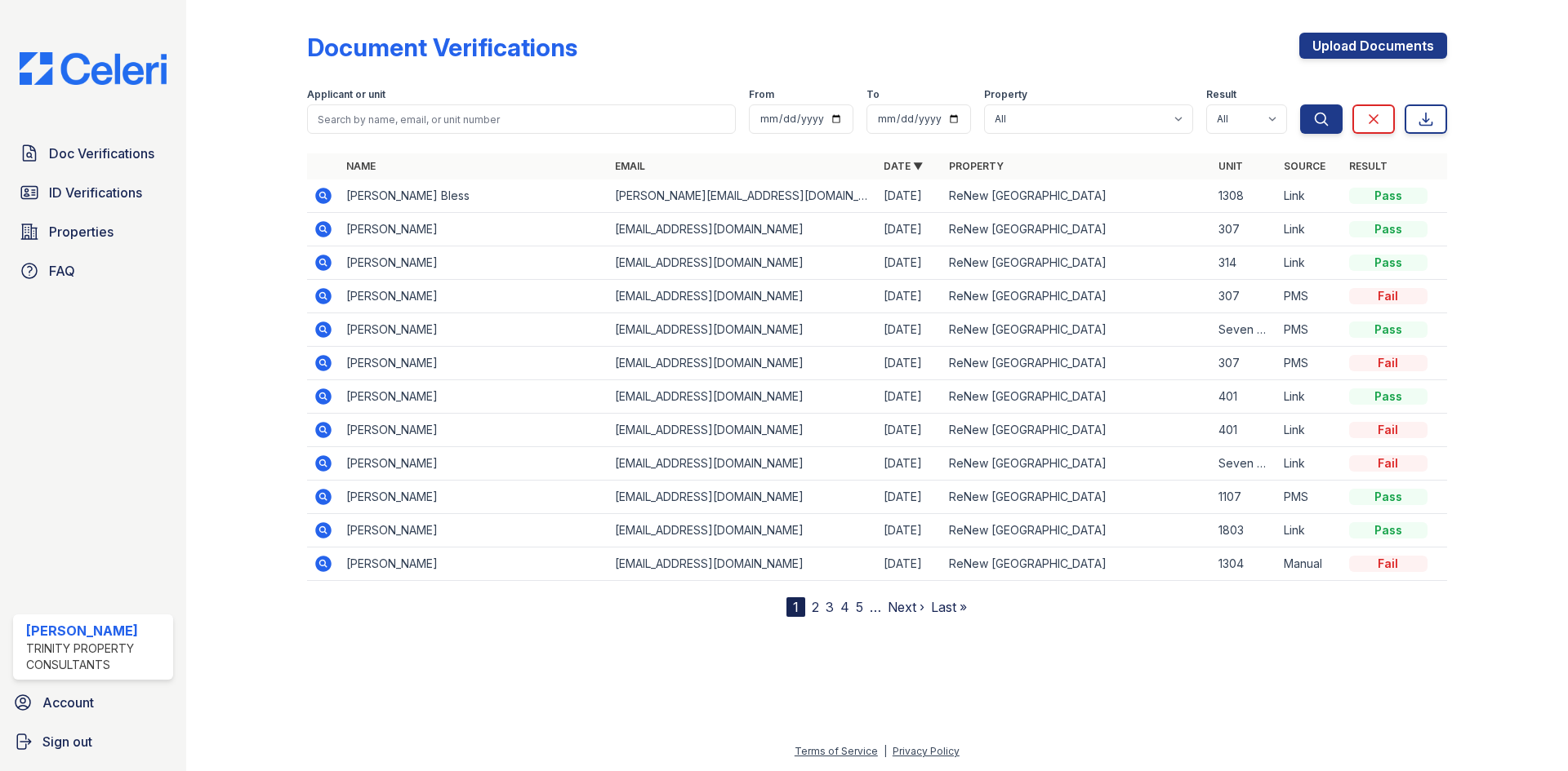
click at [327, 199] on icon at bounding box center [323, 196] width 16 height 16
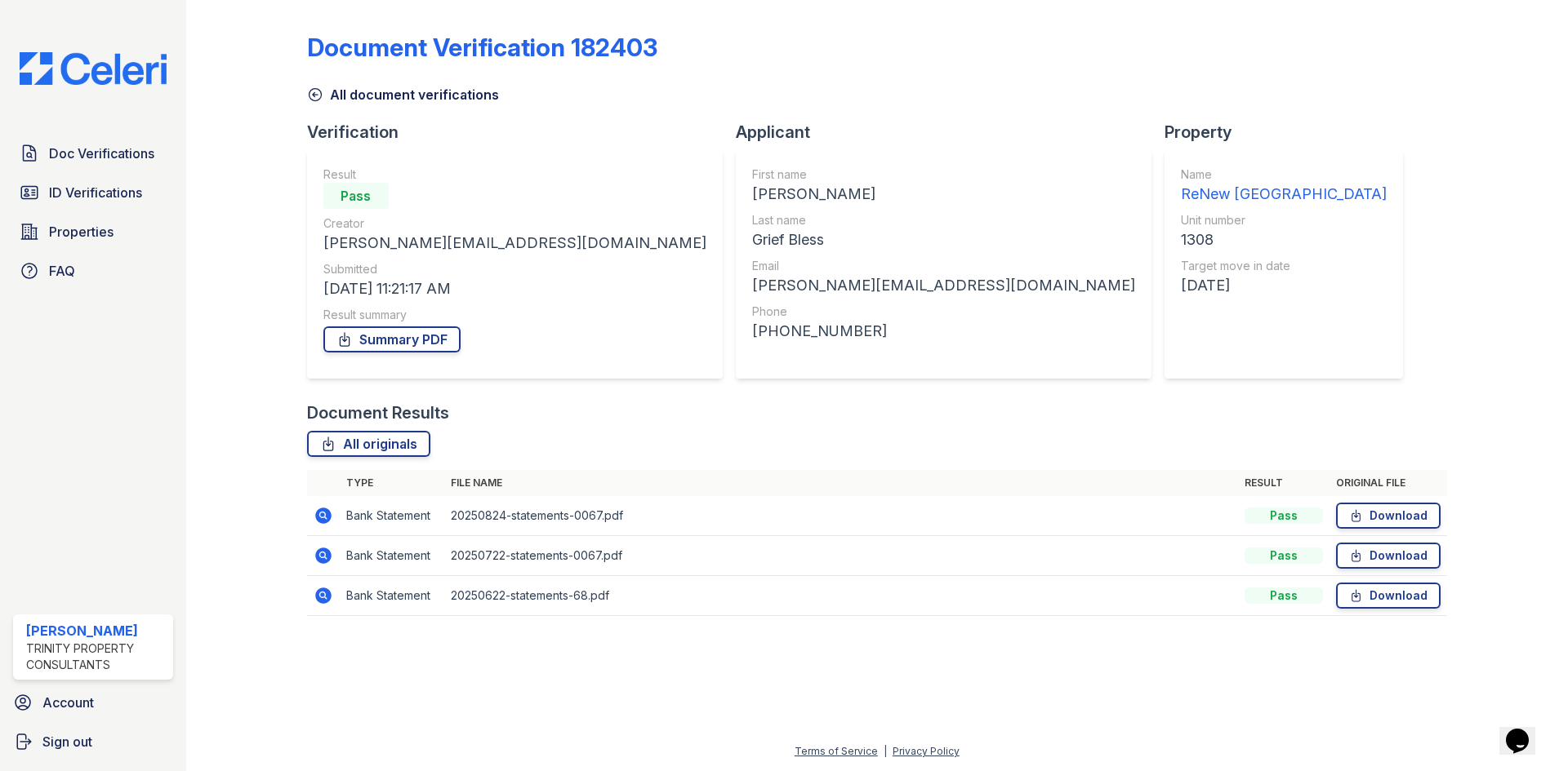
click at [326, 513] on icon at bounding box center [323, 515] width 16 height 16
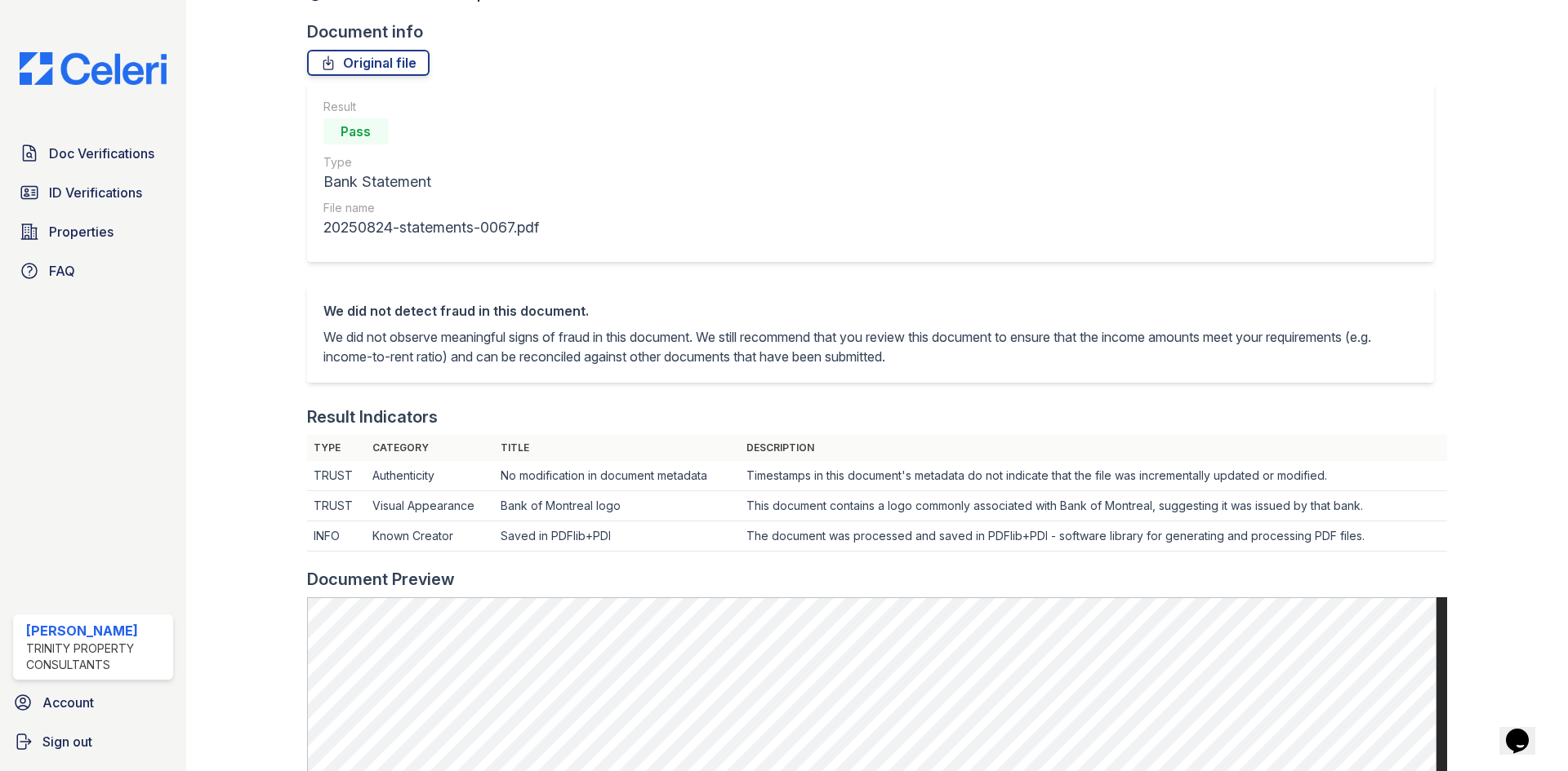
scroll to position [408, 0]
